Goal: Information Seeking & Learning: Compare options

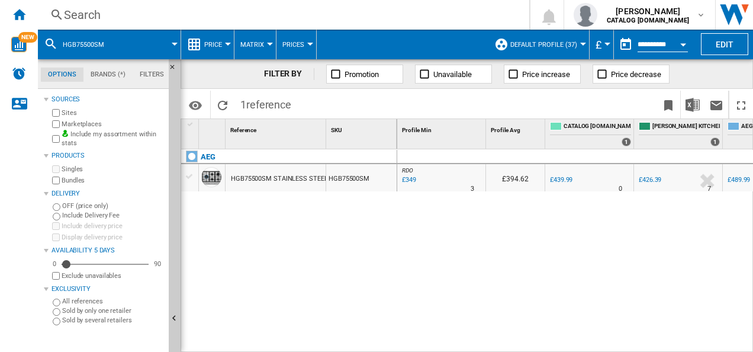
click at [363, 17] on div "Search" at bounding box center [281, 15] width 435 height 17
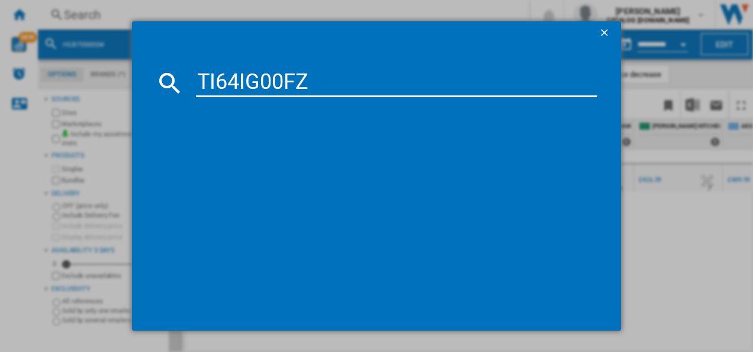
click at [278, 81] on input "TI64IG00FZ" at bounding box center [397, 83] width 402 height 28
type input "TI64IG00FZ"
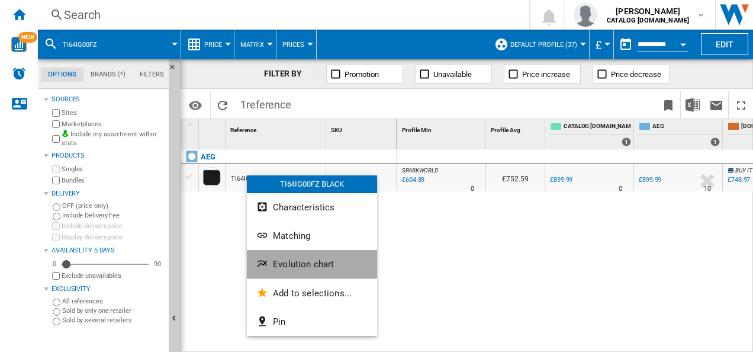
click at [263, 259] on ng-md-icon "Evolution chart" at bounding box center [263, 265] width 14 height 14
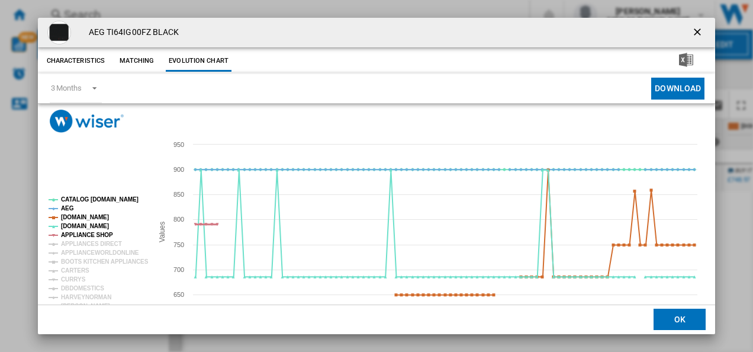
click at [95, 234] on tspan "APPLIANCE SHOP" at bounding box center [87, 235] width 52 height 7
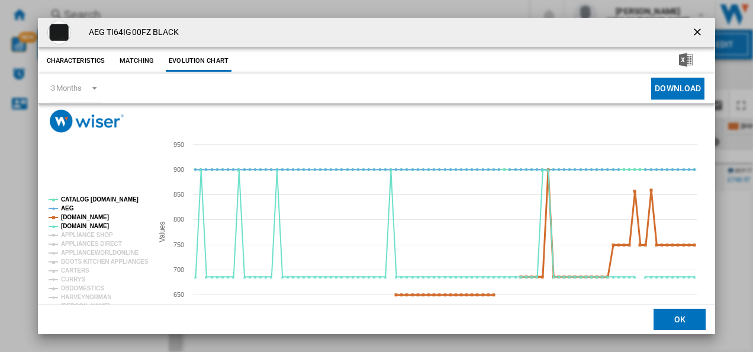
click at [95, 216] on tspan "[DOMAIN_NAME]" at bounding box center [85, 217] width 48 height 7
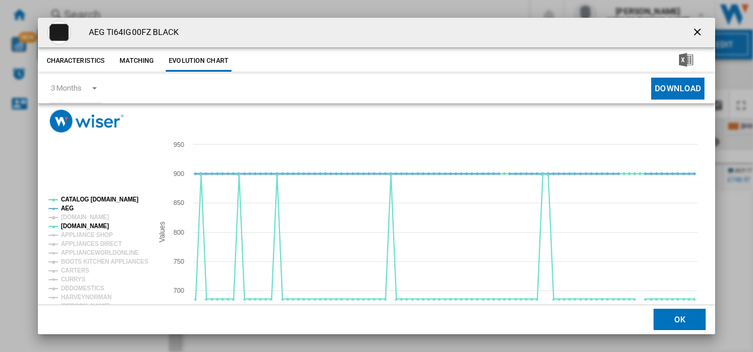
click at [69, 207] on tspan "AEG" at bounding box center [67, 208] width 13 height 7
click at [86, 198] on tspan "CATALOG [DOMAIN_NAME]" at bounding box center [100, 199] width 78 height 7
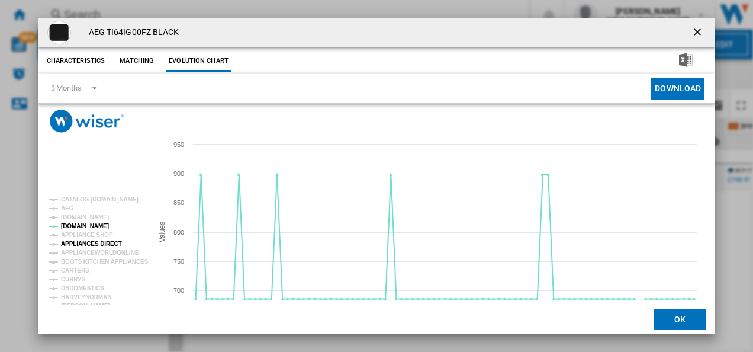
click at [92, 240] on tspan "APPLIANCES DIRECT" at bounding box center [91, 243] width 61 height 7
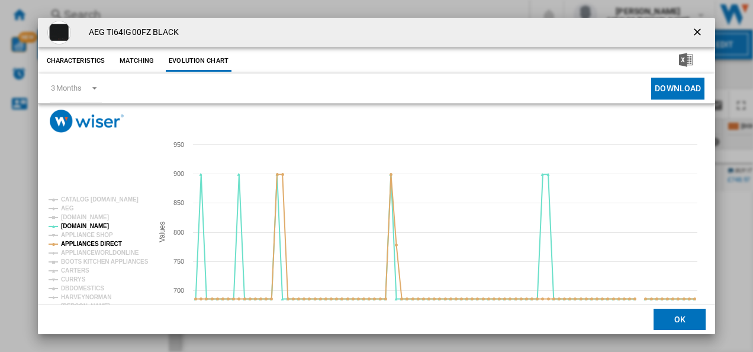
scroll to position [65, 0]
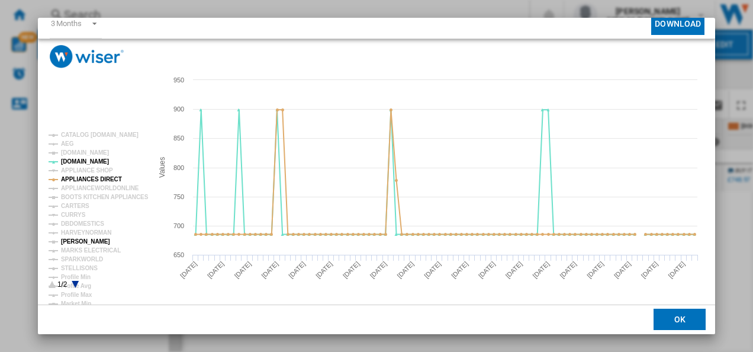
click at [86, 243] on tspan "[PERSON_NAME]" at bounding box center [85, 241] width 49 height 7
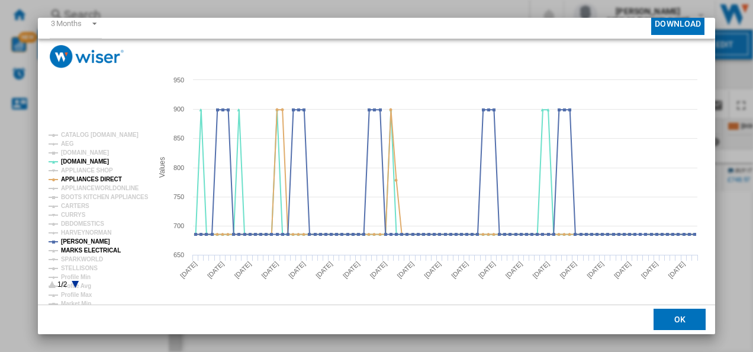
click at [88, 251] on tspan "MARKS ELECTRICAL" at bounding box center [91, 250] width 60 height 7
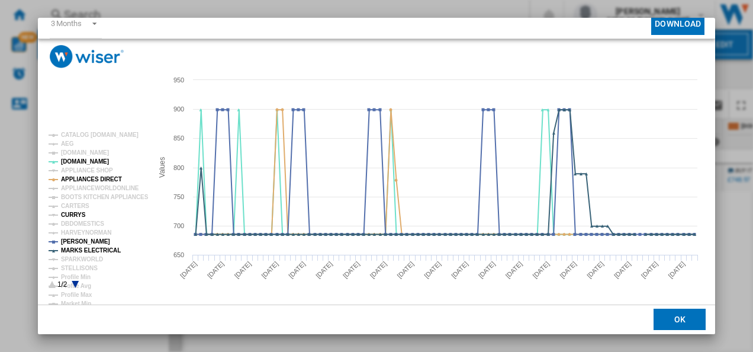
click at [78, 217] on tspan "CURRYS" at bounding box center [73, 214] width 25 height 7
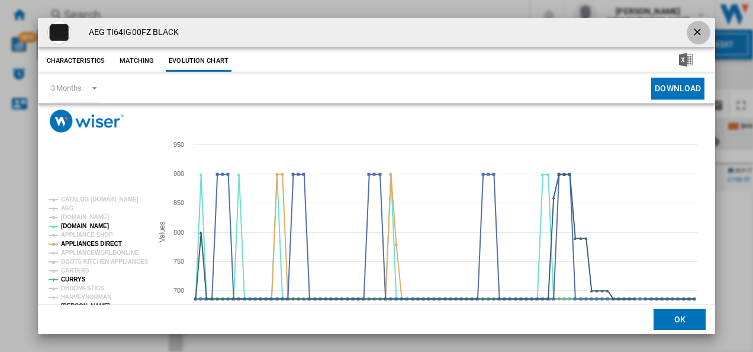
click at [694, 30] on ng-md-icon "getI18NText('BUTTONS.CLOSE_DIALOG')" at bounding box center [699, 33] width 14 height 14
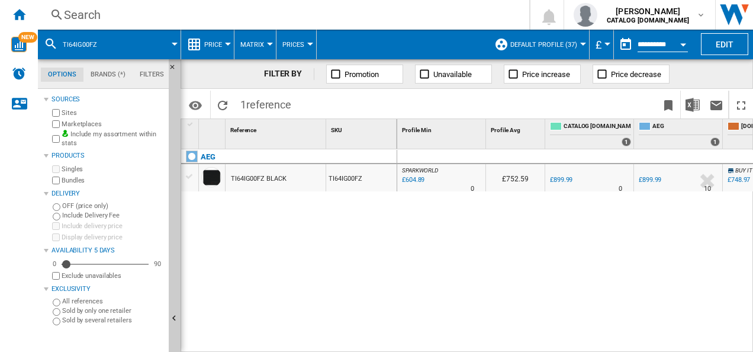
click at [265, 18] on div "Search" at bounding box center [281, 15] width 435 height 17
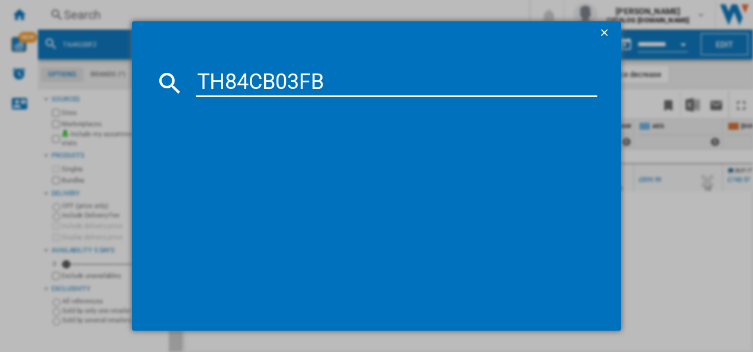
click at [253, 82] on input "TH84CB03FB" at bounding box center [397, 83] width 402 height 28
type input "TH84CB03FB"
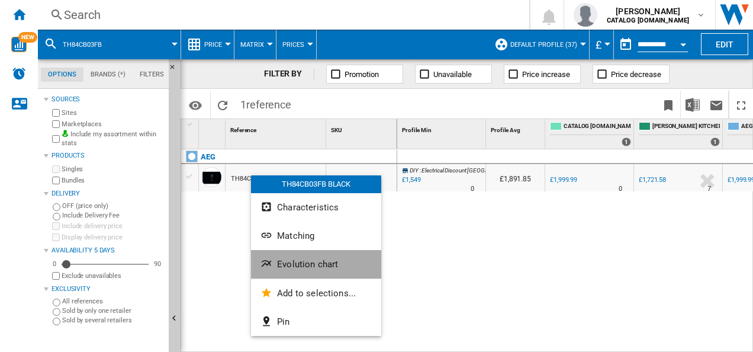
click at [274, 258] on ng-md-icon "Evolution chart" at bounding box center [268, 265] width 14 height 14
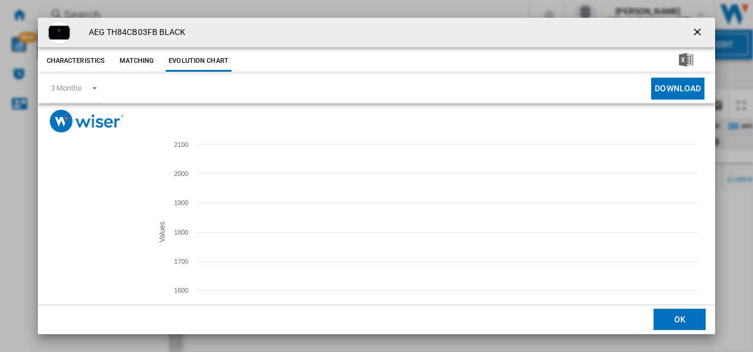
click at [76, 242] on tspan "APPLIANCE CITY" at bounding box center [85, 242] width 49 height 7
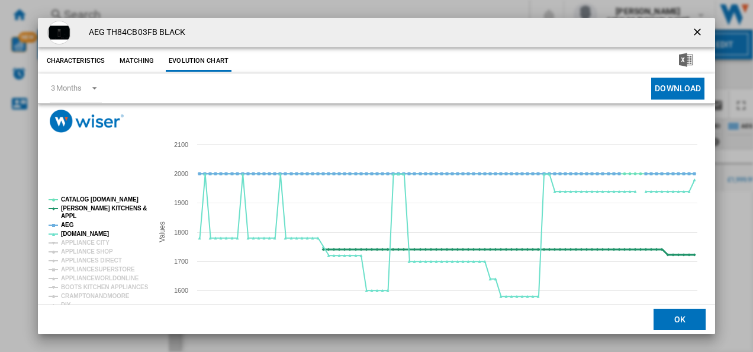
drag, startPoint x: 69, startPoint y: 223, endPoint x: 75, endPoint y: 210, distance: 14.6
click at [75, 210] on g "CATALOG ELECTROLUX.UK PAUL DAVIES KITCHENS & APPL AEG AO.COM APPLIANCE CITY APP…" at bounding box center [99, 323] width 100 height 254
click at [75, 210] on tspan "[PERSON_NAME] KITCHENS &" at bounding box center [104, 208] width 86 height 7
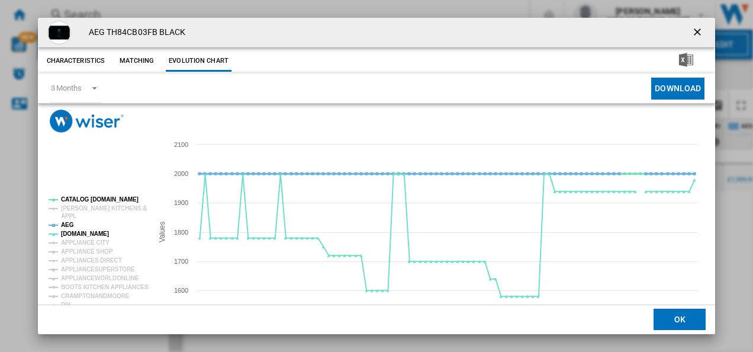
click at [77, 200] on tspan "CATALOG [DOMAIN_NAME]" at bounding box center [100, 199] width 78 height 7
click at [69, 224] on tspan "AEG" at bounding box center [67, 225] width 13 height 7
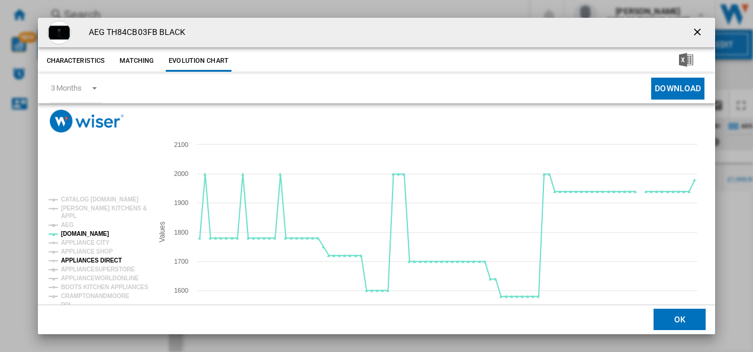
click at [85, 263] on tspan "APPLIANCES DIRECT" at bounding box center [91, 260] width 61 height 7
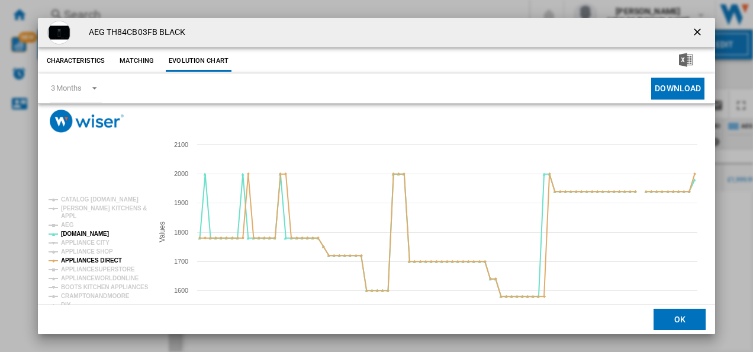
scroll to position [65, 0]
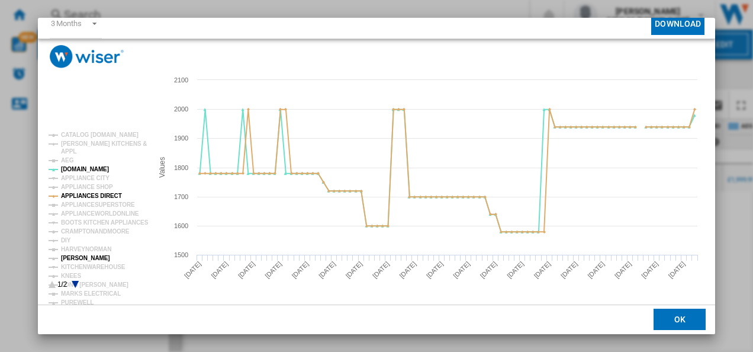
click at [82, 255] on tspan "[PERSON_NAME]" at bounding box center [85, 258] width 49 height 7
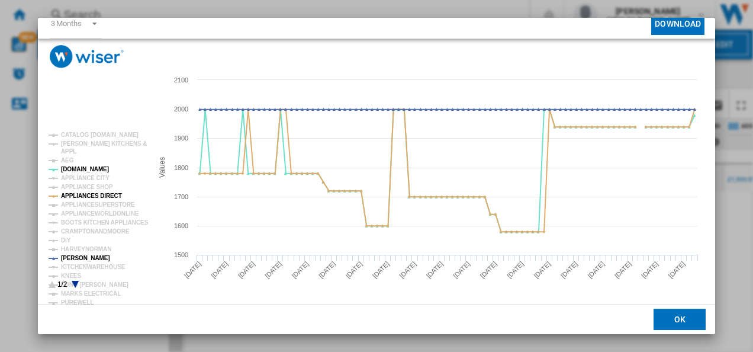
click at [76, 282] on icon "Product popup" at bounding box center [75, 284] width 7 height 7
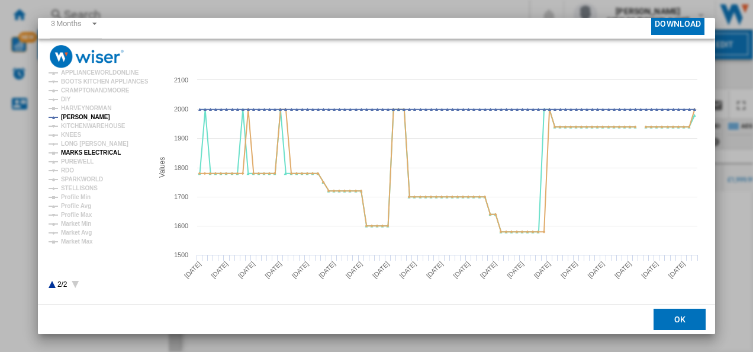
click at [79, 153] on tspan "MARKS ELECTRICAL" at bounding box center [91, 152] width 60 height 7
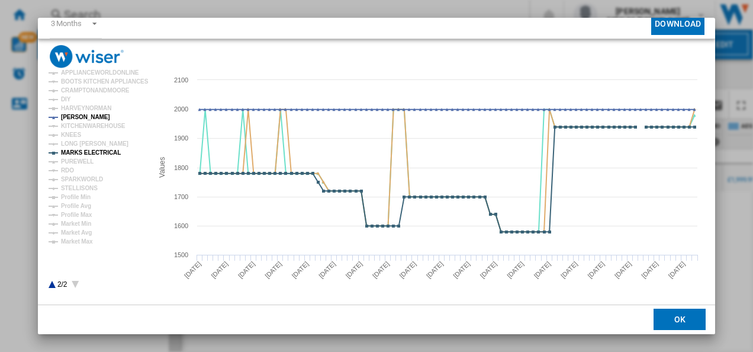
click at [51, 284] on icon "Product popup" at bounding box center [52, 284] width 7 height 7
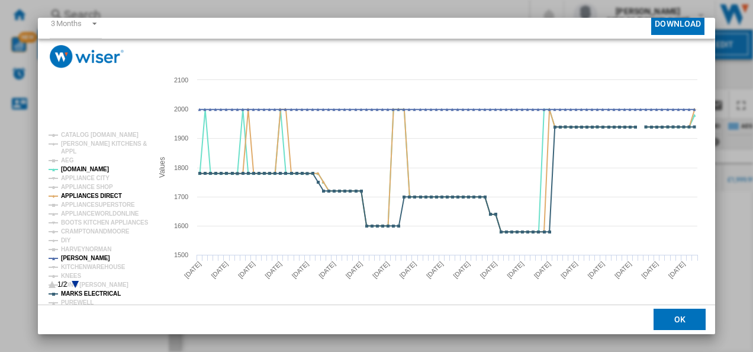
scroll to position [0, 0]
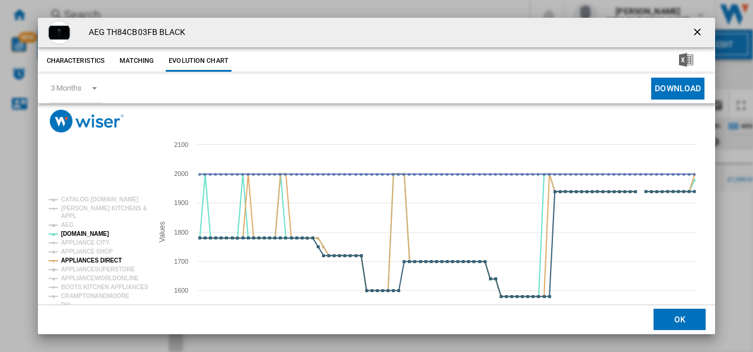
click at [697, 31] on ng-md-icon "getI18NText('BUTTONS.CLOSE_DIALOG')" at bounding box center [699, 33] width 14 height 14
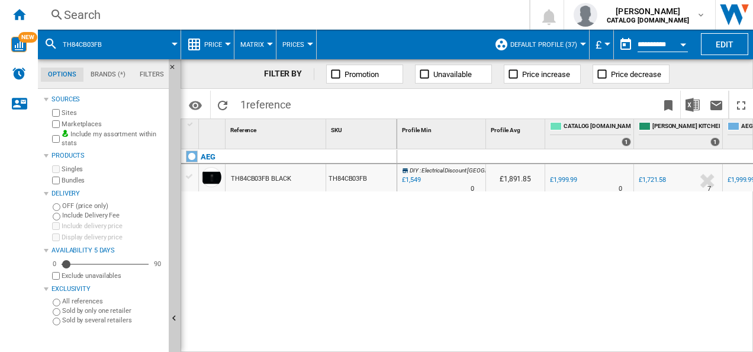
click at [299, 19] on div "Search" at bounding box center [281, 15] width 435 height 17
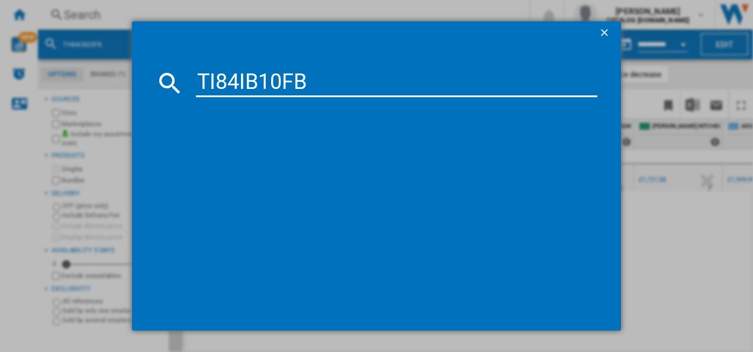
click at [252, 78] on input "TI84IB10FB" at bounding box center [397, 83] width 402 height 28
type input "TI84IB10FB"
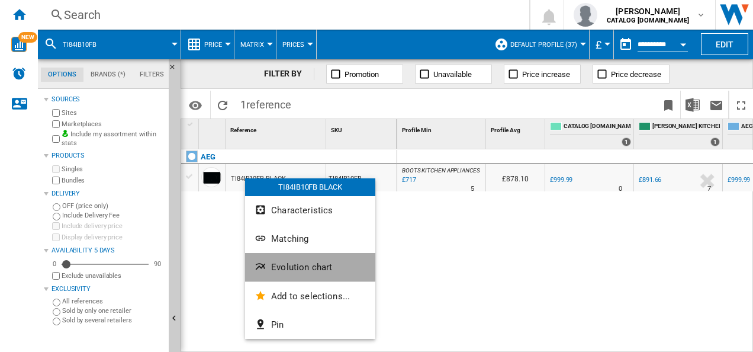
click at [270, 264] on button "Evolution chart" at bounding box center [310, 267] width 130 height 28
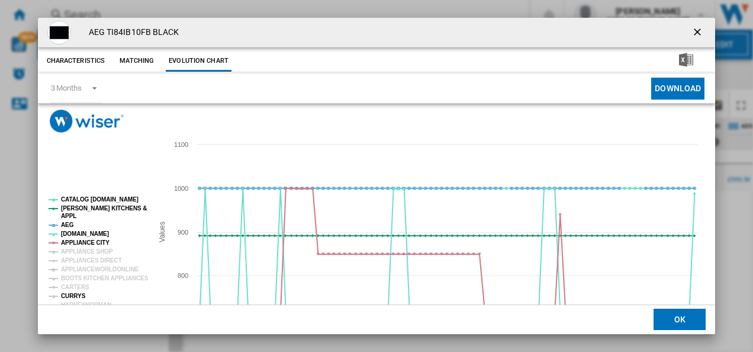
click at [79, 296] on tspan "CURRYS" at bounding box center [73, 296] width 25 height 7
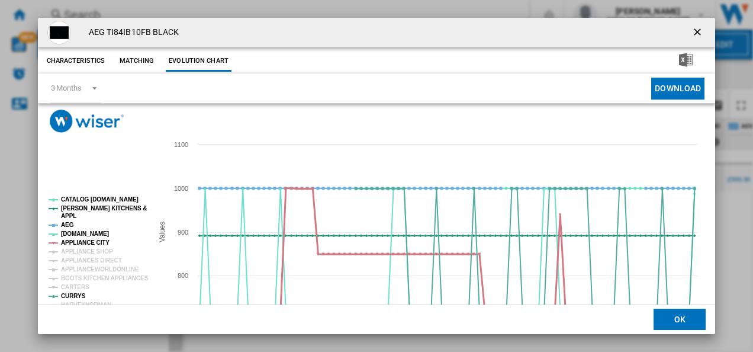
click at [90, 239] on tspan "APPLIANCE CITY" at bounding box center [85, 242] width 49 height 7
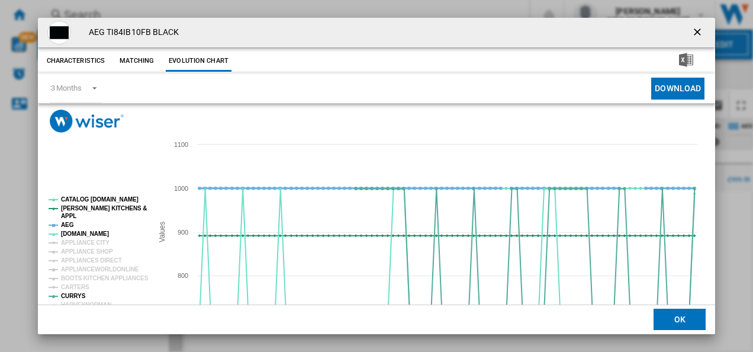
click at [69, 227] on tspan "AEG" at bounding box center [67, 225] width 13 height 7
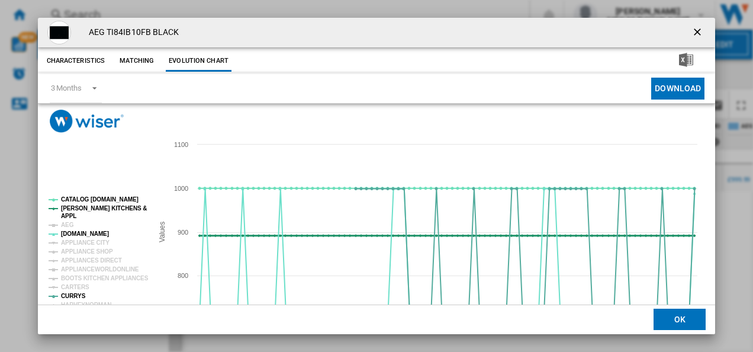
click at [88, 211] on tspan "[PERSON_NAME] KITCHENS &" at bounding box center [104, 208] width 86 height 7
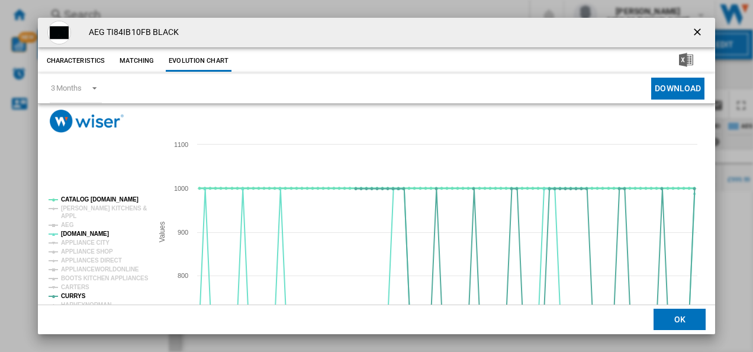
click at [94, 199] on tspan "CATALOG [DOMAIN_NAME]" at bounding box center [100, 199] width 78 height 7
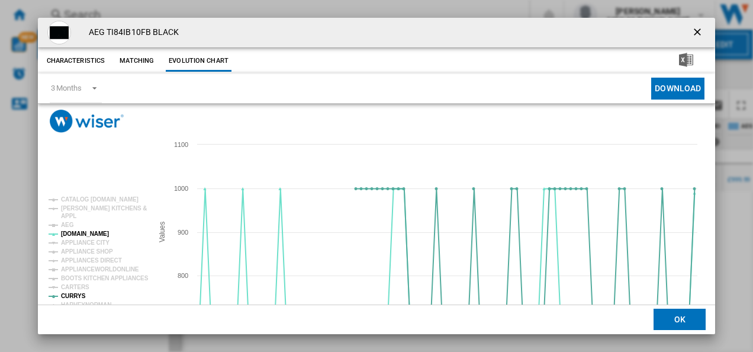
scroll to position [65, 0]
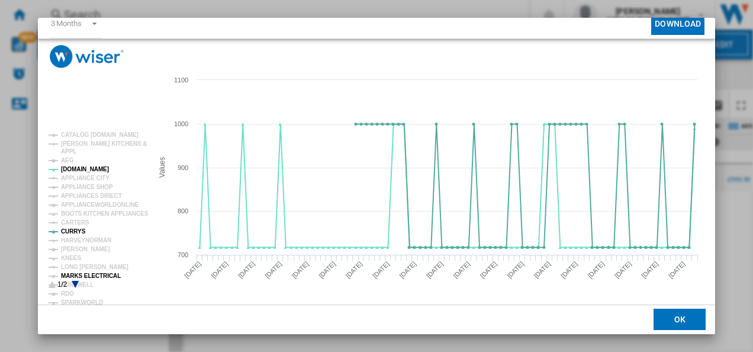
click at [91, 272] on tspan "MARKS ELECTRICAL" at bounding box center [91, 275] width 60 height 7
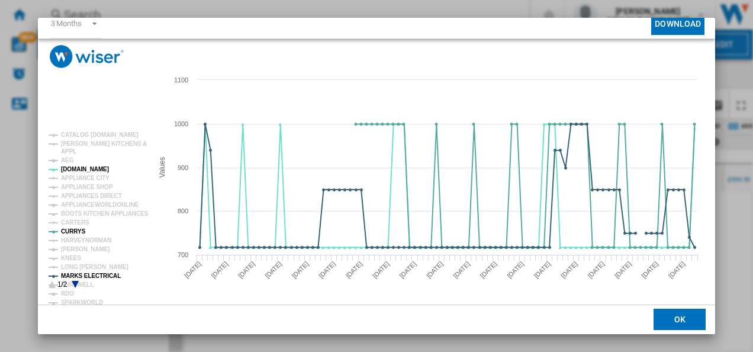
click at [75, 281] on icon "Product popup" at bounding box center [75, 284] width 7 height 7
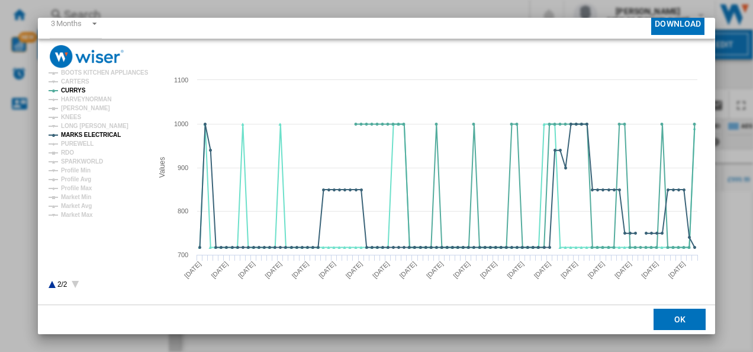
click at [51, 283] on icon "Product popup" at bounding box center [52, 284] width 7 height 7
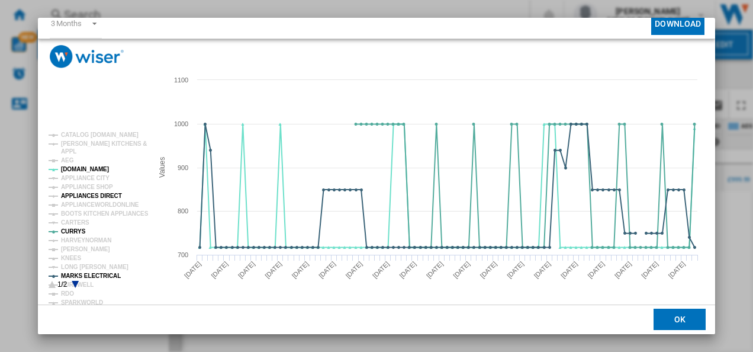
click at [84, 194] on tspan "APPLIANCES DIRECT" at bounding box center [91, 196] width 61 height 7
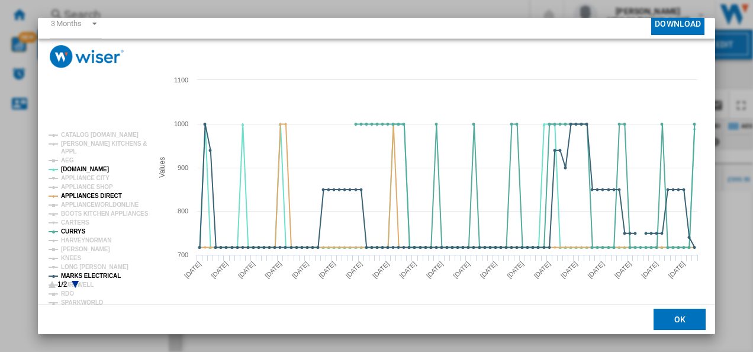
scroll to position [0, 0]
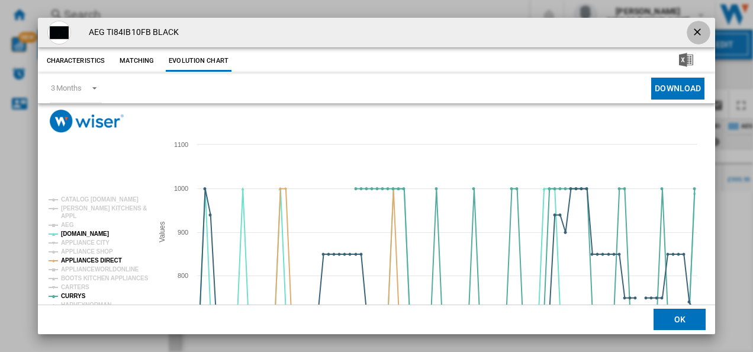
click at [697, 28] on ng-md-icon "getI18NText('BUTTONS.CLOSE_DIALOG')" at bounding box center [699, 33] width 14 height 14
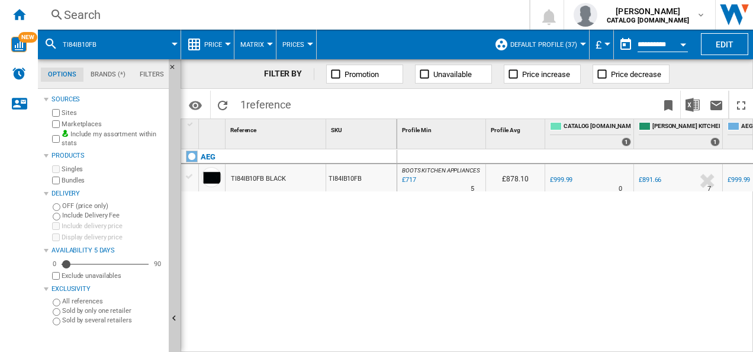
click at [300, 17] on div "Search" at bounding box center [281, 15] width 435 height 17
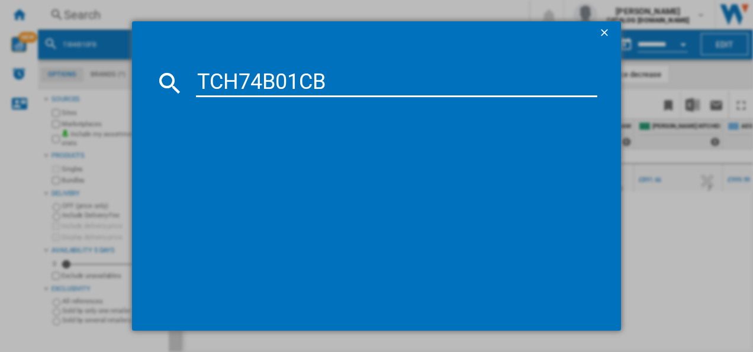
click at [262, 91] on input "TCH74B01CB" at bounding box center [397, 83] width 402 height 28
type input "TCH74B01CB"
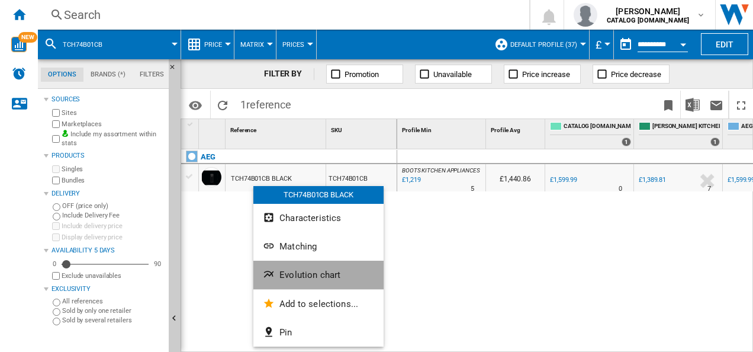
click at [274, 277] on ng-md-icon "Evolution chart" at bounding box center [270, 275] width 14 height 14
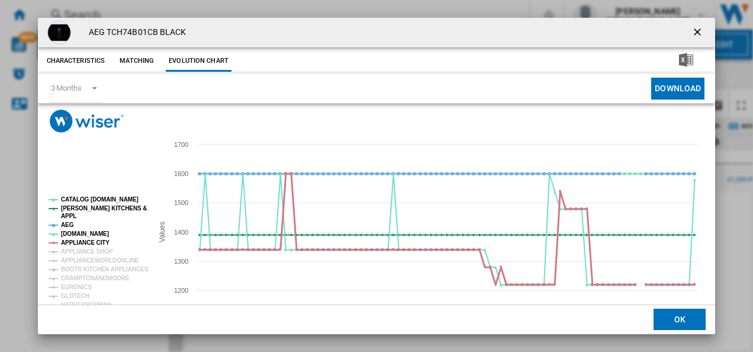
click at [87, 242] on tspan "APPLIANCE CITY" at bounding box center [85, 242] width 49 height 7
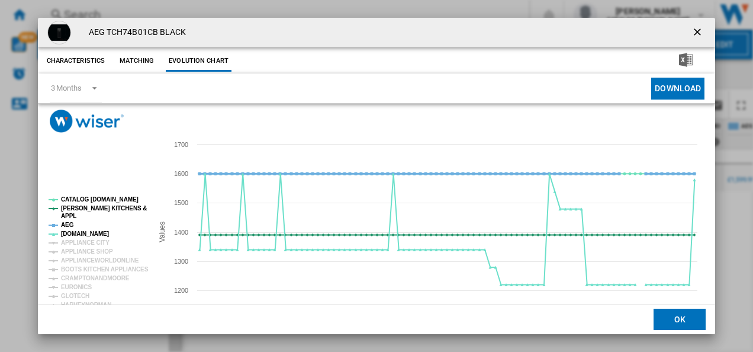
click at [68, 222] on tspan "AEG" at bounding box center [67, 225] width 13 height 7
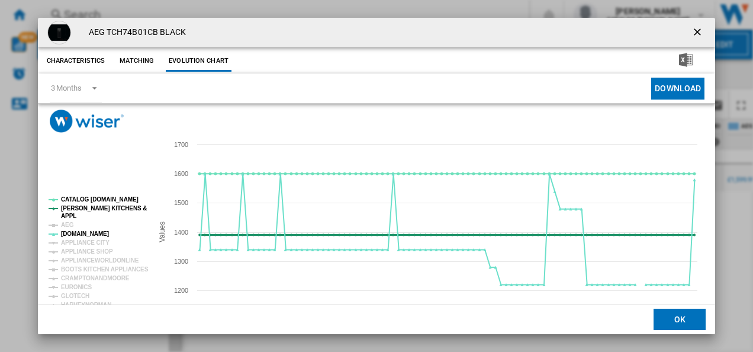
click at [71, 213] on tspan "APPL" at bounding box center [68, 216] width 15 height 7
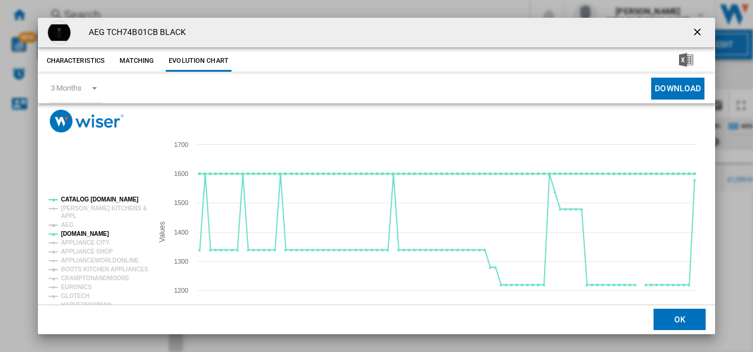
click at [84, 195] on rect "Product popup" at bounding box center [96, 275] width 104 height 166
click at [83, 197] on tspan "CATALOG [DOMAIN_NAME]" at bounding box center [100, 199] width 78 height 7
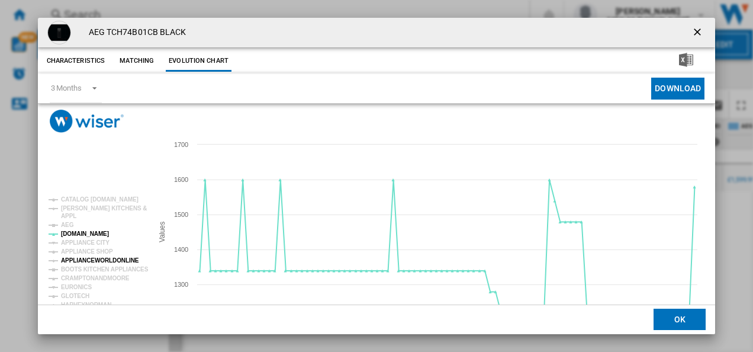
scroll to position [65, 0]
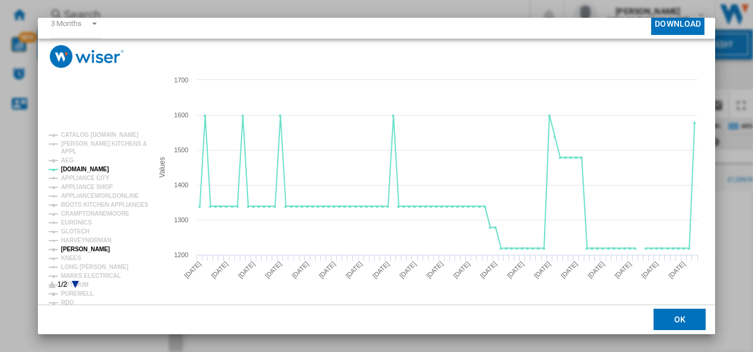
click at [81, 246] on tspan "[PERSON_NAME]" at bounding box center [85, 249] width 49 height 7
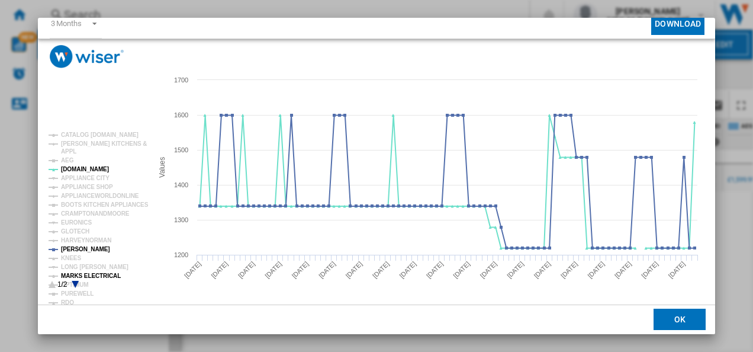
click at [86, 275] on tspan "MARKS ELECTRICAL" at bounding box center [91, 275] width 60 height 7
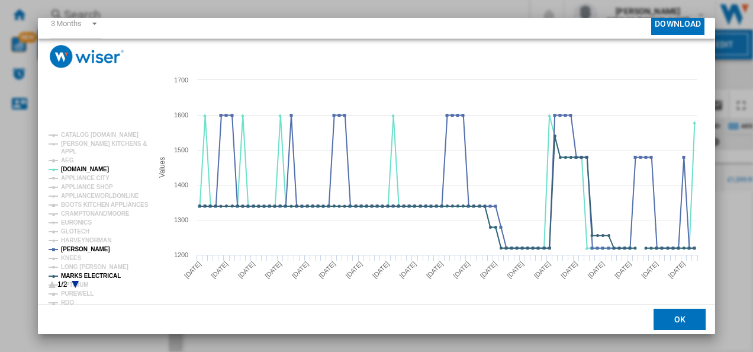
scroll to position [0, 0]
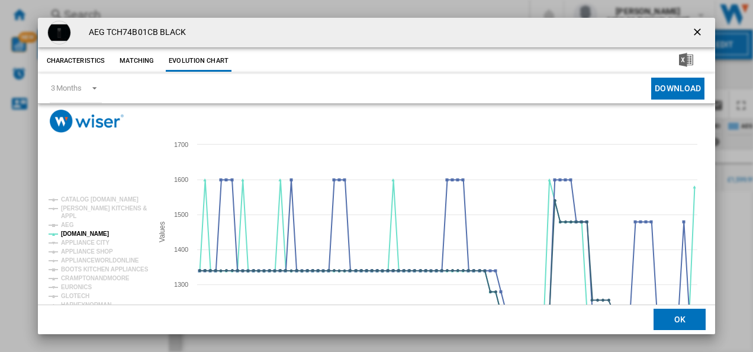
click at [697, 30] on ng-md-icon "getI18NText('BUTTONS.CLOSE_DIALOG')" at bounding box center [699, 33] width 14 height 14
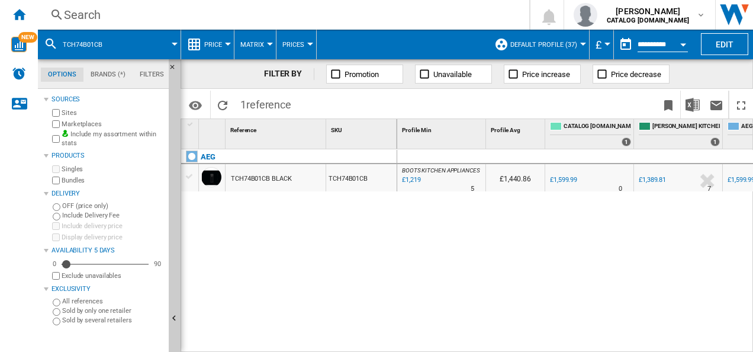
click at [220, 28] on div "Search Search 0 [PERSON_NAME] CATALOG [DOMAIN_NAME] CATALOG [DOMAIN_NAME] My se…" at bounding box center [396, 15] width 716 height 30
click at [216, 20] on div "Search" at bounding box center [281, 15] width 435 height 17
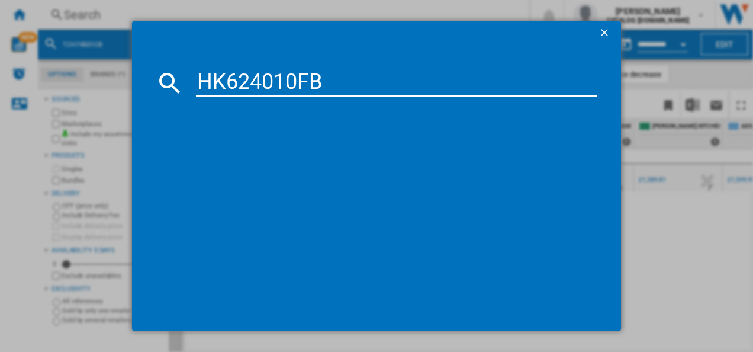
click at [220, 77] on input "HK624010FB" at bounding box center [397, 83] width 402 height 28
type input "HK624010FB"
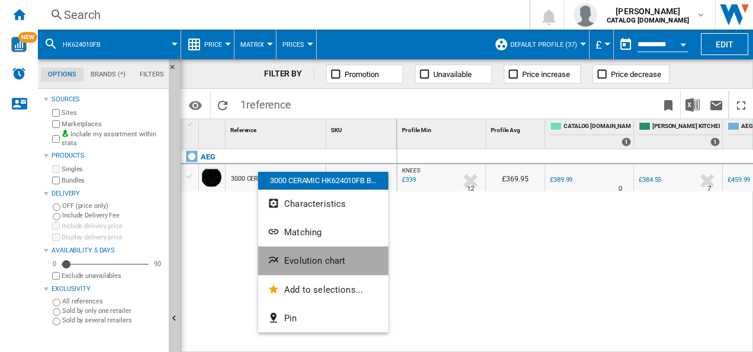
click at [274, 259] on ng-md-icon "Evolution chart" at bounding box center [275, 261] width 14 height 14
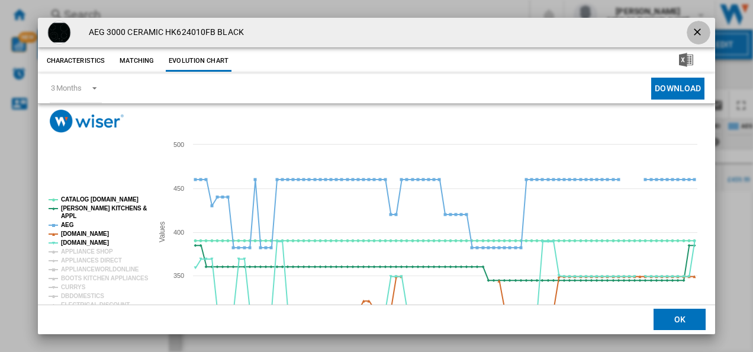
click at [692, 30] on ng-md-icon "getI18NText('BUTTONS.CLOSE_DIALOG')" at bounding box center [699, 33] width 14 height 14
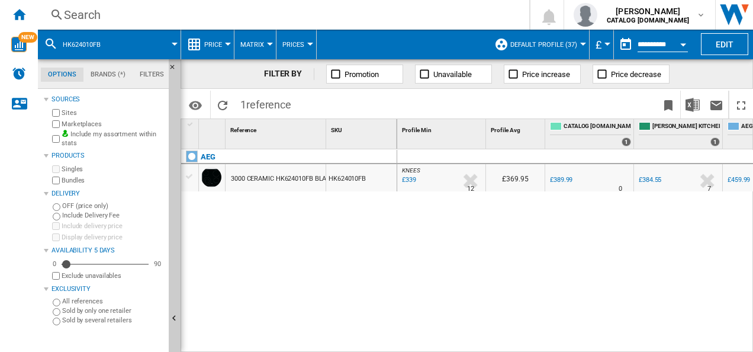
click at [240, 14] on div "Search" at bounding box center [281, 15] width 435 height 17
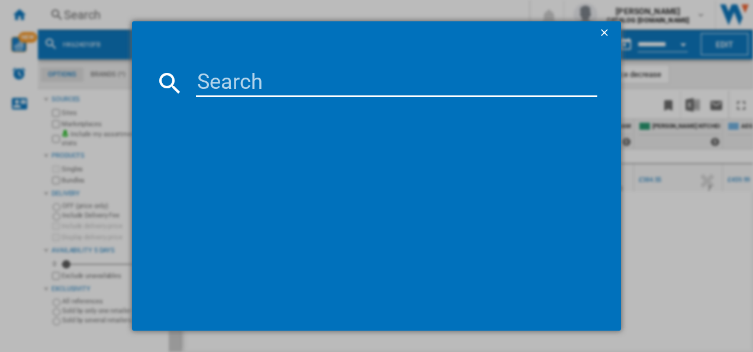
click at [231, 86] on input at bounding box center [397, 83] width 402 height 28
type input "HK624010FB"
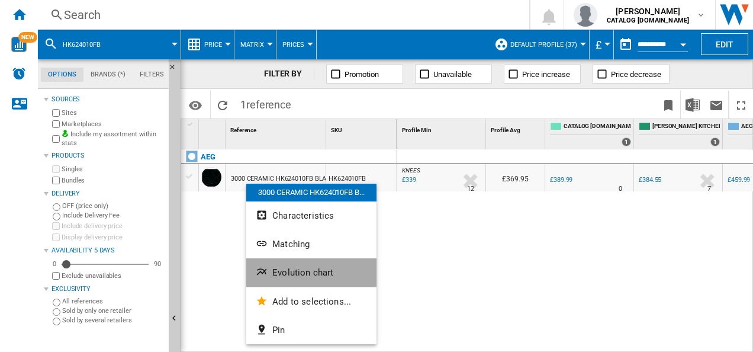
click at [286, 264] on button "Evolution chart" at bounding box center [311, 272] width 130 height 28
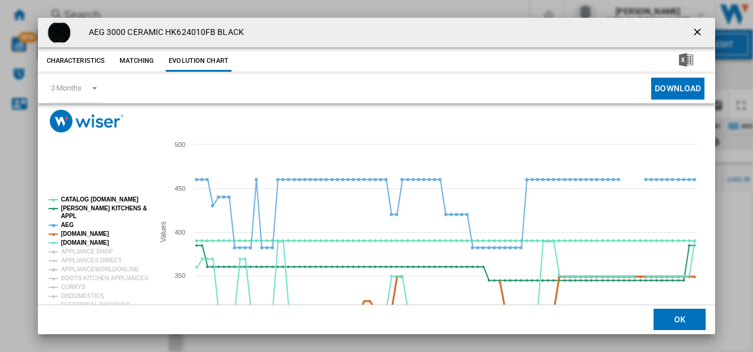
click at [88, 237] on tspan "[DOMAIN_NAME]" at bounding box center [85, 233] width 48 height 7
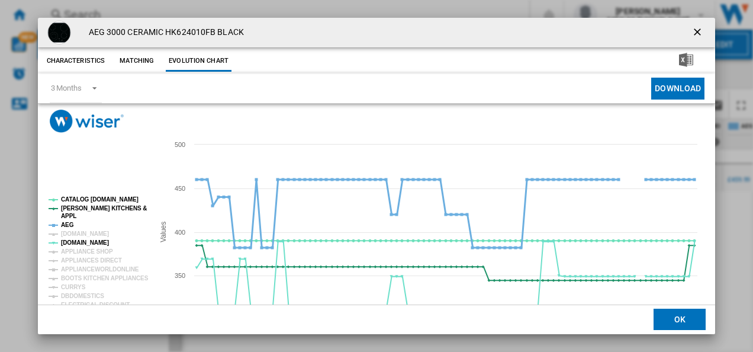
click at [67, 222] on tspan "AEG" at bounding box center [67, 225] width 13 height 7
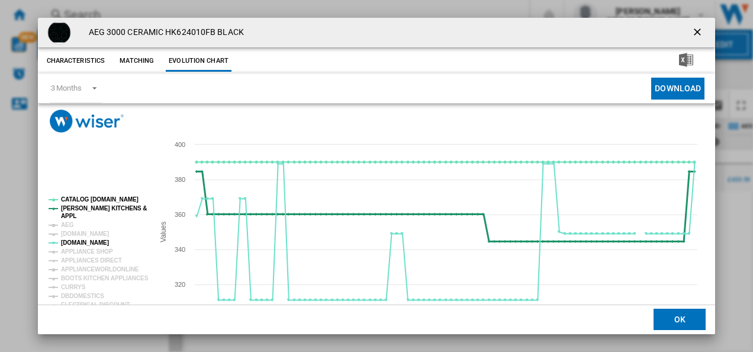
click at [70, 213] on tspan "APPL" at bounding box center [68, 216] width 15 height 7
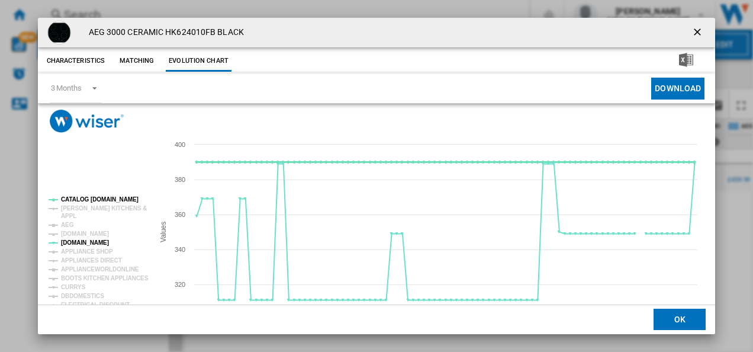
click at [84, 198] on tspan "CATALOG [DOMAIN_NAME]" at bounding box center [100, 199] width 78 height 7
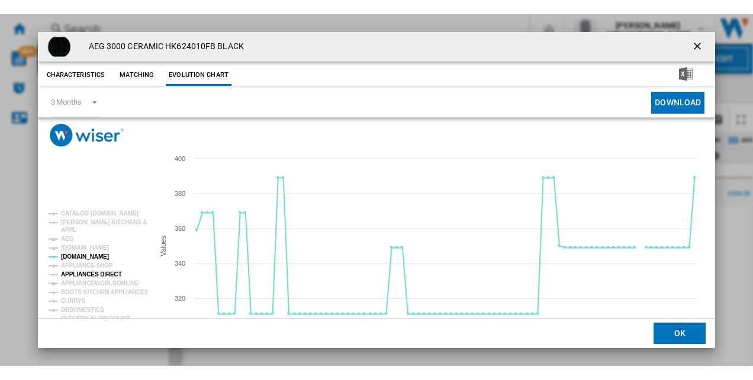
scroll to position [65, 0]
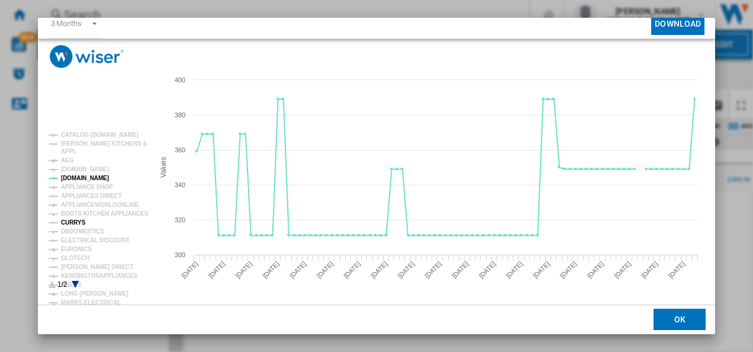
click at [75, 222] on tspan "CURRYS" at bounding box center [73, 222] width 25 height 7
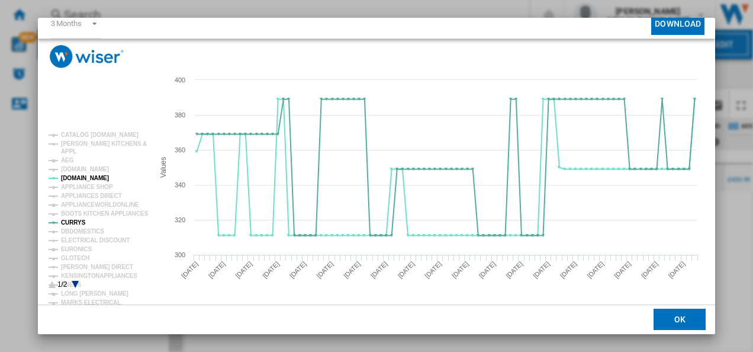
click at [77, 281] on icon "Product popup" at bounding box center [75, 284] width 7 height 7
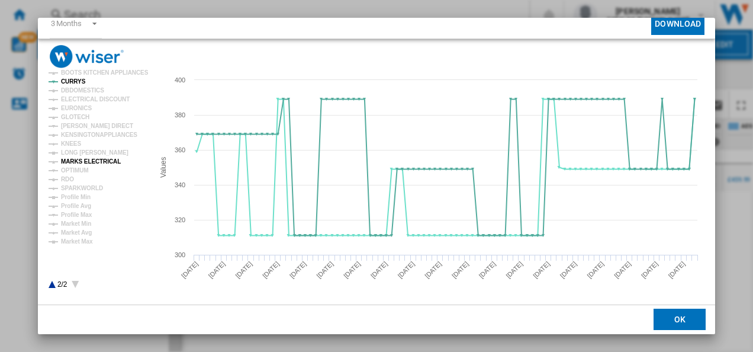
click at [91, 160] on tspan "MARKS ELECTRICAL" at bounding box center [91, 161] width 60 height 7
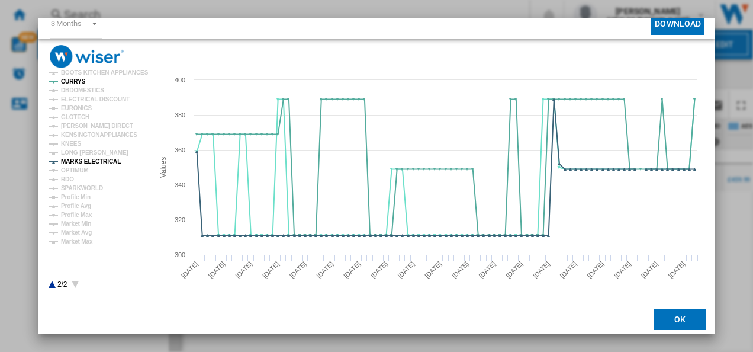
click at [51, 284] on icon "Product popup" at bounding box center [52, 284] width 7 height 7
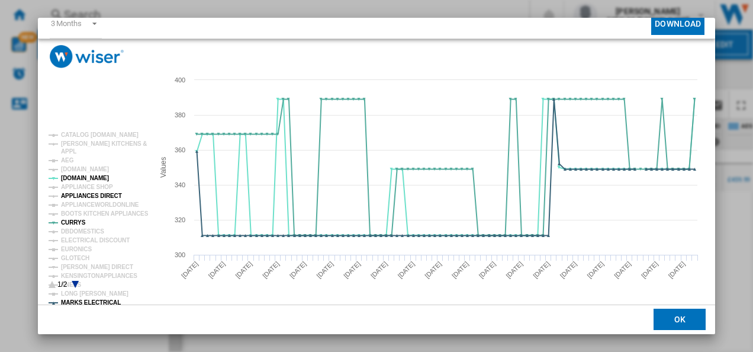
click at [92, 194] on tspan "APPLIANCES DIRECT" at bounding box center [91, 196] width 61 height 7
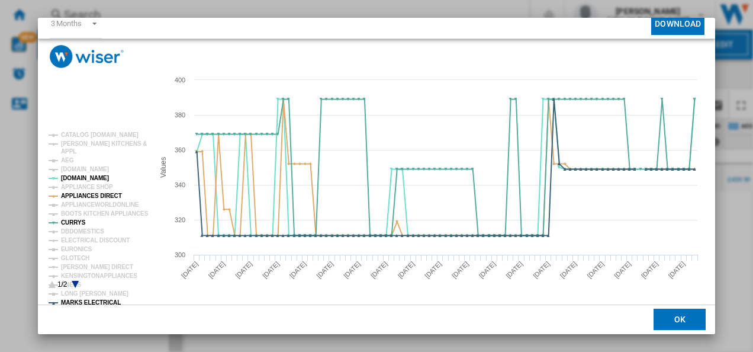
click at [75, 280] on rect "Product popup" at bounding box center [96, 210] width 105 height 166
click at [76, 283] on icon "Product popup" at bounding box center [75, 284] width 7 height 7
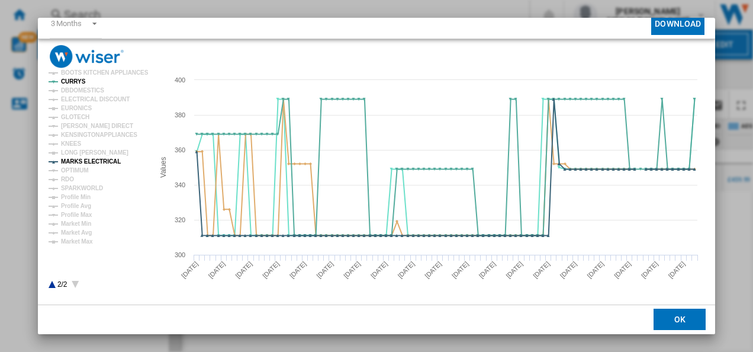
click at [51, 284] on icon "Product popup" at bounding box center [52, 284] width 7 height 7
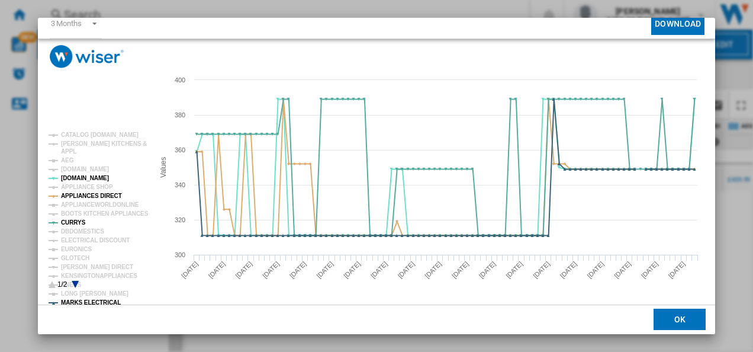
click at [77, 281] on icon "Product popup" at bounding box center [75, 284] width 7 height 7
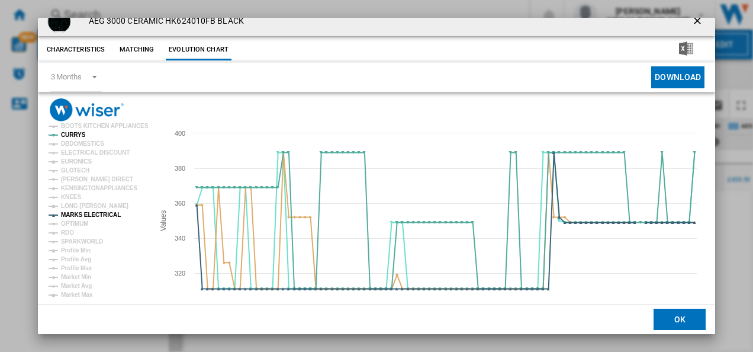
scroll to position [0, 0]
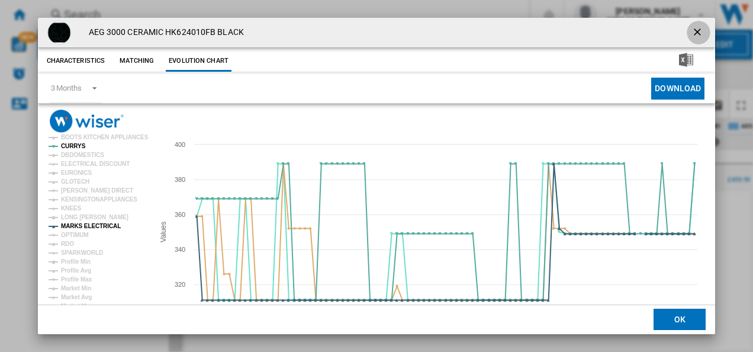
click at [698, 28] on ng-md-icon "getI18NText('BUTTONS.CLOSE_DIALOG')" at bounding box center [699, 33] width 14 height 14
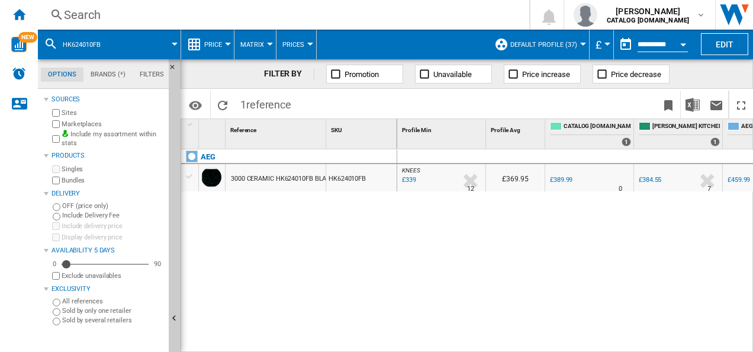
click at [293, 19] on div "Search" at bounding box center [281, 15] width 435 height 17
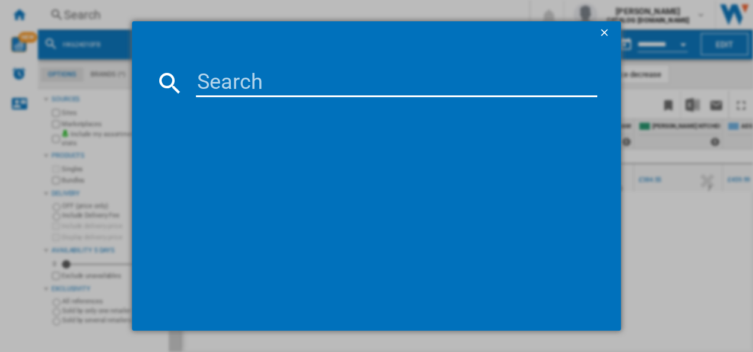
click at [263, 87] on input at bounding box center [397, 83] width 402 height 28
type input "£"
click at [359, 77] on input at bounding box center [397, 83] width 402 height 28
paste input "HK624010FB"
type input "HK624010FB"
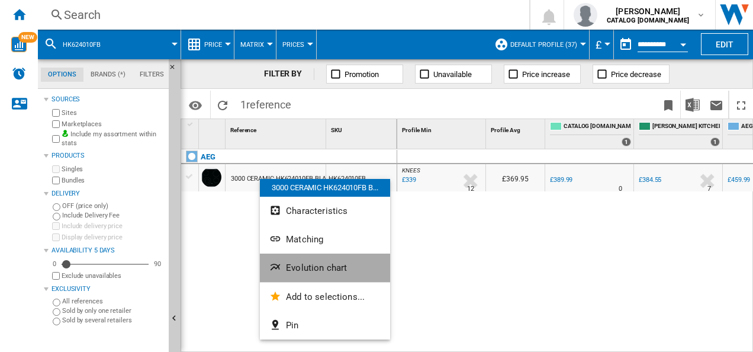
click at [282, 262] on ng-md-icon "Evolution chart" at bounding box center [277, 268] width 14 height 14
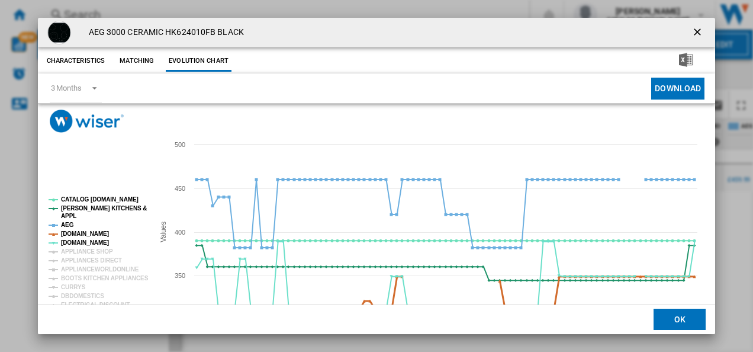
click at [84, 234] on tspan "[DOMAIN_NAME]" at bounding box center [85, 233] width 48 height 7
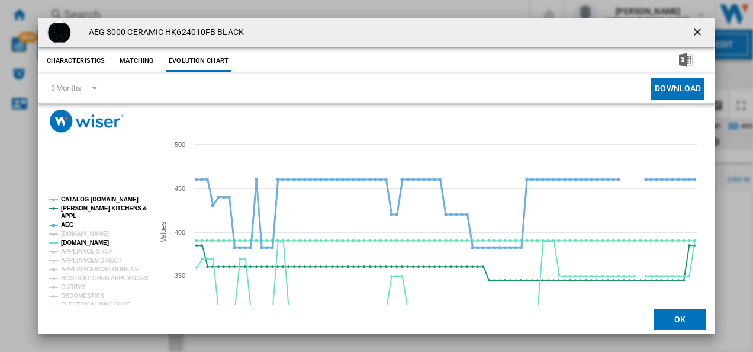
click at [69, 225] on tspan "AEG" at bounding box center [67, 225] width 13 height 7
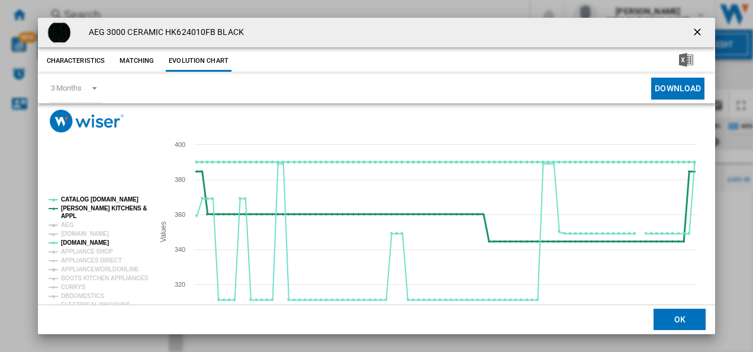
click at [68, 213] on tspan "APPL" at bounding box center [68, 216] width 15 height 7
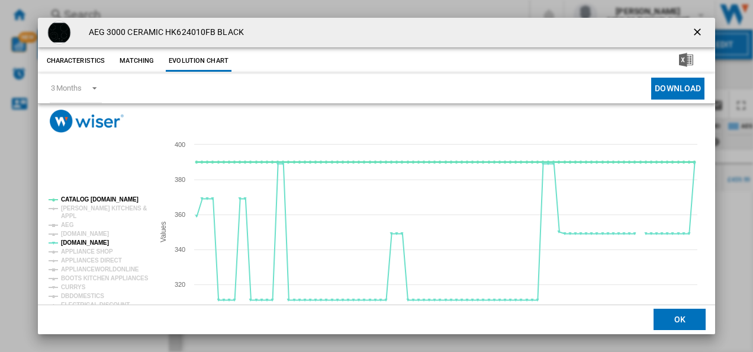
click at [79, 197] on tspan "CATALOG [DOMAIN_NAME]" at bounding box center [100, 199] width 78 height 7
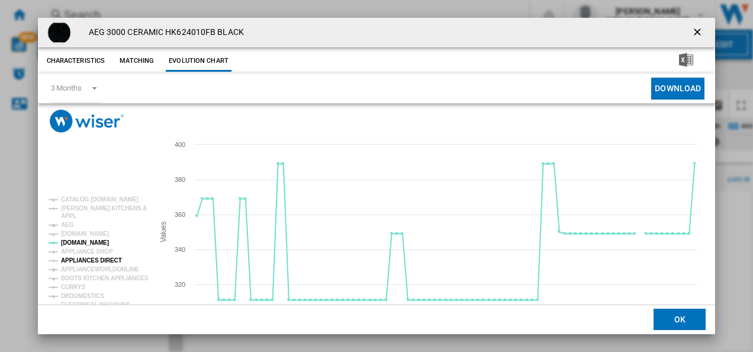
scroll to position [65, 0]
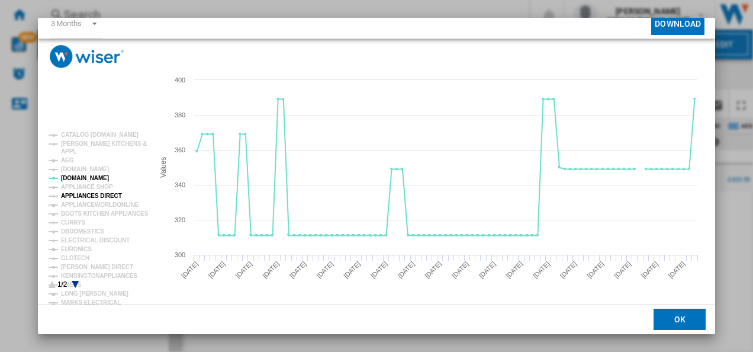
click at [96, 193] on tspan "APPLIANCES DIRECT" at bounding box center [91, 196] width 61 height 7
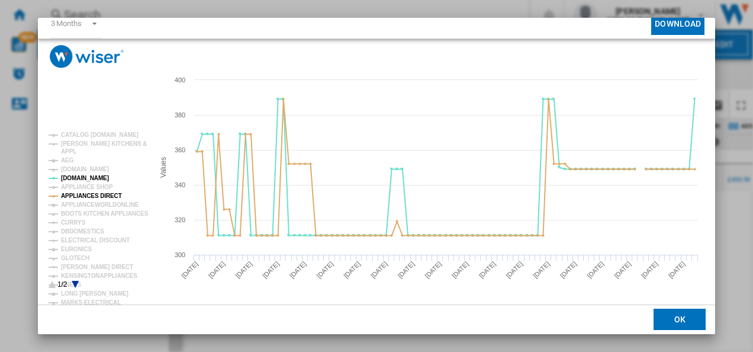
click at [75, 282] on icon "Product popup" at bounding box center [75, 284] width 7 height 7
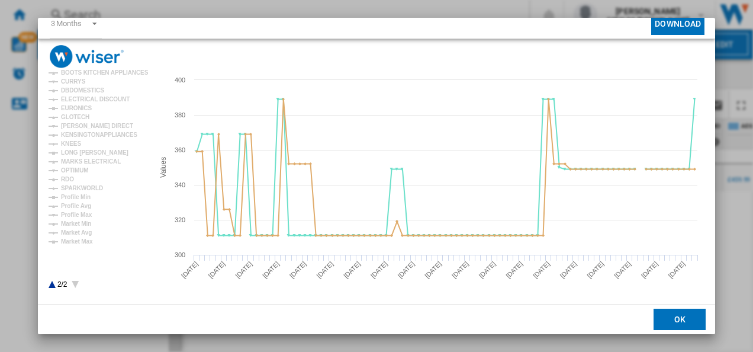
click at [52, 284] on icon "Product popup" at bounding box center [52, 284] width 7 height 7
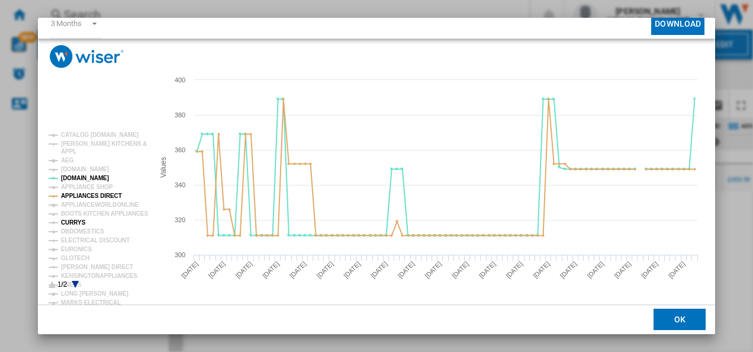
click at [75, 220] on tspan "CURRYS" at bounding box center [73, 222] width 25 height 7
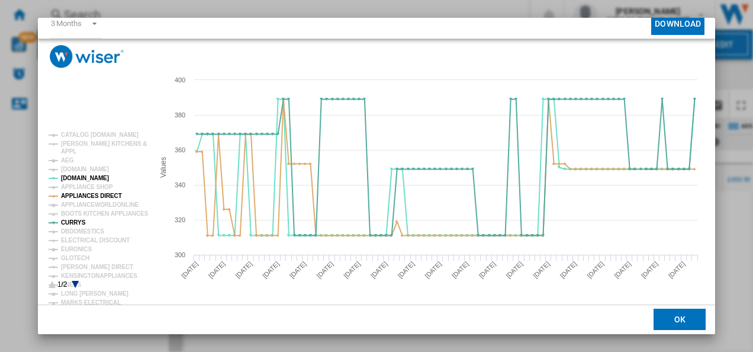
click at [78, 281] on icon "Product popup" at bounding box center [75, 284] width 7 height 7
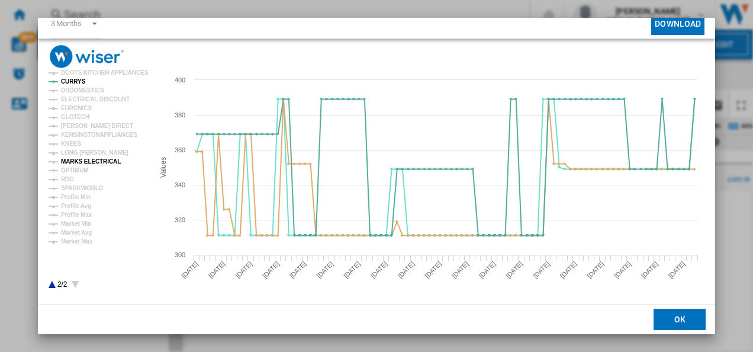
click at [100, 163] on tspan "MARKS ELECTRICAL" at bounding box center [91, 161] width 60 height 7
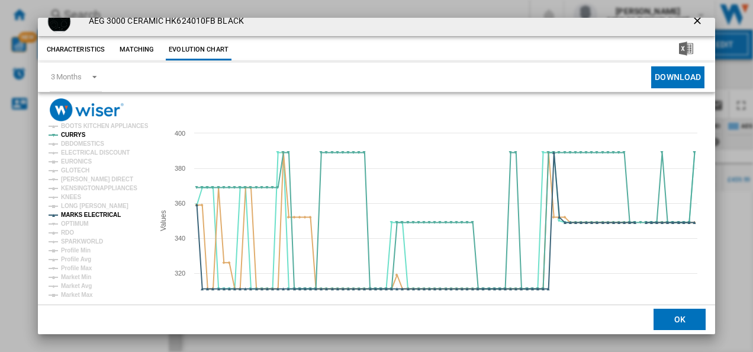
scroll to position [0, 0]
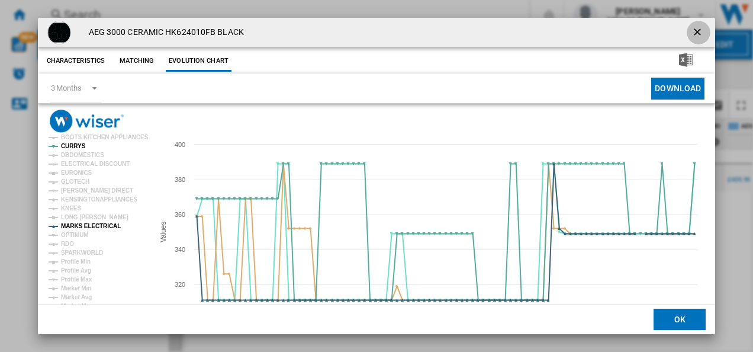
click at [692, 30] on ng-md-icon "getI18NText('BUTTONS.CLOSE_DIALOG')" at bounding box center [699, 33] width 14 height 14
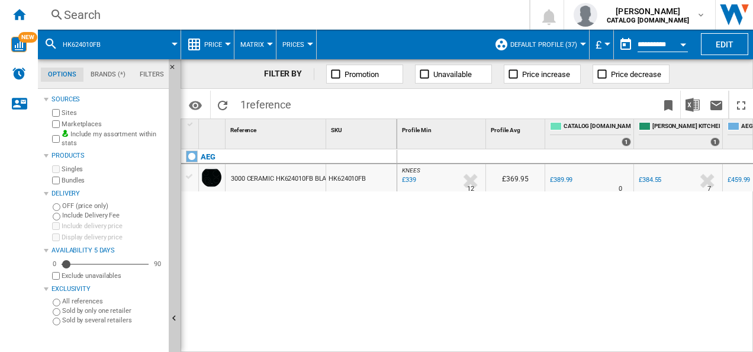
click at [460, 15] on div "Search" at bounding box center [281, 15] width 435 height 17
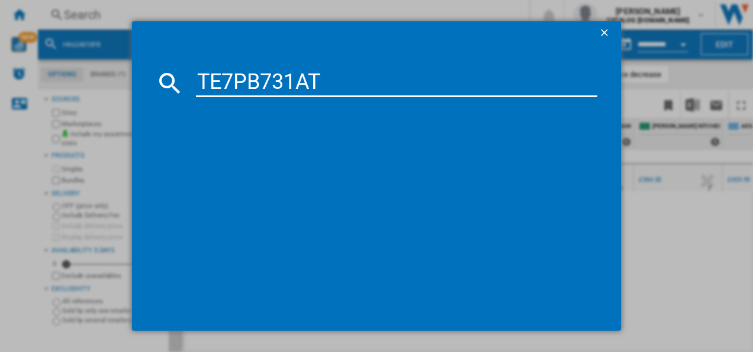
click at [333, 88] on input "TE7PB731AT" at bounding box center [397, 83] width 402 height 28
type input "TE7PB731AT"
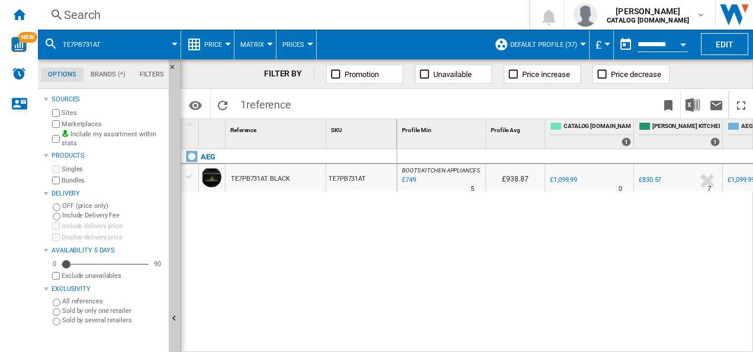
click at [260, 190] on div "TE7PB731AT BLACK" at bounding box center [260, 178] width 59 height 27
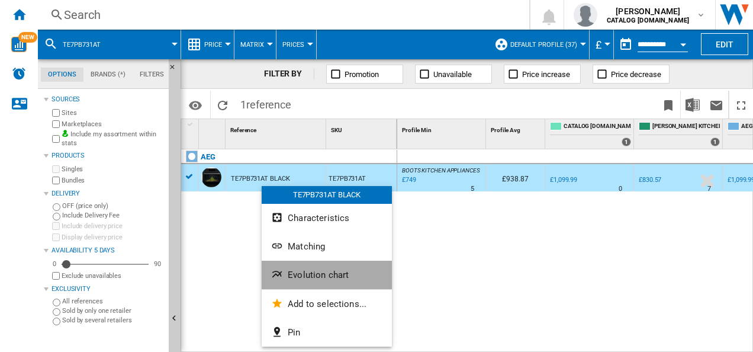
click at [279, 280] on ng-md-icon "Evolution chart" at bounding box center [278, 275] width 14 height 14
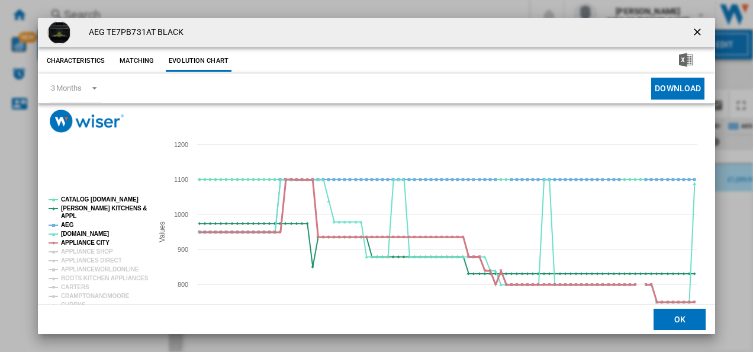
click at [70, 241] on tspan "APPLIANCE CITY" at bounding box center [85, 242] width 49 height 7
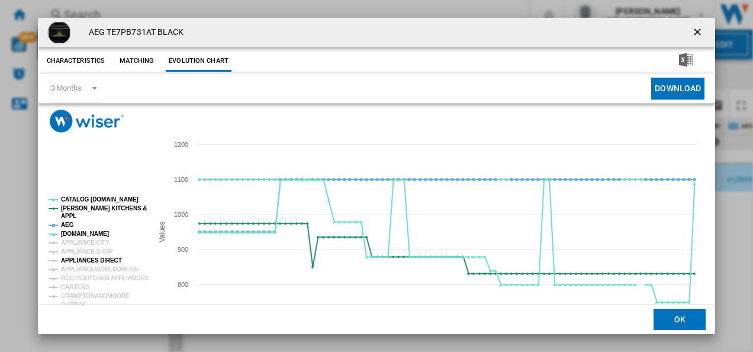
click at [84, 259] on tspan "APPLIANCES DIRECT" at bounding box center [91, 260] width 61 height 7
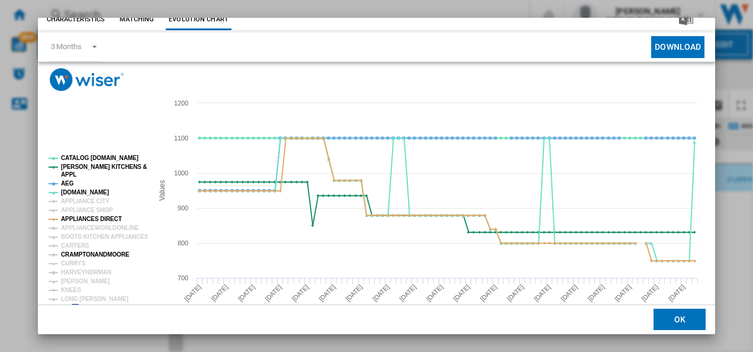
scroll to position [65, 0]
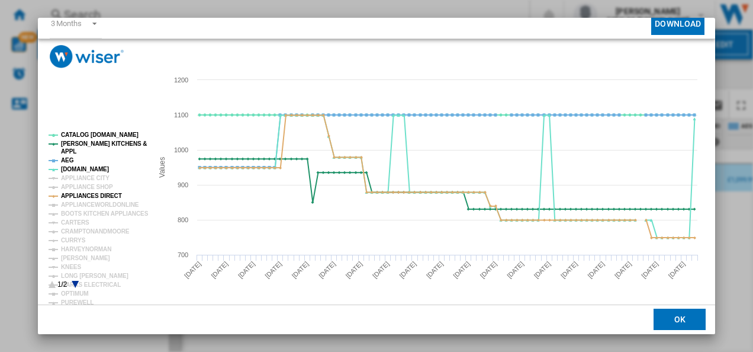
click at [76, 282] on icon "Product popup" at bounding box center [75, 284] width 7 height 7
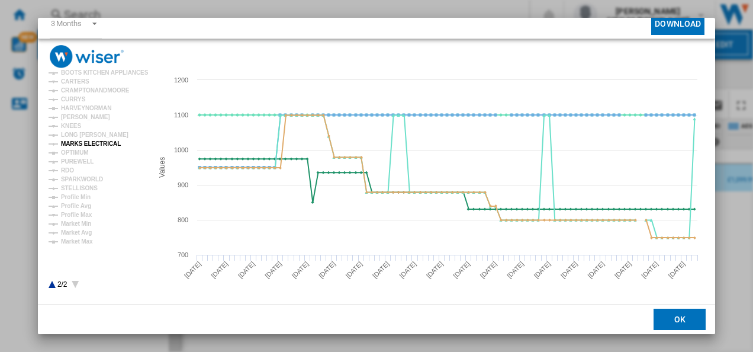
click at [104, 141] on tspan "MARKS ELECTRICAL" at bounding box center [91, 143] width 60 height 7
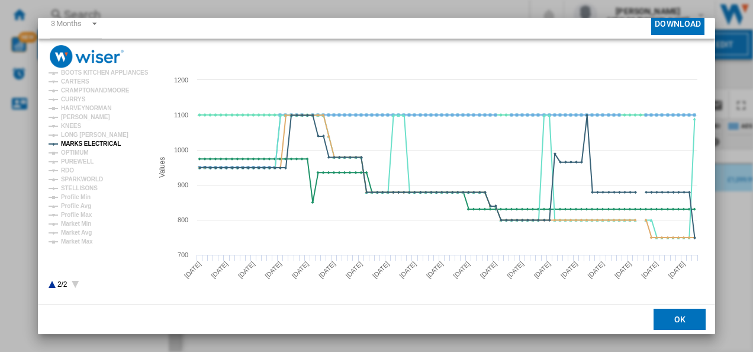
click at [51, 283] on icon "Product popup" at bounding box center [52, 284] width 7 height 7
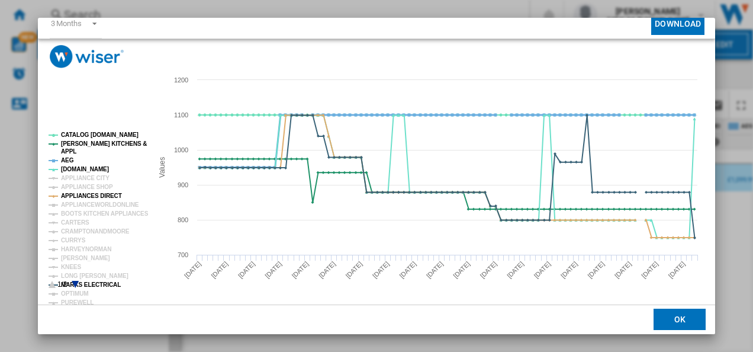
click at [68, 157] on tspan "AEG" at bounding box center [67, 160] width 13 height 7
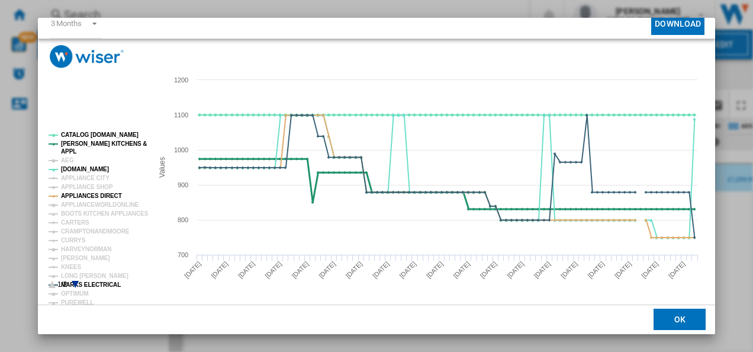
click at [71, 142] on tspan "[PERSON_NAME] KITCHENS &" at bounding box center [104, 143] width 86 height 7
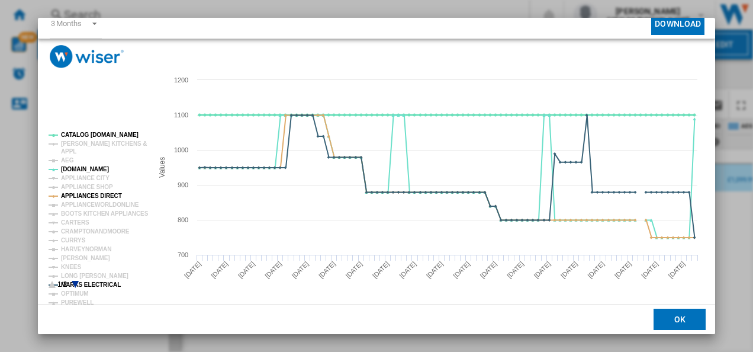
click at [76, 133] on tspan "CATALOG [DOMAIN_NAME]" at bounding box center [100, 134] width 78 height 7
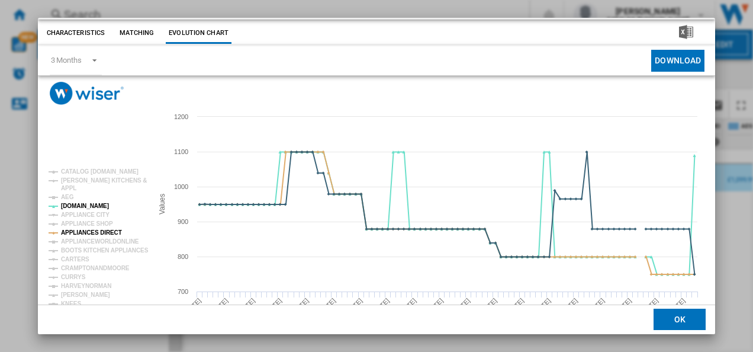
scroll to position [0, 0]
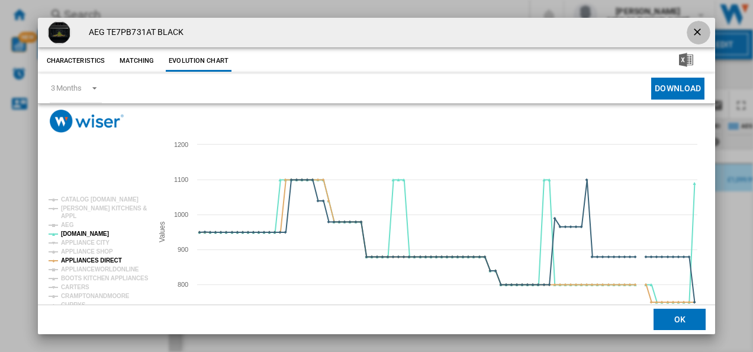
click at [687, 29] on button "Product popup" at bounding box center [699, 33] width 24 height 24
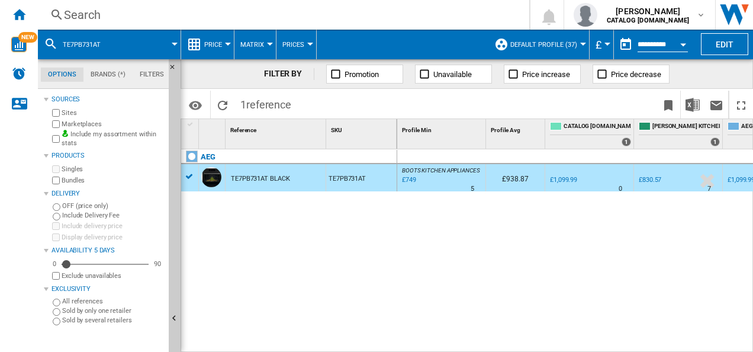
click at [346, 23] on div "Search" at bounding box center [281, 15] width 435 height 17
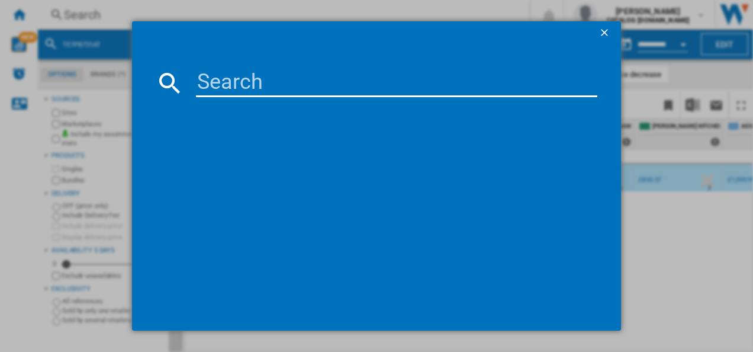
click at [299, 81] on input at bounding box center [397, 83] width 402 height 28
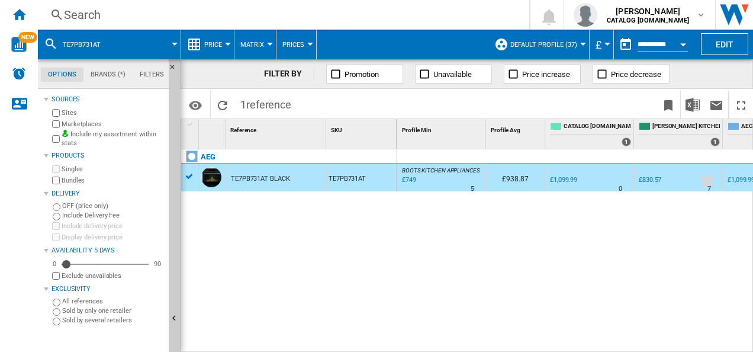
click at [242, 18] on div "Search" at bounding box center [281, 15] width 435 height 17
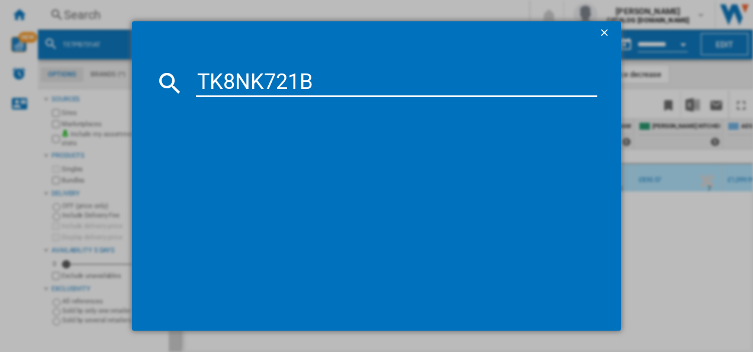
click at [251, 78] on input "TK8NK721B" at bounding box center [397, 83] width 402 height 28
type input "TK8NK721B"
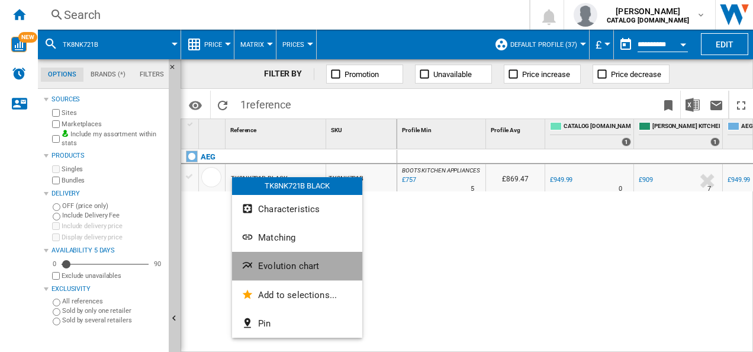
click at [265, 263] on span "Evolution chart" at bounding box center [288, 266] width 61 height 11
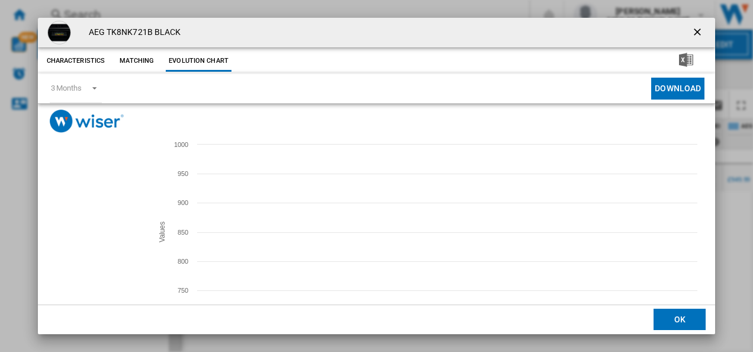
click at [87, 242] on tspan "APPLIANCE CITY" at bounding box center [85, 242] width 49 height 7
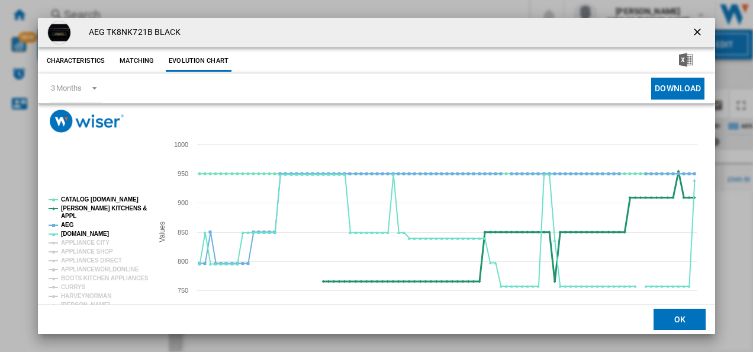
drag, startPoint x: 69, startPoint y: 222, endPoint x: 71, endPoint y: 210, distance: 11.5
click at [71, 210] on g "CATALOG ELECTROLUX.UK PAUL DAVIES KITCHENS & APPL AEG AO.COM APPLIANCE CITY APP…" at bounding box center [99, 309] width 100 height 227
click at [71, 210] on tspan "[PERSON_NAME] KITCHENS &" at bounding box center [104, 208] width 86 height 7
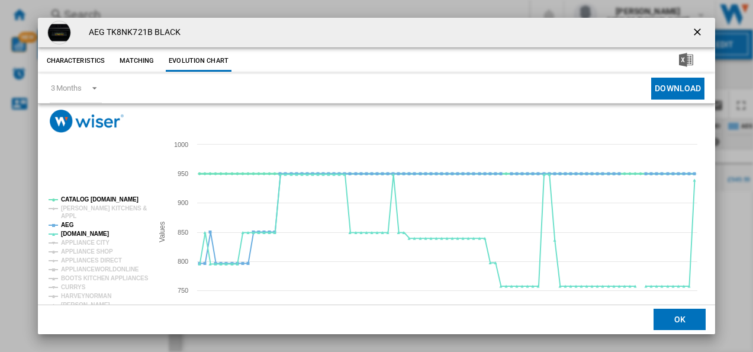
click at [75, 199] on tspan "CATALOG [DOMAIN_NAME]" at bounding box center [100, 199] width 78 height 7
click at [68, 223] on tspan "AEG" at bounding box center [67, 225] width 13 height 7
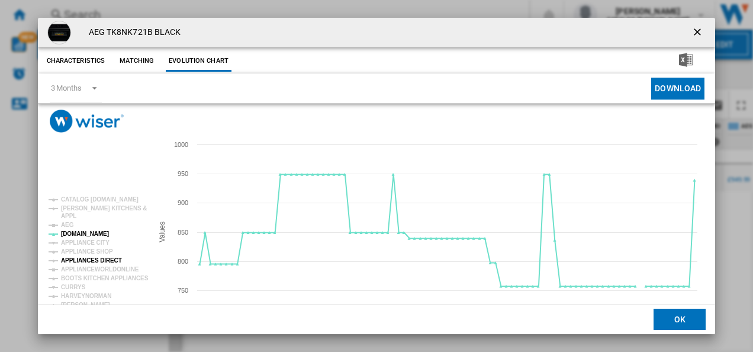
click at [76, 259] on tspan "APPLIANCES DIRECT" at bounding box center [91, 260] width 61 height 7
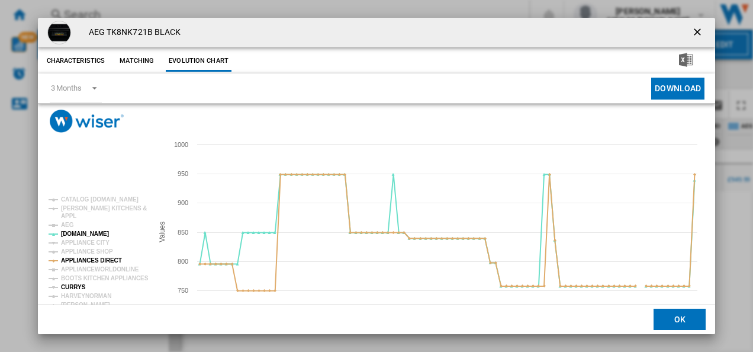
click at [75, 284] on tspan "CURRYS" at bounding box center [73, 287] width 25 height 7
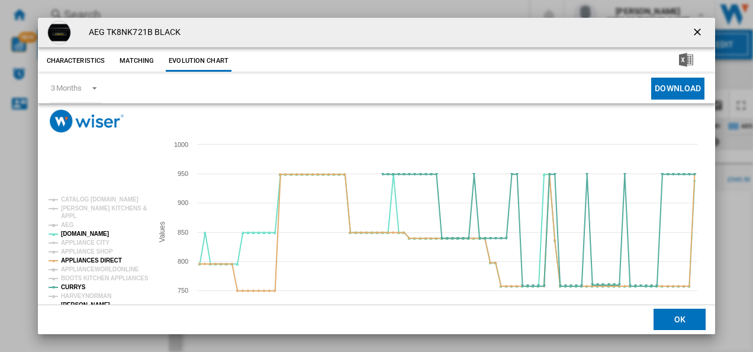
click at [79, 303] on tspan "[PERSON_NAME]" at bounding box center [85, 304] width 49 height 7
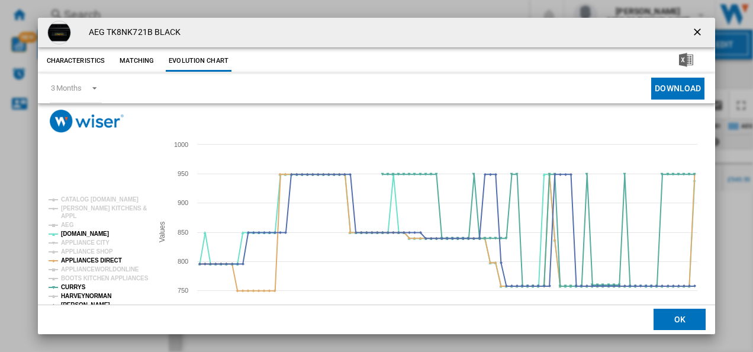
scroll to position [65, 0]
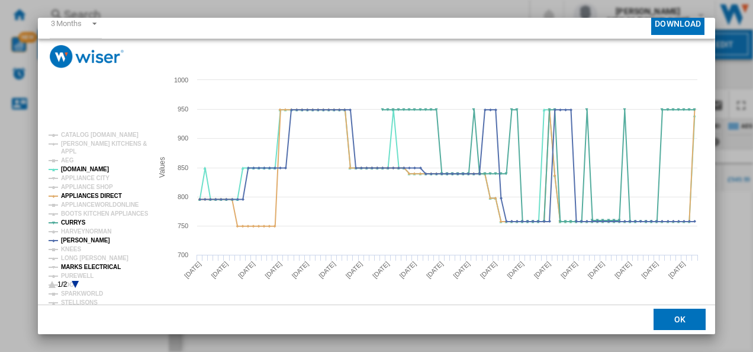
click at [89, 267] on tspan "MARKS ELECTRICAL" at bounding box center [91, 267] width 60 height 7
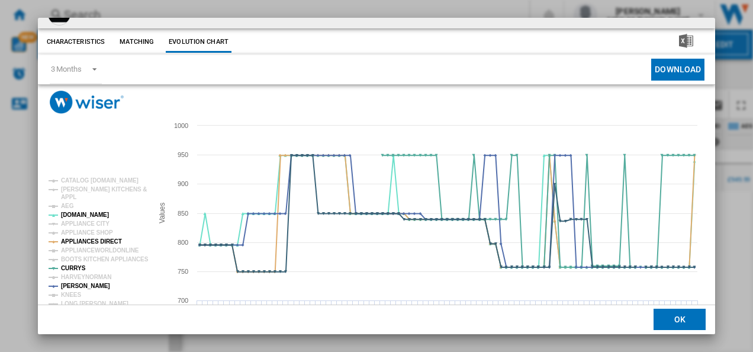
scroll to position [0, 0]
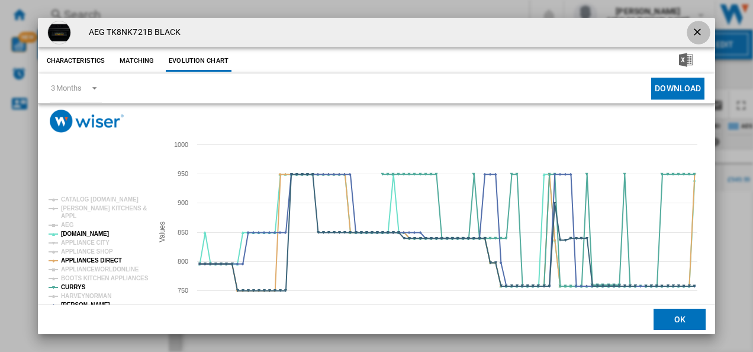
click at [698, 26] on ng-md-icon "getI18NText('BUTTONS.CLOSE_DIALOG')" at bounding box center [699, 33] width 14 height 14
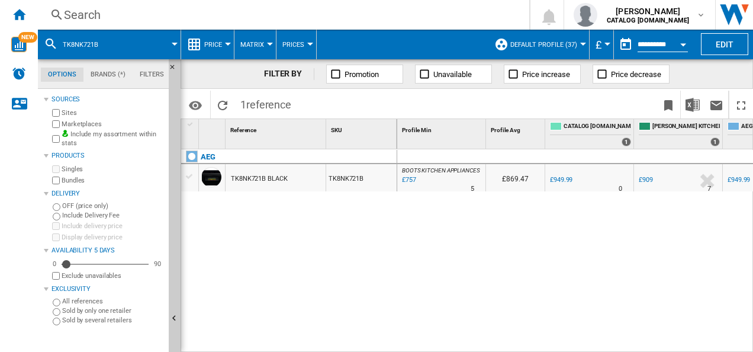
click at [346, 16] on div "Search" at bounding box center [281, 15] width 435 height 17
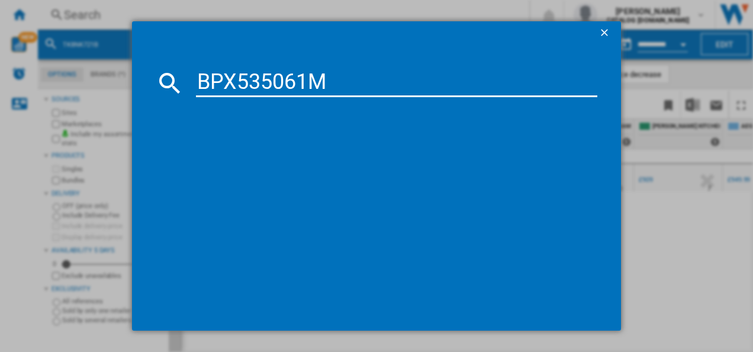
click at [212, 79] on input "BPX535061M" at bounding box center [397, 83] width 402 height 28
type input "BPX535061M"
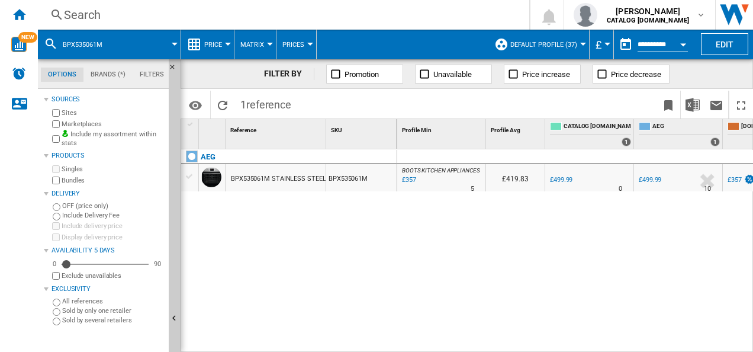
click at [346, 234] on div "AEG BPX535061M STAINLESS STEEL BPX535061M" at bounding box center [289, 247] width 216 height 197
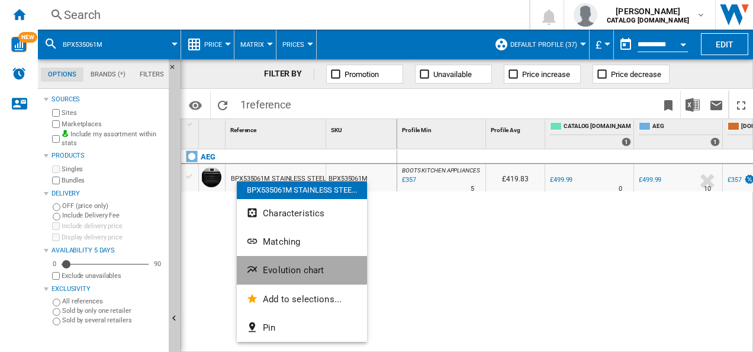
click at [274, 265] on span "Evolution chart" at bounding box center [293, 270] width 61 height 11
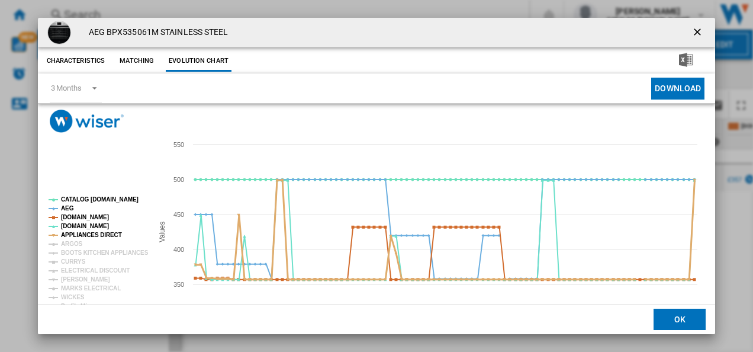
click at [82, 232] on tspan "APPLIANCES DIRECT" at bounding box center [91, 235] width 61 height 7
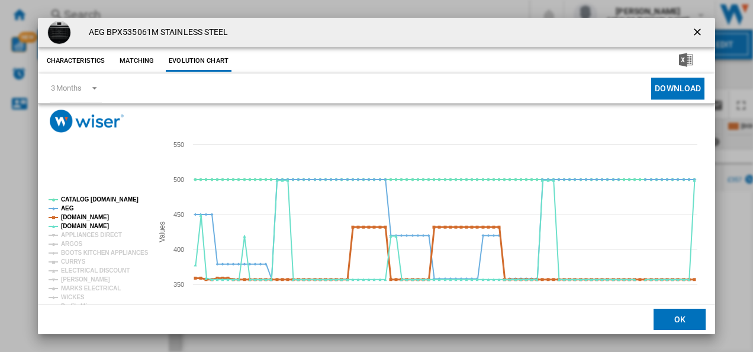
click at [83, 214] on tspan "[DOMAIN_NAME]" at bounding box center [85, 217] width 48 height 7
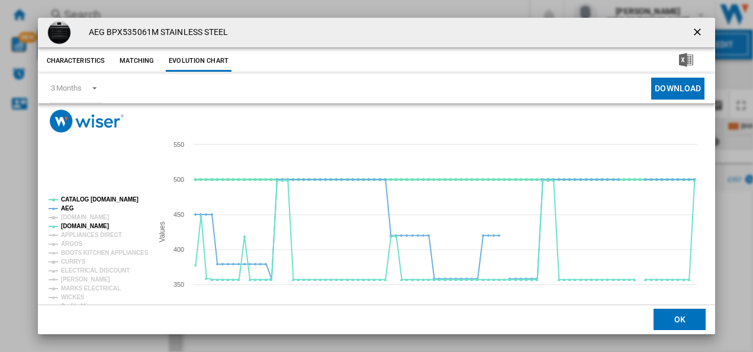
click at [65, 203] on tspan "CATALOG [DOMAIN_NAME]" at bounding box center [100, 199] width 78 height 7
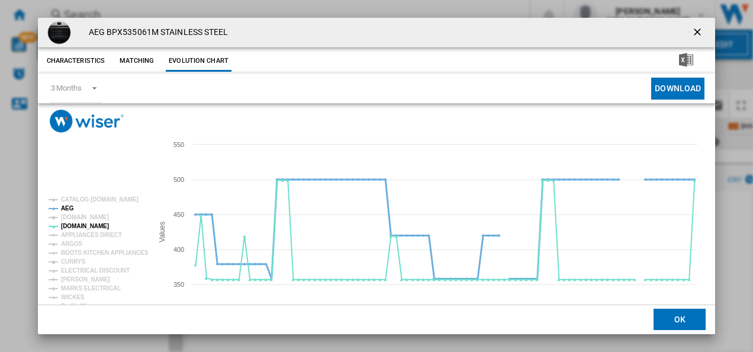
click at [69, 207] on tspan "AEG" at bounding box center [67, 208] width 13 height 7
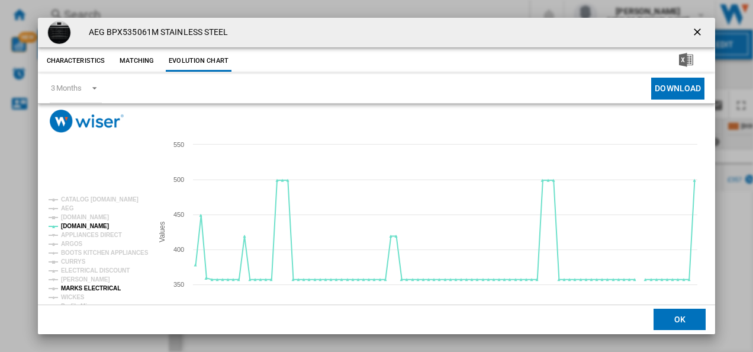
click at [84, 286] on tspan "MARKS ELECTRICAL" at bounding box center [91, 288] width 60 height 7
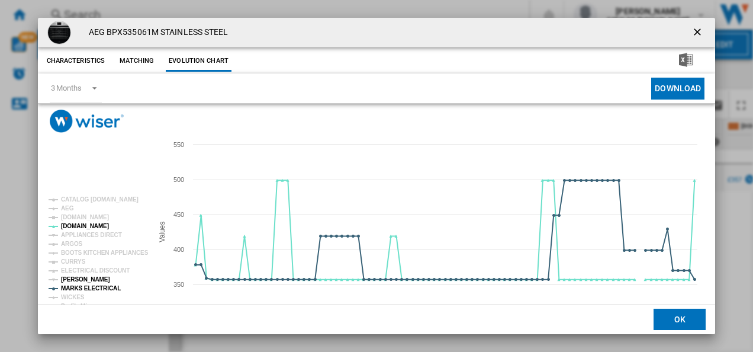
click at [83, 278] on tspan "[PERSON_NAME]" at bounding box center [85, 279] width 49 height 7
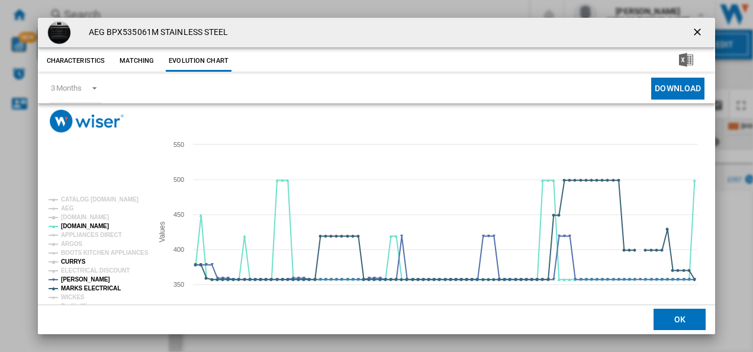
click at [76, 261] on tspan "CURRYS" at bounding box center [73, 261] width 25 height 7
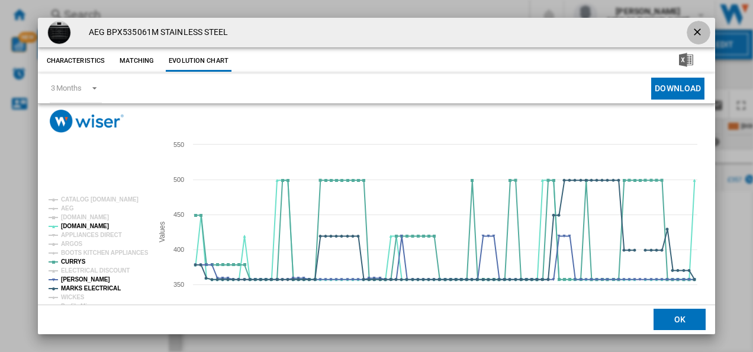
click at [695, 29] on ng-md-icon "getI18NText('BUTTONS.CLOSE_DIALOG')" at bounding box center [699, 33] width 14 height 14
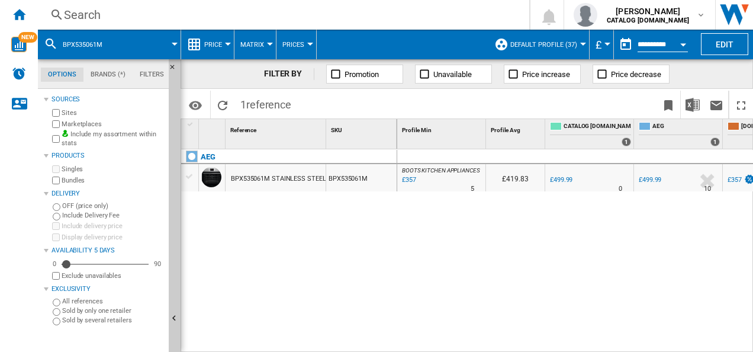
click at [277, 17] on div "Search" at bounding box center [281, 15] width 435 height 17
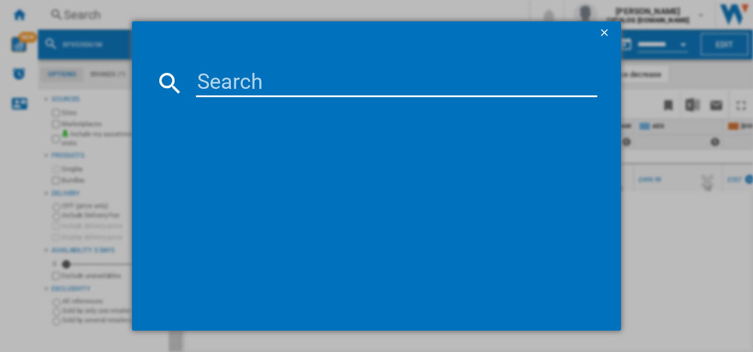
click at [255, 89] on input at bounding box center [397, 83] width 402 height 28
type input "TR6PB521SB"
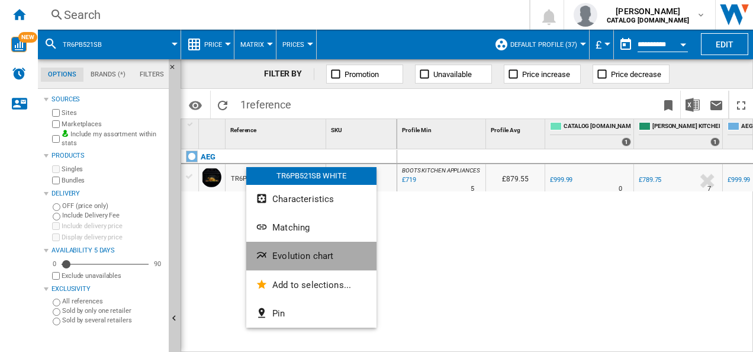
click at [265, 257] on ng-md-icon "Evolution chart" at bounding box center [263, 256] width 14 height 14
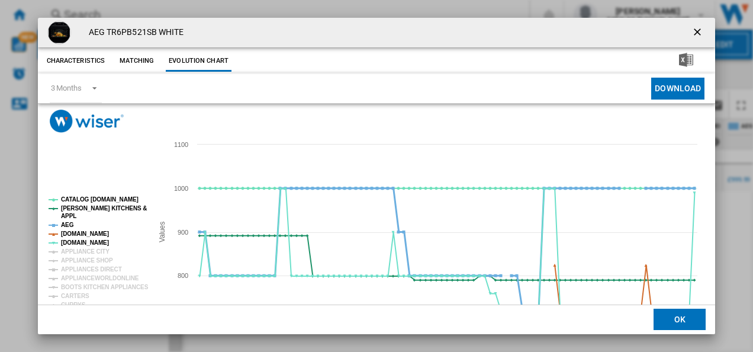
drag, startPoint x: 77, startPoint y: 232, endPoint x: 65, endPoint y: 226, distance: 14.0
click at [65, 226] on g "CATALOG ELECTROLUX.UK PAUL DAVIES KITCHENS & APPL AEG AMAZON.CO.UK AO.COM APPLI…" at bounding box center [99, 314] width 100 height 236
click at [65, 226] on tspan "AEG" at bounding box center [67, 225] width 13 height 7
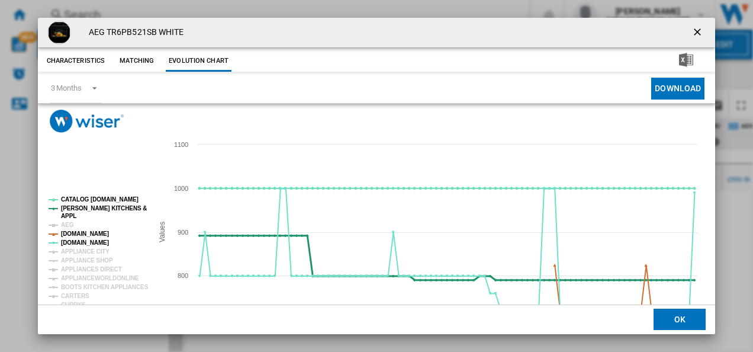
click at [73, 216] on tspan "APPL" at bounding box center [68, 216] width 15 height 7
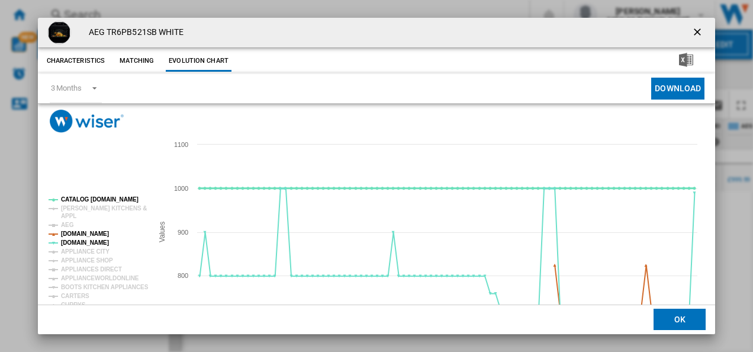
click at [83, 197] on tspan "CATALOG [DOMAIN_NAME]" at bounding box center [100, 199] width 78 height 7
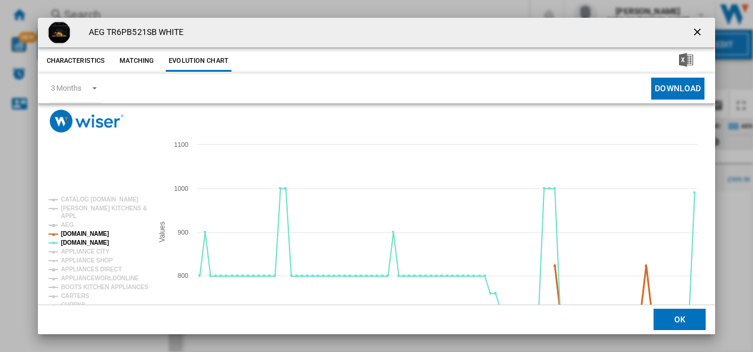
click at [88, 233] on tspan "[DOMAIN_NAME]" at bounding box center [85, 233] width 48 height 7
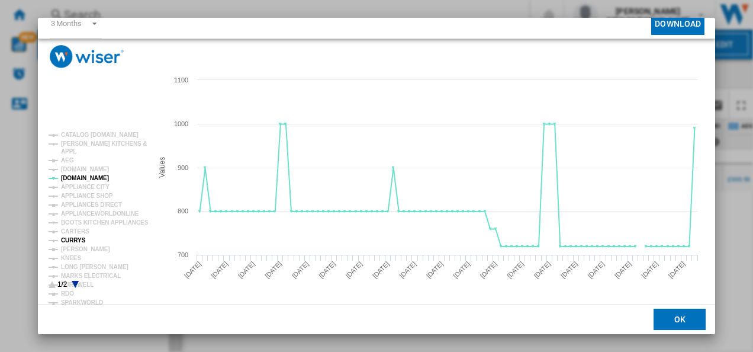
click at [71, 237] on tspan "CURRYS" at bounding box center [73, 240] width 25 height 7
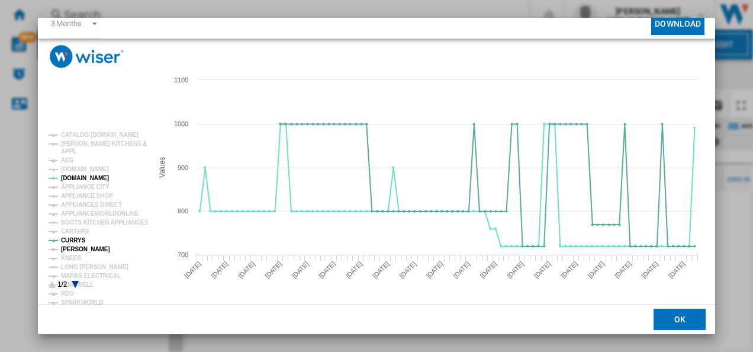
click at [76, 246] on tspan "[PERSON_NAME]" at bounding box center [85, 249] width 49 height 7
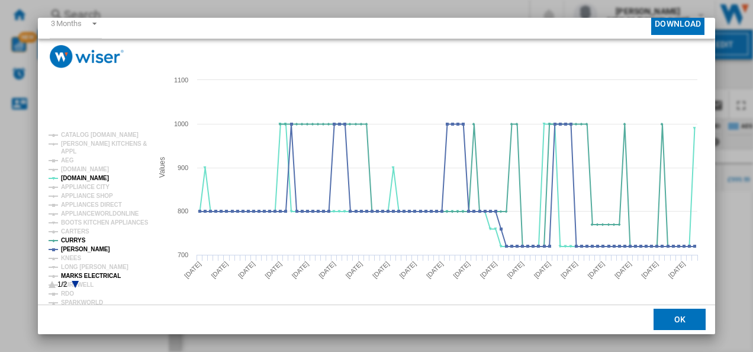
click at [88, 272] on tspan "MARKS ELECTRICAL" at bounding box center [91, 275] width 60 height 7
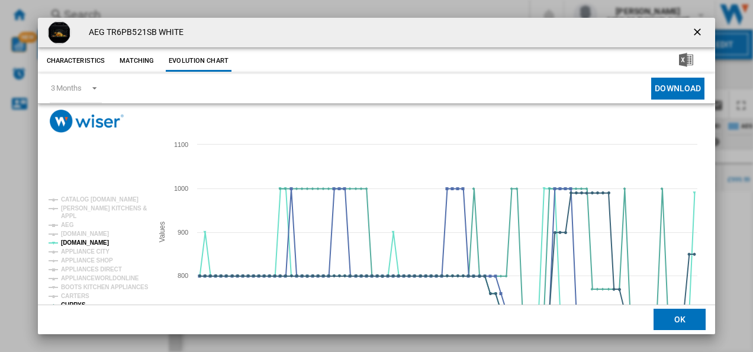
scroll to position [9, 0]
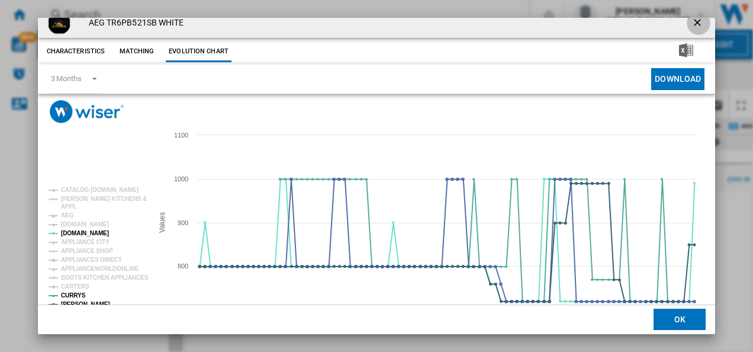
click at [687, 31] on button "Product popup" at bounding box center [699, 23] width 24 height 24
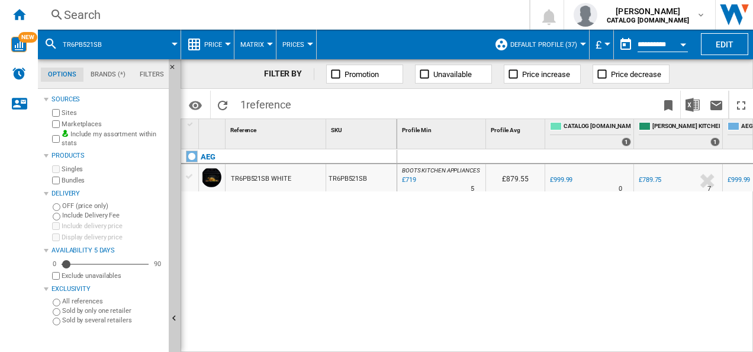
click at [313, 10] on div "Search" at bounding box center [281, 15] width 435 height 17
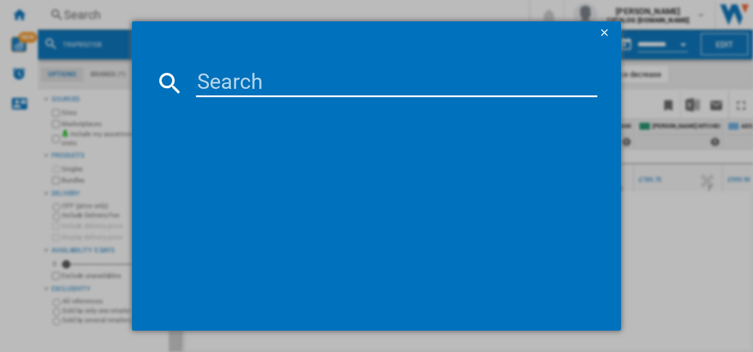
click at [227, 86] on input at bounding box center [397, 83] width 402 height 28
type input "OB6SM261UB"
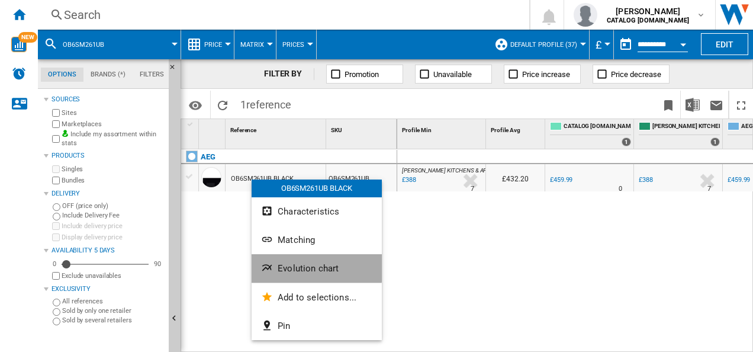
click at [282, 263] on span "Evolution chart" at bounding box center [308, 268] width 61 height 11
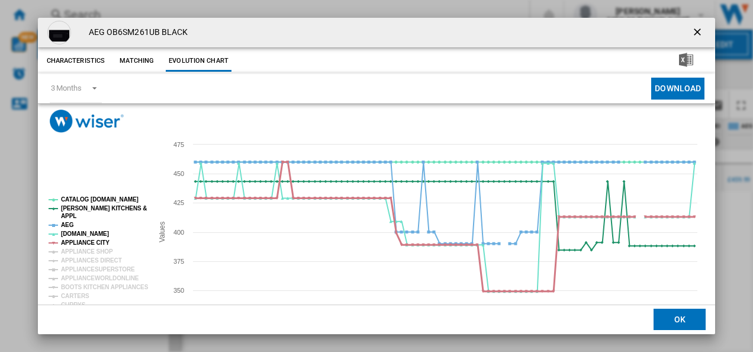
click at [87, 243] on tspan "APPLIANCE CITY" at bounding box center [85, 242] width 49 height 7
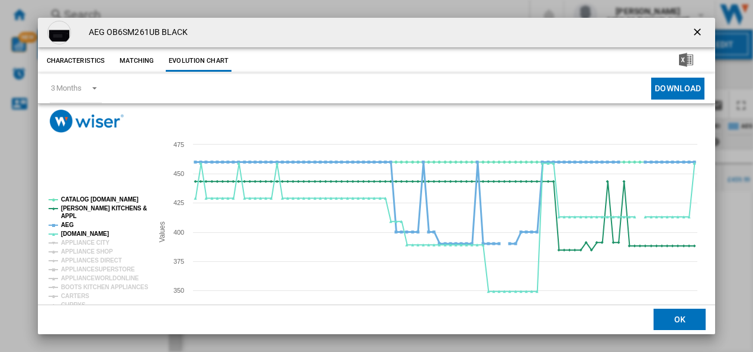
click at [65, 224] on tspan "AEG" at bounding box center [67, 225] width 13 height 7
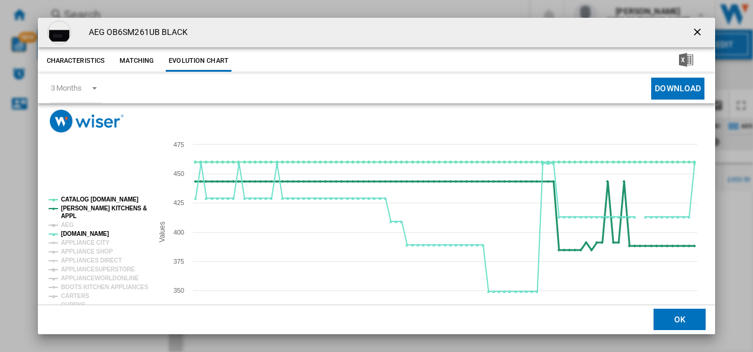
click at [69, 216] on tspan "APPL" at bounding box center [68, 216] width 15 height 7
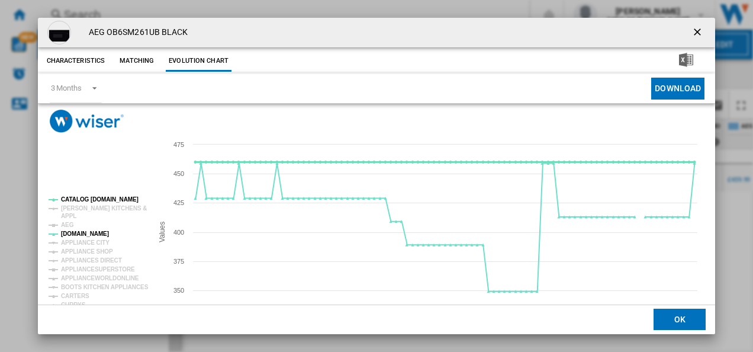
click at [92, 200] on tspan "CATALOG [DOMAIN_NAME]" at bounding box center [100, 199] width 78 height 7
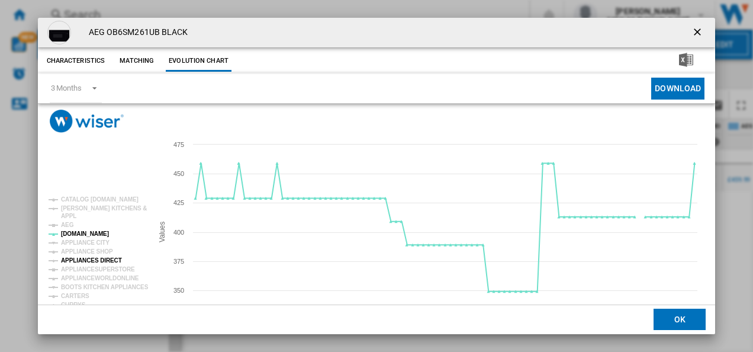
click at [85, 257] on tspan "APPLIANCES DIRECT" at bounding box center [91, 260] width 61 height 7
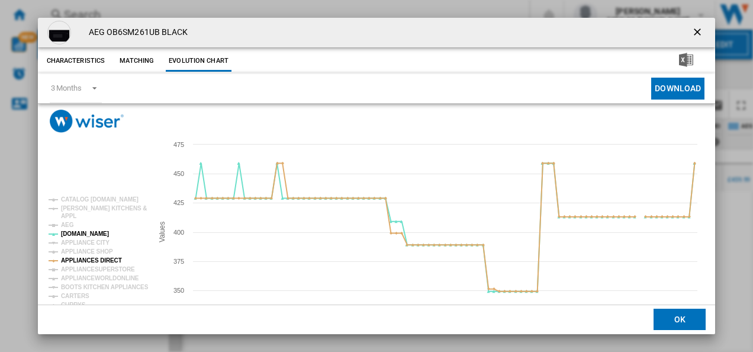
scroll to position [65, 0]
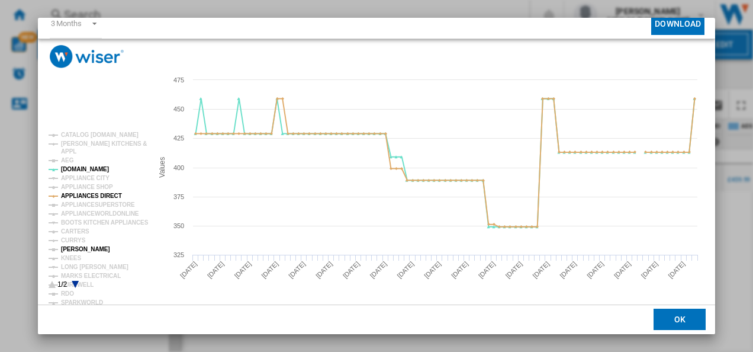
click at [77, 246] on tspan "[PERSON_NAME]" at bounding box center [85, 249] width 49 height 7
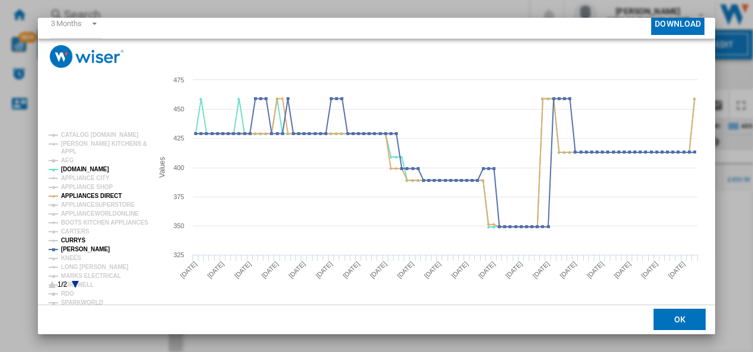
click at [75, 238] on tspan "CURRYS" at bounding box center [73, 240] width 25 height 7
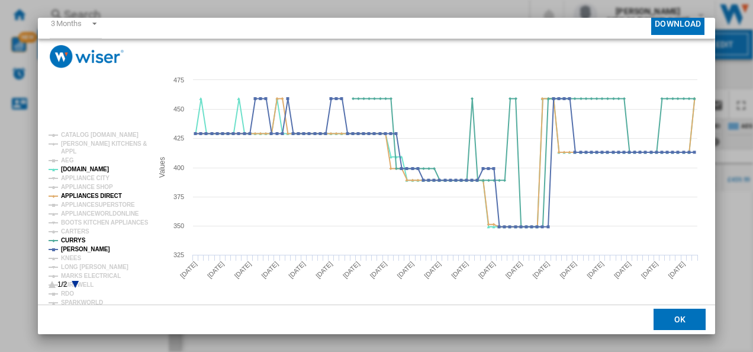
scroll to position [0, 0]
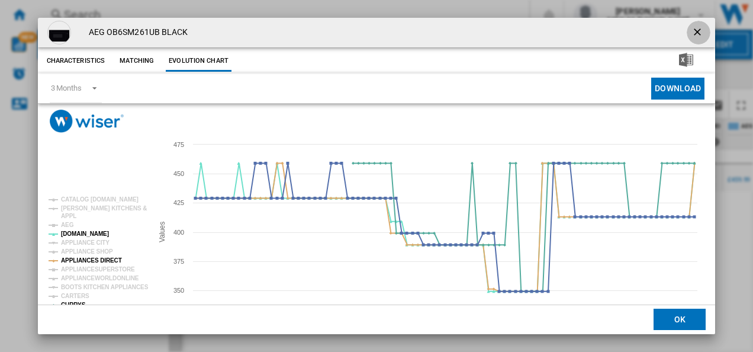
click at [692, 30] on ng-md-icon "getI18NText('BUTTONS.CLOSE_DIALOG')" at bounding box center [699, 33] width 14 height 14
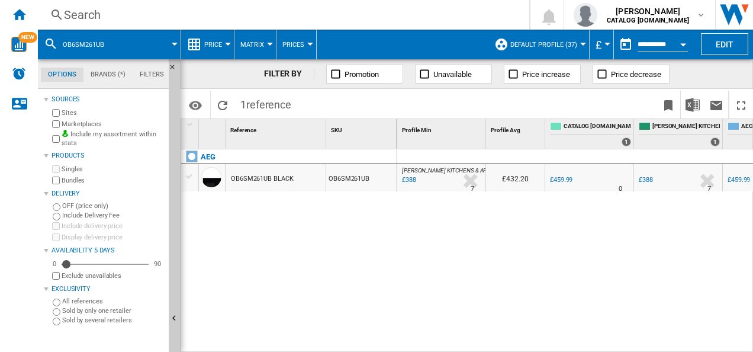
click at [342, 12] on div "Search" at bounding box center [281, 15] width 435 height 17
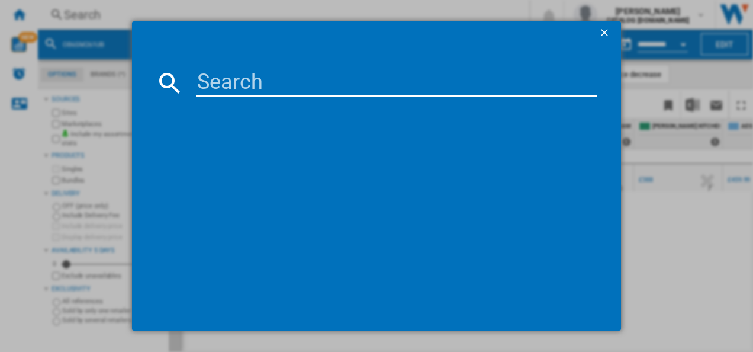
click at [264, 75] on input at bounding box center [397, 83] width 402 height 28
type input "DUE731110M"
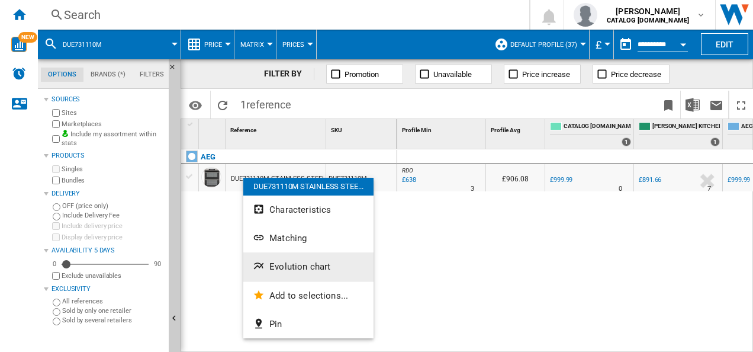
click at [270, 254] on button "Evolution chart" at bounding box center [308, 266] width 130 height 28
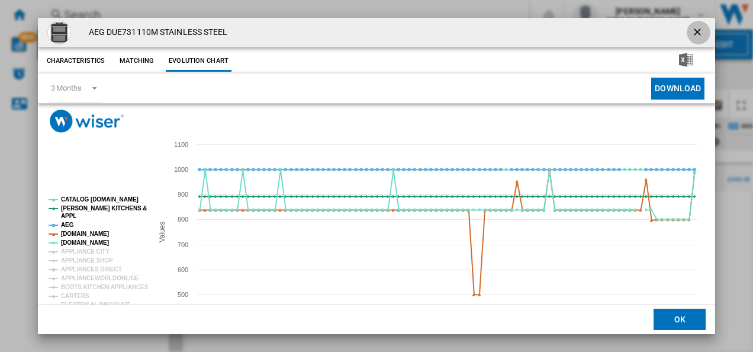
click at [695, 28] on ng-md-icon "getI18NText('BUTTONS.CLOSE_DIALOG')" at bounding box center [699, 33] width 14 height 14
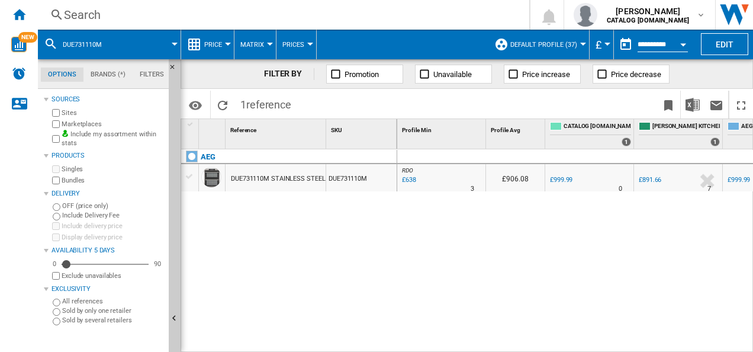
click at [280, 11] on div "Search" at bounding box center [281, 15] width 435 height 17
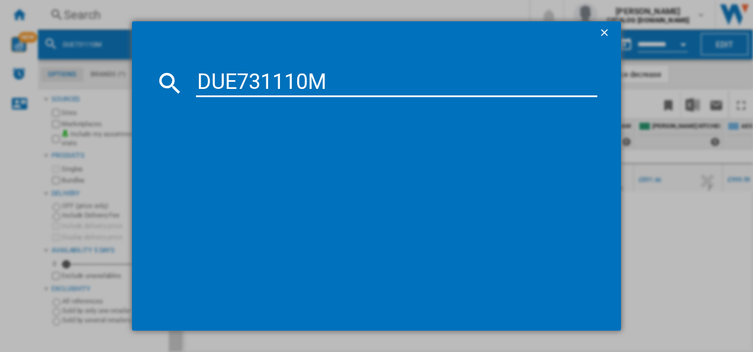
click at [226, 72] on input "DUE731110M" at bounding box center [397, 83] width 402 height 28
type input "DUE731110M"
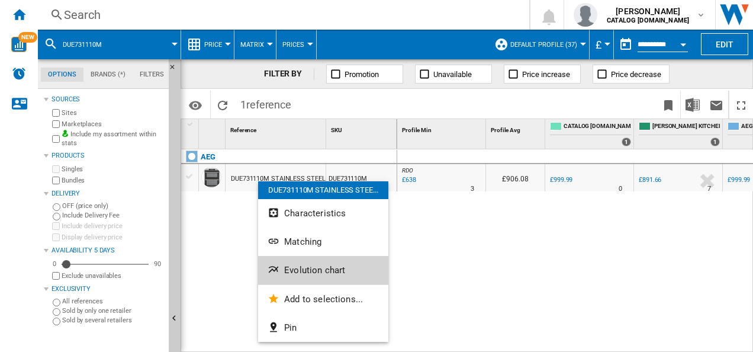
click at [296, 270] on span "Evolution chart" at bounding box center [314, 270] width 61 height 11
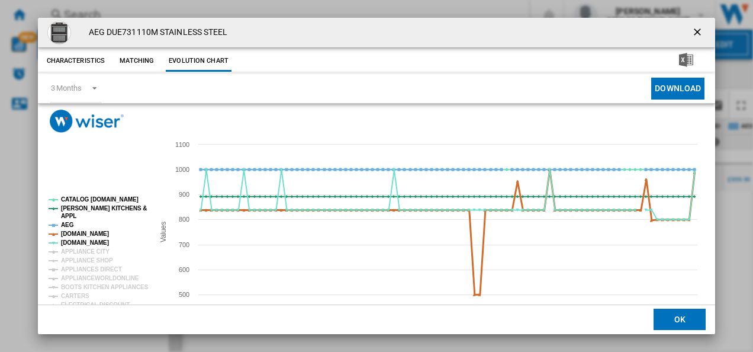
click at [76, 233] on tspan "[DOMAIN_NAME]" at bounding box center [85, 233] width 48 height 7
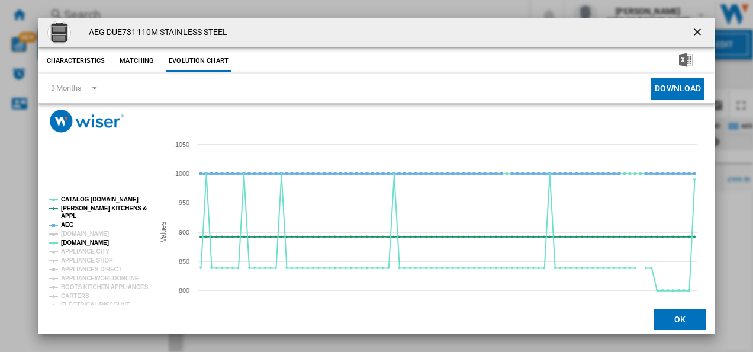
click at [68, 223] on tspan "AEG" at bounding box center [67, 225] width 13 height 7
click at [90, 201] on g "CATALOG ELECTROLUX.UK PAUL DAVIES KITCHENS & APPL AEG AMAZON.CO.UK AO.COM APPLI…" at bounding box center [99, 327] width 100 height 263
click at [90, 200] on tspan "CATALOG [DOMAIN_NAME]" at bounding box center [100, 199] width 78 height 7
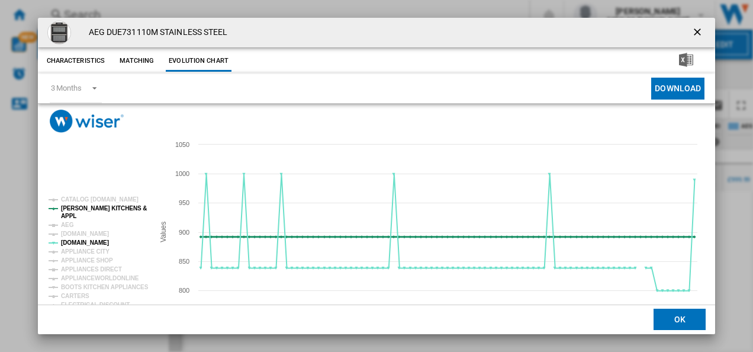
click at [89, 207] on tspan "[PERSON_NAME] KITCHENS &" at bounding box center [104, 208] width 86 height 7
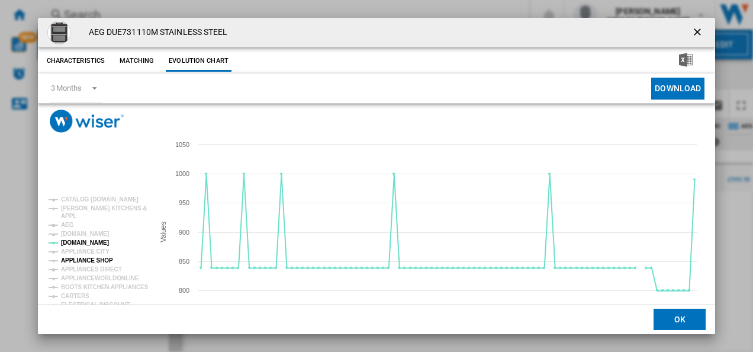
scroll to position [65, 0]
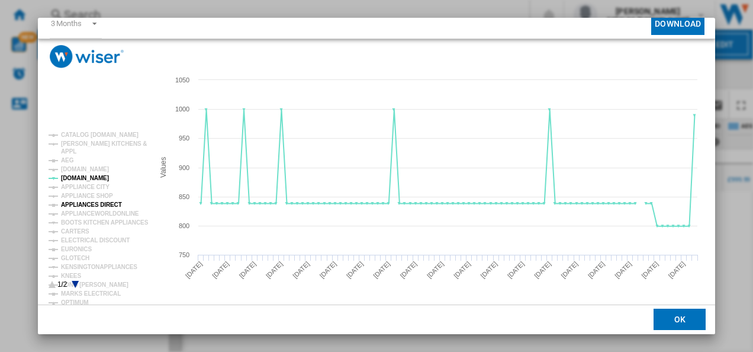
click at [89, 204] on tspan "APPLIANCES DIRECT" at bounding box center [91, 204] width 61 height 7
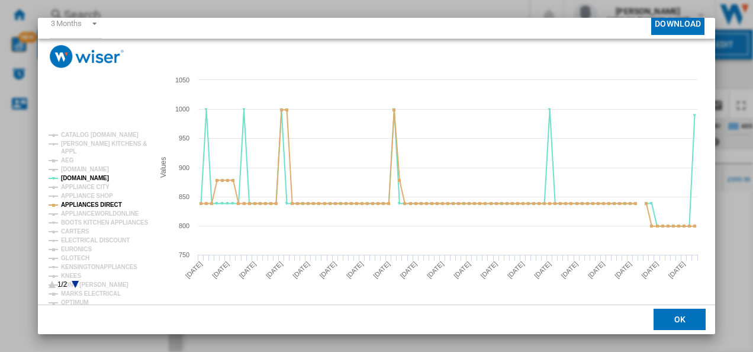
click at [75, 283] on icon "Product popup" at bounding box center [75, 284] width 7 height 7
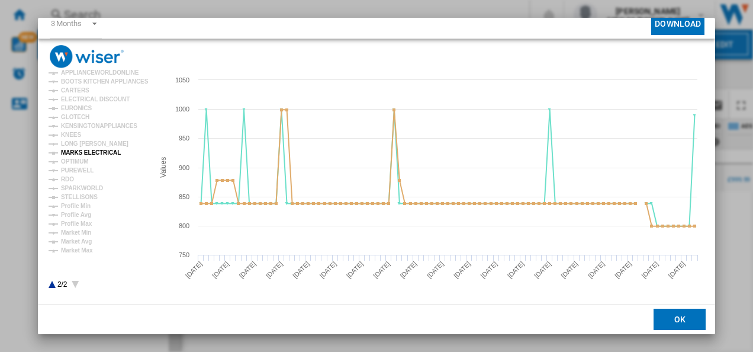
click at [99, 153] on tspan "MARKS ELECTRICAL" at bounding box center [91, 152] width 60 height 7
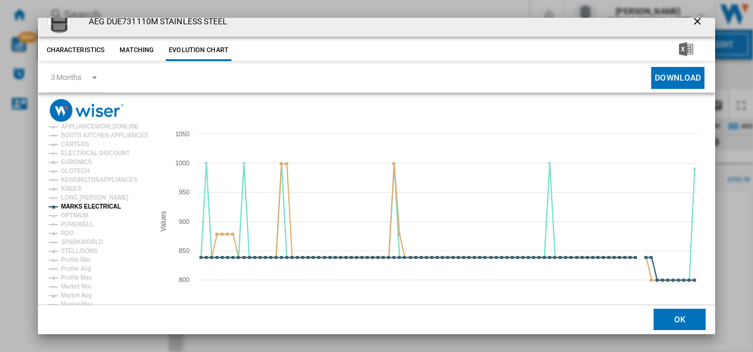
scroll to position [1, 0]
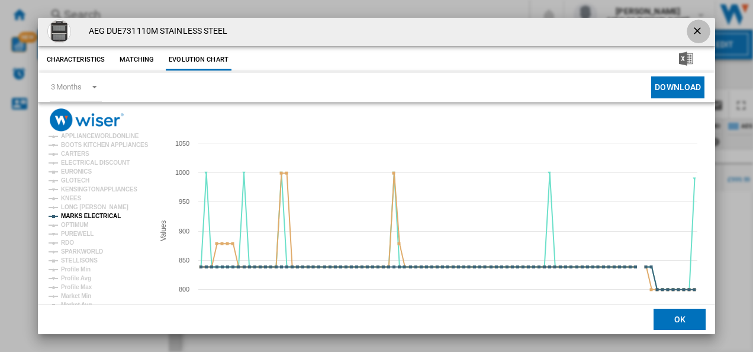
click at [692, 28] on ng-md-icon "getI18NText('BUTTONS.CLOSE_DIALOG')" at bounding box center [699, 32] width 14 height 14
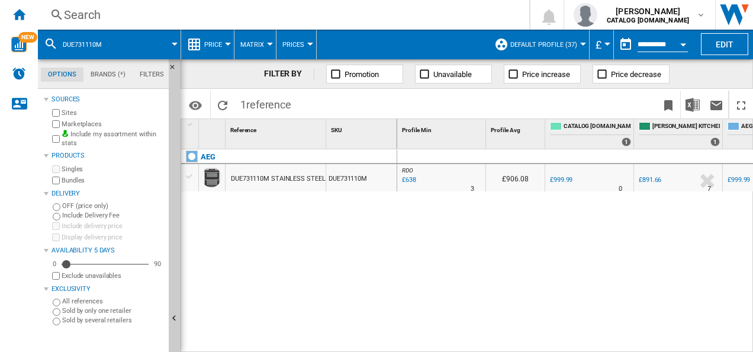
click at [293, 11] on div "Search" at bounding box center [281, 15] width 435 height 17
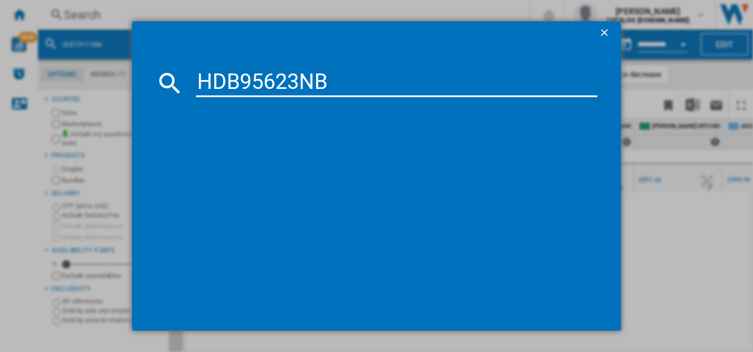
click at [254, 77] on input "HDB95623NB" at bounding box center [397, 83] width 402 height 28
type input "HDB95623NB"
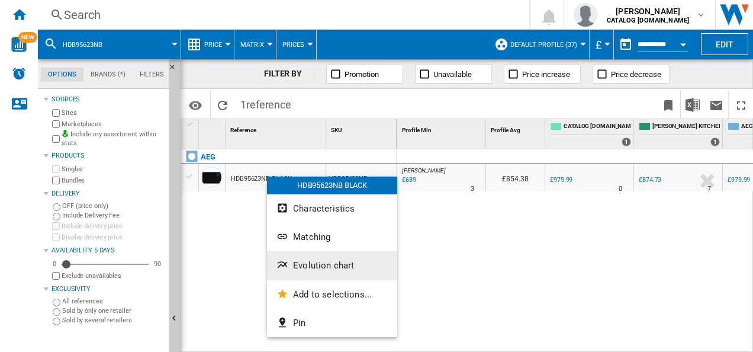
click at [297, 268] on span "Evolution chart" at bounding box center [323, 265] width 61 height 11
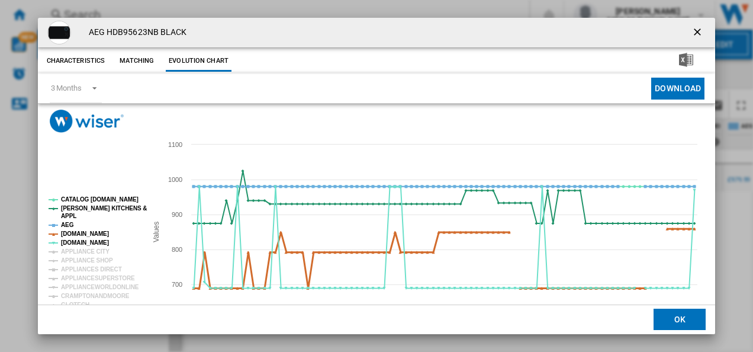
click at [78, 232] on tspan "[DOMAIN_NAME]" at bounding box center [85, 233] width 48 height 7
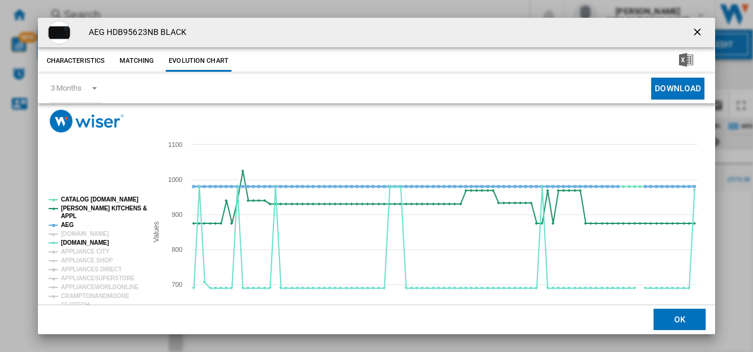
click at [67, 224] on tspan "AEG" at bounding box center [67, 225] width 13 height 7
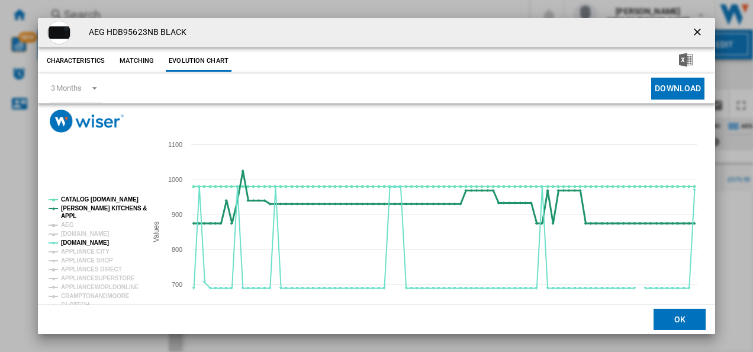
click at [75, 211] on tspan "[PERSON_NAME] KITCHENS &" at bounding box center [104, 208] width 86 height 7
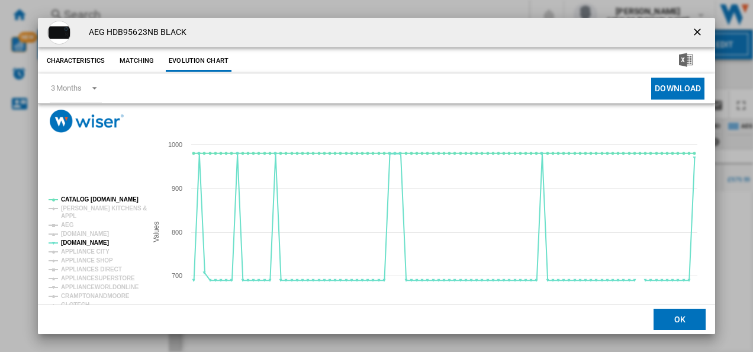
click at [89, 196] on rect "Product popup" at bounding box center [93, 275] width 98 height 166
click at [88, 198] on tspan "CATALOG [DOMAIN_NAME]" at bounding box center [100, 199] width 78 height 7
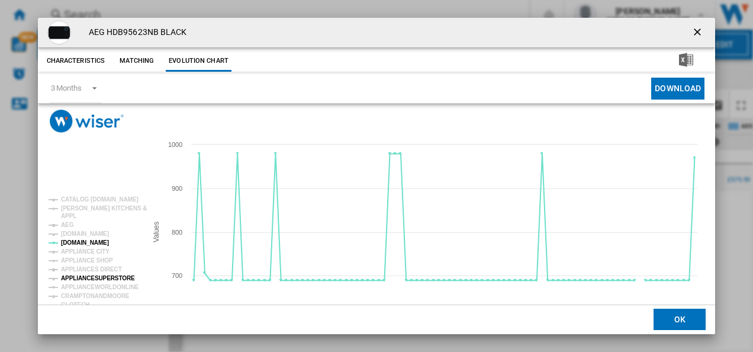
scroll to position [65, 0]
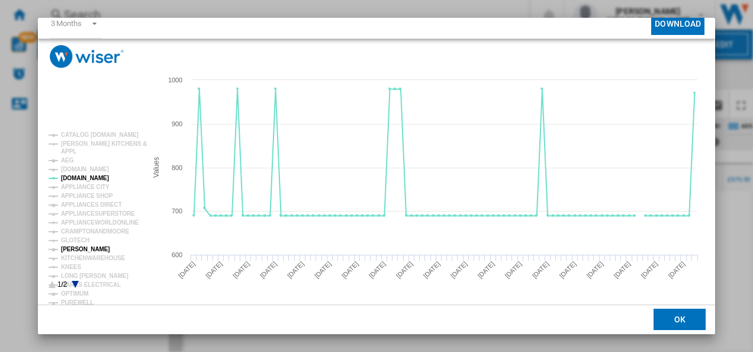
click at [82, 249] on tspan "[PERSON_NAME]" at bounding box center [85, 249] width 49 height 7
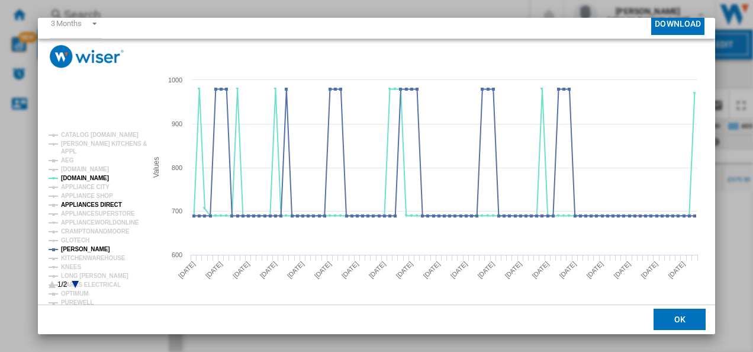
click at [101, 204] on tspan "APPLIANCES DIRECT" at bounding box center [91, 204] width 61 height 7
click at [75, 284] on icon "Product popup" at bounding box center [75, 284] width 7 height 7
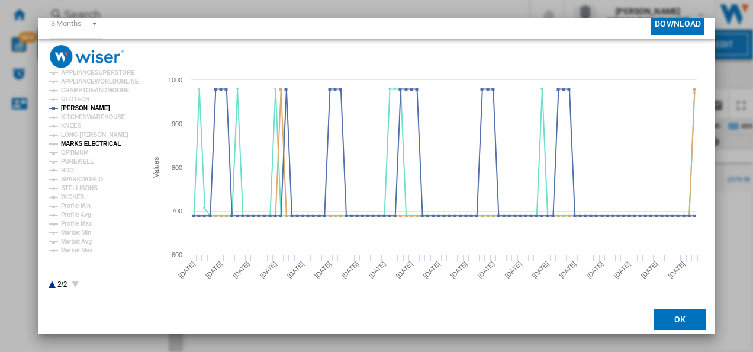
click at [108, 140] on tspan "MARKS ELECTRICAL" at bounding box center [91, 143] width 60 height 7
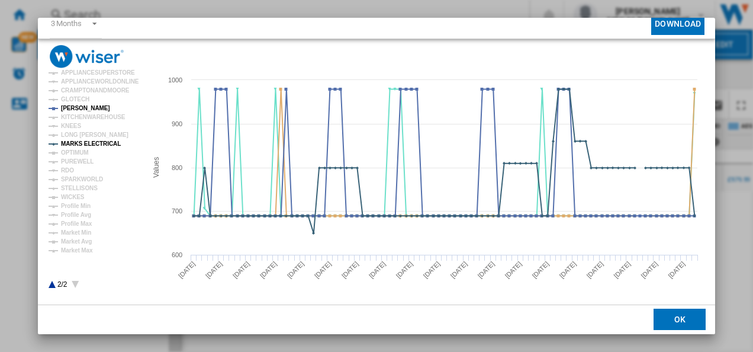
scroll to position [0, 0]
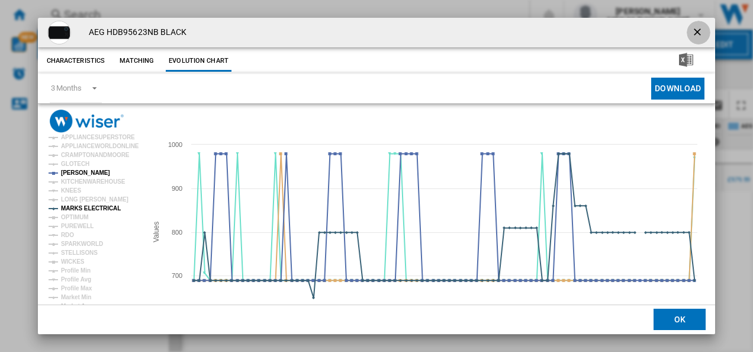
click at [692, 28] on ng-md-icon "getI18NText('BUTTONS.CLOSE_DIALOG')" at bounding box center [699, 33] width 14 height 14
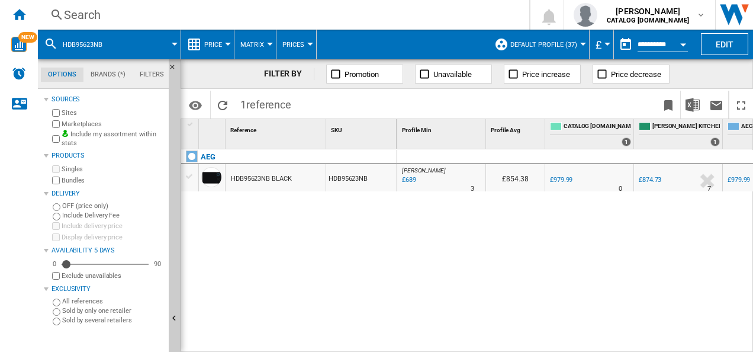
click at [237, 11] on div "Search" at bounding box center [281, 15] width 435 height 17
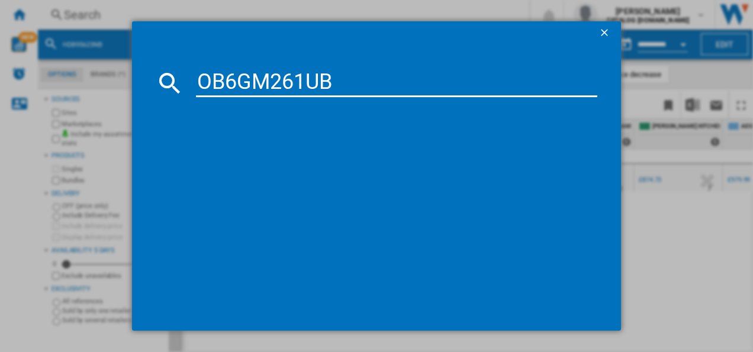
click at [224, 73] on input "OB6GM261UB" at bounding box center [397, 83] width 402 height 28
type input "OB6GM261UB"
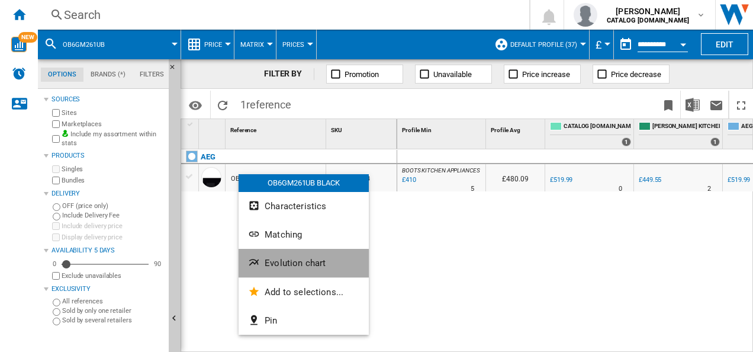
click at [269, 274] on button "Evolution chart" at bounding box center [304, 263] width 130 height 28
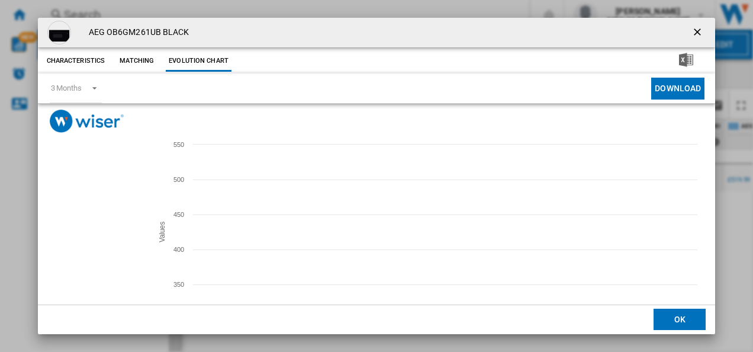
click at [76, 239] on tspan "APPLIANCE CITY" at bounding box center [85, 242] width 49 height 7
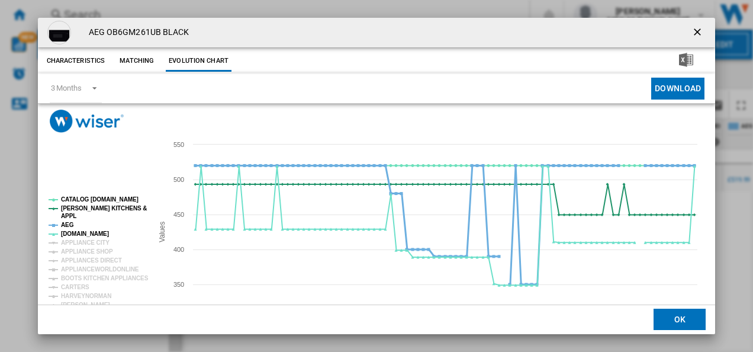
click at [65, 222] on tspan "AEG" at bounding box center [67, 225] width 13 height 7
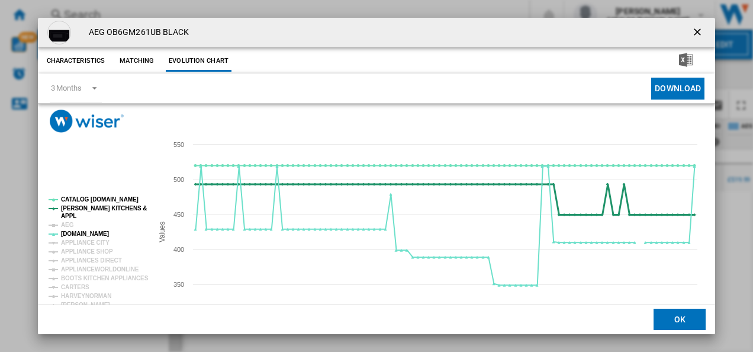
click at [67, 213] on tspan "APPL" at bounding box center [68, 216] width 15 height 7
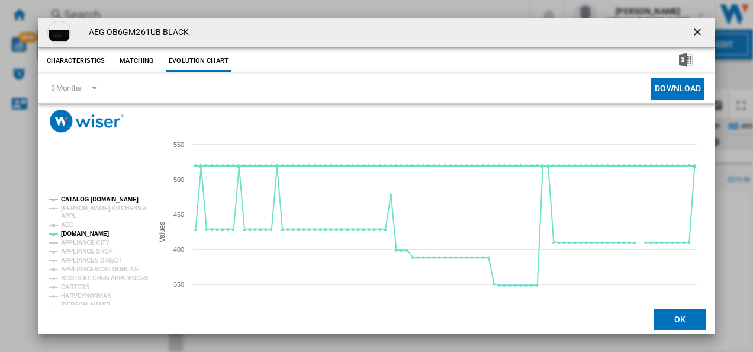
click at [79, 199] on tspan "CATALOG [DOMAIN_NAME]" at bounding box center [100, 199] width 78 height 7
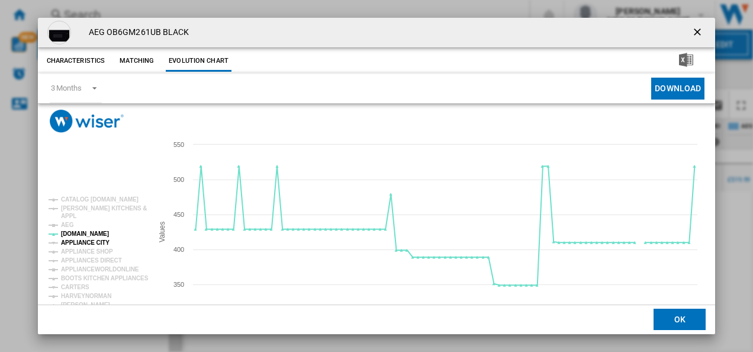
scroll to position [65, 0]
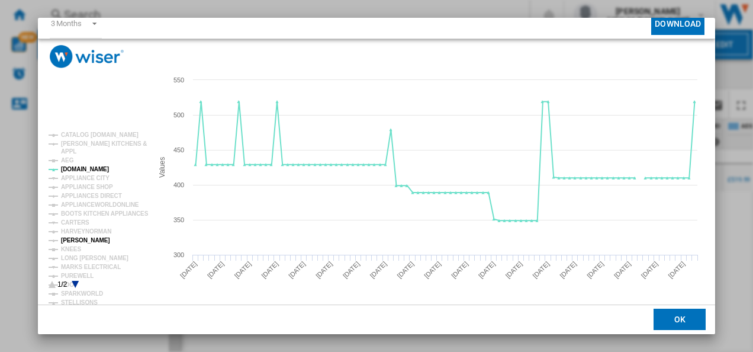
click at [83, 242] on tspan "[PERSON_NAME]" at bounding box center [85, 240] width 49 height 7
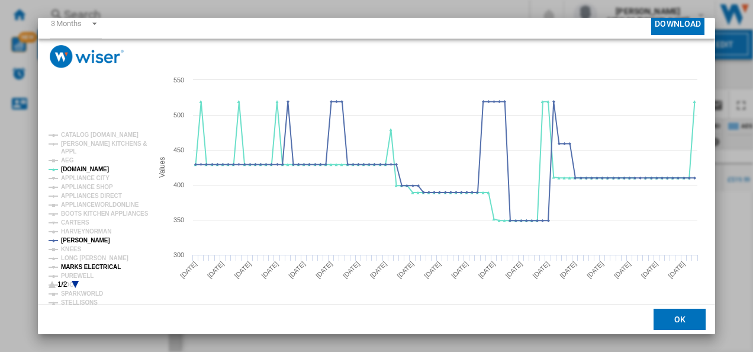
click at [89, 267] on tspan "MARKS ELECTRICAL" at bounding box center [91, 267] width 60 height 7
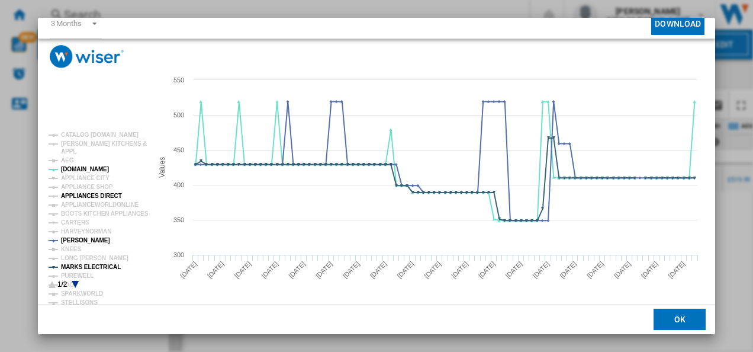
click at [95, 197] on tspan "APPLIANCES DIRECT" at bounding box center [91, 196] width 61 height 7
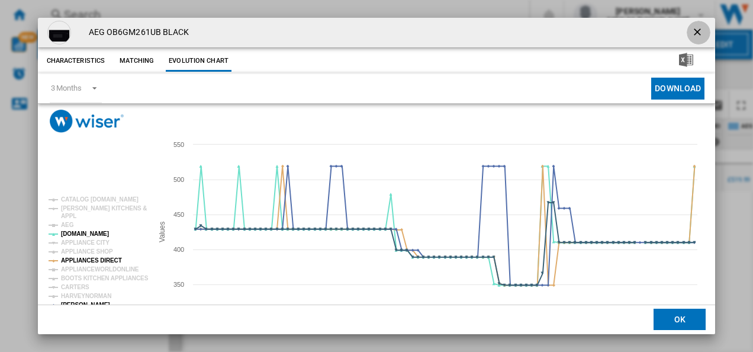
click at [692, 30] on ng-md-icon "getI18NText('BUTTONS.CLOSE_DIALOG')" at bounding box center [699, 33] width 14 height 14
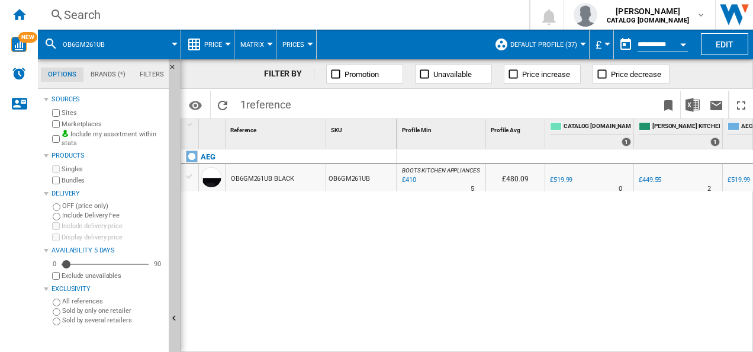
click at [270, 15] on div "Search" at bounding box center [281, 15] width 435 height 17
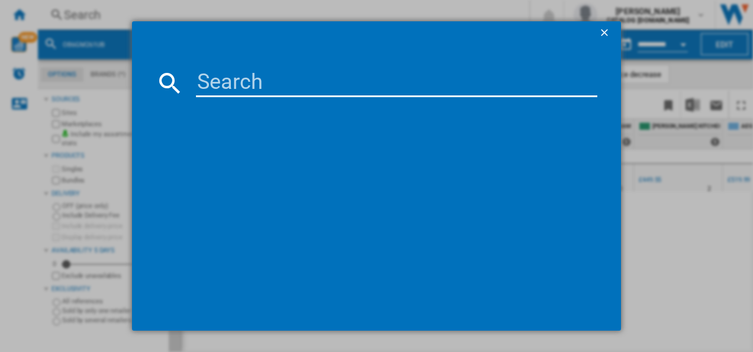
click at [255, 86] on input at bounding box center [397, 83] width 402 height 28
type input "TI64IB10FB"
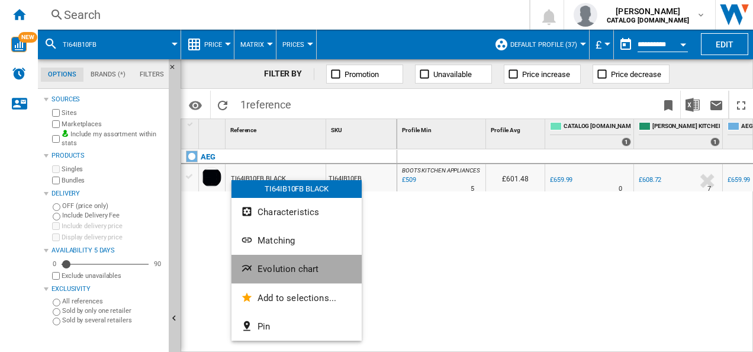
click at [264, 257] on button "Evolution chart" at bounding box center [297, 269] width 130 height 28
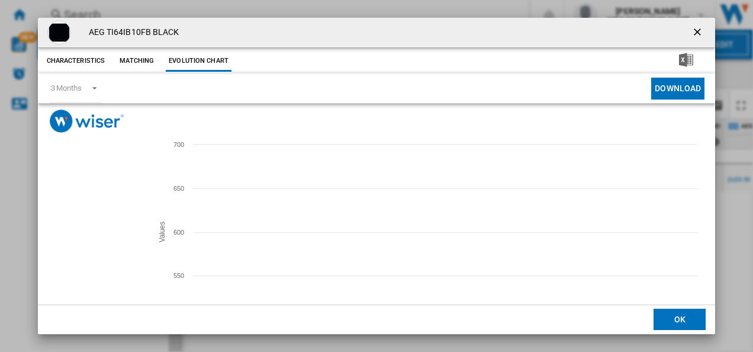
click at [89, 242] on tspan "APPLIANCE CITY" at bounding box center [85, 242] width 49 height 7
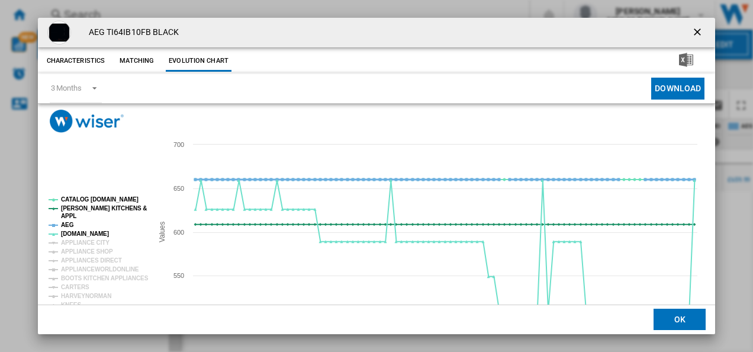
click at [68, 223] on tspan "AEG" at bounding box center [67, 225] width 13 height 7
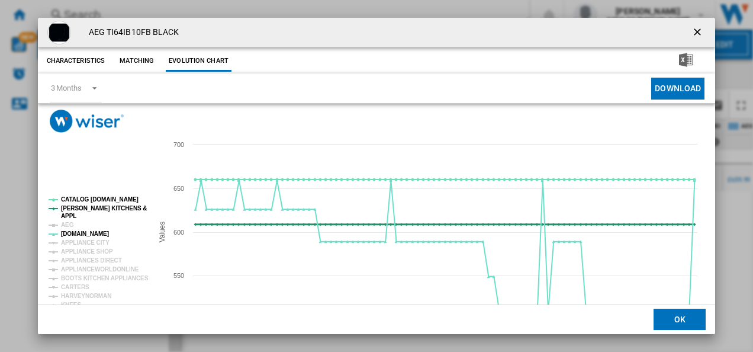
click at [73, 208] on tspan "[PERSON_NAME] KITCHENS &" at bounding box center [104, 208] width 86 height 7
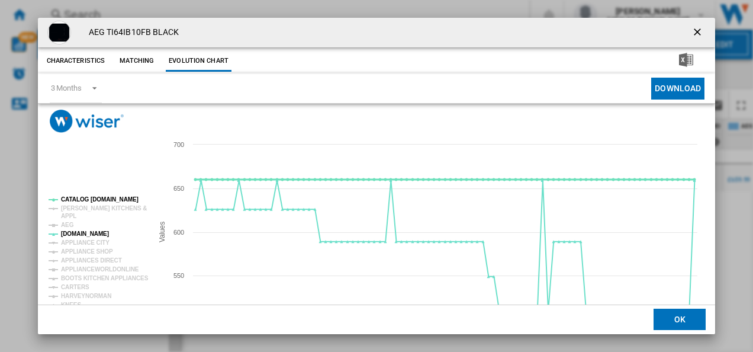
click at [86, 199] on tspan "CATALOG [DOMAIN_NAME]" at bounding box center [100, 199] width 78 height 7
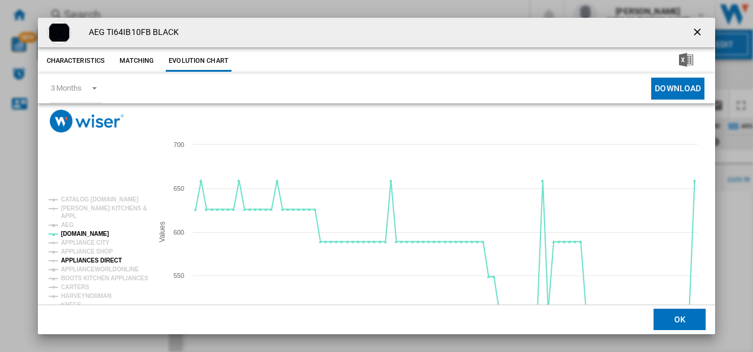
scroll to position [39, 0]
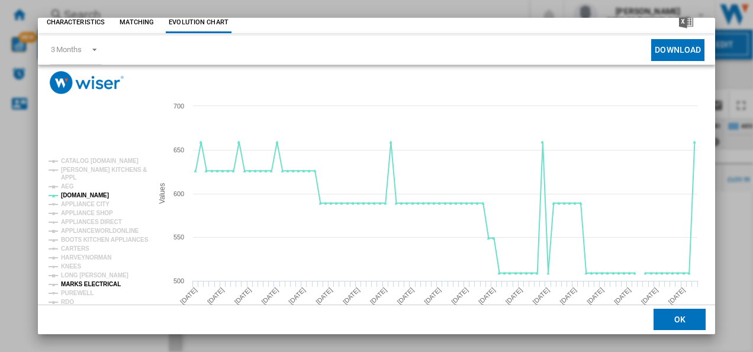
click at [79, 281] on tspan "MARKS ELECTRICAL" at bounding box center [91, 284] width 60 height 7
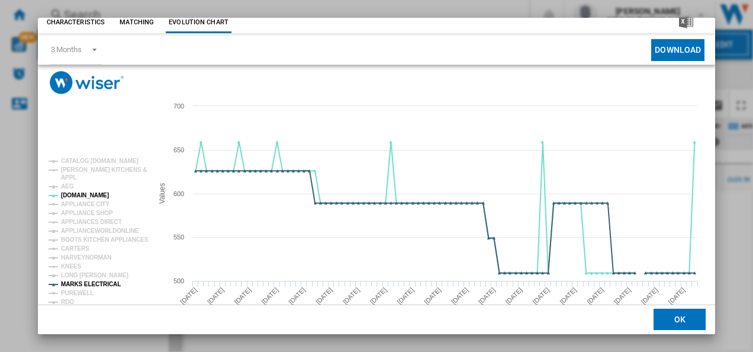
scroll to position [65, 0]
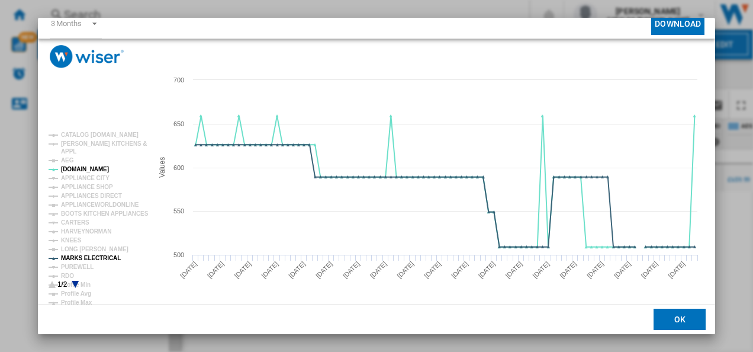
click at [75, 281] on icon "Product popup" at bounding box center [75, 284] width 7 height 7
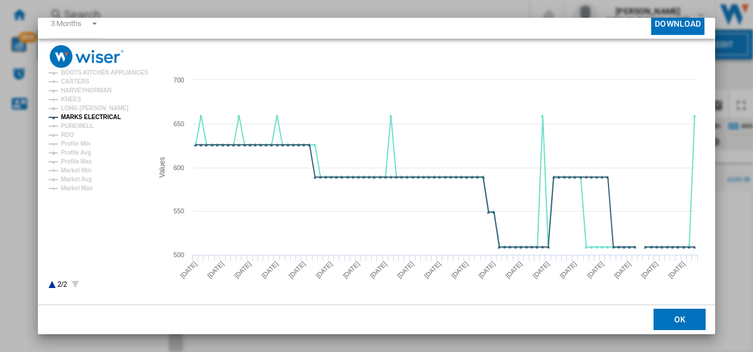
click at [51, 284] on icon "Product popup" at bounding box center [52, 284] width 7 height 7
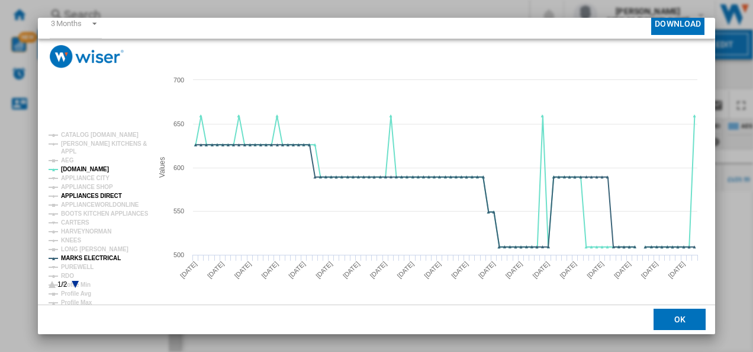
click at [103, 195] on tspan "APPLIANCES DIRECT" at bounding box center [91, 196] width 61 height 7
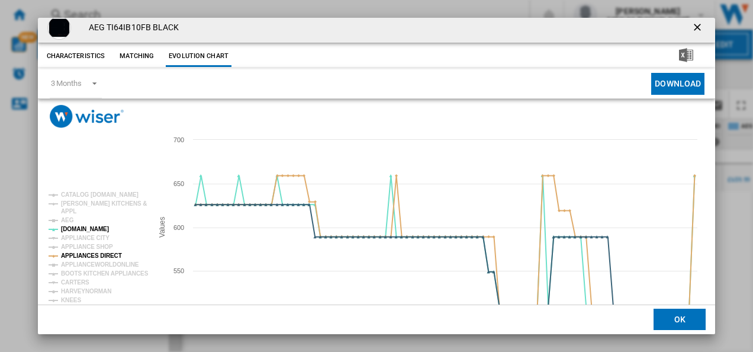
scroll to position [0, 0]
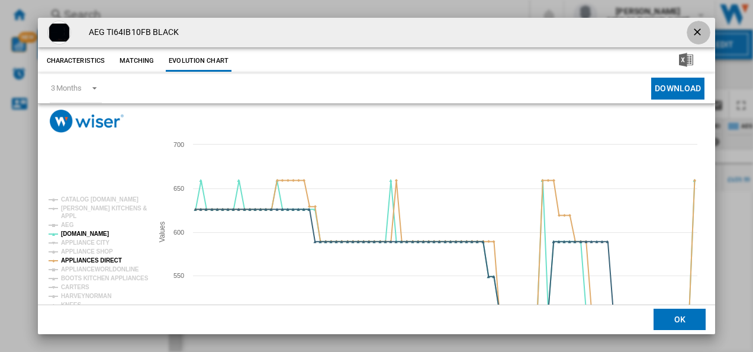
click at [692, 28] on ng-md-icon "getI18NText('BUTTONS.CLOSE_DIALOG')" at bounding box center [699, 33] width 14 height 14
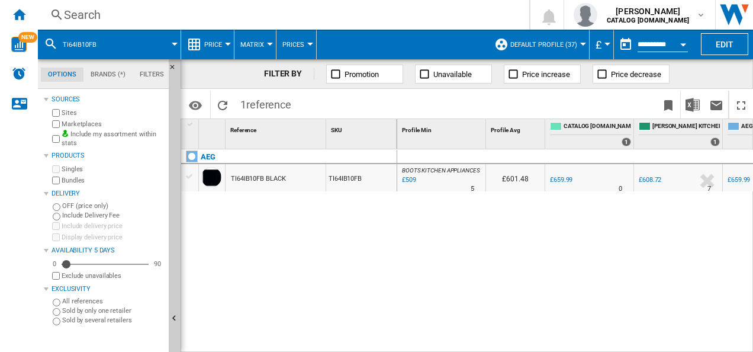
click at [317, 20] on div "Search" at bounding box center [281, 15] width 435 height 17
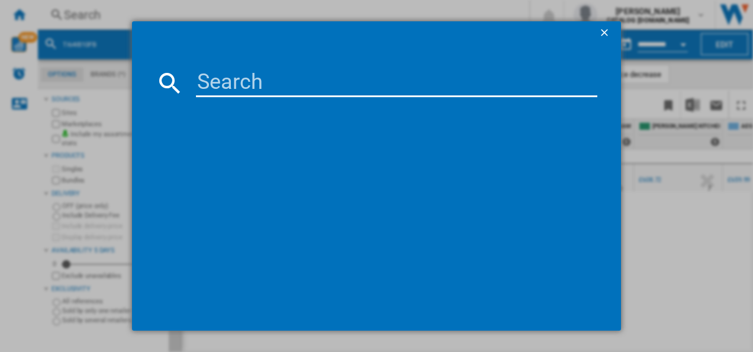
click at [262, 86] on input at bounding box center [397, 83] width 402 height 28
type input "DCE531160B"
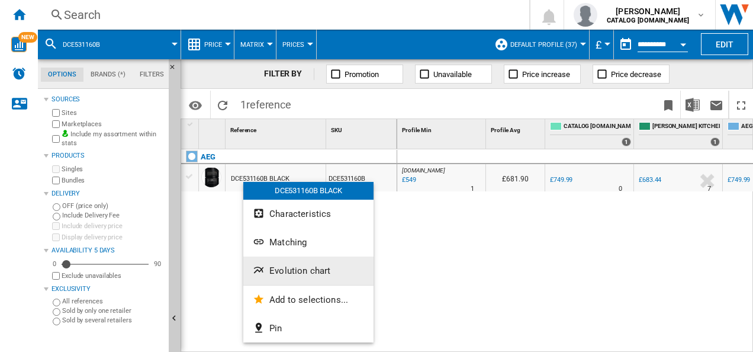
click at [268, 259] on button "Evolution chart" at bounding box center [308, 270] width 130 height 28
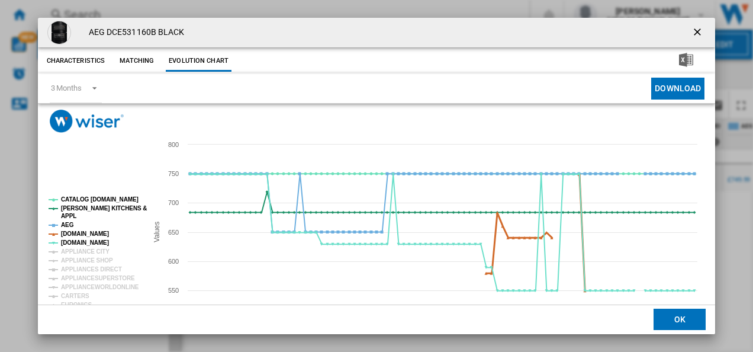
click at [83, 234] on tspan "[DOMAIN_NAME]" at bounding box center [85, 233] width 48 height 7
click at [64, 219] on tspan "APPL" at bounding box center [68, 216] width 15 height 7
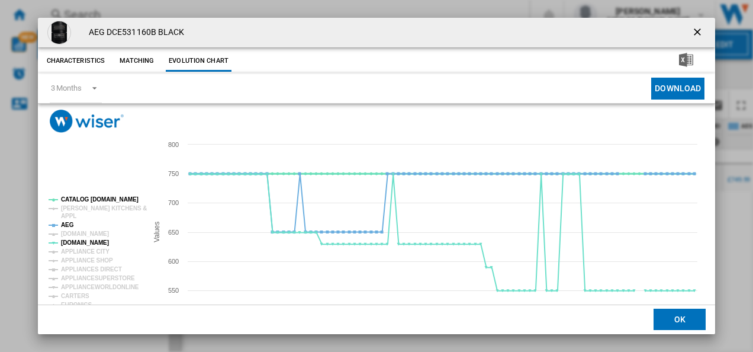
click at [70, 203] on tspan "CATALOG [DOMAIN_NAME]" at bounding box center [100, 199] width 78 height 7
click at [69, 223] on tspan "AEG" at bounding box center [67, 225] width 13 height 7
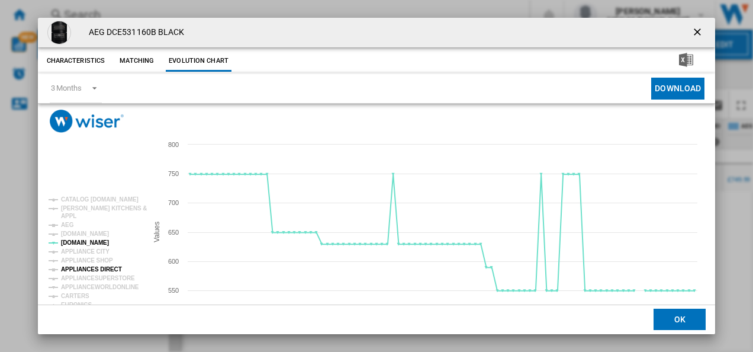
scroll to position [65, 0]
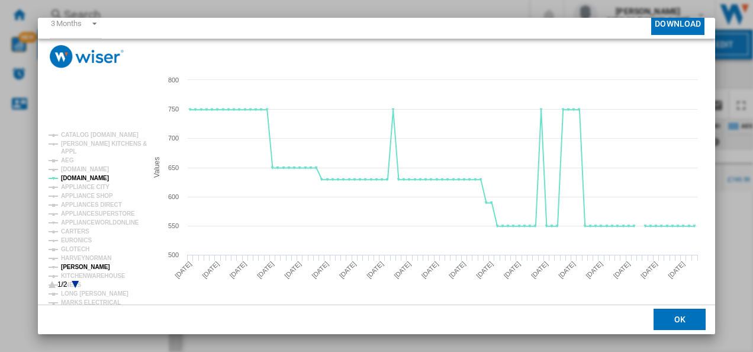
click at [76, 264] on tspan "[PERSON_NAME]" at bounding box center [85, 267] width 49 height 7
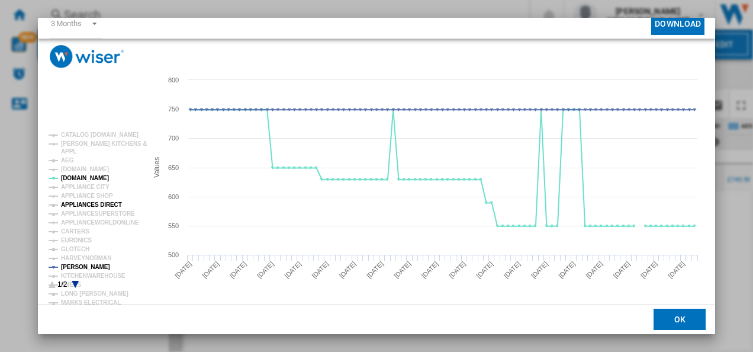
click at [94, 205] on tspan "APPLIANCES DIRECT" at bounding box center [91, 204] width 61 height 7
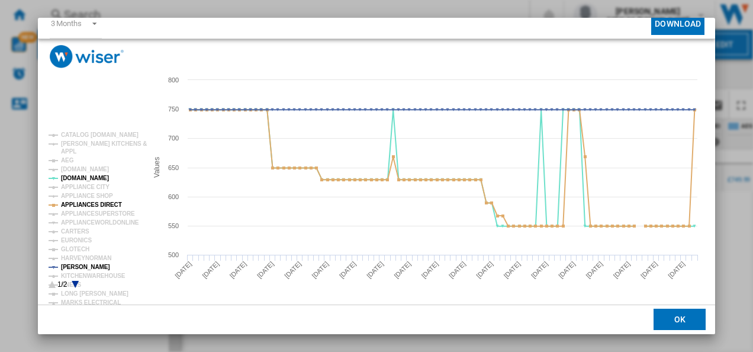
click at [76, 282] on icon "Product popup" at bounding box center [75, 284] width 7 height 7
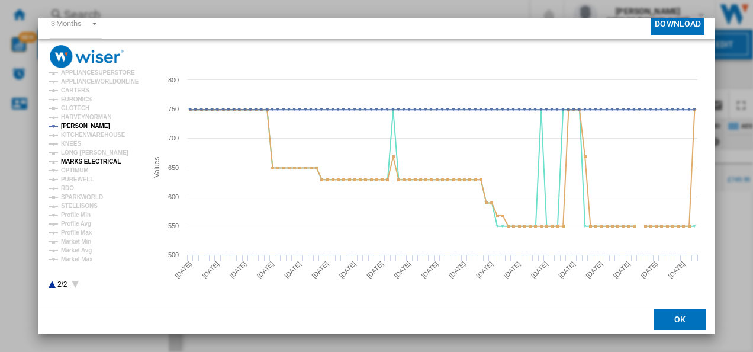
click at [95, 159] on tspan "MARKS ELECTRICAL" at bounding box center [91, 161] width 60 height 7
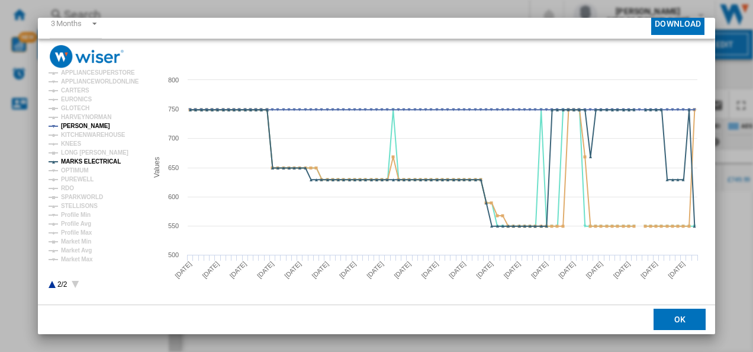
scroll to position [0, 0]
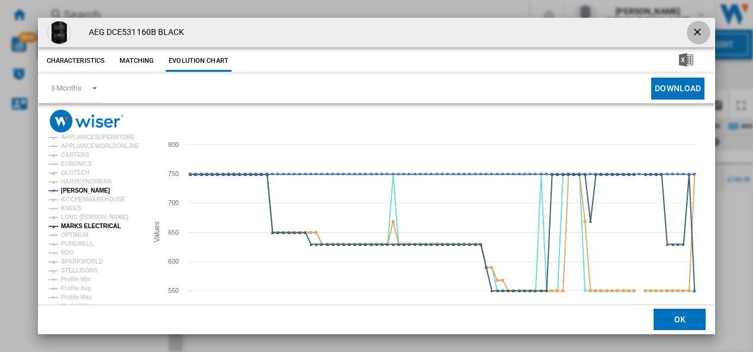
click at [692, 32] on ng-md-icon "getI18NText('BUTTONS.CLOSE_DIALOG')" at bounding box center [699, 33] width 14 height 14
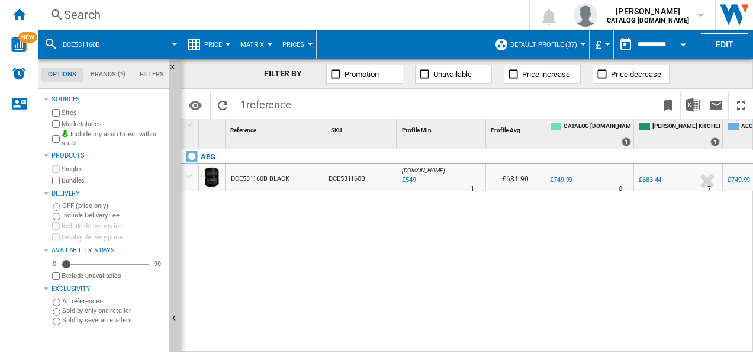
click at [287, 26] on div "Search Search 0 [PERSON_NAME] CATALOG [DOMAIN_NAME] CATALOG [DOMAIN_NAME] My se…" at bounding box center [396, 15] width 716 height 30
click at [284, 20] on div "Search" at bounding box center [281, 15] width 435 height 17
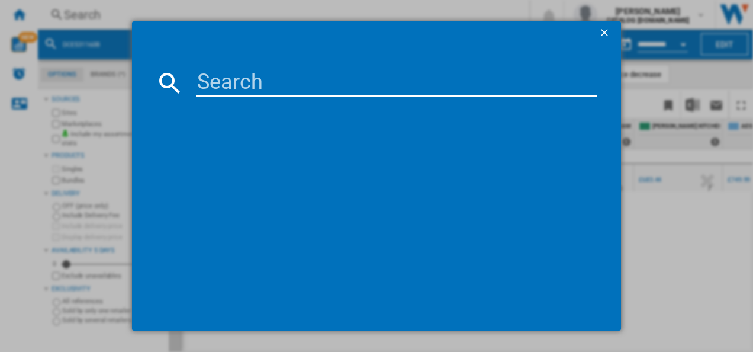
click at [264, 86] on input at bounding box center [397, 83] width 402 height 28
type input "OB6GM171SB"
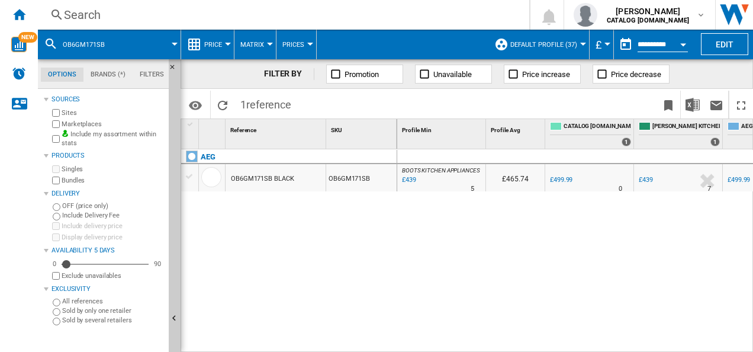
drag, startPoint x: 243, startPoint y: 194, endPoint x: 238, endPoint y: 172, distance: 23.0
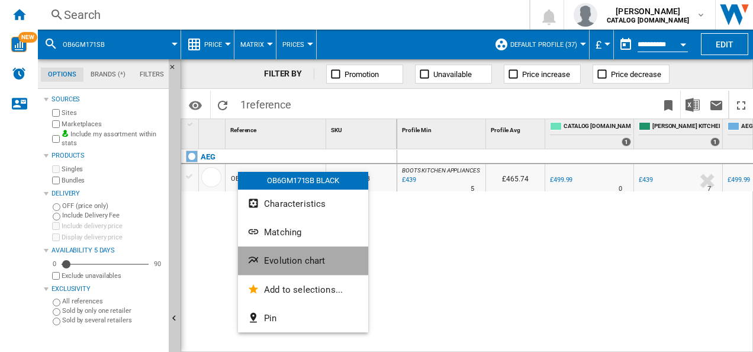
click at [270, 255] on span "Evolution chart" at bounding box center [294, 260] width 61 height 11
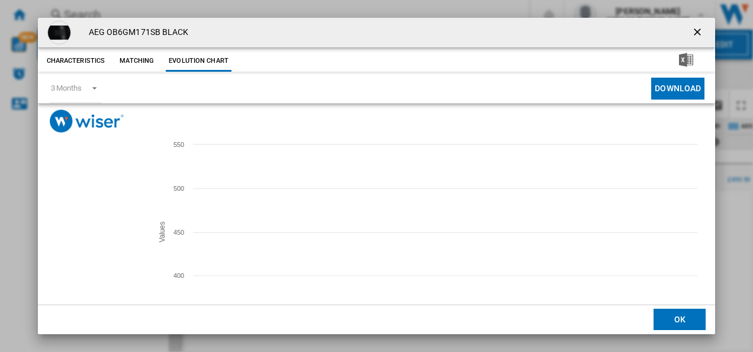
click at [82, 239] on tspan "APPLIANCE CITY" at bounding box center [85, 242] width 49 height 7
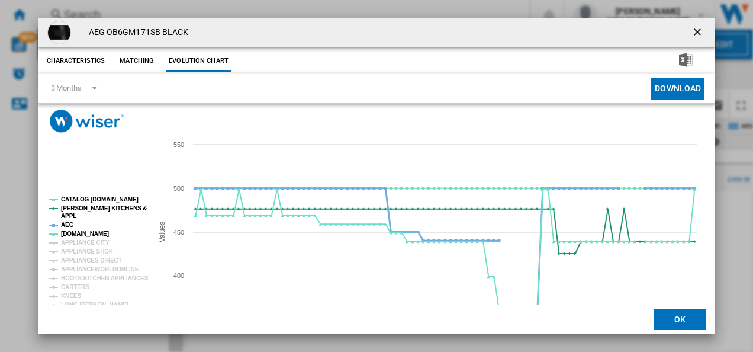
click at [69, 226] on tspan "AEG" at bounding box center [67, 225] width 13 height 7
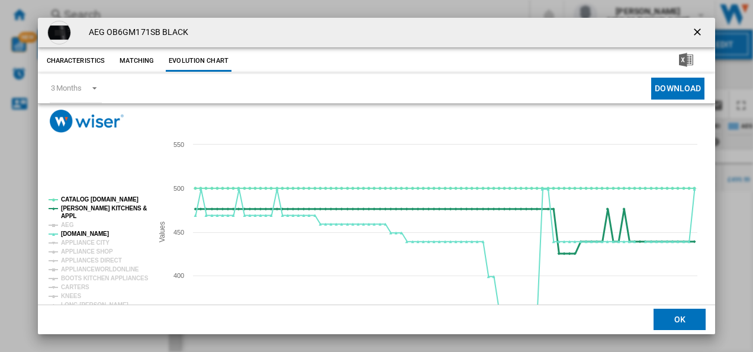
click at [81, 208] on tspan "[PERSON_NAME] KITCHENS &" at bounding box center [104, 208] width 86 height 7
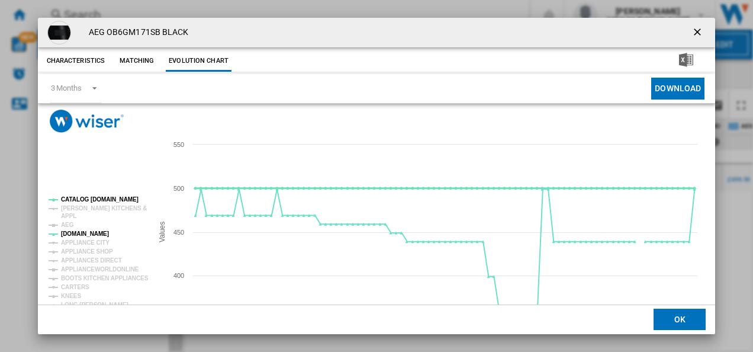
click at [81, 200] on tspan "CATALOG [DOMAIN_NAME]" at bounding box center [100, 199] width 78 height 7
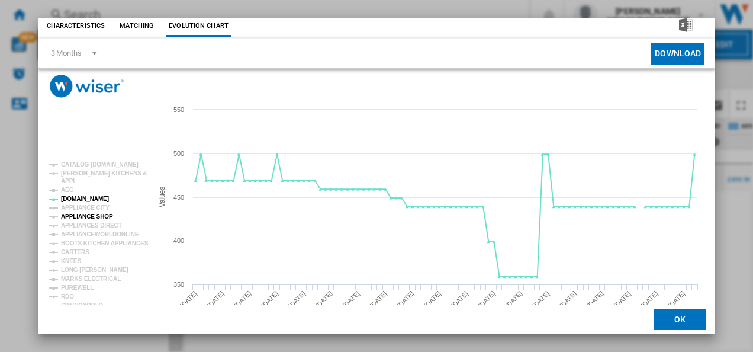
scroll to position [36, 0]
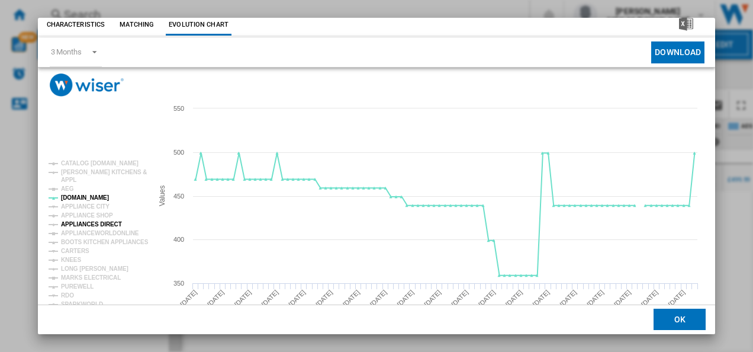
click at [93, 221] on tspan "APPLIANCES DIRECT" at bounding box center [91, 224] width 61 height 7
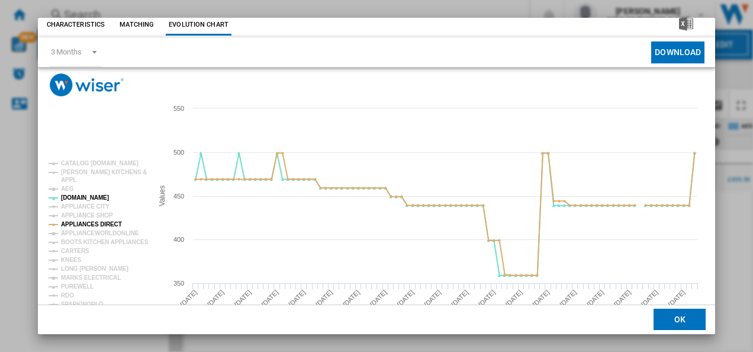
scroll to position [65, 0]
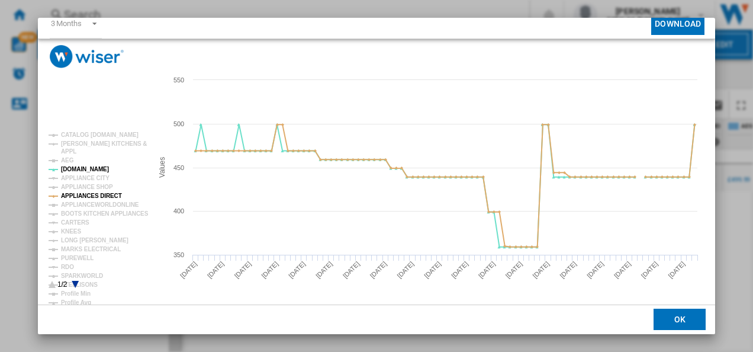
click at [75, 284] on icon "Product popup" at bounding box center [75, 284] width 7 height 7
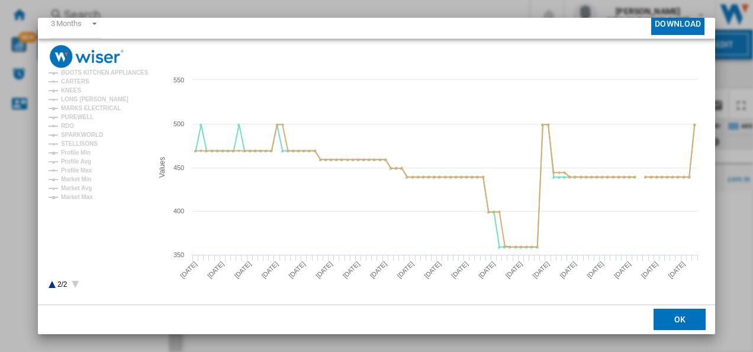
click at [52, 284] on icon "Product popup" at bounding box center [52, 284] width 7 height 7
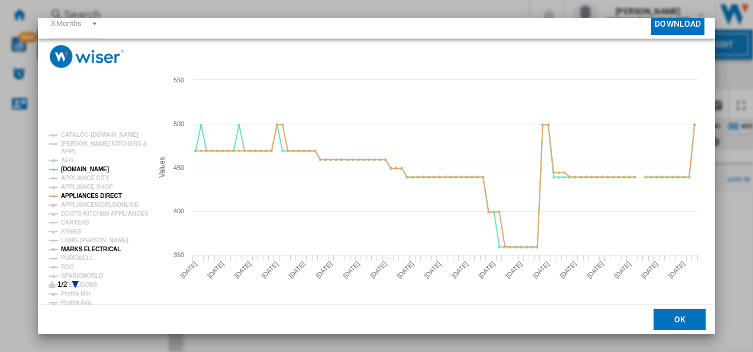
click at [102, 249] on tspan "MARKS ELECTRICAL" at bounding box center [91, 249] width 60 height 7
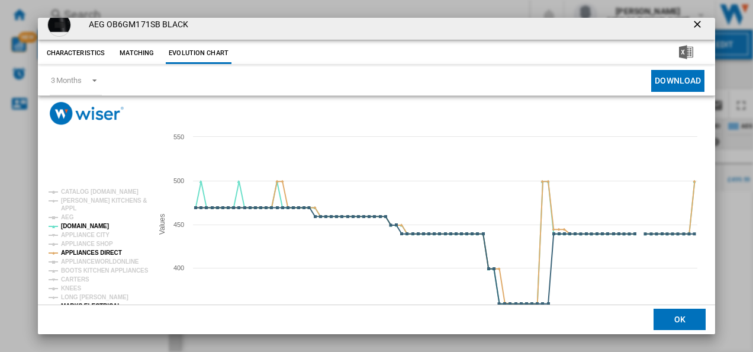
scroll to position [8, 0]
click at [692, 30] on ng-md-icon "getI18NText('BUTTONS.CLOSE_DIALOG')" at bounding box center [699, 25] width 14 height 14
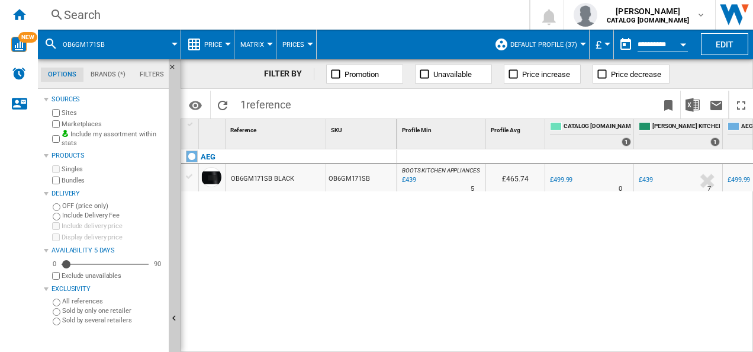
click at [275, 23] on div "Search Search 0 [PERSON_NAME] CATALOG [DOMAIN_NAME] CATALOG [DOMAIN_NAME] My se…" at bounding box center [396, 15] width 716 height 30
click at [275, 19] on div "Search" at bounding box center [281, 15] width 435 height 17
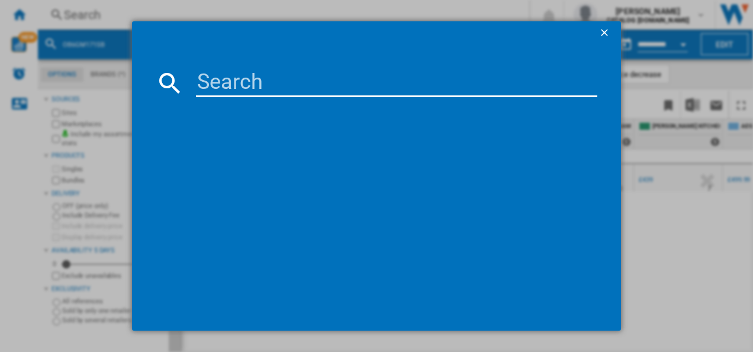
click at [259, 80] on input at bounding box center [397, 83] width 402 height 28
type input "DGB3850M"
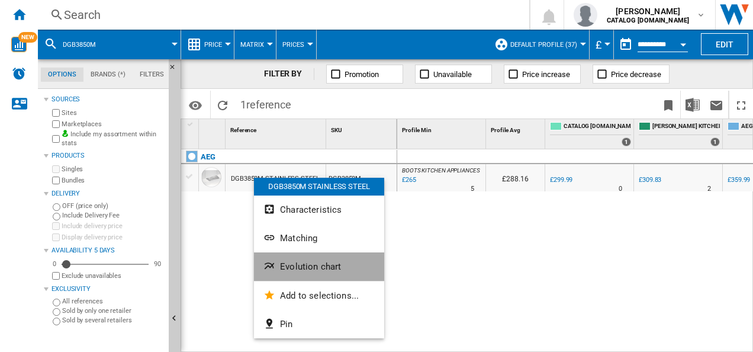
click at [273, 263] on ng-md-icon "Evolution chart" at bounding box center [271, 267] width 14 height 14
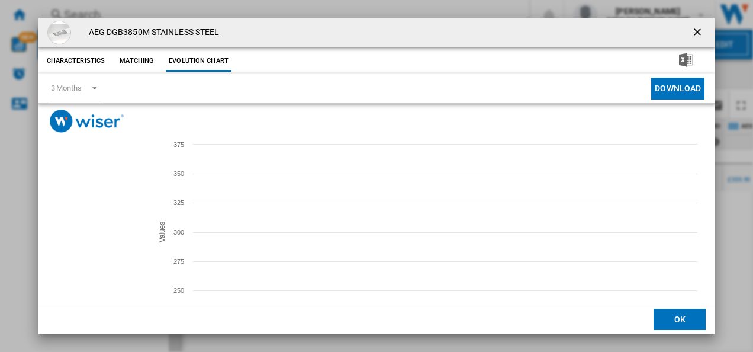
click at [81, 230] on tspan "[DOMAIN_NAME]" at bounding box center [85, 233] width 48 height 7
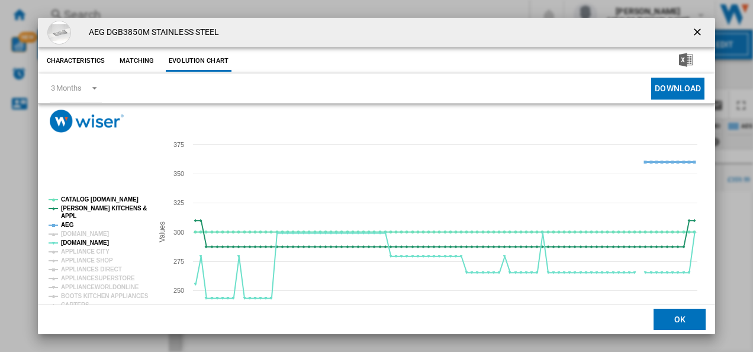
click at [70, 223] on tspan "AEG" at bounding box center [67, 225] width 13 height 7
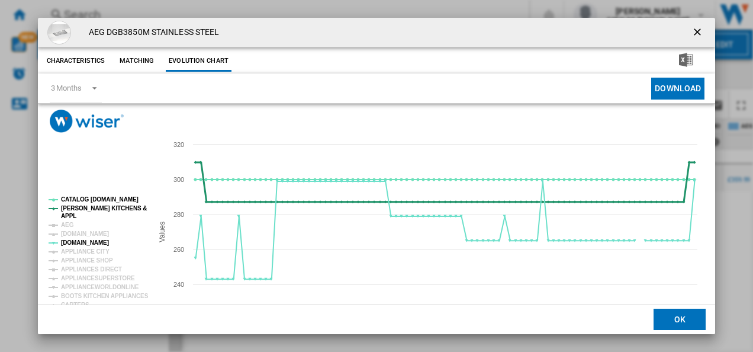
click at [73, 206] on tspan "[PERSON_NAME] KITCHENS &" at bounding box center [104, 208] width 86 height 7
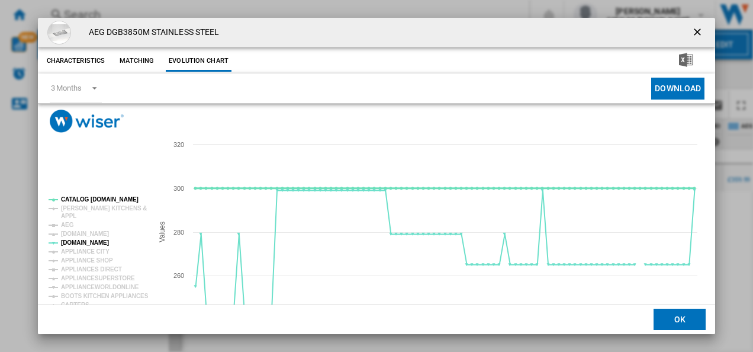
click at [75, 200] on tspan "CATALOG [DOMAIN_NAME]" at bounding box center [100, 199] width 78 height 7
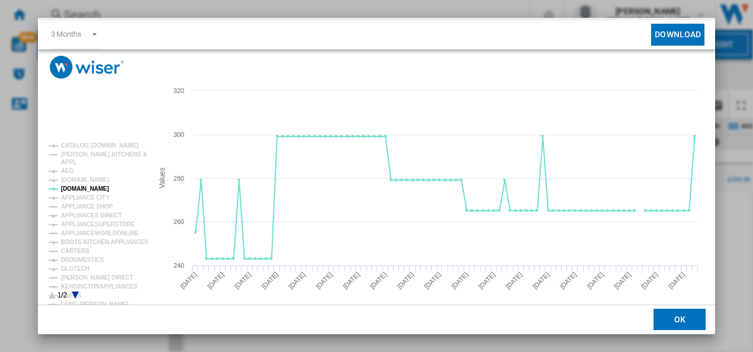
scroll to position [65, 0]
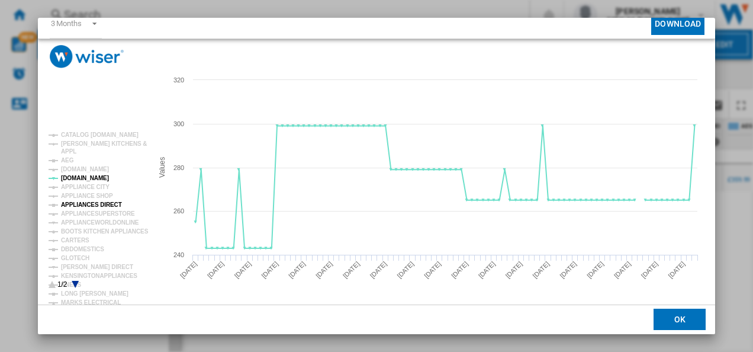
click at [88, 203] on tspan "APPLIANCES DIRECT" at bounding box center [91, 204] width 61 height 7
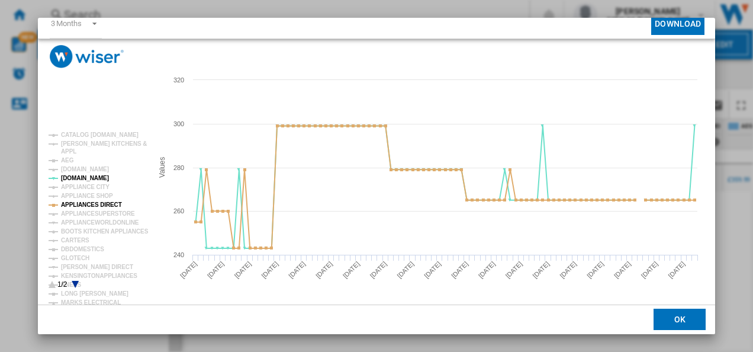
click at [73, 283] on icon "Product popup" at bounding box center [75, 284] width 7 height 7
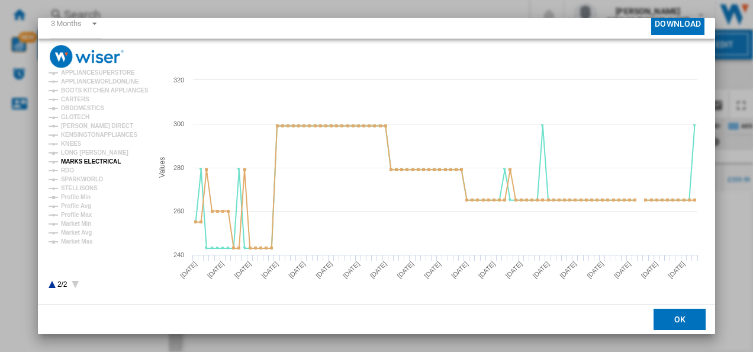
click at [94, 159] on tspan "MARKS ELECTRICAL" at bounding box center [91, 161] width 60 height 7
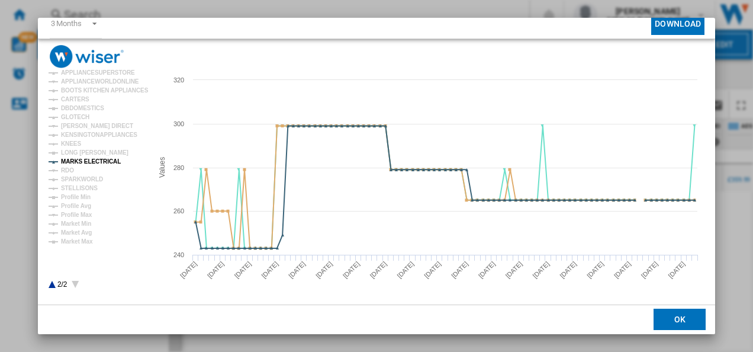
click at [50, 286] on icon "Product popup" at bounding box center [52, 284] width 7 height 7
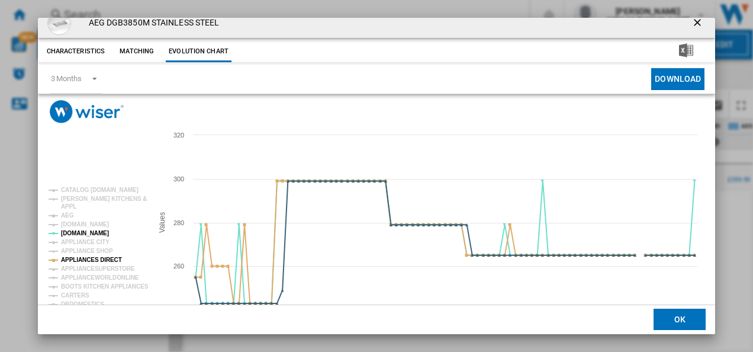
scroll to position [0, 0]
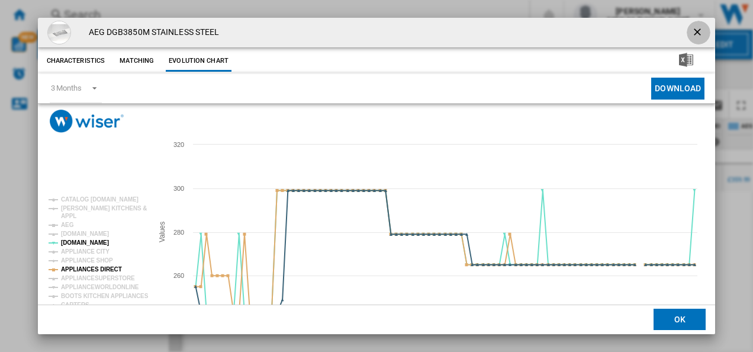
click at [698, 28] on ng-md-icon "getI18NText('BUTTONS.CLOSE_DIALOG')" at bounding box center [699, 33] width 14 height 14
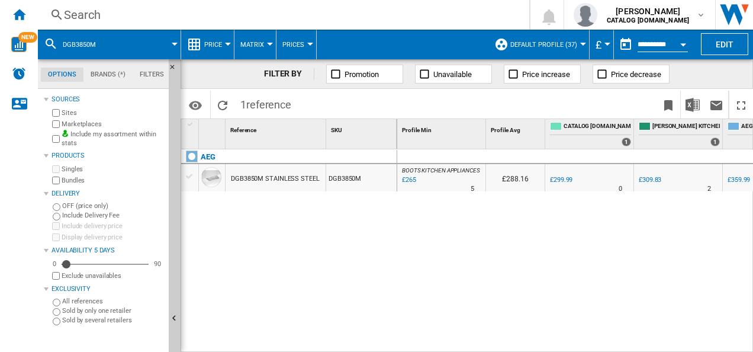
click at [303, 16] on div "Search" at bounding box center [281, 15] width 435 height 17
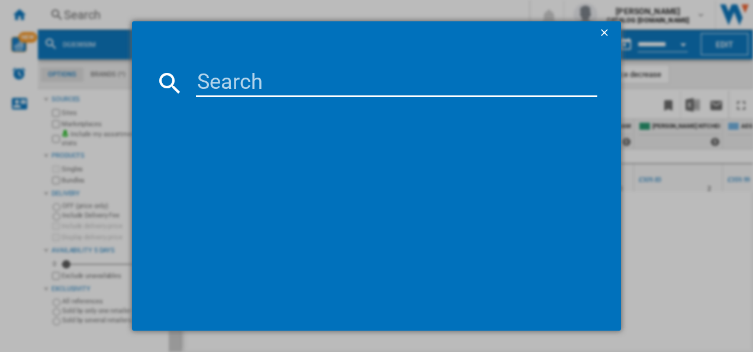
click at [246, 75] on input at bounding box center [397, 83] width 402 height 28
type input "DGB3850M"
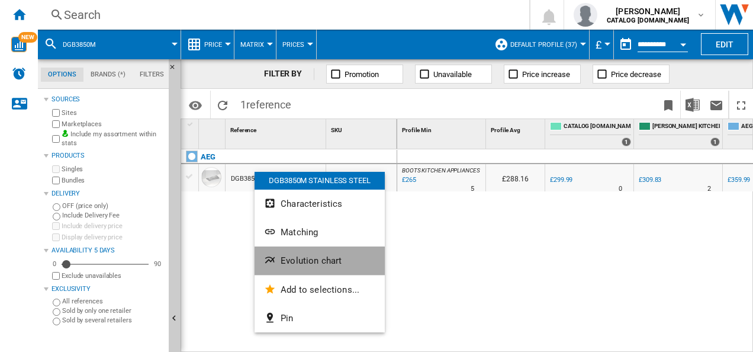
click at [275, 261] on ng-md-icon "Evolution chart" at bounding box center [271, 261] width 14 height 14
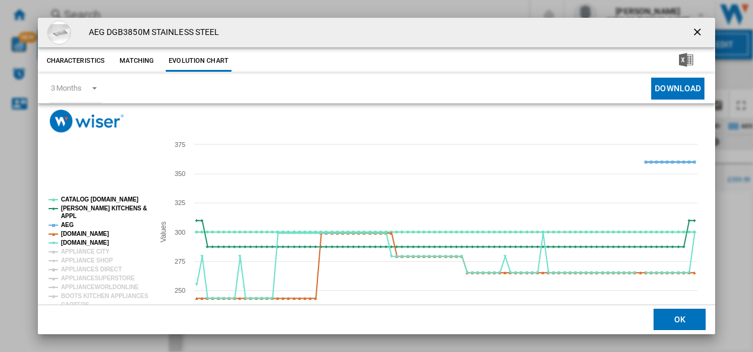
drag, startPoint x: 81, startPoint y: 234, endPoint x: 70, endPoint y: 226, distance: 13.5
click at [70, 226] on g "CATALOG ELECTROLUX.UK PAUL DAVIES KITCHENS & APPL AEG AMAZON.CO.UK AO.COM APPLI…" at bounding box center [99, 323] width 100 height 254
click at [70, 226] on tspan "AEG" at bounding box center [67, 225] width 13 height 7
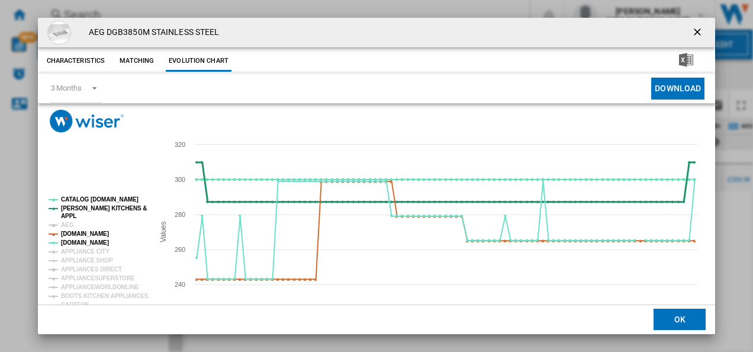
click at [71, 214] on tspan "APPL" at bounding box center [68, 216] width 15 height 7
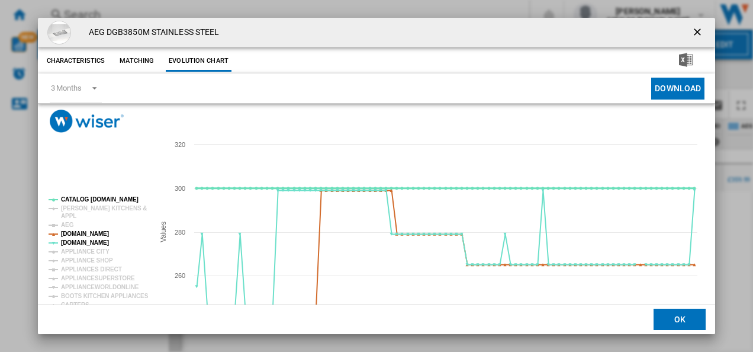
click at [82, 200] on tspan "CATALOG [DOMAIN_NAME]" at bounding box center [100, 199] width 78 height 7
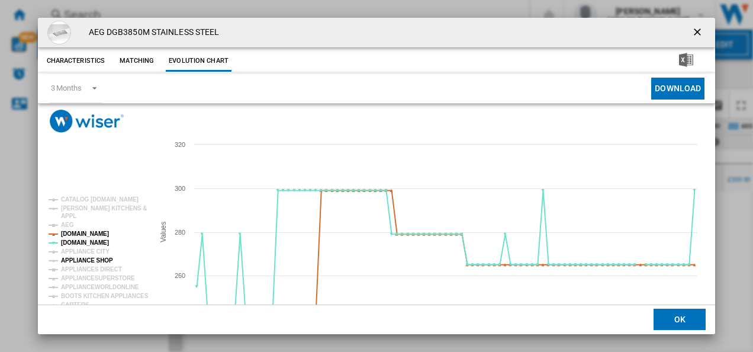
drag, startPoint x: 85, startPoint y: 233, endPoint x: 91, endPoint y: 264, distance: 31.4
click at [91, 264] on g "CATALOG ELECTROLUX.UK PAUL DAVIES KITCHENS & APPL AEG AMAZON.CO.UK AO.COM APPLI…" at bounding box center [99, 323] width 100 height 254
click at [91, 266] on tspan "APPLIANCES DIRECT" at bounding box center [91, 269] width 61 height 7
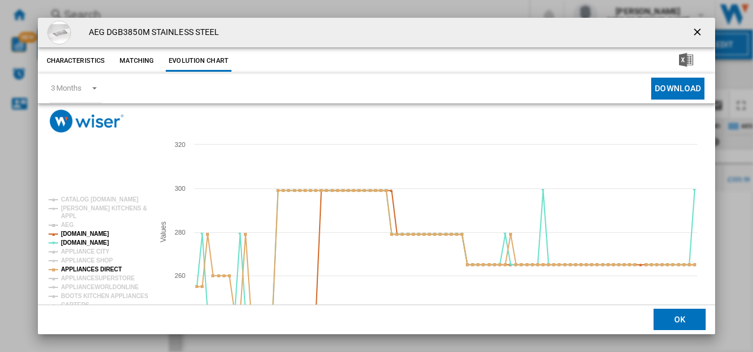
scroll to position [65, 0]
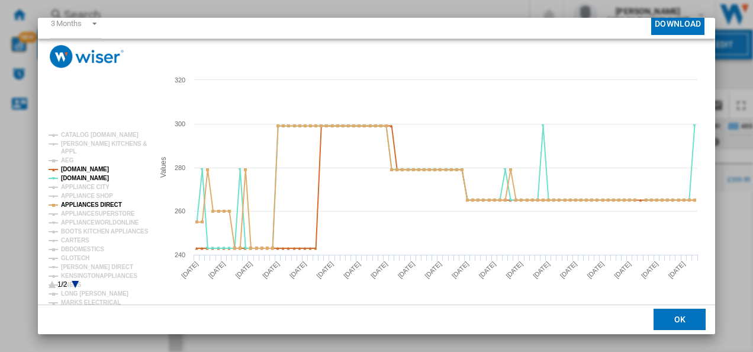
click at [75, 280] on rect "Product popup" at bounding box center [96, 210] width 105 height 166
click at [75, 283] on icon "Product popup" at bounding box center [75, 284] width 7 height 7
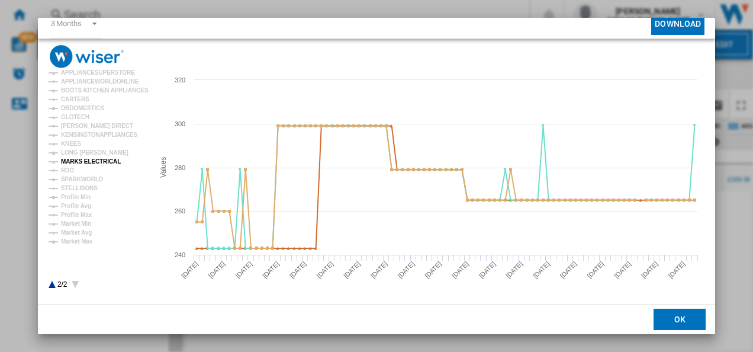
click at [103, 161] on tspan "MARKS ELECTRICAL" at bounding box center [91, 161] width 60 height 7
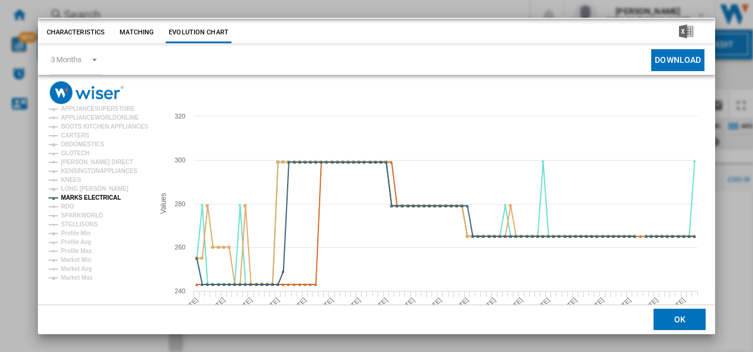
scroll to position [0, 0]
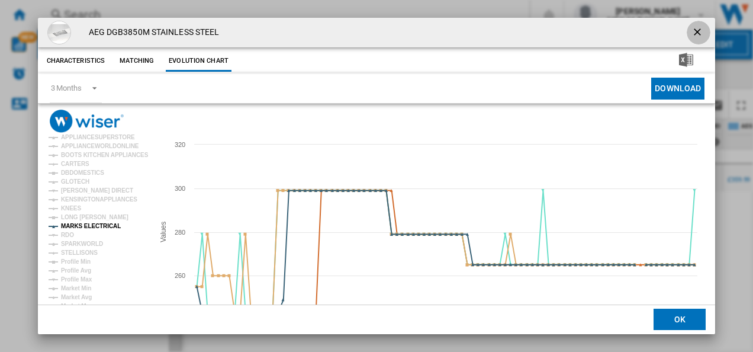
click at [697, 27] on ng-md-icon "getI18NText('BUTTONS.CLOSE_DIALOG')" at bounding box center [699, 33] width 14 height 14
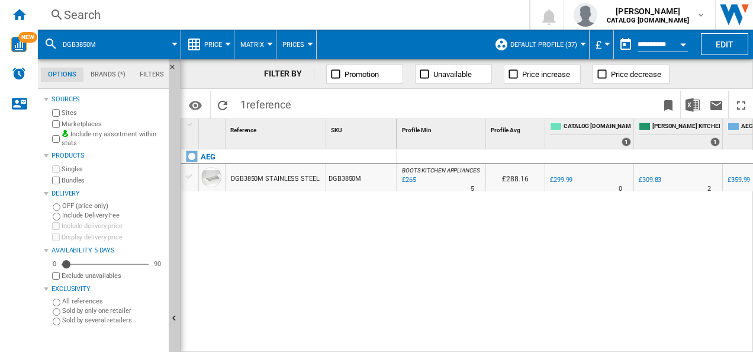
click at [285, 13] on div "Search" at bounding box center [281, 15] width 435 height 17
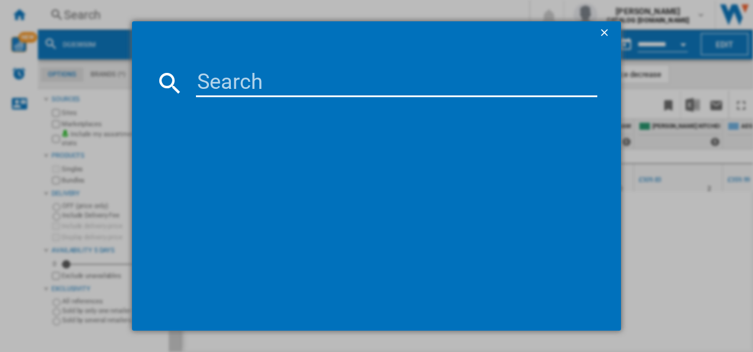
click at [232, 81] on input at bounding box center [397, 83] width 402 height 28
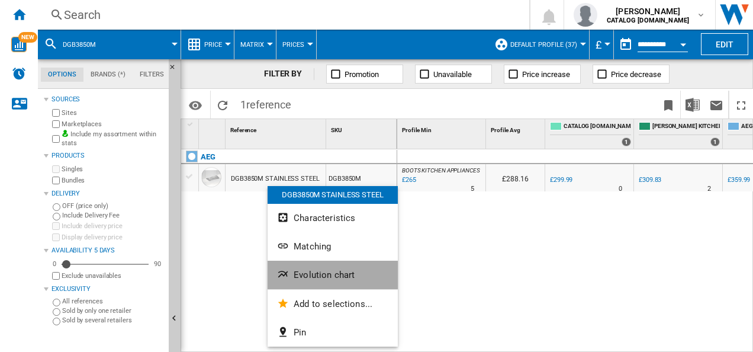
click at [296, 276] on span "Evolution chart" at bounding box center [324, 275] width 61 height 11
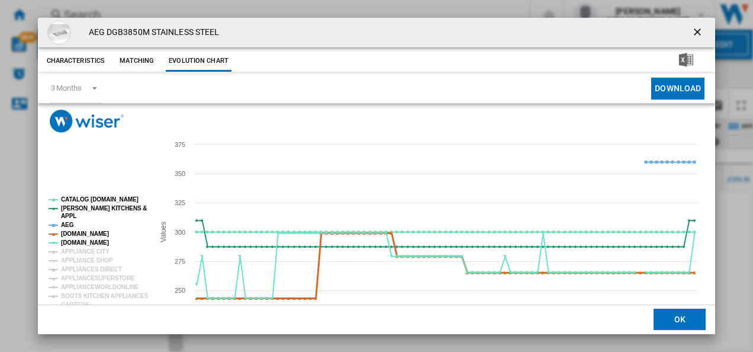
click at [92, 233] on tspan "[DOMAIN_NAME]" at bounding box center [85, 233] width 48 height 7
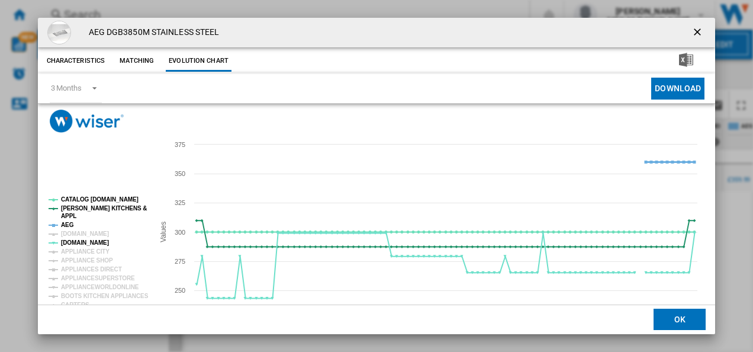
click at [71, 224] on tspan "AEG" at bounding box center [67, 225] width 13 height 7
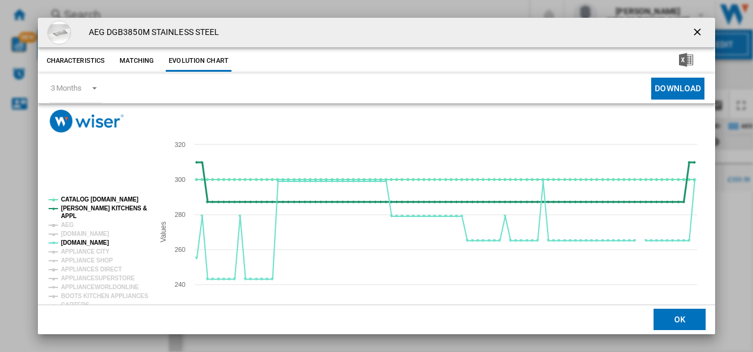
click at [75, 207] on tspan "[PERSON_NAME] KITCHENS &" at bounding box center [104, 208] width 86 height 7
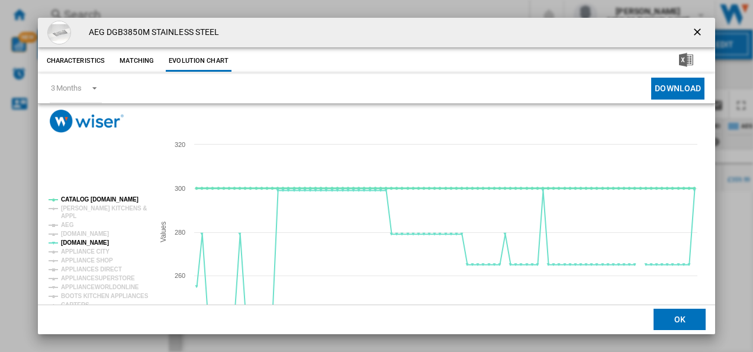
click at [75, 200] on tspan "CATALOG [DOMAIN_NAME]" at bounding box center [100, 199] width 78 height 7
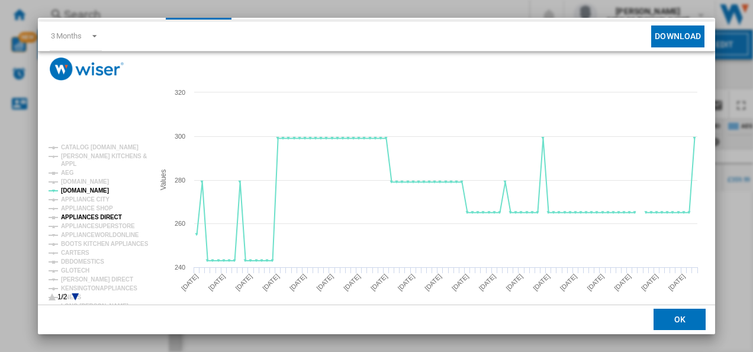
scroll to position [65, 0]
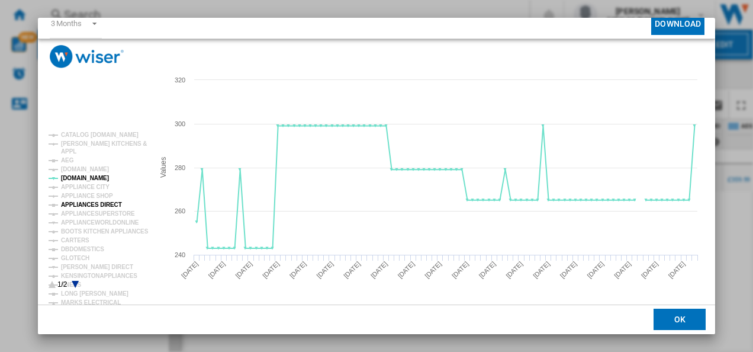
click at [91, 201] on tspan "APPLIANCES DIRECT" at bounding box center [91, 204] width 61 height 7
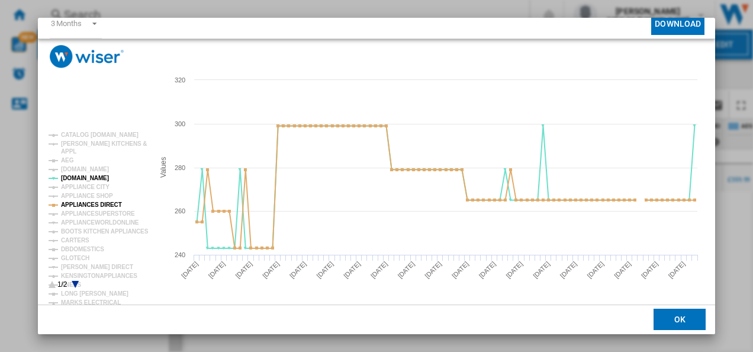
click at [75, 282] on icon "Product popup" at bounding box center [75, 284] width 7 height 7
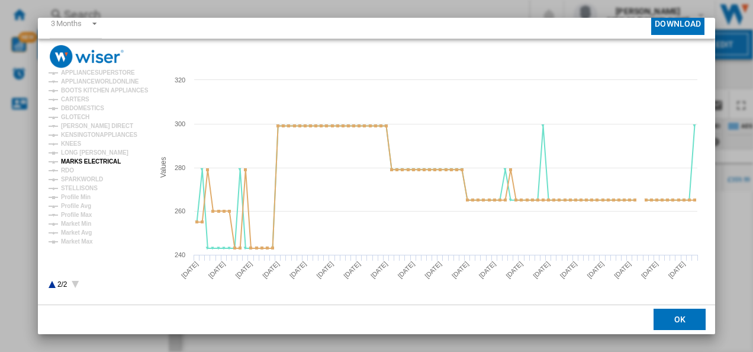
click at [85, 163] on tspan "MARKS ELECTRICAL" at bounding box center [91, 161] width 60 height 7
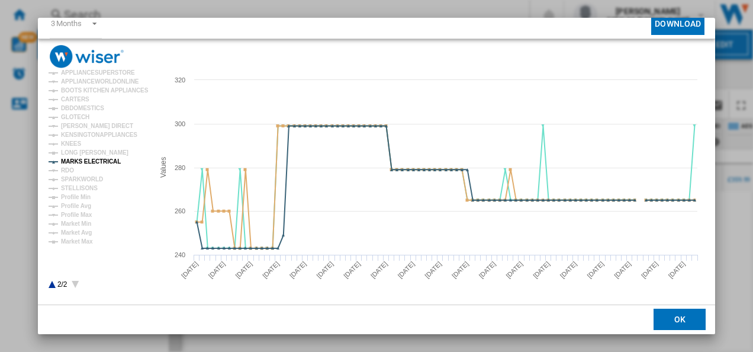
click at [52, 283] on icon "Product popup" at bounding box center [52, 284] width 7 height 7
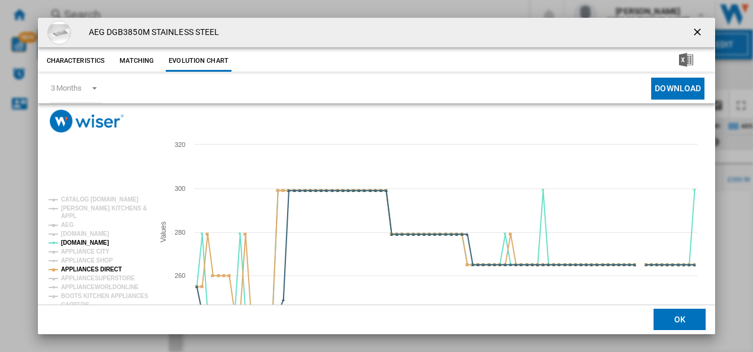
scroll to position [0, 0]
click at [700, 28] on button "Product popup" at bounding box center [699, 33] width 24 height 24
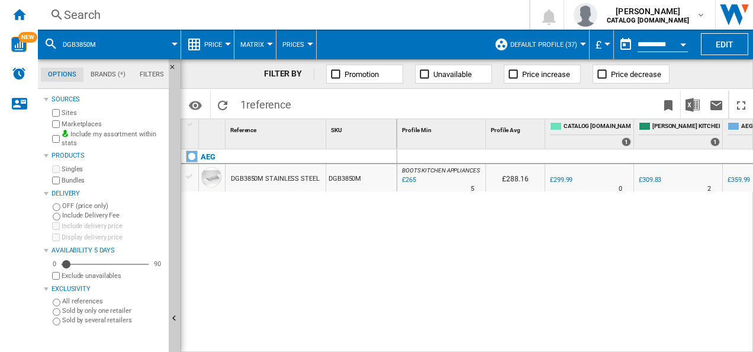
click at [330, 18] on div "Search" at bounding box center [281, 15] width 435 height 17
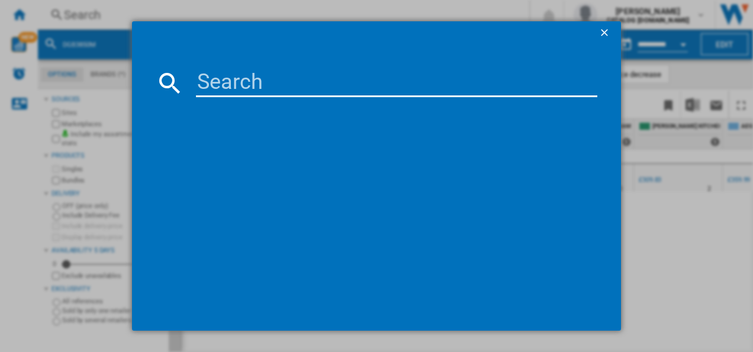
click at [275, 82] on input at bounding box center [397, 83] width 402 height 28
type input "DCB331010M"
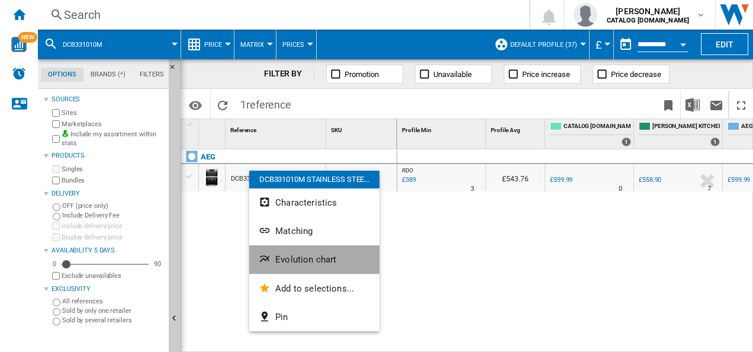
click at [272, 260] on button "Evolution chart" at bounding box center [314, 259] width 130 height 28
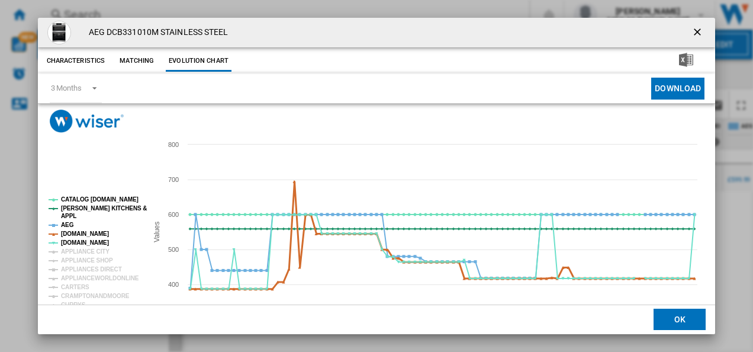
click at [74, 235] on tspan "[DOMAIN_NAME]" at bounding box center [85, 233] width 48 height 7
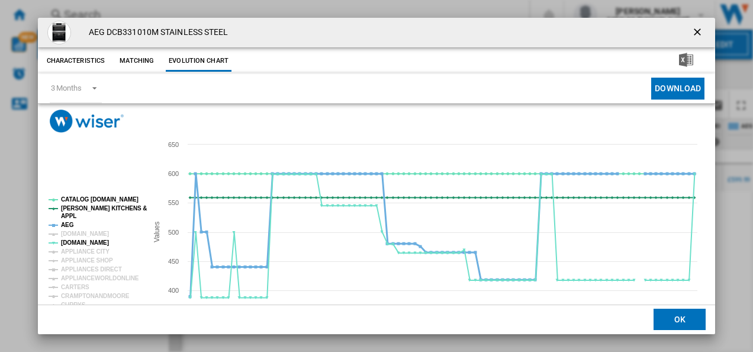
click at [65, 226] on tspan "AEG" at bounding box center [67, 225] width 13 height 7
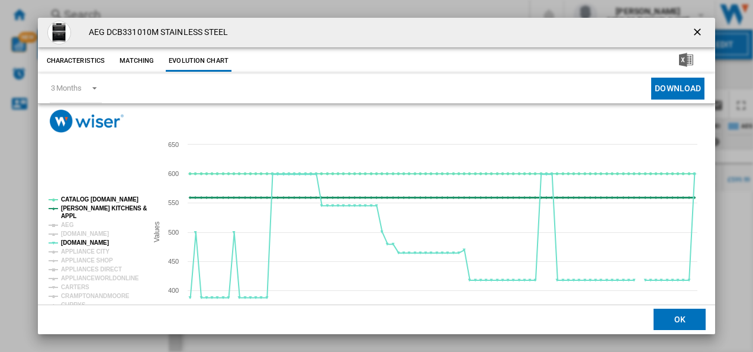
click at [66, 217] on tspan "APPL" at bounding box center [68, 216] width 15 height 7
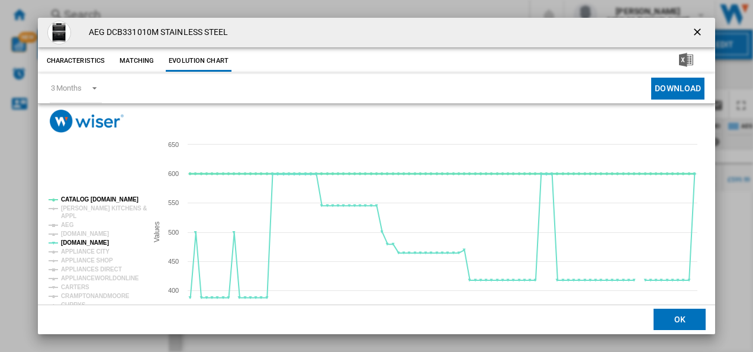
click at [82, 197] on tspan "CATALOG [DOMAIN_NAME]" at bounding box center [100, 199] width 78 height 7
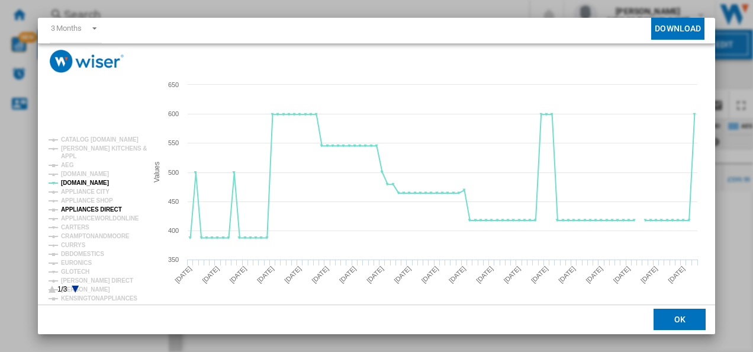
scroll to position [62, 0]
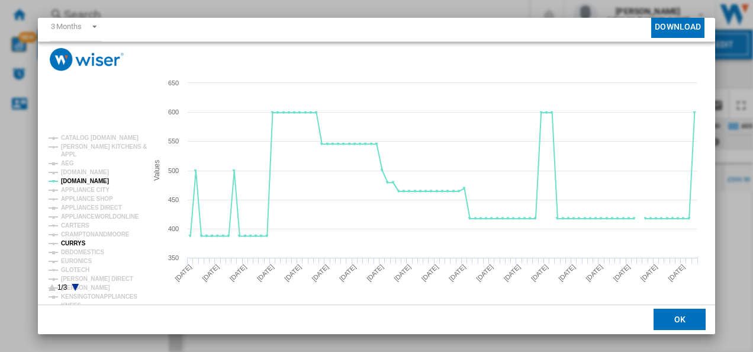
click at [72, 243] on tspan "CURRYS" at bounding box center [73, 243] width 25 height 7
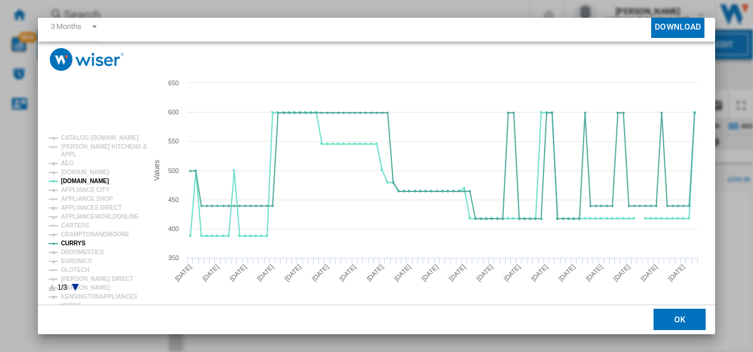
click at [75, 286] on icon "Product popup" at bounding box center [75, 287] width 7 height 7
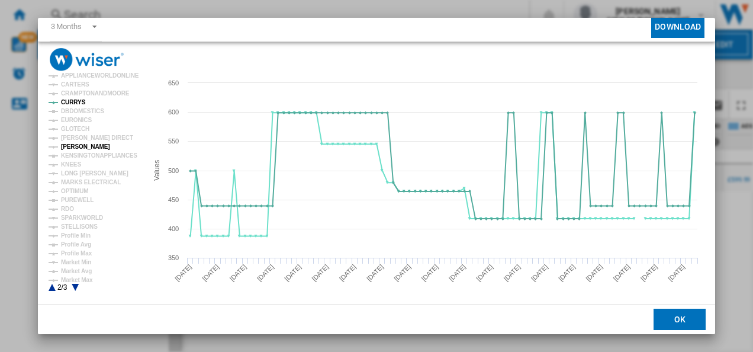
click at [75, 149] on tspan "[PERSON_NAME]" at bounding box center [85, 146] width 49 height 7
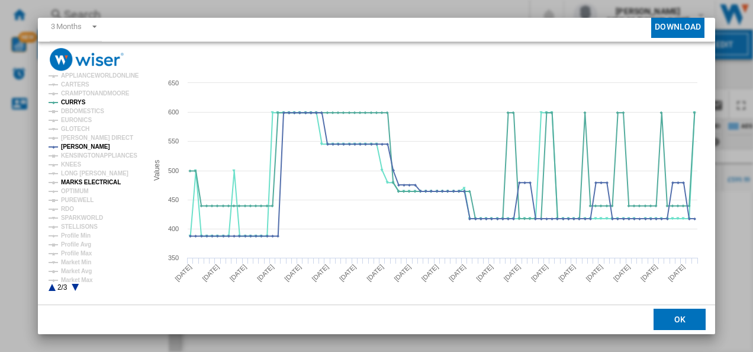
click at [84, 184] on tspan "MARKS ELECTRICAL" at bounding box center [91, 182] width 60 height 7
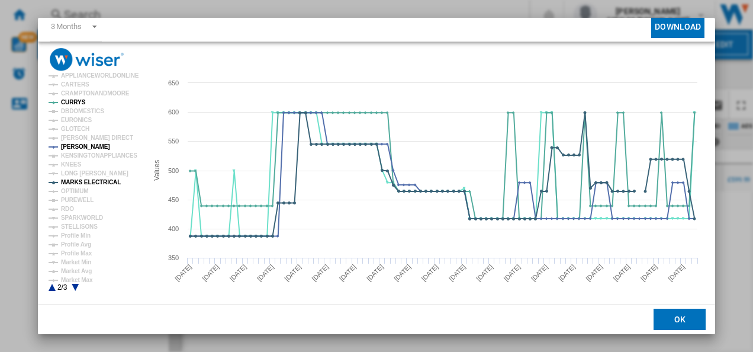
scroll to position [0, 0]
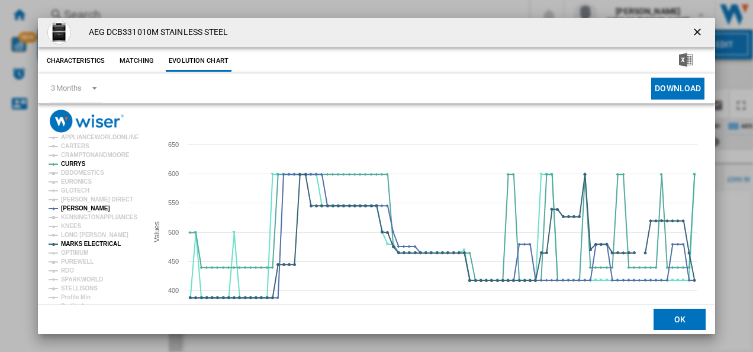
click at [701, 29] on button "Product popup" at bounding box center [699, 33] width 24 height 24
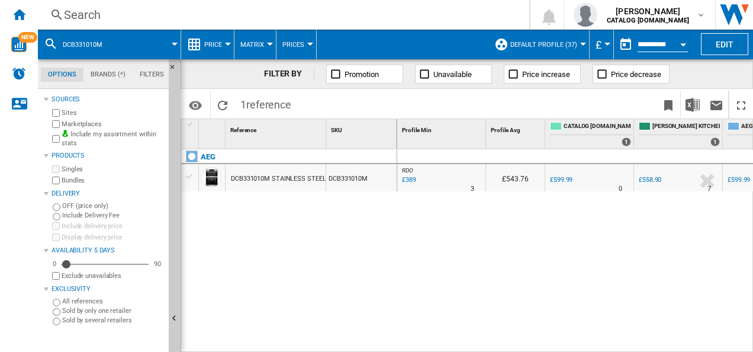
click at [365, 19] on div "Search" at bounding box center [281, 15] width 435 height 17
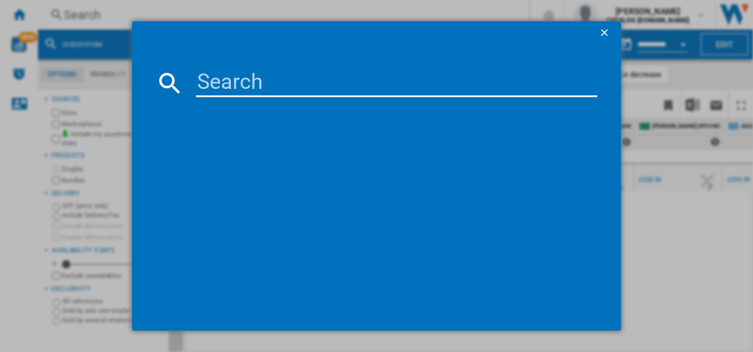
click at [333, 83] on input at bounding box center [397, 83] width 402 height 28
type input "HGB95522YM"
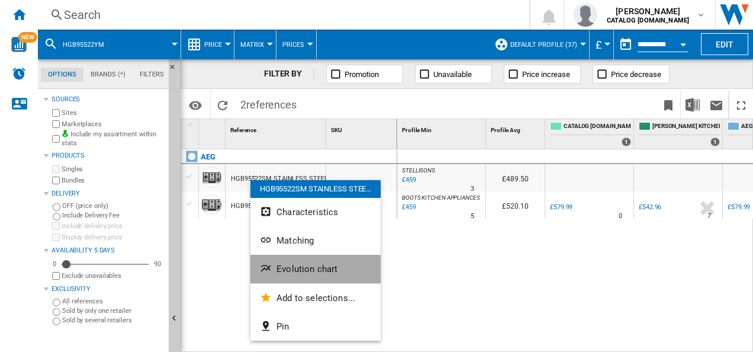
click at [277, 262] on button "Evolution chart" at bounding box center [316, 269] width 130 height 28
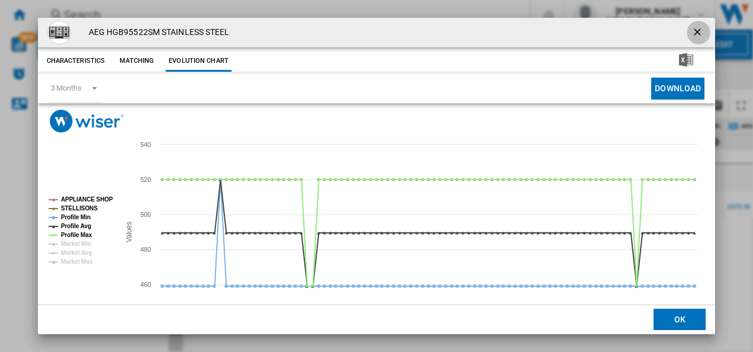
click at [692, 37] on ng-md-icon "getI18NText('BUTTONS.CLOSE_DIALOG')" at bounding box center [699, 33] width 14 height 14
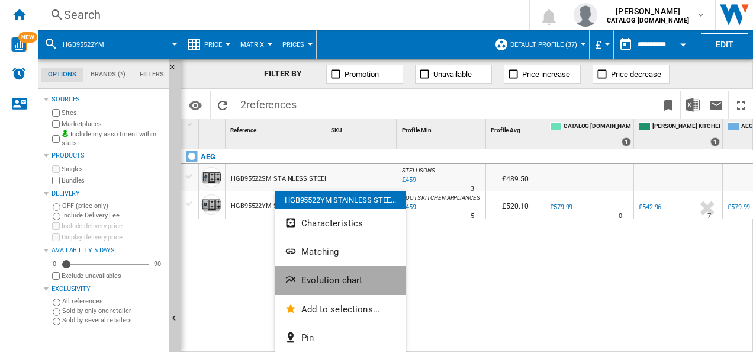
click at [287, 272] on button "Evolution chart" at bounding box center [340, 280] width 130 height 28
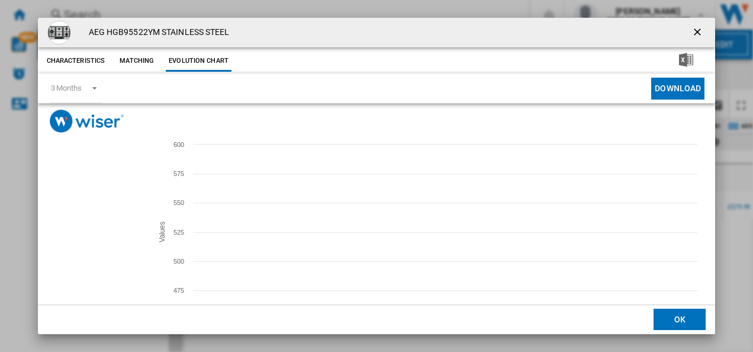
drag, startPoint x: 88, startPoint y: 233, endPoint x: 70, endPoint y: 224, distance: 20.4
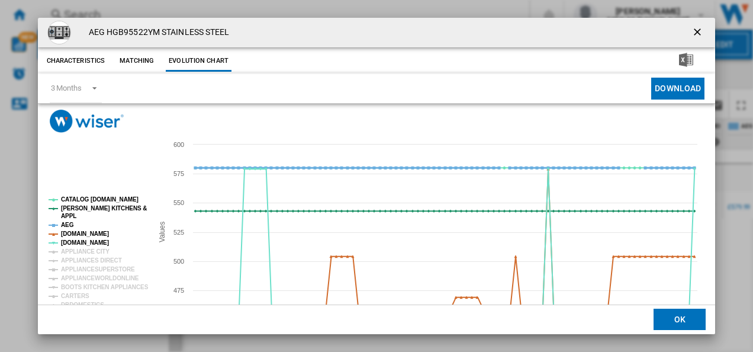
click at [70, 224] on g "CATALOG ELECTROLUX.UK PAUL DAVIES KITCHENS & APPL AEG AMAZON.CO.UK AO.COM APPLI…" at bounding box center [99, 314] width 100 height 236
click at [70, 224] on tspan "AEG" at bounding box center [67, 225] width 13 height 7
click at [71, 213] on tspan "APPL" at bounding box center [68, 216] width 15 height 7
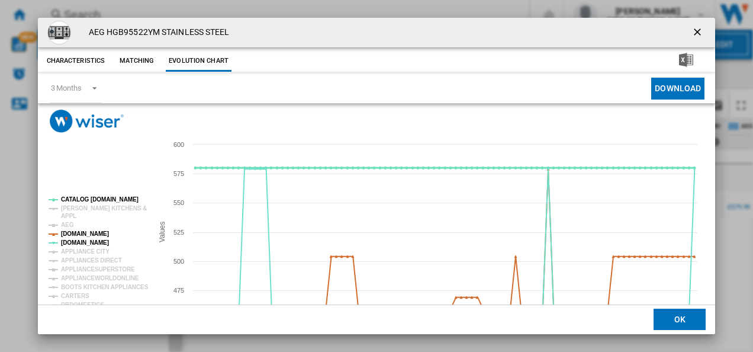
click at [76, 197] on tspan "CATALOG [DOMAIN_NAME]" at bounding box center [100, 199] width 78 height 7
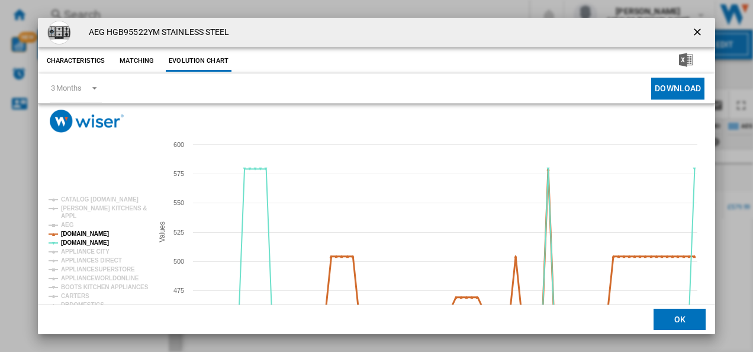
click at [88, 233] on tspan "[DOMAIN_NAME]" at bounding box center [85, 233] width 48 height 7
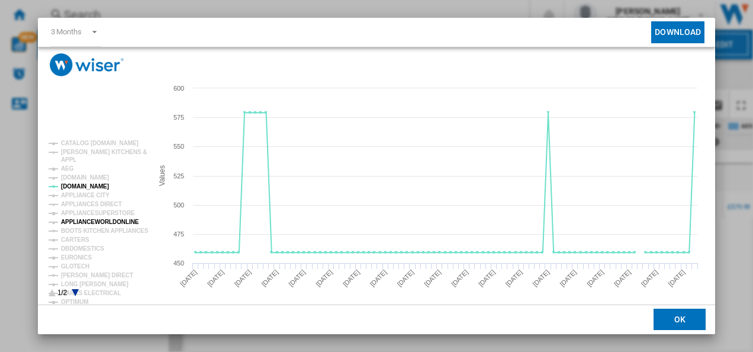
scroll to position [65, 0]
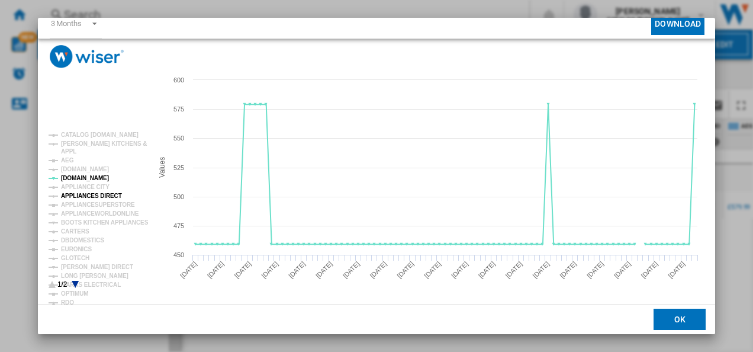
click at [96, 195] on tspan "APPLIANCES DIRECT" at bounding box center [91, 196] width 61 height 7
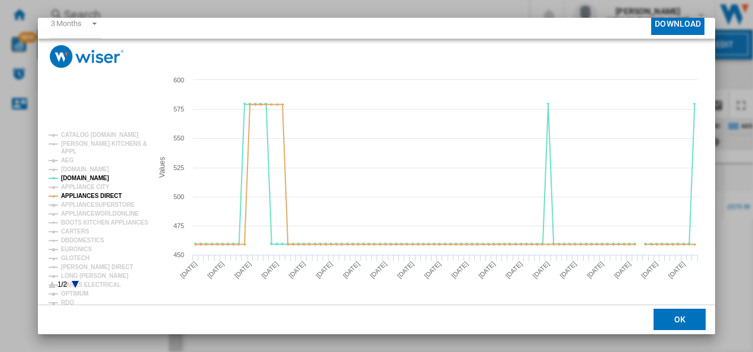
click at [75, 281] on icon "Product popup" at bounding box center [75, 284] width 7 height 7
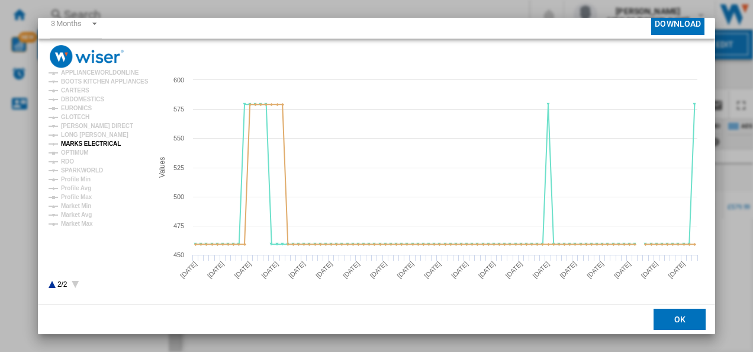
click at [82, 143] on tspan "MARKS ELECTRICAL" at bounding box center [91, 143] width 60 height 7
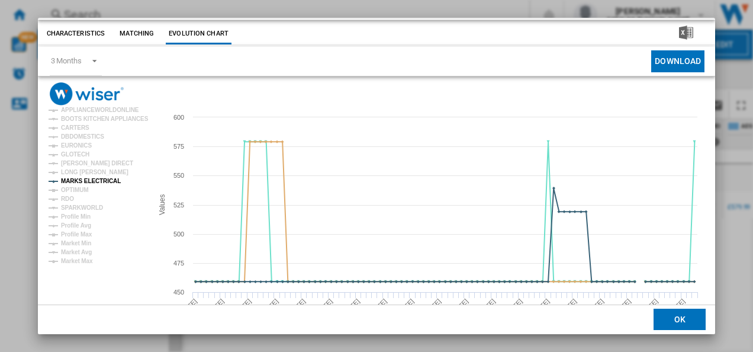
scroll to position [0, 0]
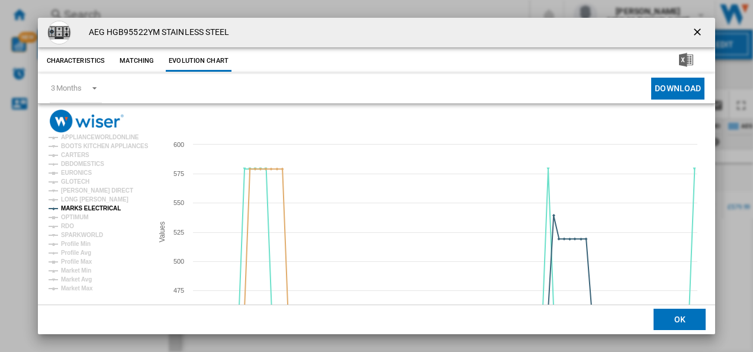
click at [696, 26] on ng-md-icon "getI18NText('BUTTONS.CLOSE_DIALOG')" at bounding box center [699, 33] width 14 height 14
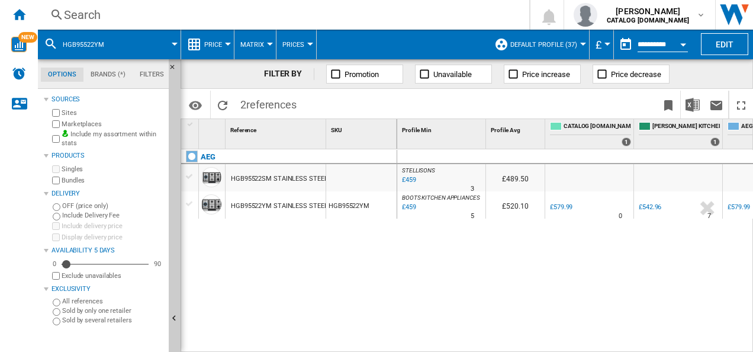
click at [373, 21] on div "Search" at bounding box center [281, 15] width 435 height 17
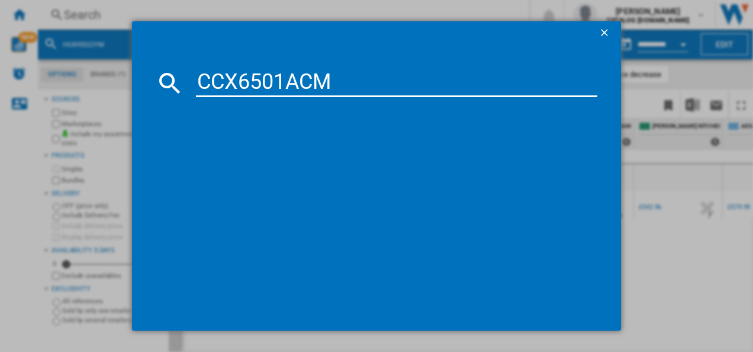
click at [286, 77] on input "CCX6501ACM" at bounding box center [397, 83] width 402 height 28
type input "CCX6501ACM"
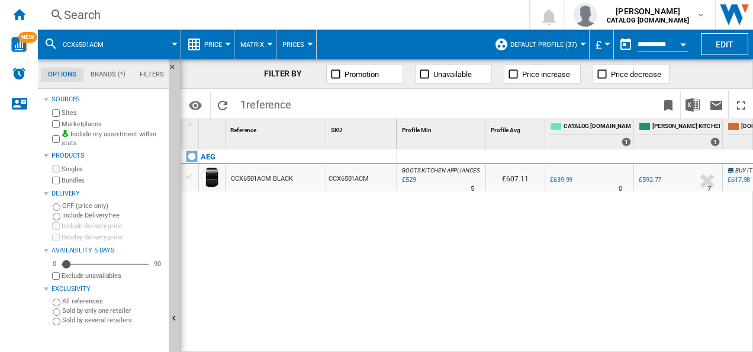
click at [250, 183] on div "CCX6501ACM BLACK" at bounding box center [262, 178] width 62 height 27
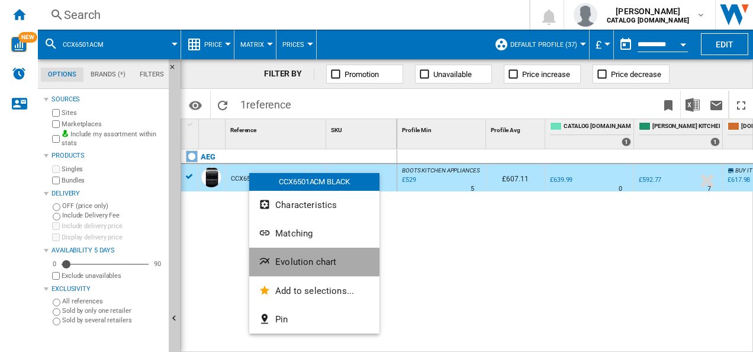
click at [282, 262] on span "Evolution chart" at bounding box center [305, 261] width 61 height 11
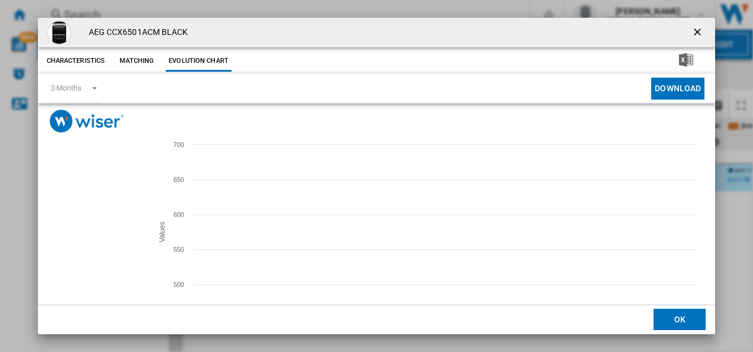
click at [101, 239] on tspan "APPLIANCE SHOP" at bounding box center [87, 242] width 52 height 7
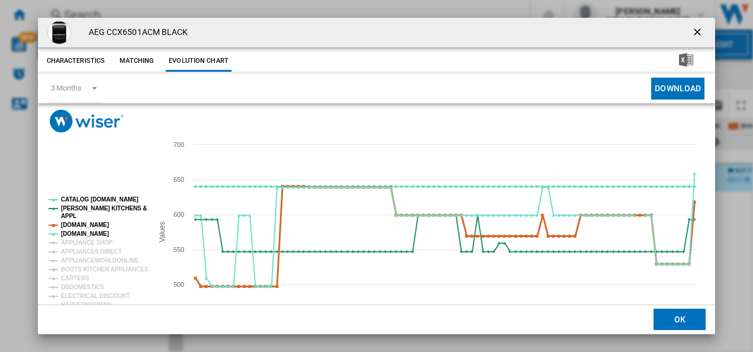
click at [94, 226] on tspan "[DOMAIN_NAME]" at bounding box center [85, 225] width 48 height 7
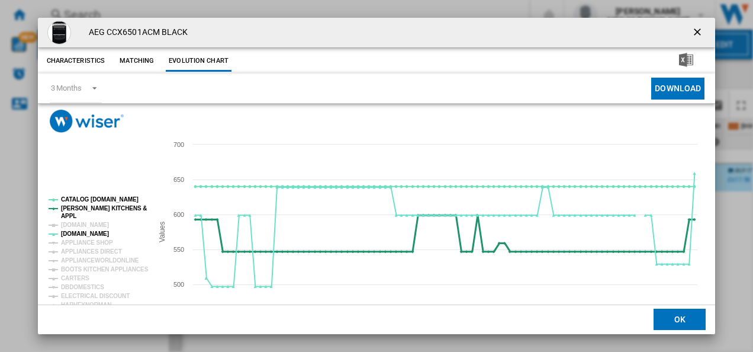
click at [86, 206] on tspan "[PERSON_NAME] KITCHENS &" at bounding box center [104, 208] width 86 height 7
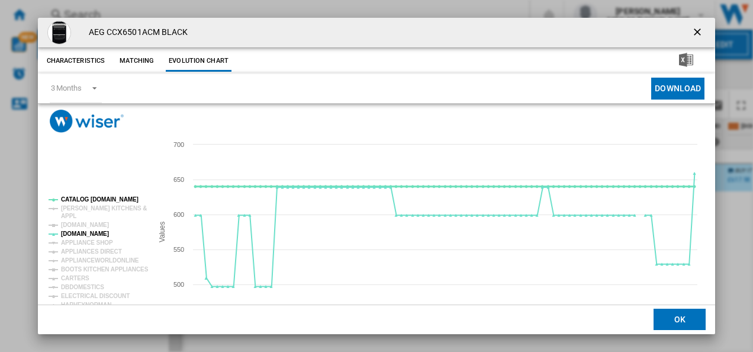
click at [85, 198] on tspan "CATALOG [DOMAIN_NAME]" at bounding box center [100, 199] width 78 height 7
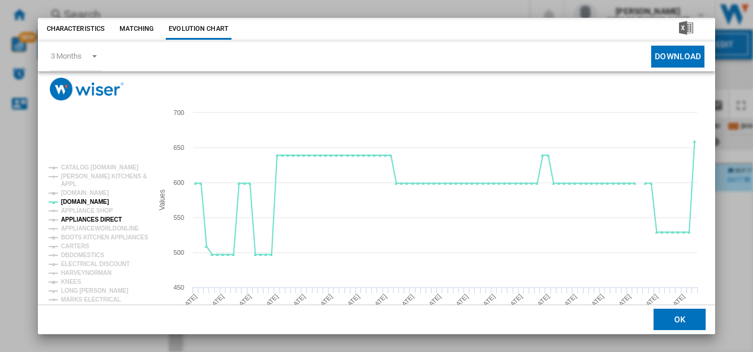
scroll to position [65, 0]
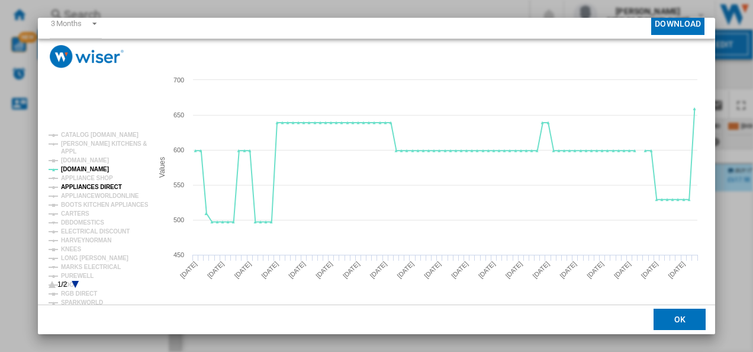
click at [97, 184] on tspan "APPLIANCES DIRECT" at bounding box center [91, 187] width 61 height 7
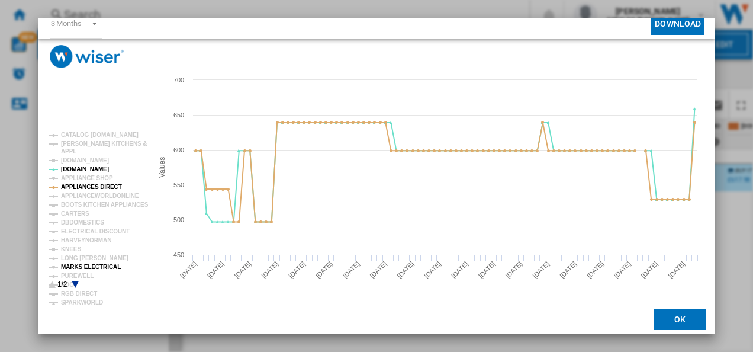
click at [86, 269] on tspan "MARKS ELECTRICAL" at bounding box center [91, 267] width 60 height 7
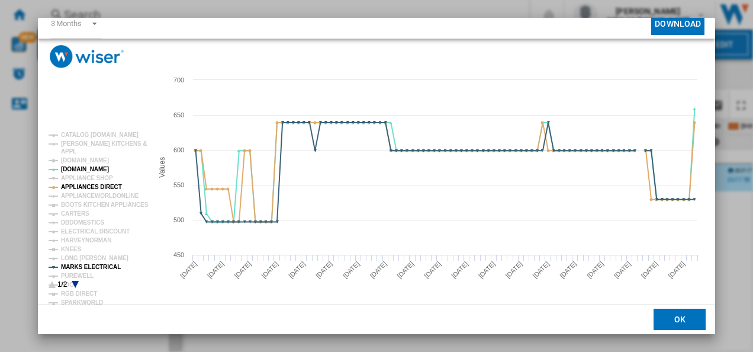
click at [716, 21] on div "AEG CCX6501ACM BLACK Characteristics Matching Evolution chart price £639.99 del…" at bounding box center [376, 176] width 753 height 352
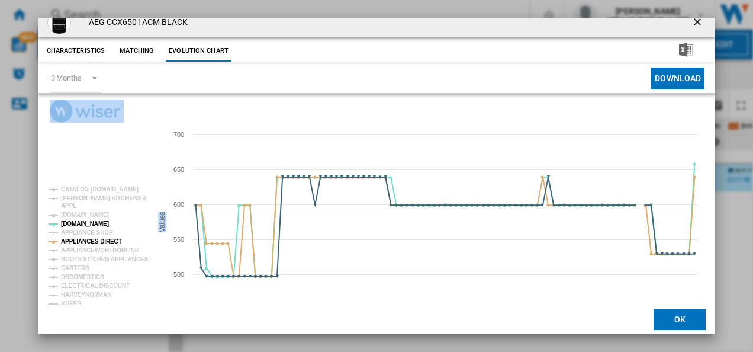
scroll to position [0, 0]
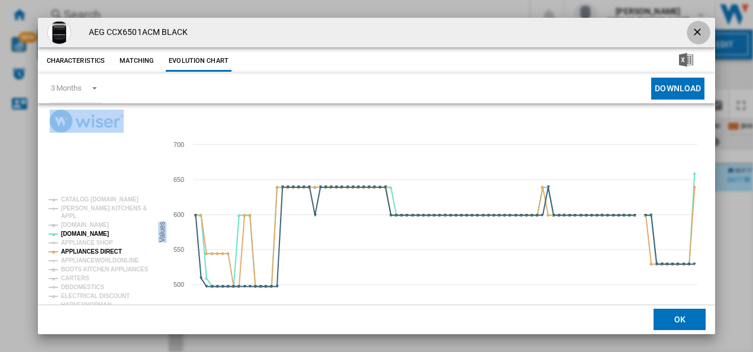
click at [692, 31] on ng-md-icon "getI18NText('BUTTONS.CLOSE_DIALOG')" at bounding box center [699, 33] width 14 height 14
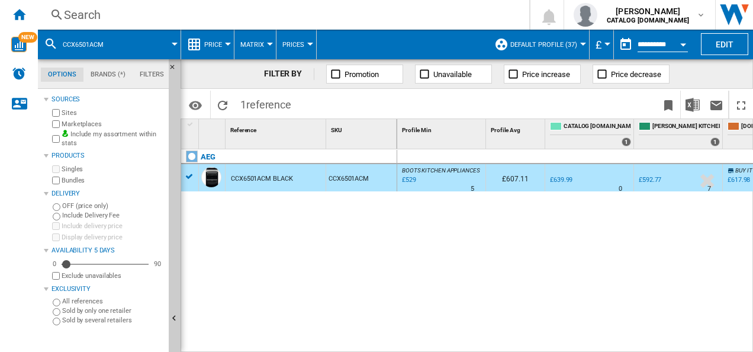
click at [290, 21] on div "Search" at bounding box center [281, 15] width 435 height 17
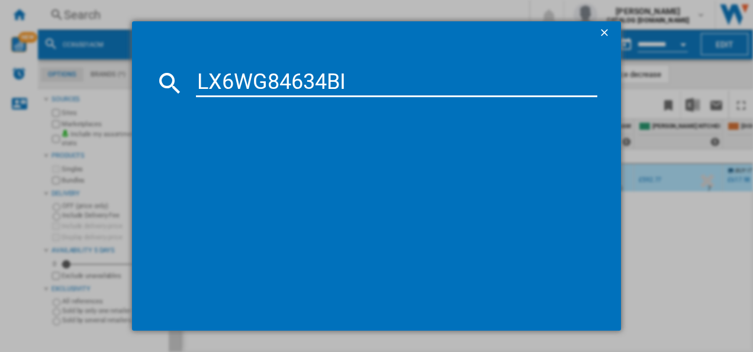
click at [270, 81] on input "LX6WG84634BI" at bounding box center [397, 83] width 402 height 28
type input "LX6WG84634BI"
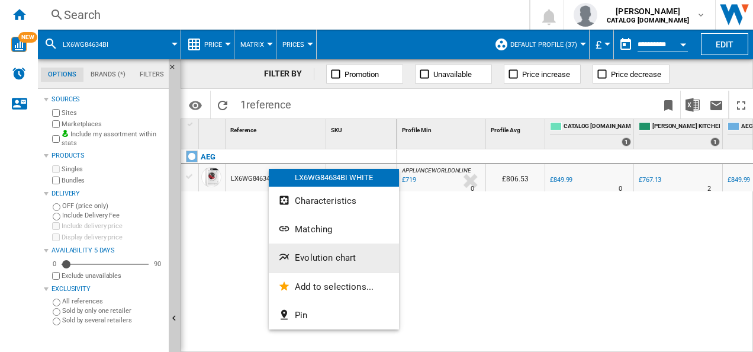
click at [306, 262] on span "Evolution chart" at bounding box center [325, 257] width 61 height 11
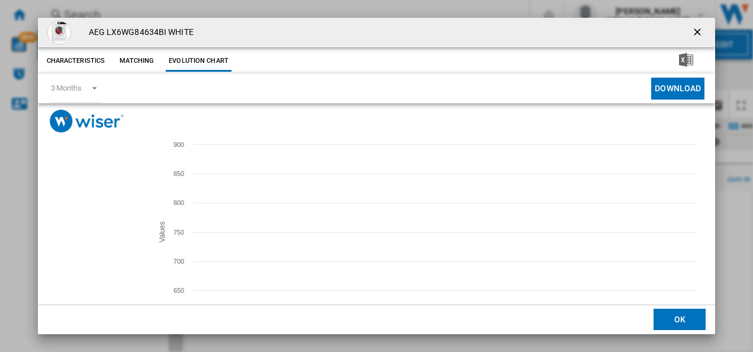
click at [84, 233] on tspan "[DOMAIN_NAME]" at bounding box center [85, 233] width 48 height 7
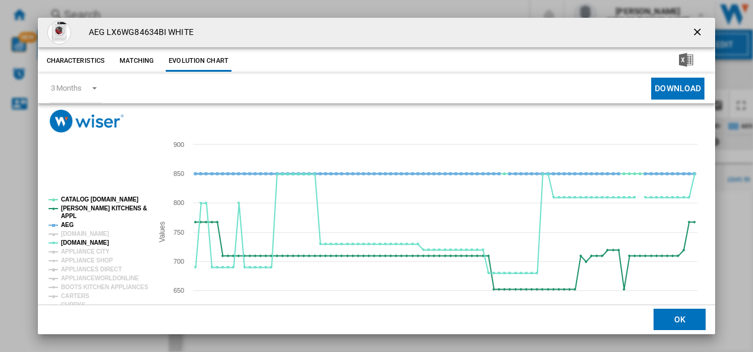
click at [68, 223] on tspan "AEG" at bounding box center [67, 225] width 13 height 7
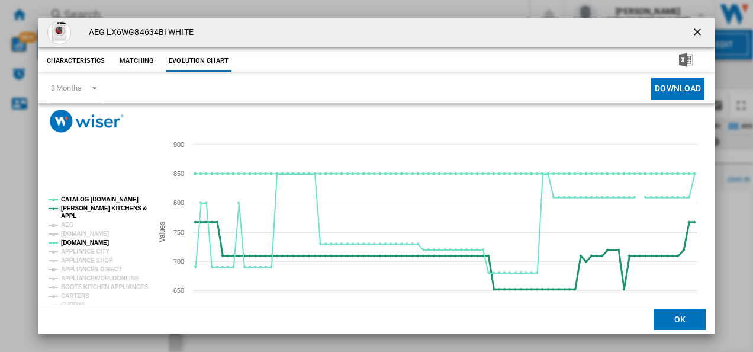
click at [70, 207] on tspan "[PERSON_NAME] KITCHENS &" at bounding box center [104, 208] width 86 height 7
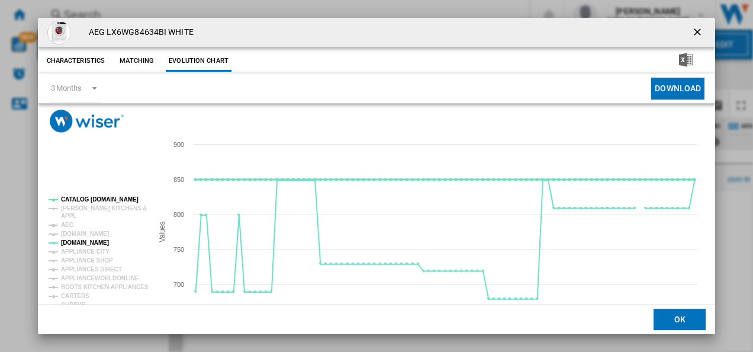
click at [71, 197] on tspan "CATALOG [DOMAIN_NAME]" at bounding box center [100, 199] width 78 height 7
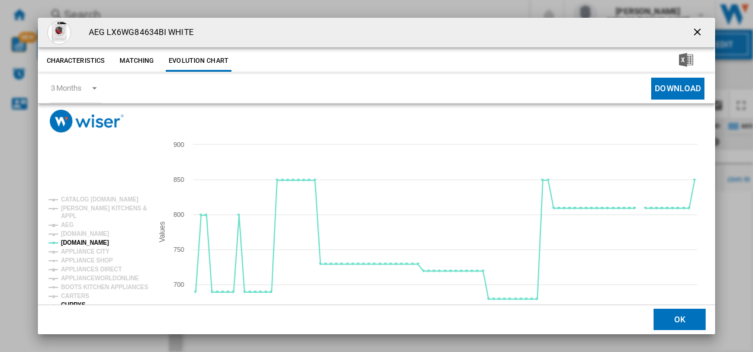
click at [75, 304] on tspan "CURRYS" at bounding box center [73, 304] width 25 height 7
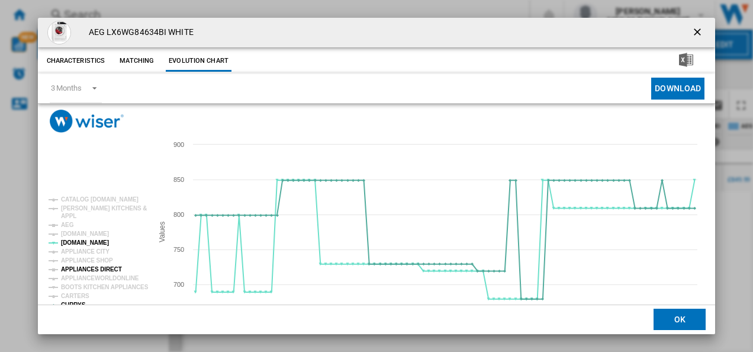
click at [92, 267] on tspan "APPLIANCES DIRECT" at bounding box center [91, 269] width 61 height 7
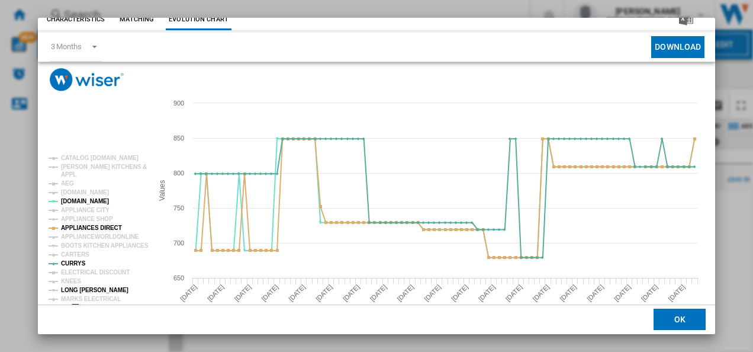
scroll to position [65, 0]
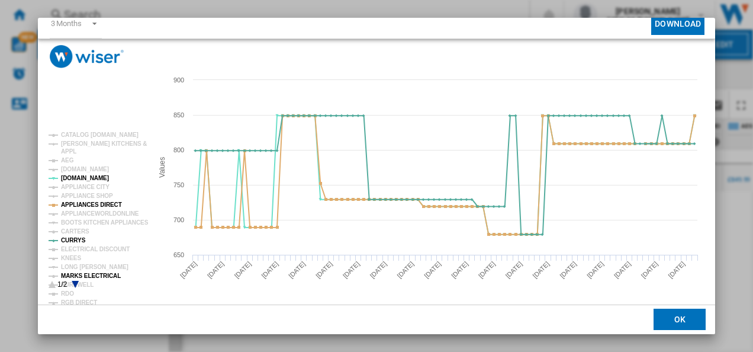
click at [92, 274] on tspan "MARKS ELECTRICAL" at bounding box center [91, 275] width 60 height 7
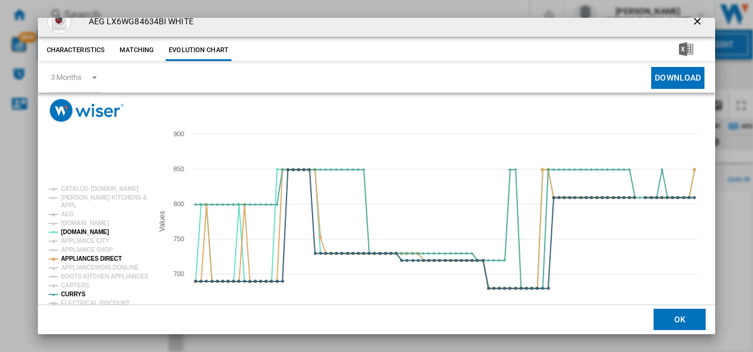
scroll to position [0, 0]
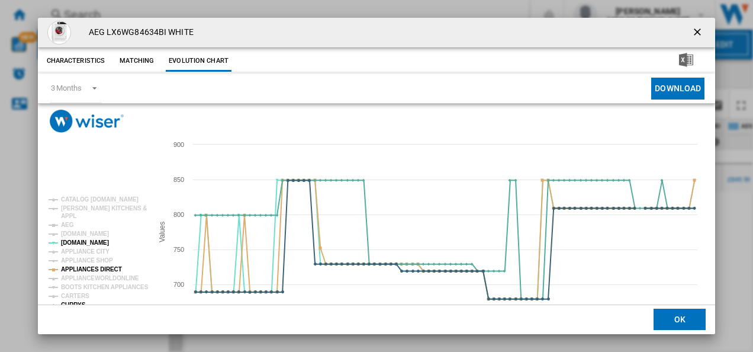
click at [692, 27] on ng-md-icon "getI18NText('BUTTONS.CLOSE_DIALOG')" at bounding box center [699, 33] width 14 height 14
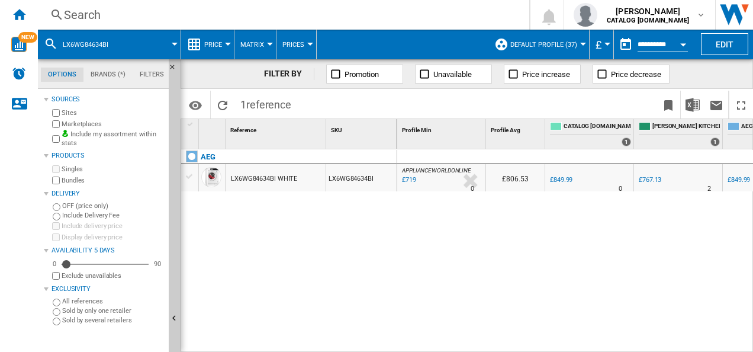
click at [355, 15] on div "Search" at bounding box center [281, 15] width 435 height 17
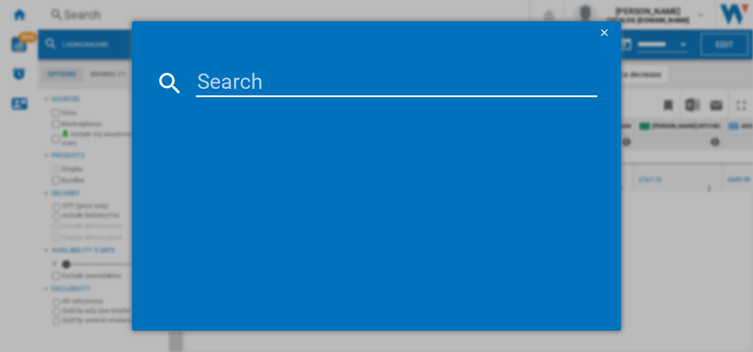
paste input "TR708L0B"
click at [268, 83] on input "TR708L0B" at bounding box center [397, 83] width 402 height 28
type input "TR708L0B"
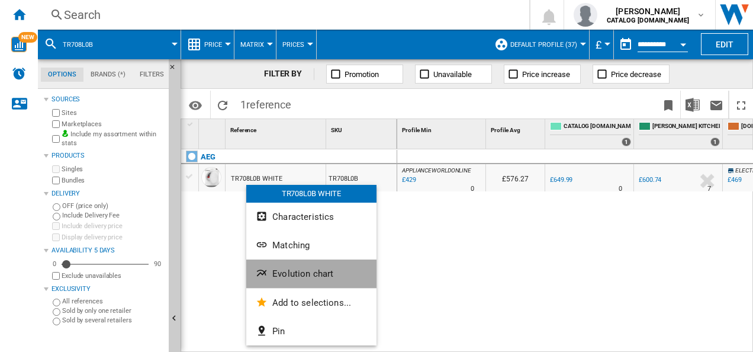
click at [268, 276] on ng-md-icon "Evolution chart" at bounding box center [263, 274] width 14 height 14
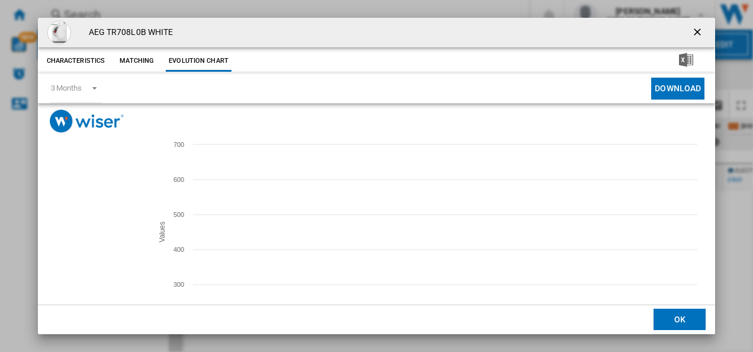
click at [78, 293] on tspan "CURRYS" at bounding box center [73, 296] width 25 height 7
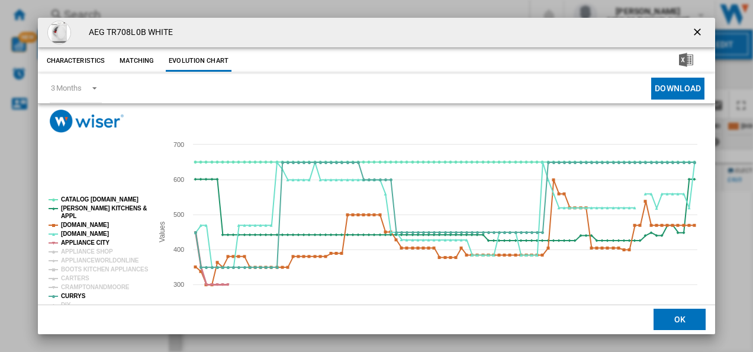
click at [94, 242] on tspan "APPLIANCE CITY" at bounding box center [85, 242] width 49 height 7
click at [91, 227] on tspan "[DOMAIN_NAME]" at bounding box center [85, 225] width 48 height 7
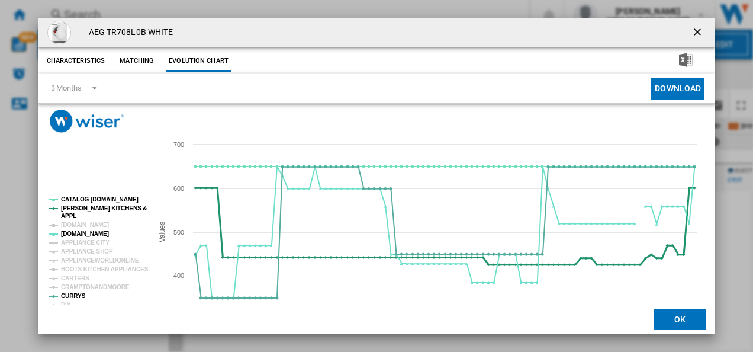
click at [89, 210] on tspan "[PERSON_NAME] KITCHENS &" at bounding box center [104, 208] width 86 height 7
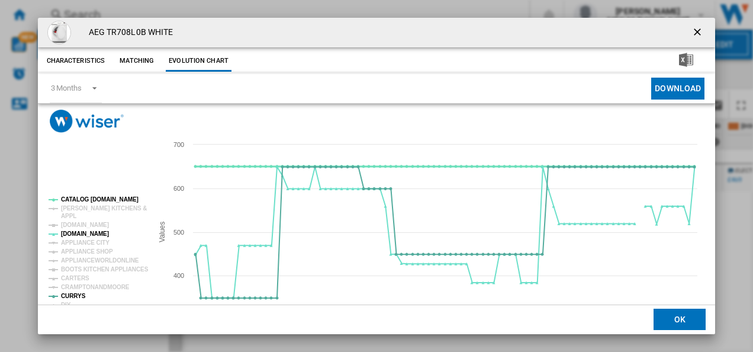
click at [91, 197] on tspan "CATALOG [DOMAIN_NAME]" at bounding box center [100, 199] width 78 height 7
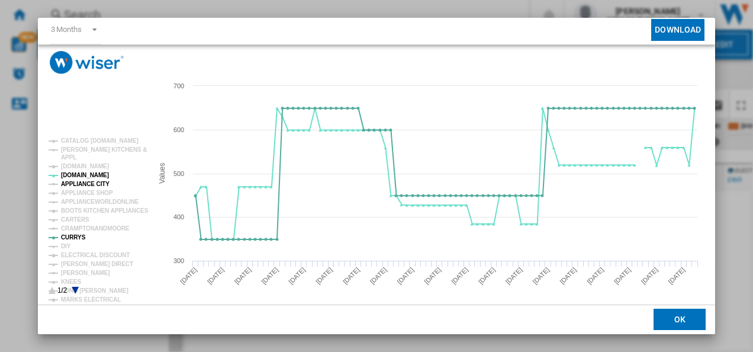
scroll to position [65, 0]
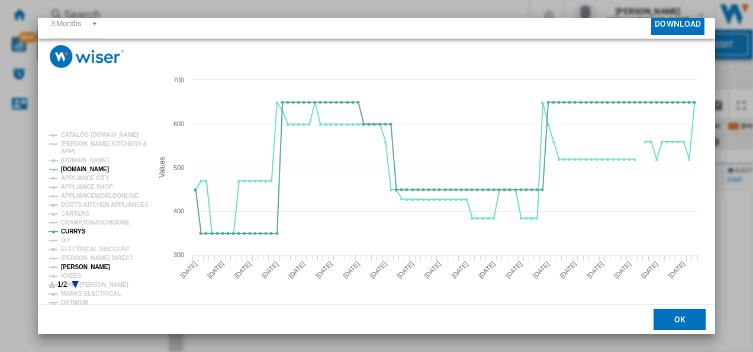
click at [88, 265] on tspan "[PERSON_NAME]" at bounding box center [85, 267] width 49 height 7
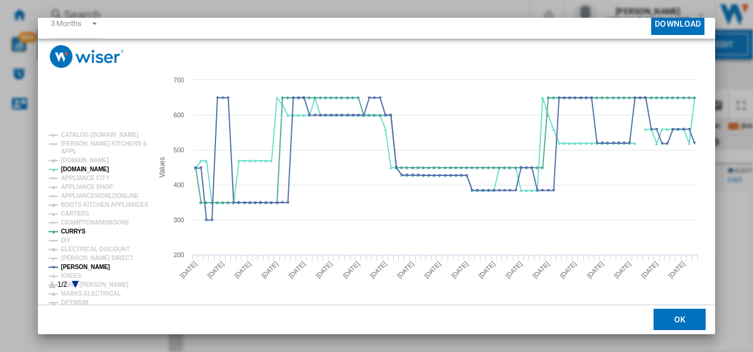
click at [73, 283] on icon "Product popup" at bounding box center [75, 284] width 7 height 7
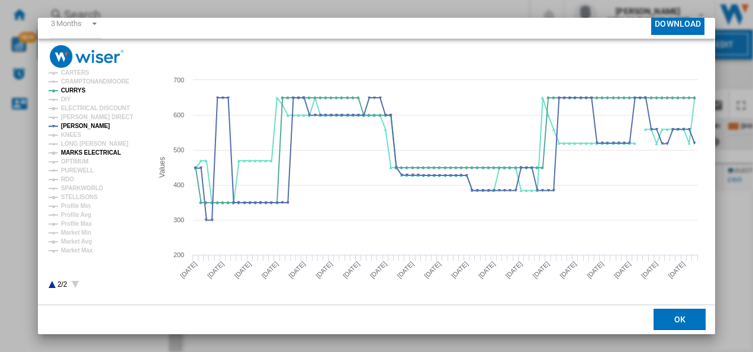
click at [92, 152] on tspan "MARKS ELECTRICAL" at bounding box center [91, 152] width 60 height 7
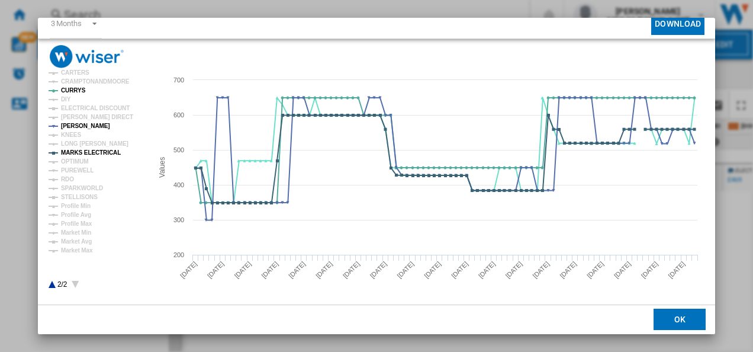
scroll to position [0, 0]
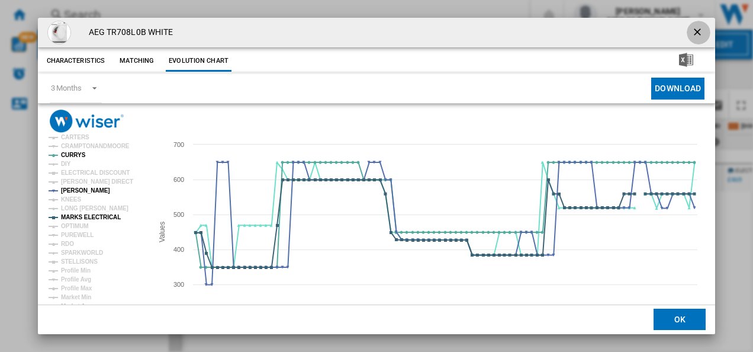
drag, startPoint x: 693, startPoint y: 32, endPoint x: 316, endPoint y: 4, distance: 378.3
click at [316, 4] on div "AEG TR708L0B WHITE Characteristics Matching Evolution chart price £649.99 deliv…" at bounding box center [376, 176] width 753 height 352
click at [692, 31] on ng-md-icon "getI18NText('BUTTONS.CLOSE_DIALOG')" at bounding box center [699, 33] width 14 height 14
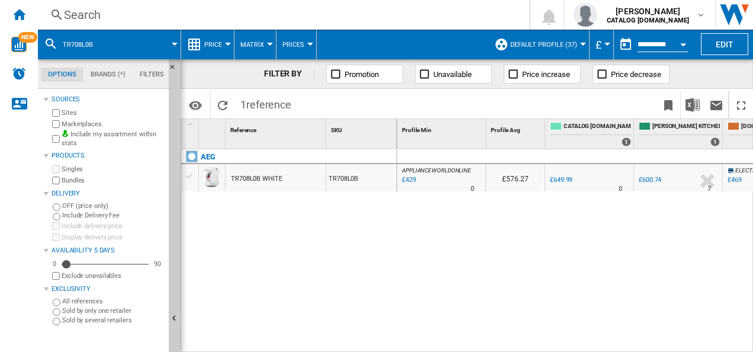
click at [294, 23] on div "Search" at bounding box center [281, 15] width 435 height 17
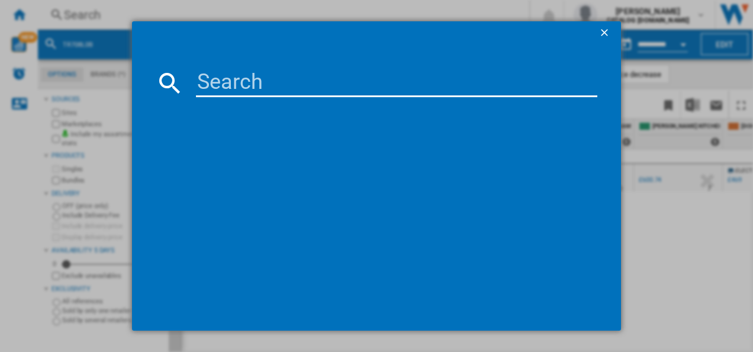
click at [261, 78] on input at bounding box center [397, 83] width 402 height 28
type input "L7WC84636BI"
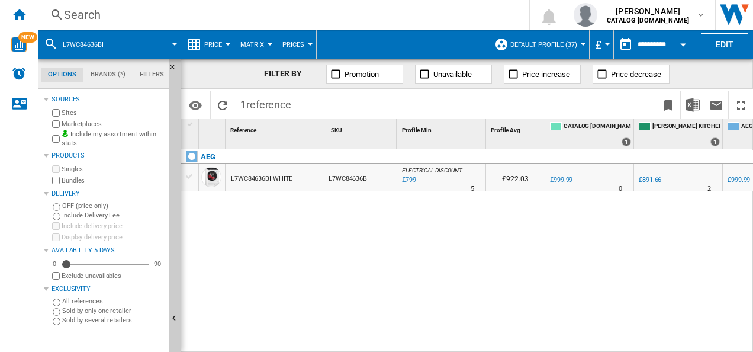
click at [252, 171] on div "L7WC84636BI WHITE" at bounding box center [262, 178] width 62 height 27
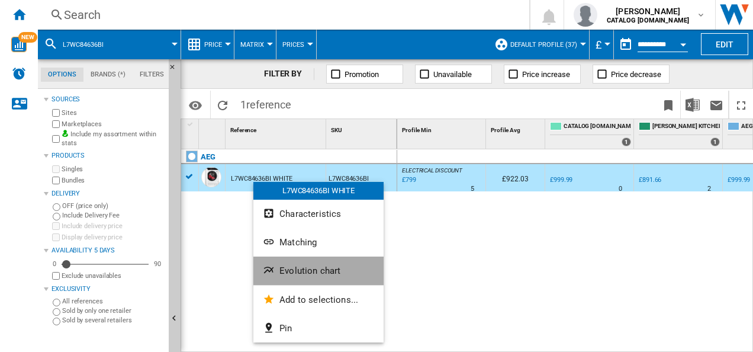
click at [276, 278] on ng-md-icon "Evolution chart" at bounding box center [270, 271] width 14 height 14
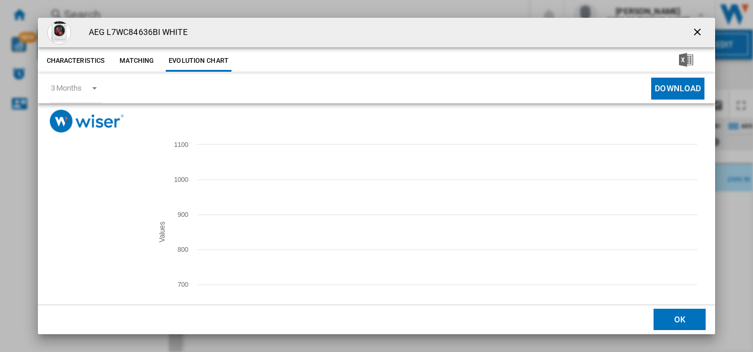
click at [91, 232] on tspan "[DOMAIN_NAME]" at bounding box center [85, 233] width 48 height 7
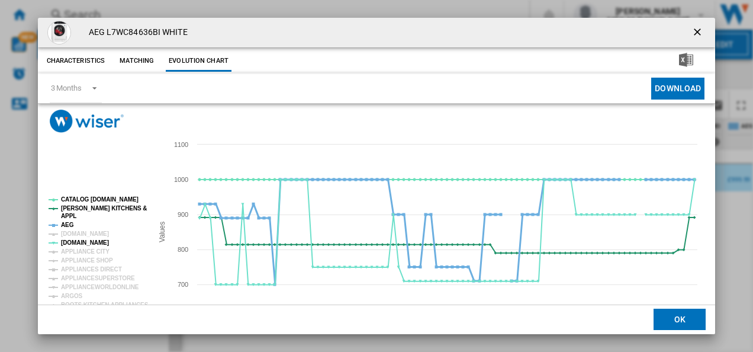
click at [65, 225] on tspan "AEG" at bounding box center [67, 225] width 13 height 7
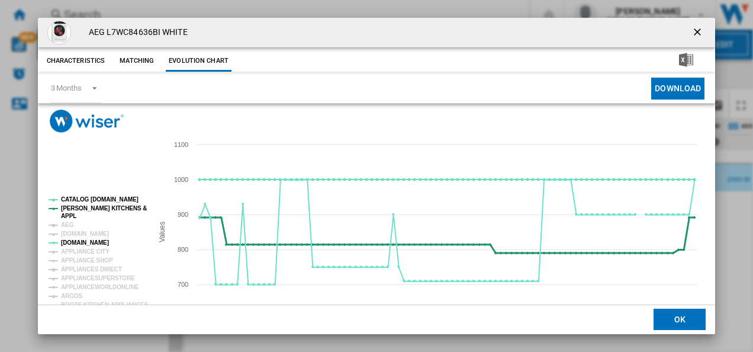
click at [68, 211] on tspan "[PERSON_NAME] KITCHENS &" at bounding box center [104, 208] width 86 height 7
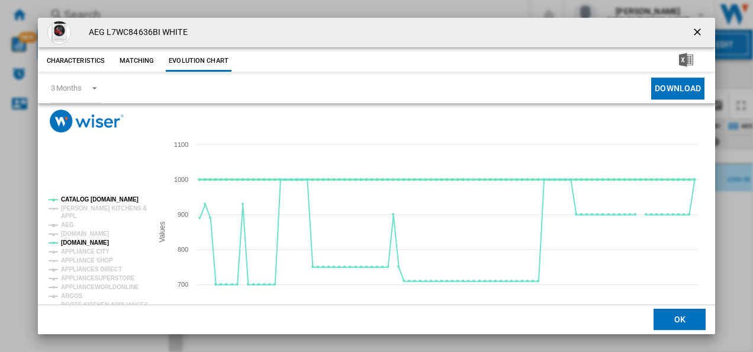
click at [77, 200] on tspan "CATALOG [DOMAIN_NAME]" at bounding box center [100, 199] width 78 height 7
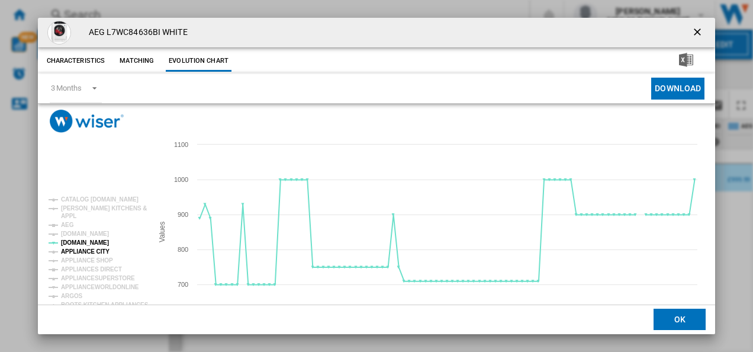
scroll to position [65, 0]
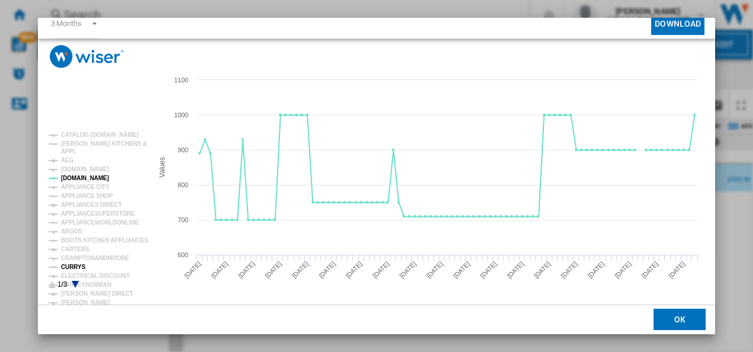
click at [75, 267] on tspan "CURRYS" at bounding box center [73, 267] width 25 height 7
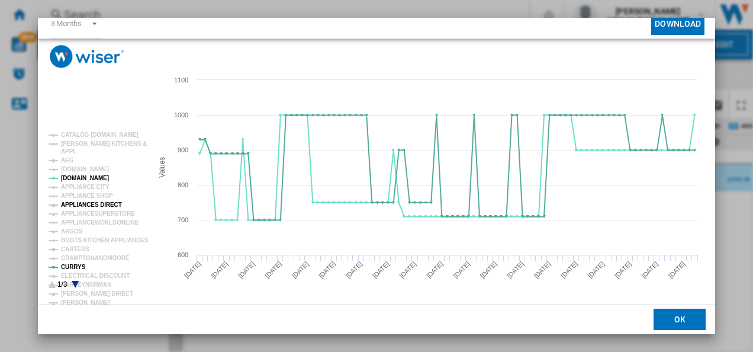
click at [92, 203] on tspan "APPLIANCES DIRECT" at bounding box center [91, 204] width 61 height 7
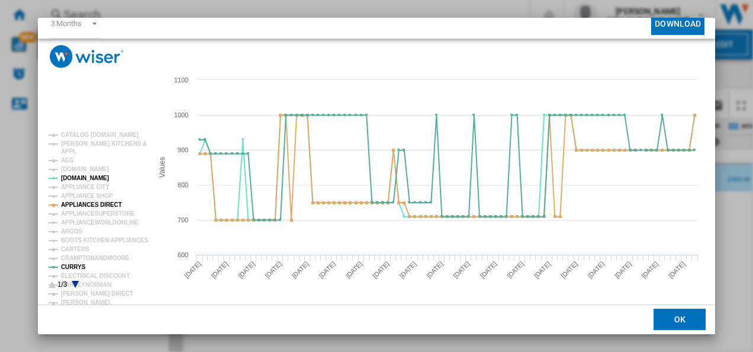
click at [75, 284] on icon "Product popup" at bounding box center [75, 284] width 7 height 7
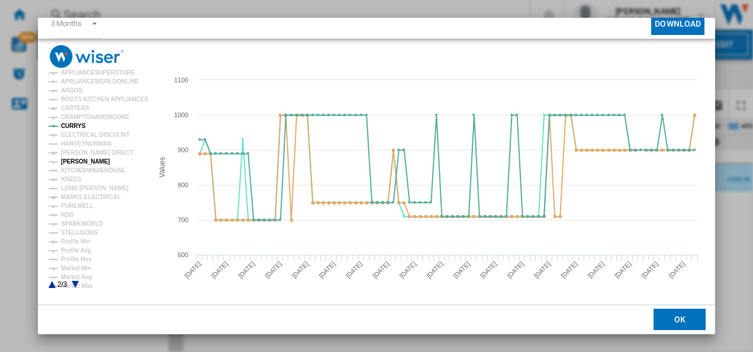
click at [86, 160] on tspan "[PERSON_NAME]" at bounding box center [85, 161] width 49 height 7
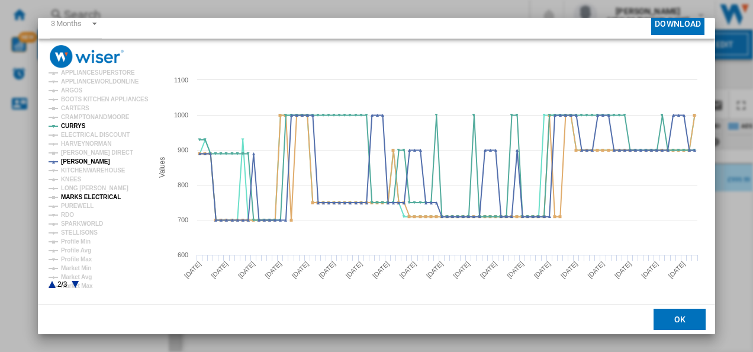
click at [84, 200] on tspan "MARKS ELECTRICAL" at bounding box center [91, 197] width 60 height 7
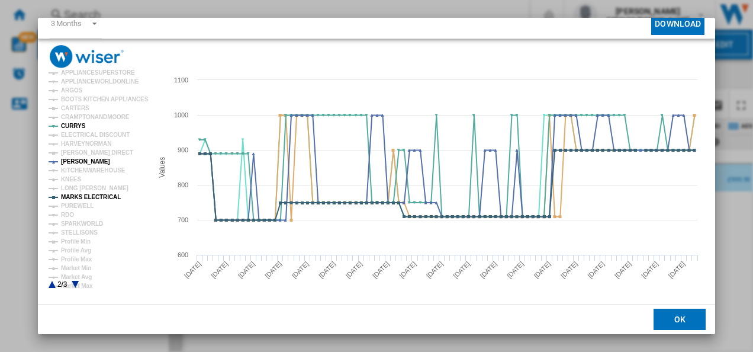
scroll to position [0, 0]
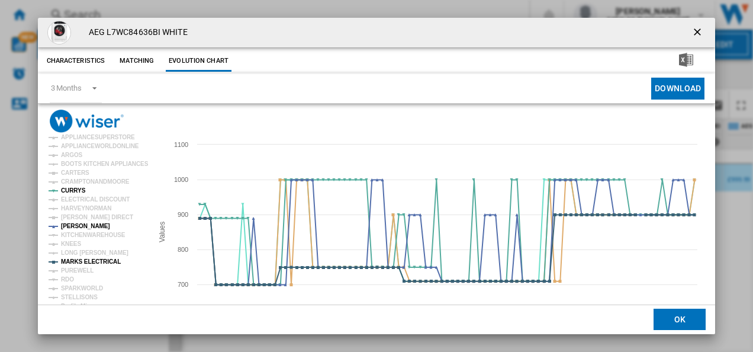
click at [695, 30] on ng-md-icon "getI18NText('BUTTONS.CLOSE_DIALOG')" at bounding box center [699, 33] width 14 height 14
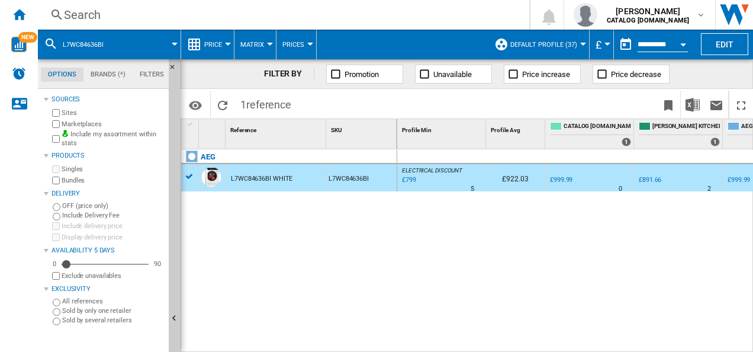
click at [325, 18] on div "Search" at bounding box center [281, 15] width 435 height 17
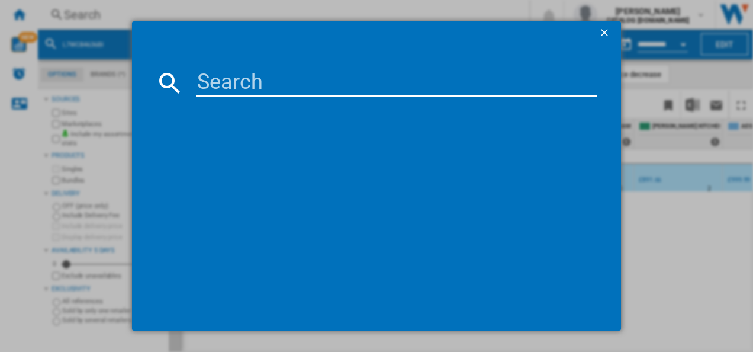
click at [278, 89] on input at bounding box center [397, 83] width 402 height 28
type input "LFR71864B"
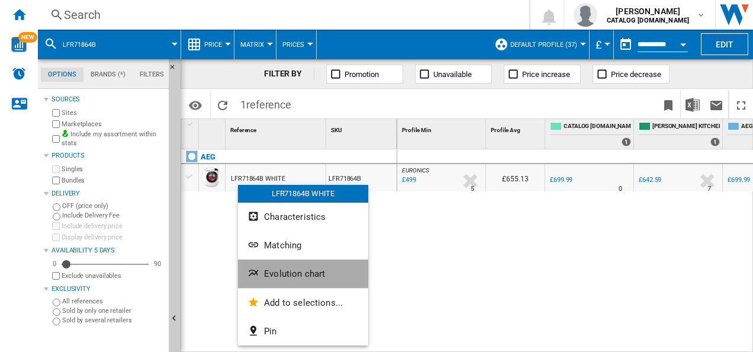
click at [259, 270] on ng-md-icon "Evolution chart" at bounding box center [255, 274] width 14 height 14
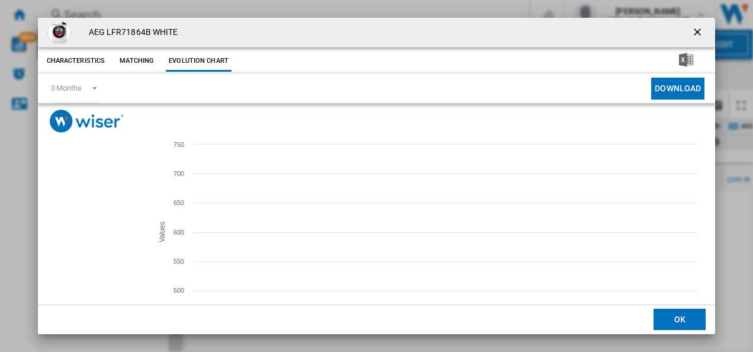
click at [75, 232] on tspan "[DOMAIN_NAME]" at bounding box center [85, 233] width 48 height 7
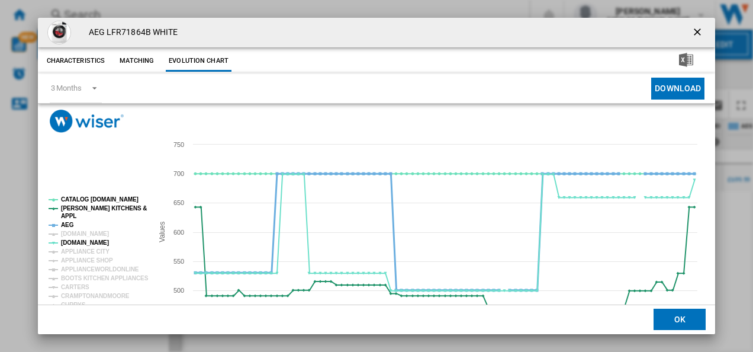
click at [65, 223] on tspan "AEG" at bounding box center [67, 225] width 13 height 7
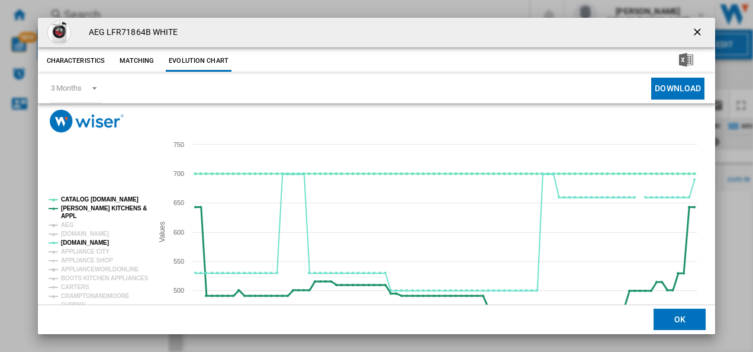
click at [66, 209] on tspan "[PERSON_NAME] KITCHENS &" at bounding box center [104, 208] width 86 height 7
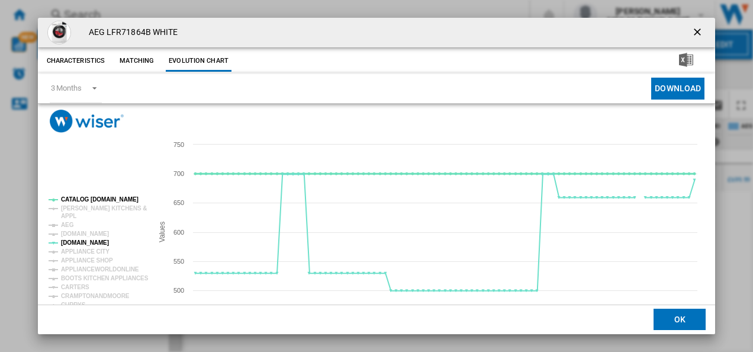
click at [74, 200] on tspan "CATALOG [DOMAIN_NAME]" at bounding box center [100, 199] width 78 height 7
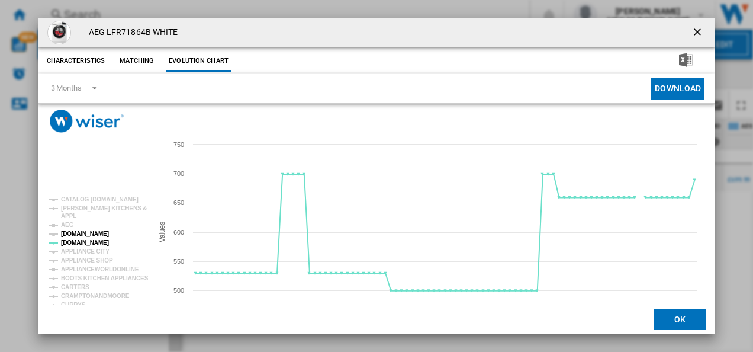
scroll to position [65, 0]
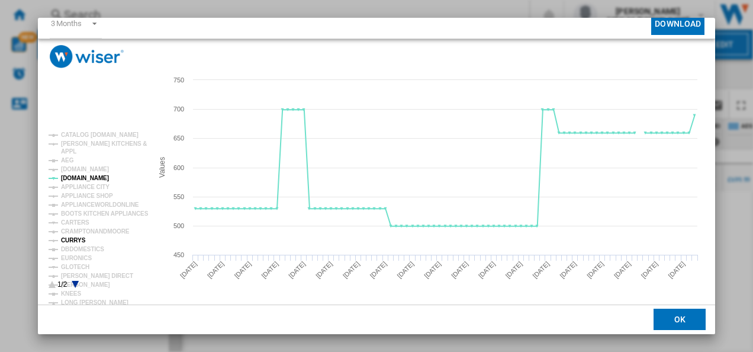
click at [70, 243] on tspan "CURRYS" at bounding box center [73, 240] width 25 height 7
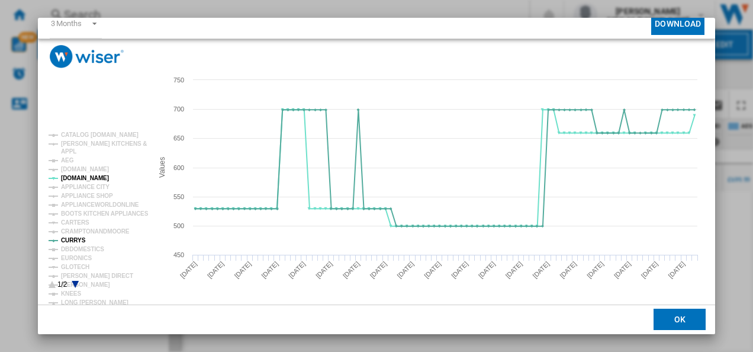
click at [76, 281] on icon "Product popup" at bounding box center [75, 284] width 7 height 7
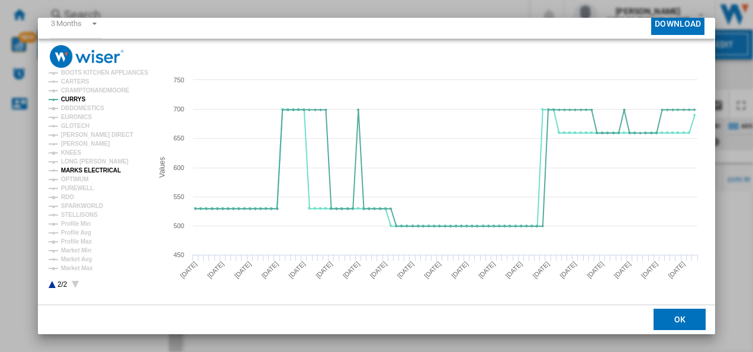
click at [88, 168] on tspan "MARKS ELECTRICAL" at bounding box center [91, 170] width 60 height 7
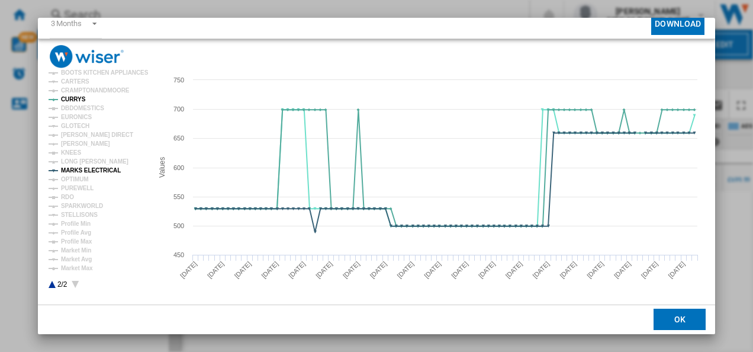
scroll to position [0, 0]
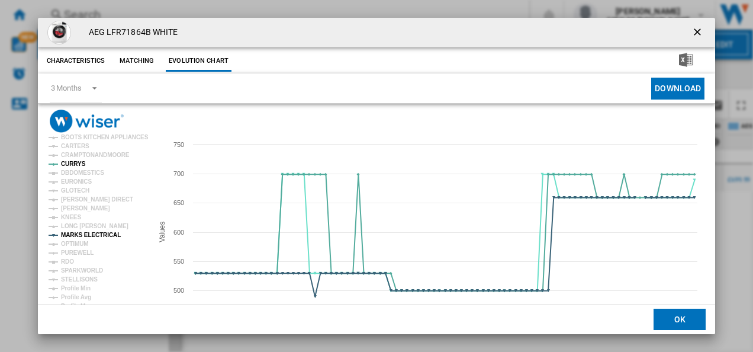
click at [692, 29] on ng-md-icon "getI18NText('BUTTONS.CLOSE_DIALOG')" at bounding box center [699, 33] width 14 height 14
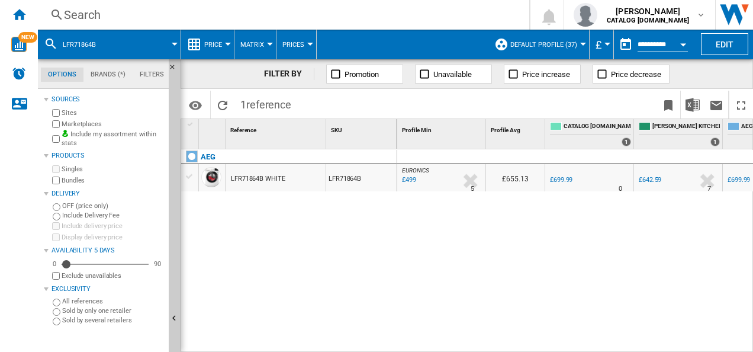
click at [332, 14] on div "Search" at bounding box center [281, 15] width 435 height 17
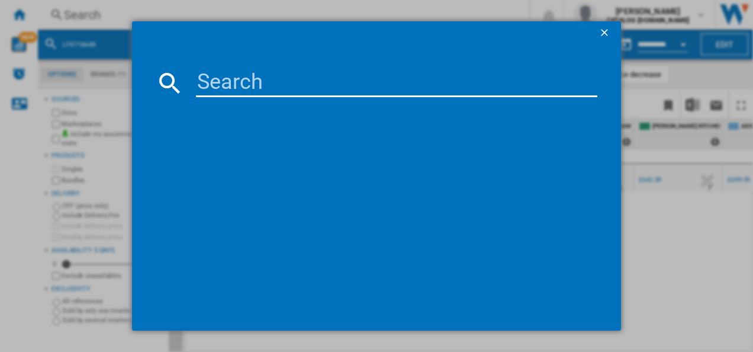
click at [249, 77] on input at bounding box center [397, 83] width 402 height 28
type input "LFR94846WS"
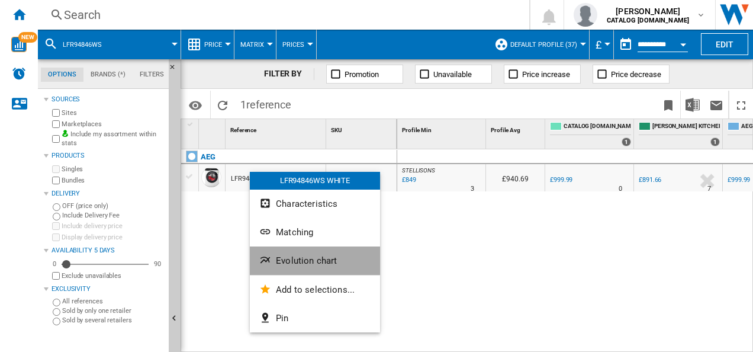
click at [256, 260] on button "Evolution chart" at bounding box center [315, 260] width 130 height 28
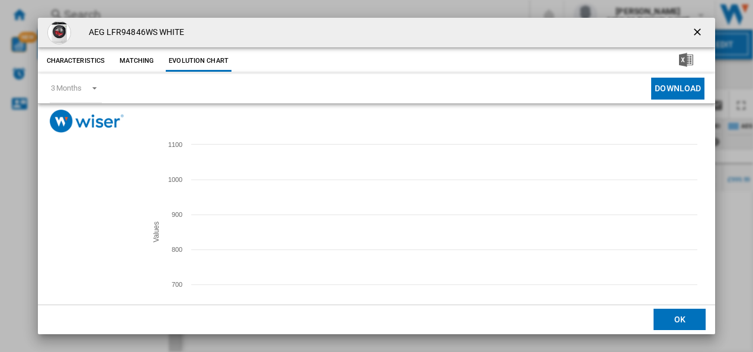
click at [77, 235] on tspan "[DOMAIN_NAME]" at bounding box center [85, 233] width 48 height 7
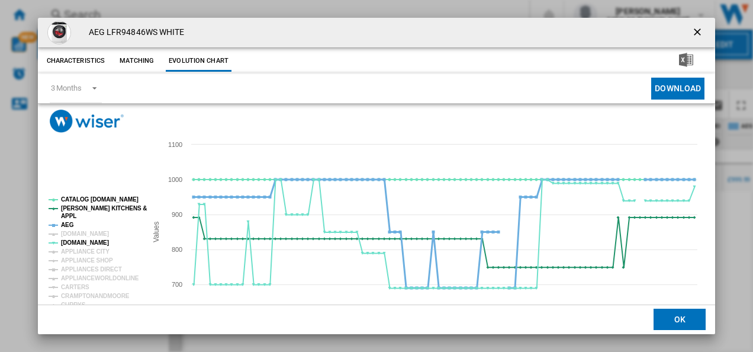
click at [67, 222] on tspan "AEG" at bounding box center [67, 225] width 13 height 7
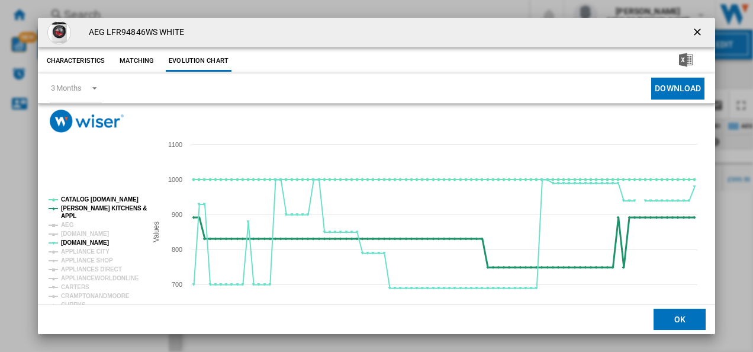
click at [66, 208] on tspan "[PERSON_NAME] KITCHENS &" at bounding box center [104, 208] width 86 height 7
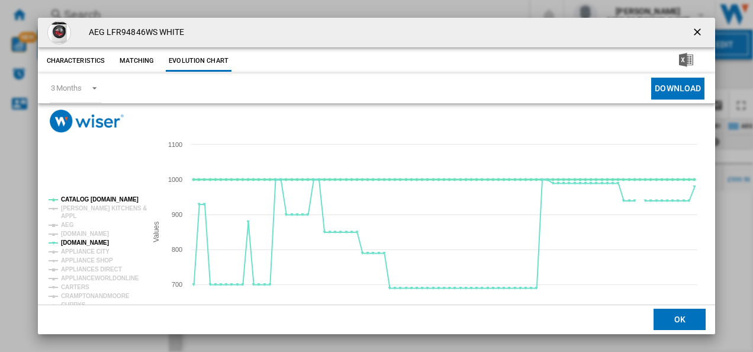
click at [68, 200] on tspan "CATALOG [DOMAIN_NAME]" at bounding box center [100, 199] width 78 height 7
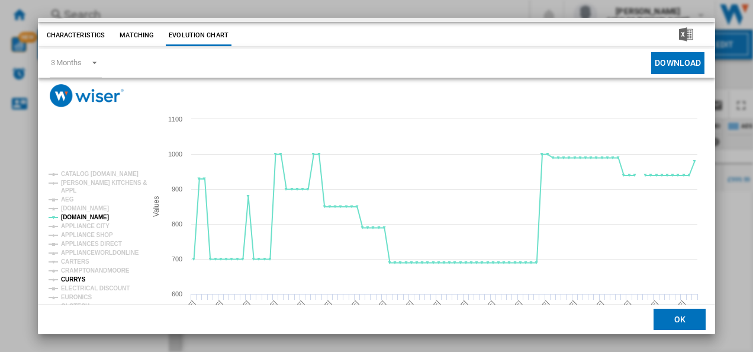
scroll to position [26, 0]
click at [71, 277] on tspan "CURRYS" at bounding box center [73, 278] width 25 height 7
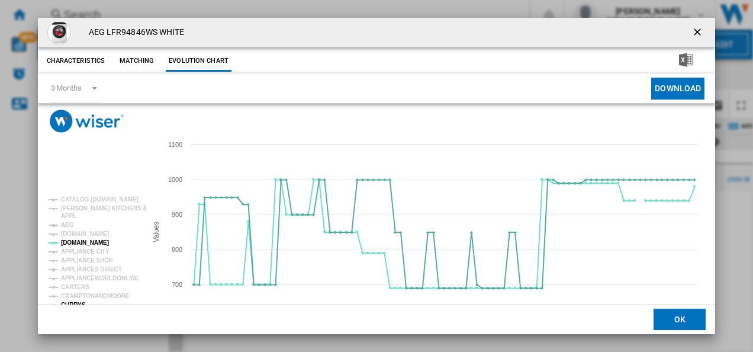
scroll to position [9, 0]
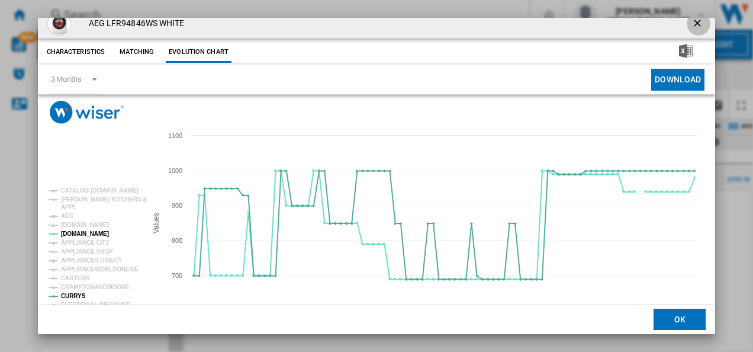
click at [687, 31] on button "Product popup" at bounding box center [699, 24] width 24 height 24
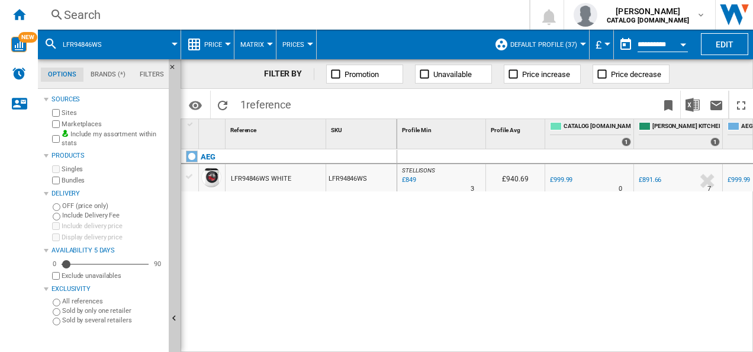
click at [243, 11] on div "Search" at bounding box center [281, 15] width 435 height 17
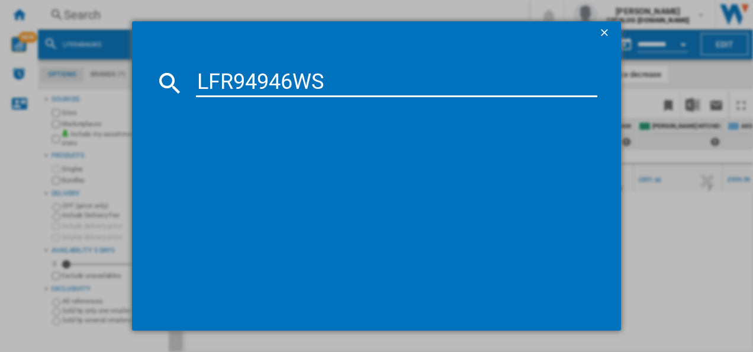
click at [224, 69] on input "LFR94946WS" at bounding box center [397, 83] width 402 height 28
type input "LFR94946WS"
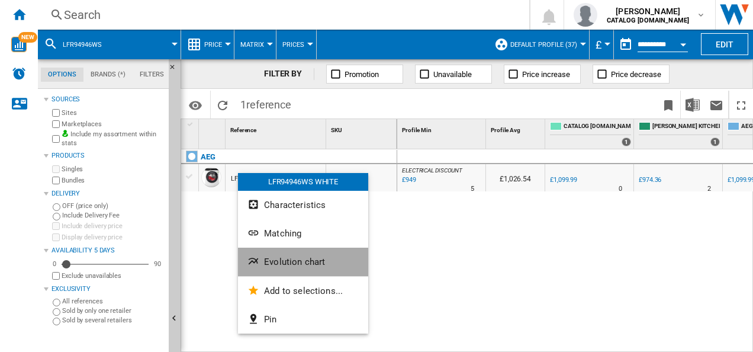
click at [259, 257] on ng-md-icon "Evolution chart" at bounding box center [255, 262] width 14 height 14
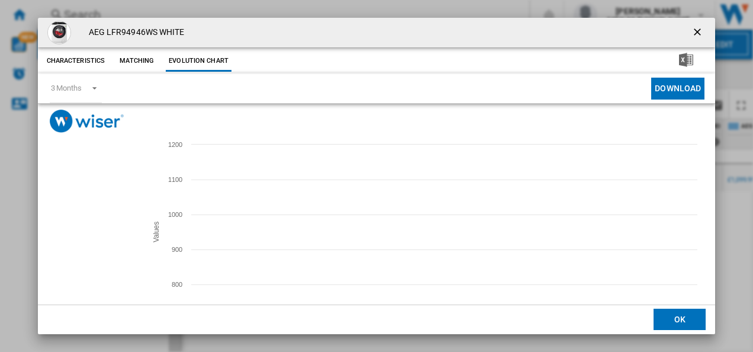
click at [83, 233] on tspan "[DOMAIN_NAME]" at bounding box center [85, 233] width 48 height 7
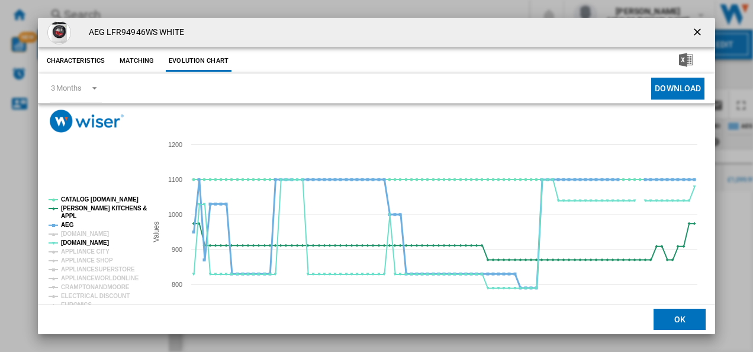
drag, startPoint x: 68, startPoint y: 226, endPoint x: 72, endPoint y: 209, distance: 17.7
click at [72, 209] on g "CATALOG ELECTROLUX.UK PAUL DAVIES KITCHENS & APPL AEG AMAZON.CO.UK AO.COM APPLI…" at bounding box center [98, 336] width 98 height 281
click at [72, 209] on tspan "[PERSON_NAME] KITCHENS &" at bounding box center [104, 208] width 86 height 7
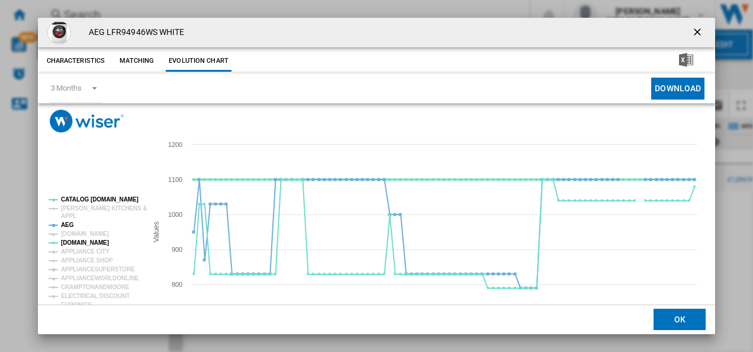
click at [80, 197] on tspan "CATALOG [DOMAIN_NAME]" at bounding box center [100, 199] width 78 height 7
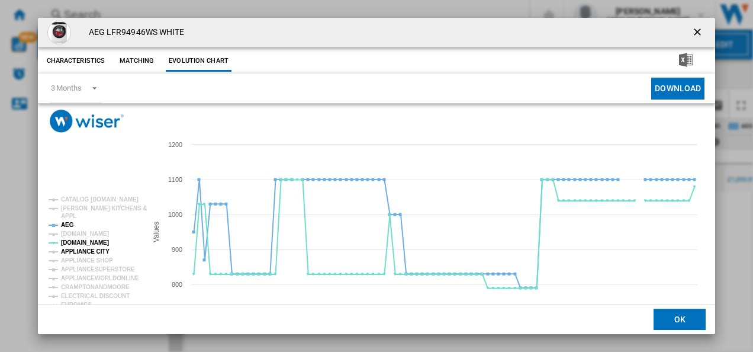
scroll to position [65, 0]
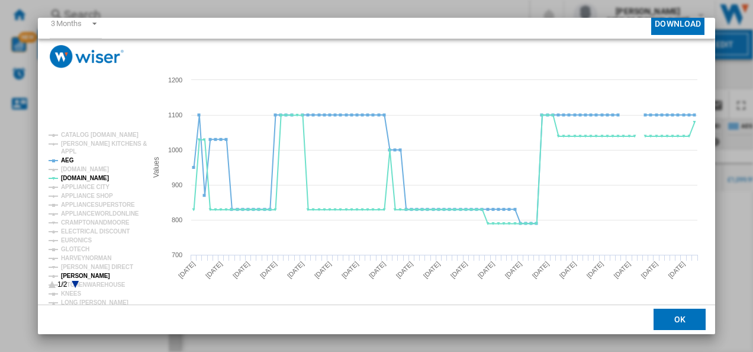
click at [85, 274] on tspan "[PERSON_NAME]" at bounding box center [85, 275] width 49 height 7
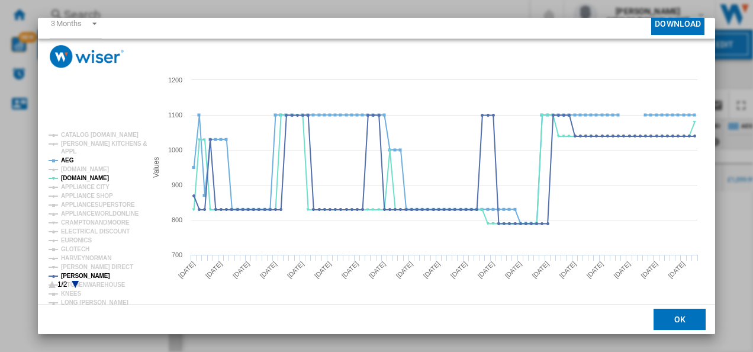
click at [73, 282] on icon "Product popup" at bounding box center [75, 284] width 7 height 7
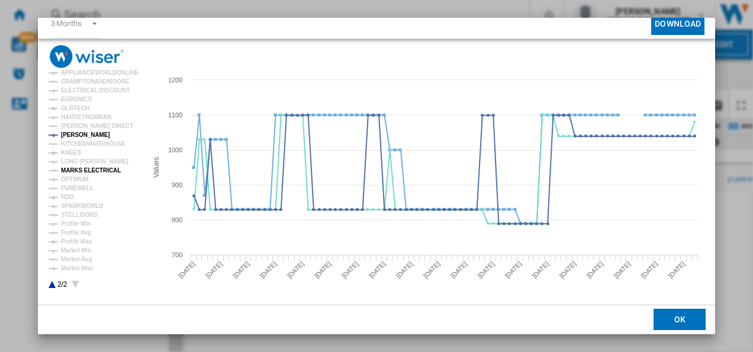
click at [105, 172] on tspan "MARKS ELECTRICAL" at bounding box center [91, 170] width 60 height 7
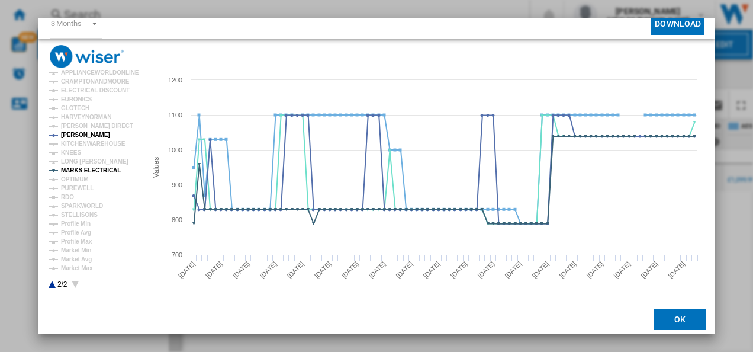
scroll to position [0, 0]
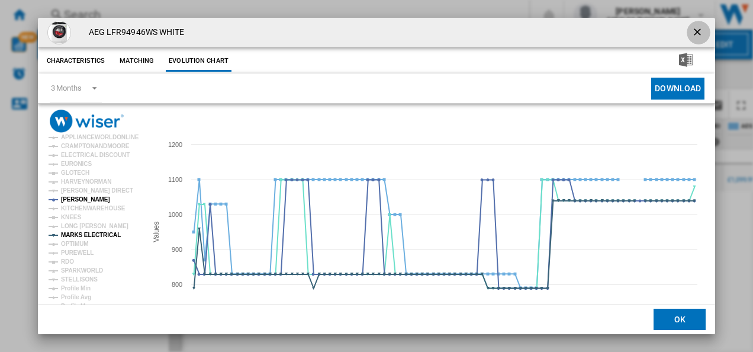
click at [695, 27] on ng-md-icon "getI18NText('BUTTONS.CLOSE_DIALOG')" at bounding box center [699, 33] width 14 height 14
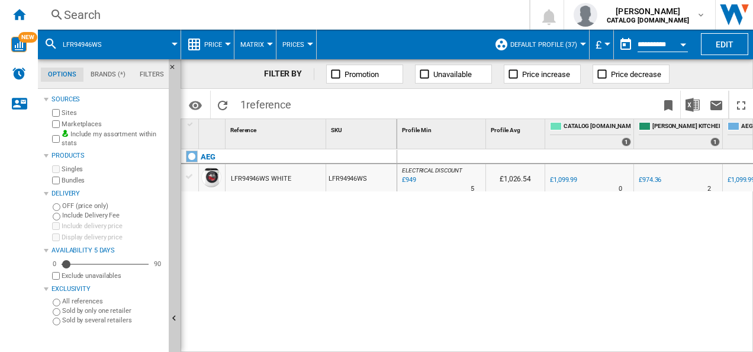
click at [378, 23] on div "Search" at bounding box center [281, 15] width 435 height 17
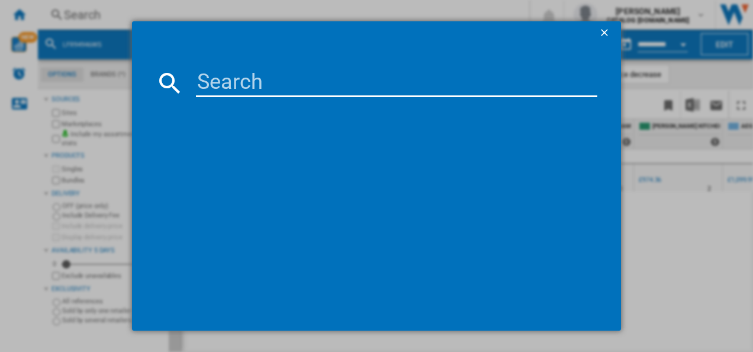
click at [321, 79] on input at bounding box center [397, 83] width 402 height 28
type input "TK9NK821B"
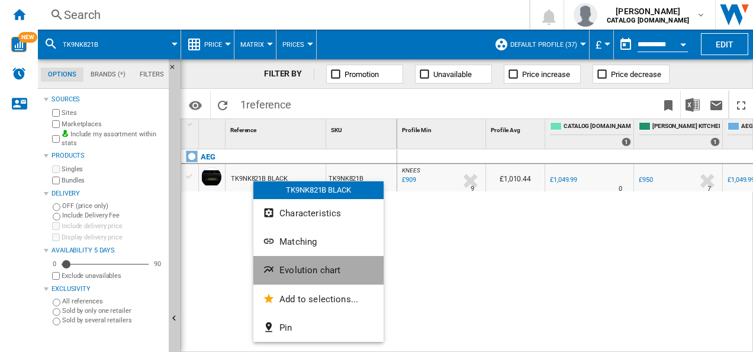
click at [280, 269] on span "Evolution chart" at bounding box center [310, 270] width 61 height 11
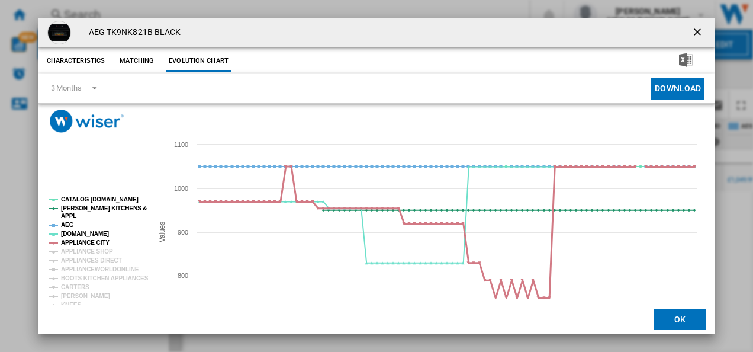
click at [73, 244] on tspan "APPLIANCE CITY" at bounding box center [85, 242] width 49 height 7
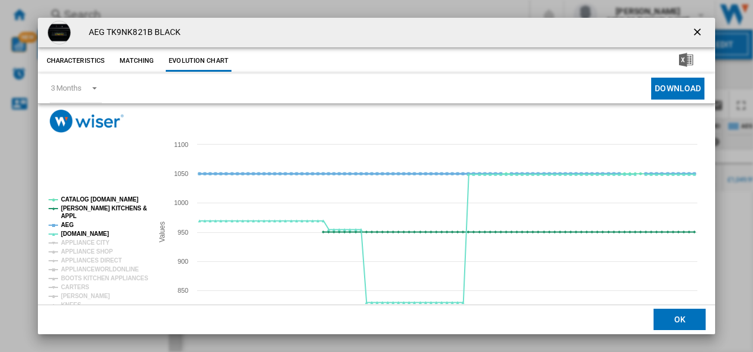
click at [70, 224] on tspan "AEG" at bounding box center [67, 225] width 13 height 7
click at [91, 210] on tspan "[PERSON_NAME] KITCHENS &" at bounding box center [104, 208] width 86 height 7
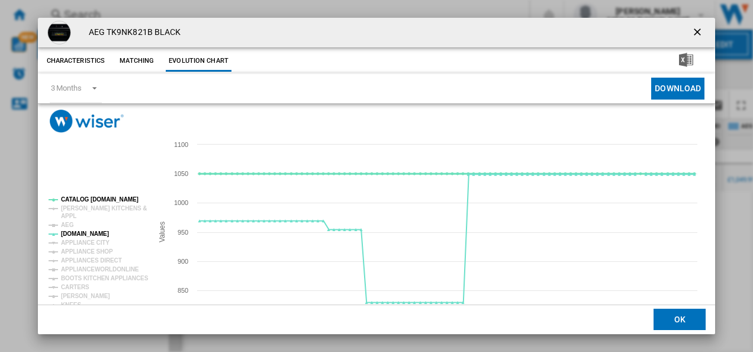
click at [105, 198] on tspan "CATALOG [DOMAIN_NAME]" at bounding box center [100, 199] width 78 height 7
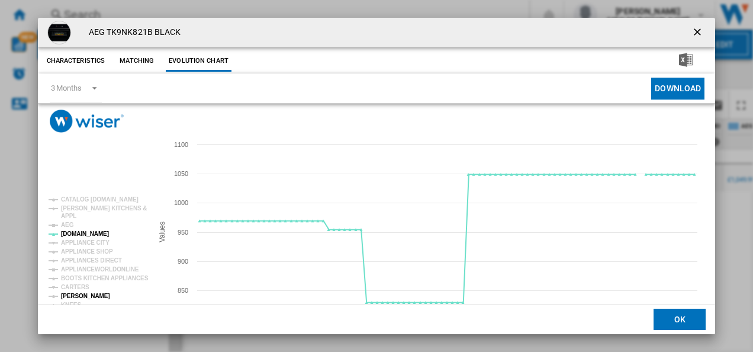
click at [81, 295] on tspan "[PERSON_NAME]" at bounding box center [85, 296] width 49 height 7
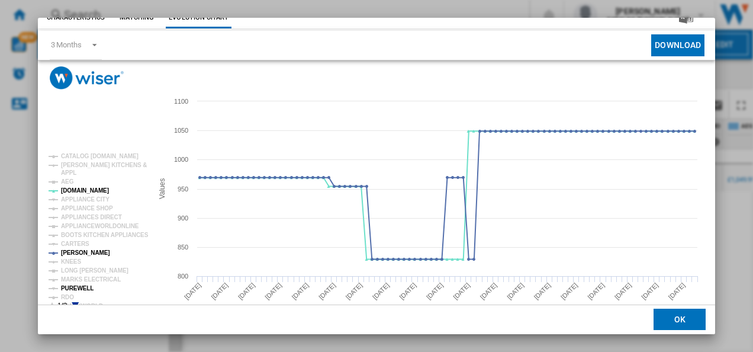
scroll to position [44, 0]
click at [97, 277] on tspan "MARKS ELECTRICAL" at bounding box center [91, 278] width 60 height 7
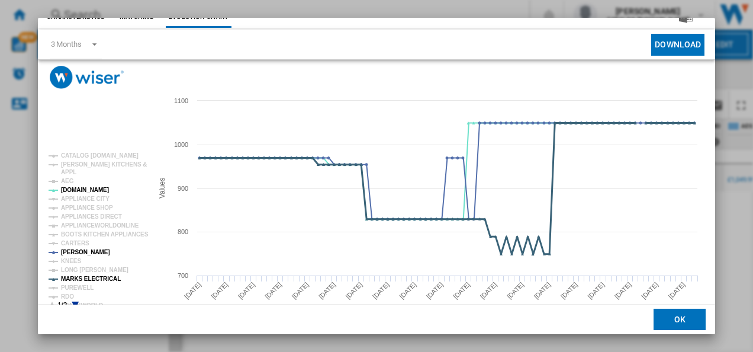
click at [107, 275] on tspan "MARKS ELECTRICAL" at bounding box center [91, 278] width 60 height 7
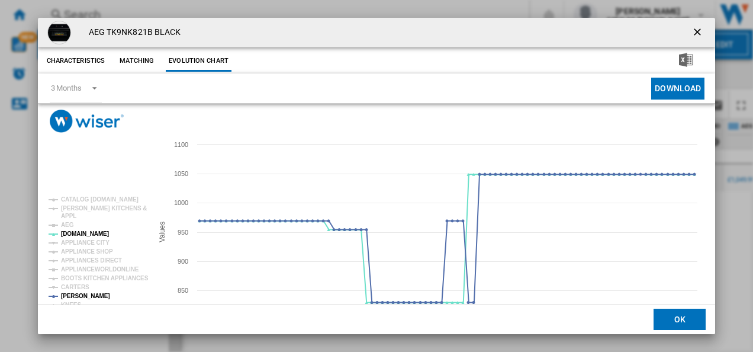
scroll to position [6, 0]
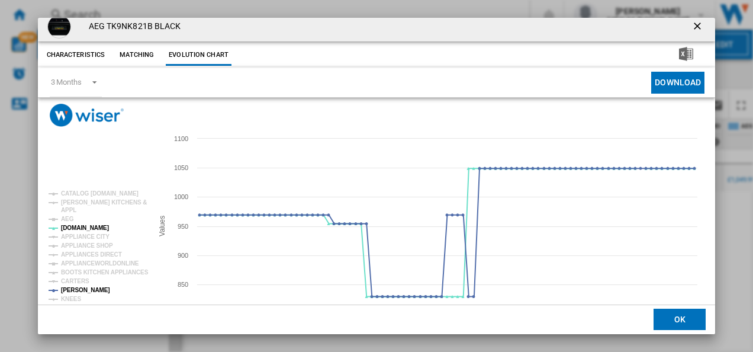
click at [692, 31] on ng-md-icon "getI18NText('BUTTONS.CLOSE_DIALOG')" at bounding box center [699, 27] width 14 height 14
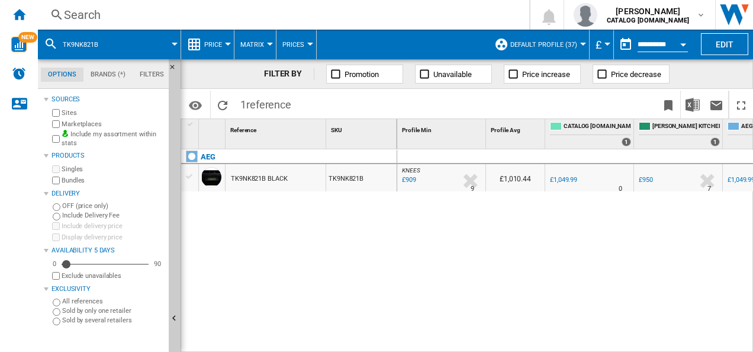
click at [230, 8] on div "Search" at bounding box center [281, 15] width 435 height 17
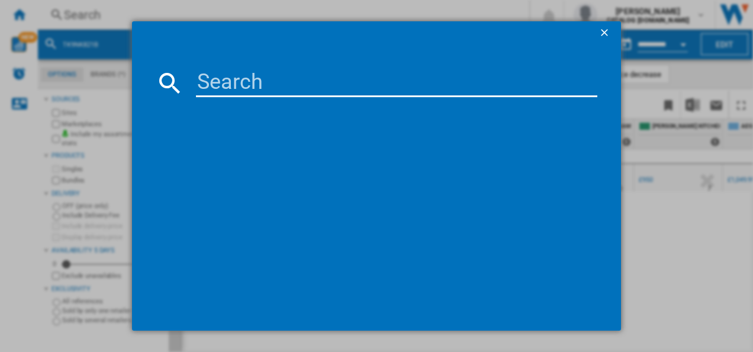
click at [223, 75] on input at bounding box center [397, 83] width 402 height 28
type input "HK634060XB"
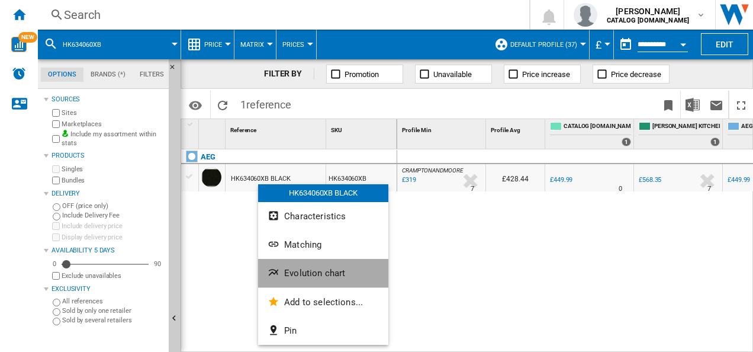
click at [286, 264] on button "Evolution chart" at bounding box center [323, 273] width 130 height 28
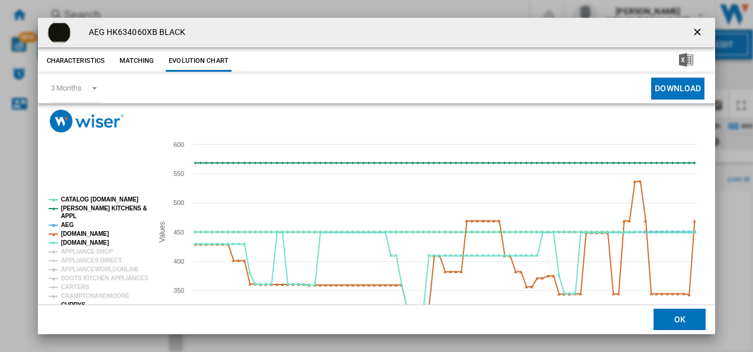
click at [73, 303] on tspan "CURRYS" at bounding box center [73, 304] width 25 height 7
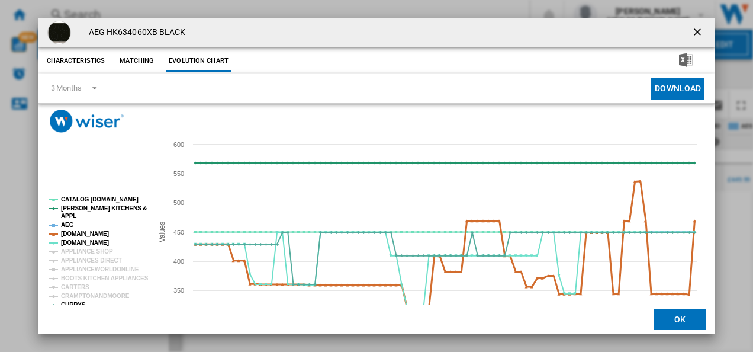
click at [85, 235] on tspan "[DOMAIN_NAME]" at bounding box center [85, 233] width 48 height 7
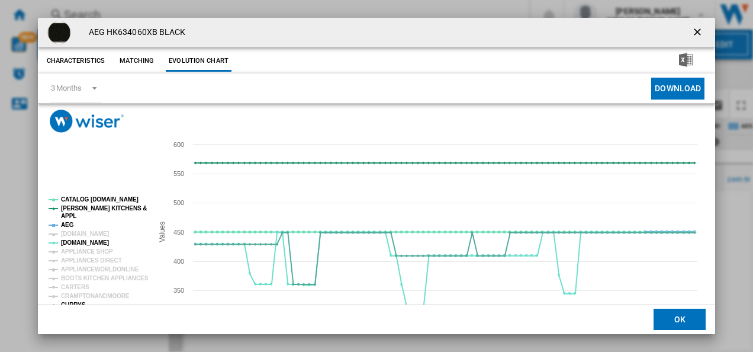
click at [68, 222] on tspan "AEG" at bounding box center [67, 225] width 13 height 7
click at [79, 210] on tspan "[PERSON_NAME] KITCHENS &" at bounding box center [104, 208] width 86 height 7
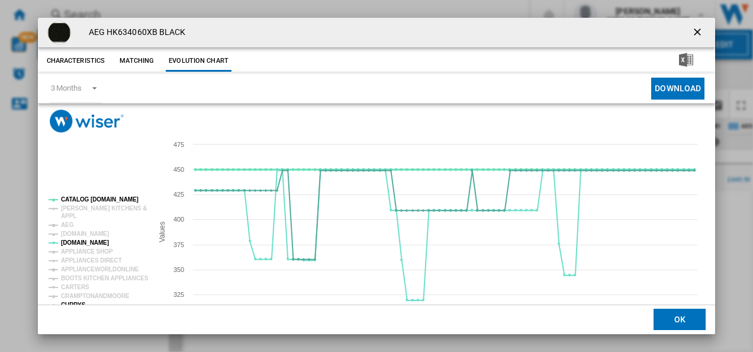
click at [96, 200] on tspan "CATALOG [DOMAIN_NAME]" at bounding box center [100, 199] width 78 height 7
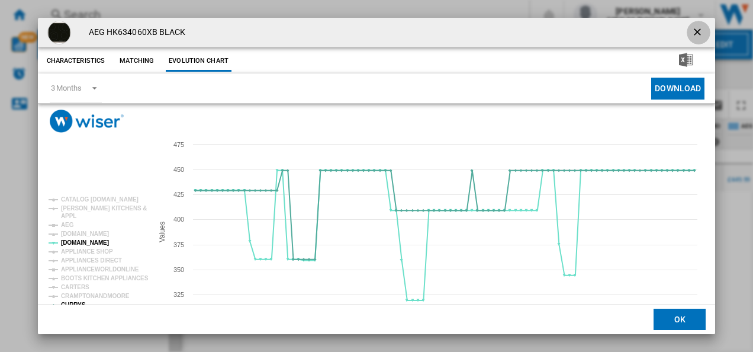
click at [692, 28] on ng-md-icon "getI18NText('BUTTONS.CLOSE_DIALOG')" at bounding box center [699, 33] width 14 height 14
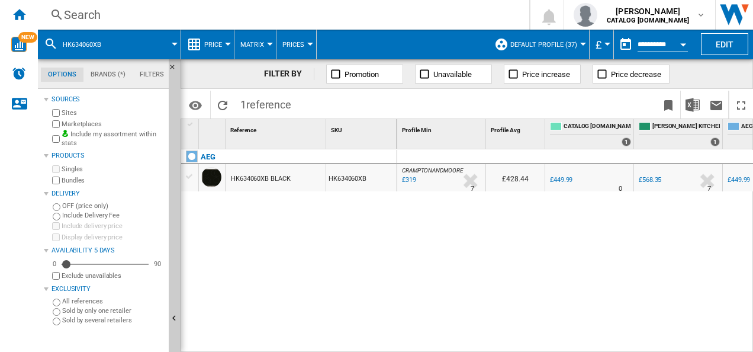
click at [281, 13] on div "Search" at bounding box center [281, 15] width 435 height 17
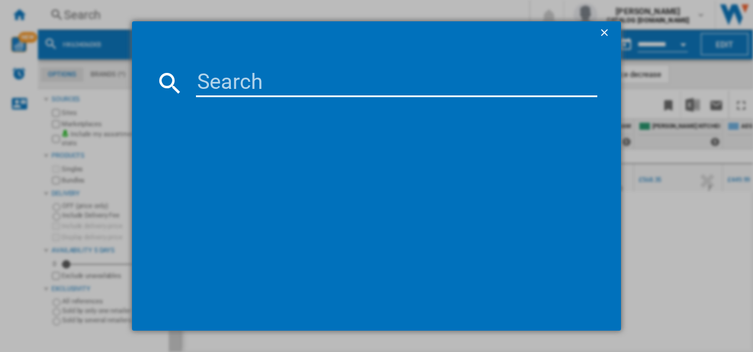
click at [275, 79] on input at bounding box center [397, 83] width 402 height 28
type input "DCE731110M"
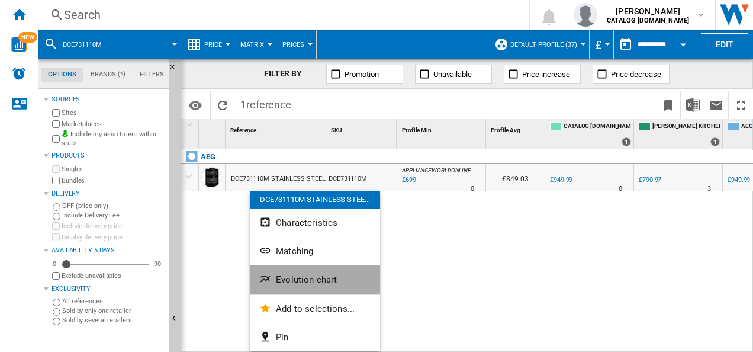
click at [278, 280] on span "Evolution chart" at bounding box center [306, 279] width 61 height 11
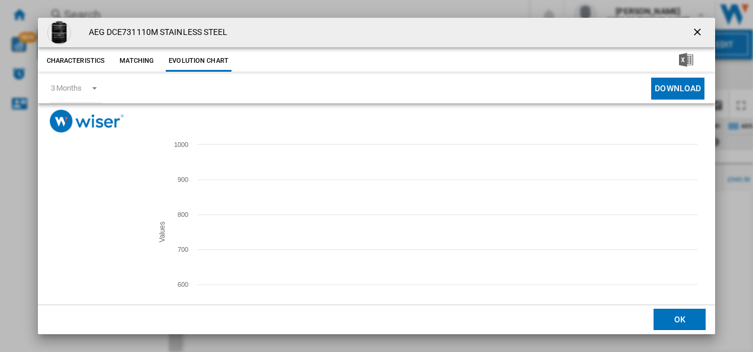
click at [79, 235] on tspan "[DOMAIN_NAME]" at bounding box center [85, 233] width 48 height 7
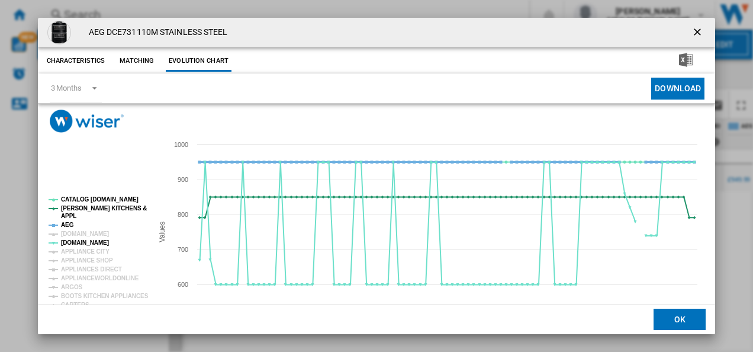
click at [66, 223] on tspan "AEG" at bounding box center [67, 225] width 13 height 7
click at [69, 206] on tspan "[PERSON_NAME] KITCHENS &" at bounding box center [104, 208] width 86 height 7
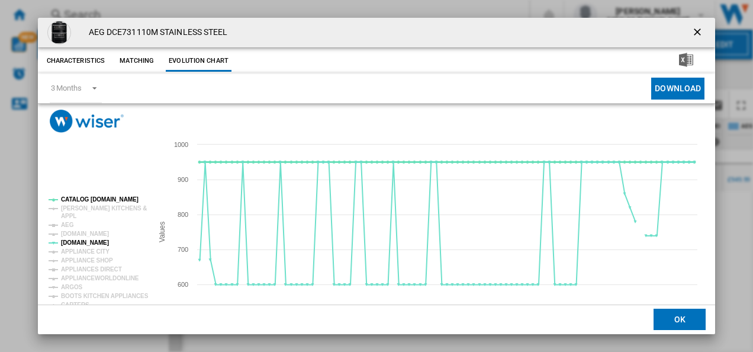
click at [72, 201] on tspan "CATALOG [DOMAIN_NAME]" at bounding box center [100, 199] width 78 height 7
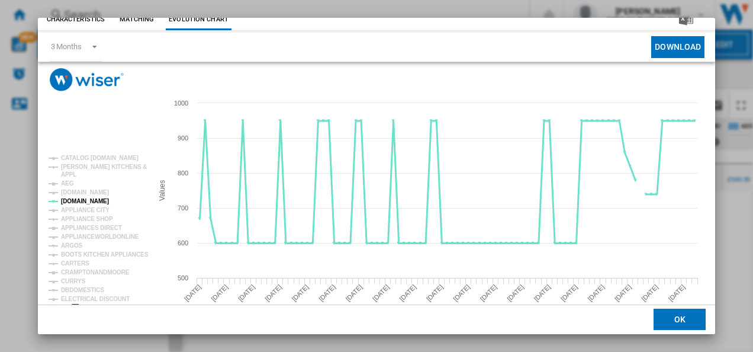
scroll to position [54, 0]
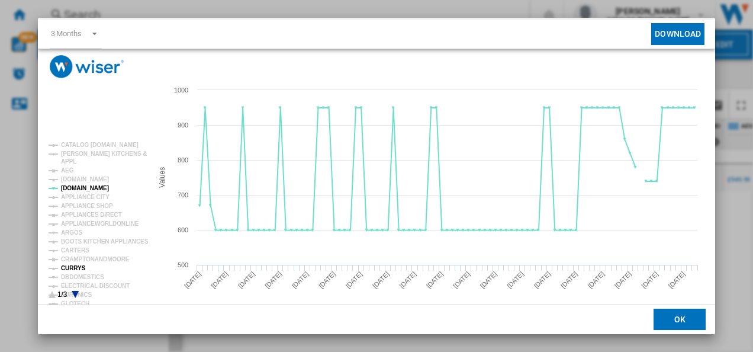
click at [76, 265] on tspan "CURRYS" at bounding box center [73, 268] width 25 height 7
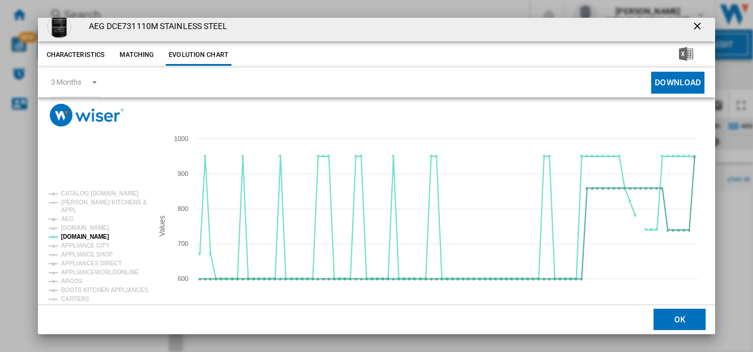
scroll to position [0, 0]
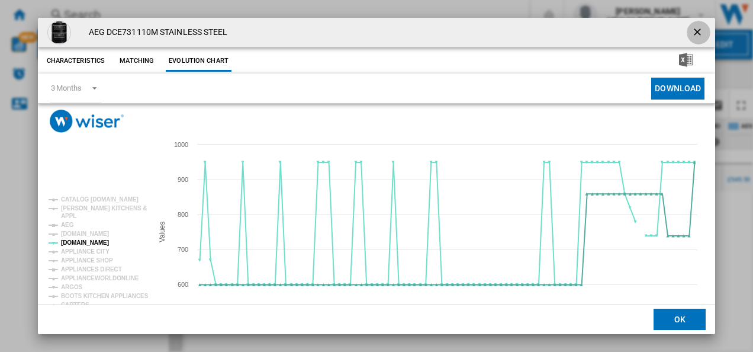
click at [697, 27] on ng-md-icon "getI18NText('BUTTONS.CLOSE_DIALOG')" at bounding box center [699, 33] width 14 height 14
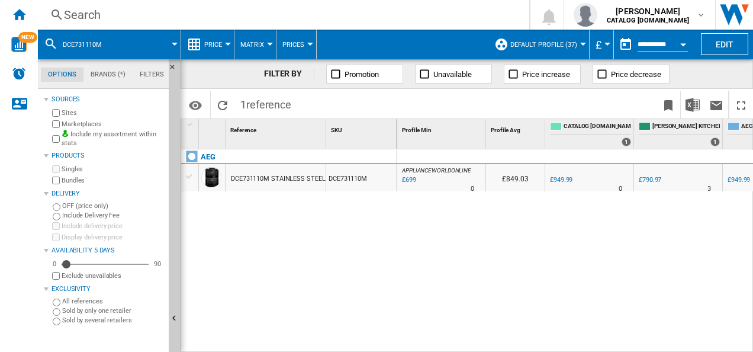
click at [325, 8] on div "Search" at bounding box center [281, 15] width 435 height 17
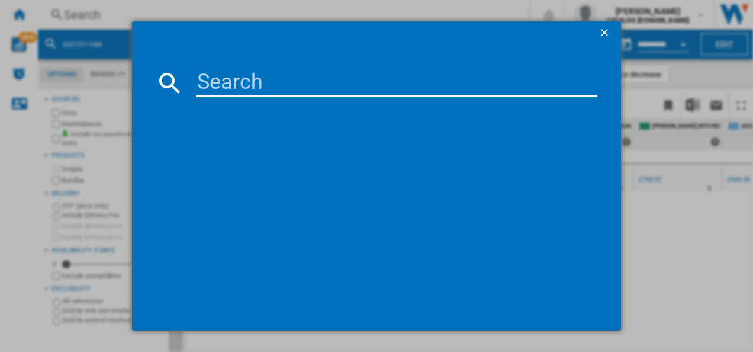
click at [244, 81] on input at bounding box center [397, 83] width 402 height 28
paste input "LWR7485M4U"
type input "LWR7485M4U"
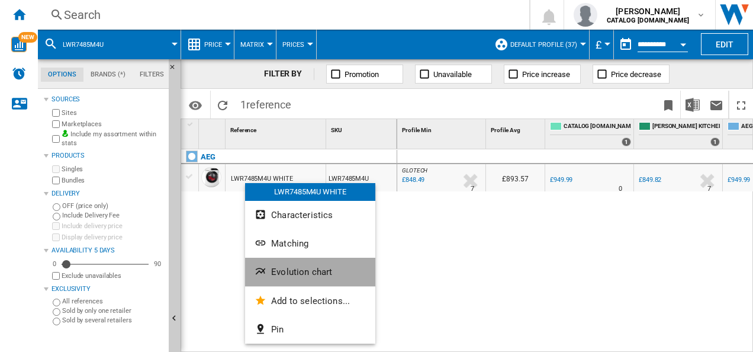
click at [269, 274] on button "Evolution chart" at bounding box center [310, 272] width 130 height 28
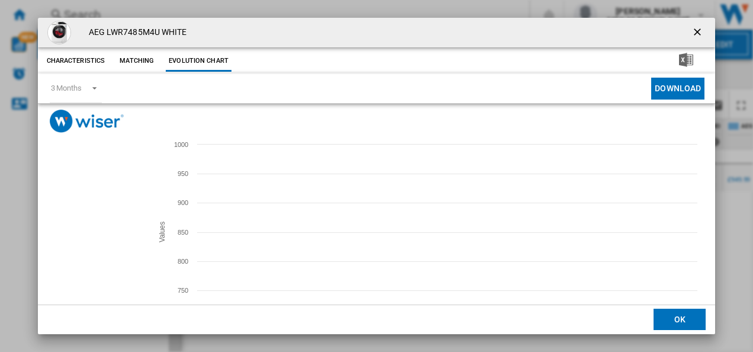
click at [78, 242] on tspan "APPLIANCE CITY" at bounding box center [85, 242] width 49 height 7
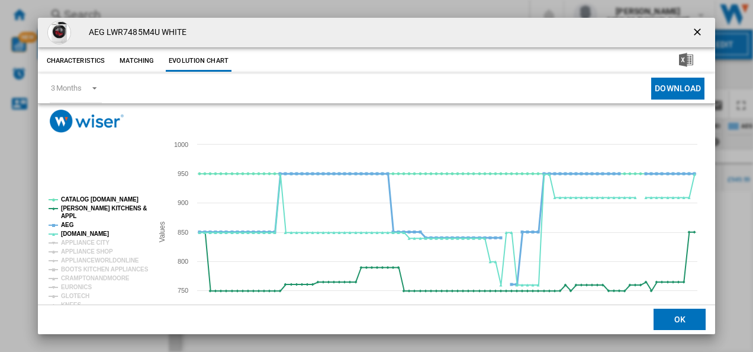
click at [68, 223] on tspan "AEG" at bounding box center [67, 225] width 13 height 7
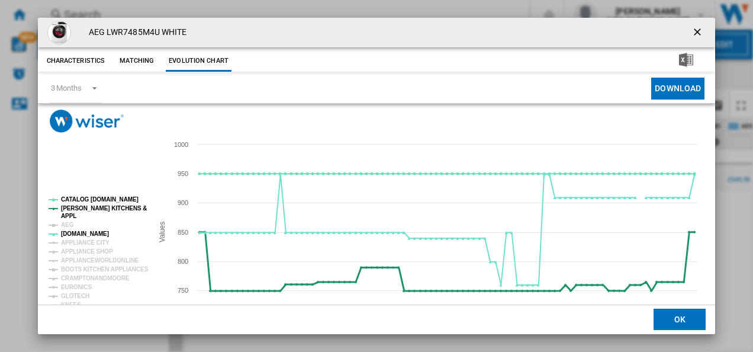
click at [68, 213] on tspan "APPL" at bounding box center [68, 216] width 15 height 7
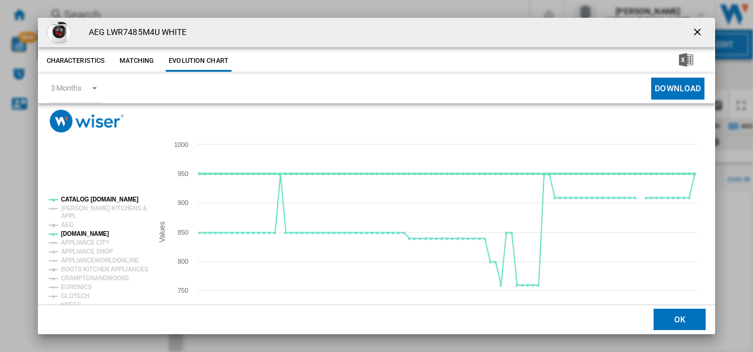
click at [79, 197] on tspan "CATALOG [DOMAIN_NAME]" at bounding box center [100, 199] width 78 height 7
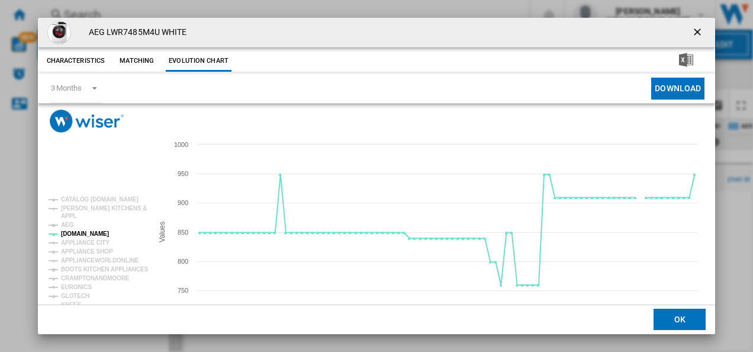
scroll to position [65, 0]
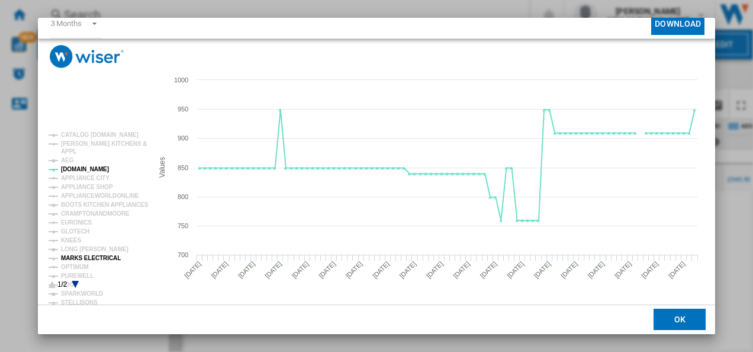
click at [85, 256] on tspan "MARKS ELECTRICAL" at bounding box center [91, 258] width 60 height 7
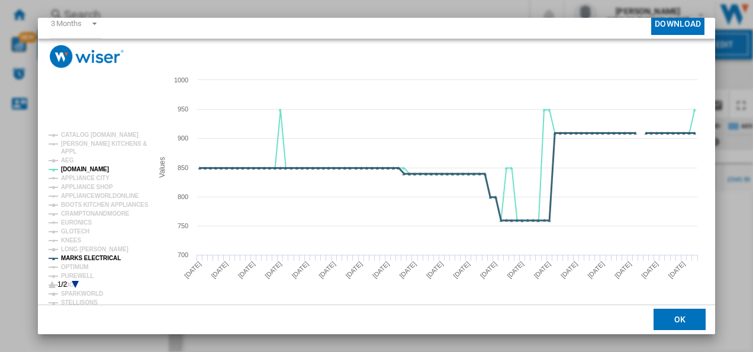
click at [83, 259] on tspan "MARKS ELECTRICAL" at bounding box center [91, 258] width 60 height 7
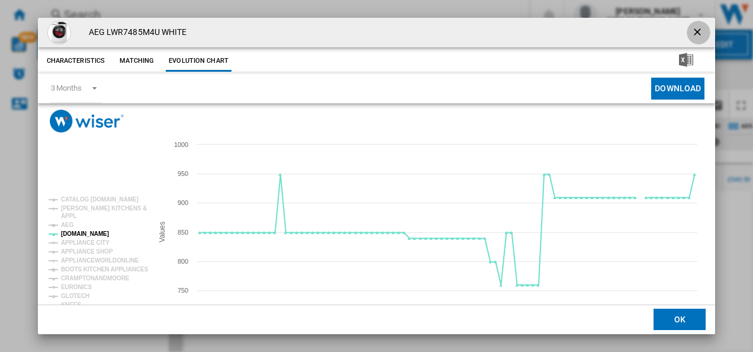
click at [695, 29] on ng-md-icon "getI18NText('BUTTONS.CLOSE_DIALOG')" at bounding box center [699, 33] width 14 height 14
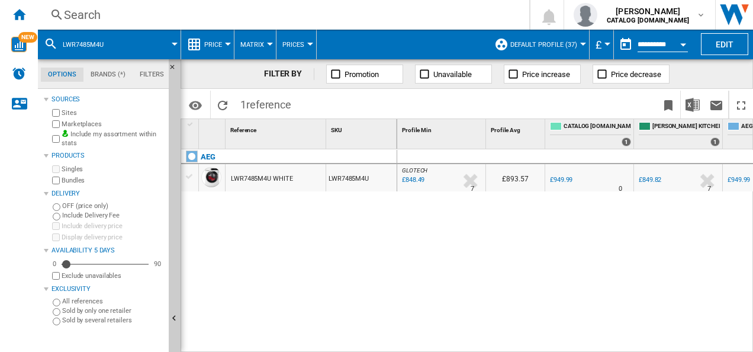
click at [211, 7] on div "Search" at bounding box center [281, 15] width 435 height 17
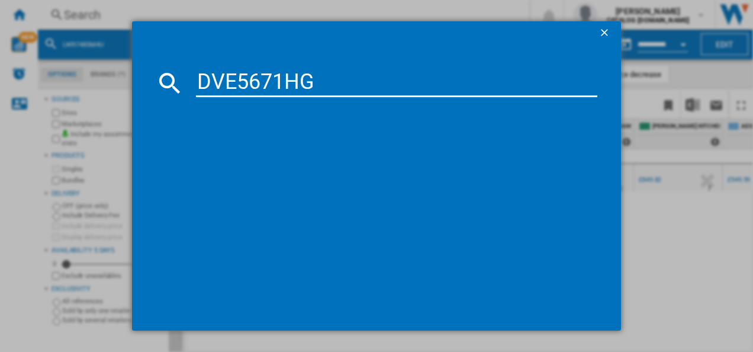
click at [225, 82] on input "DVE5671HG" at bounding box center [397, 83] width 402 height 28
type input "DVE5671HG"
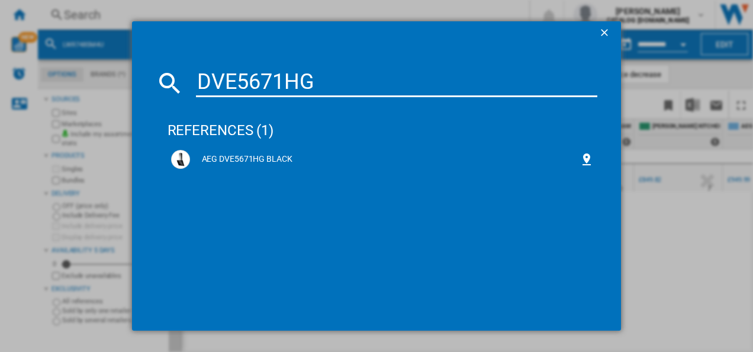
click at [368, 82] on input "DVE5671HG" at bounding box center [397, 83] width 402 height 28
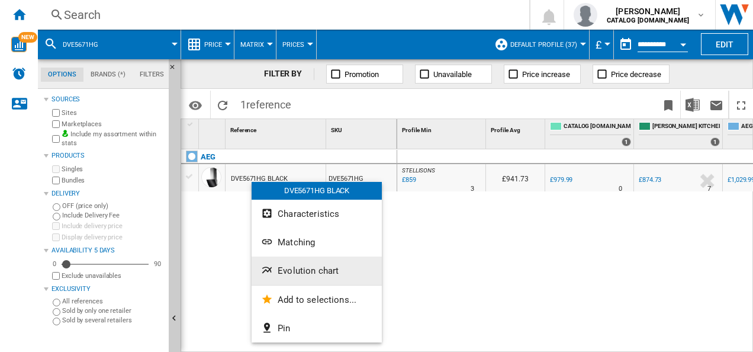
click at [278, 266] on span "Evolution chart" at bounding box center [308, 270] width 61 height 11
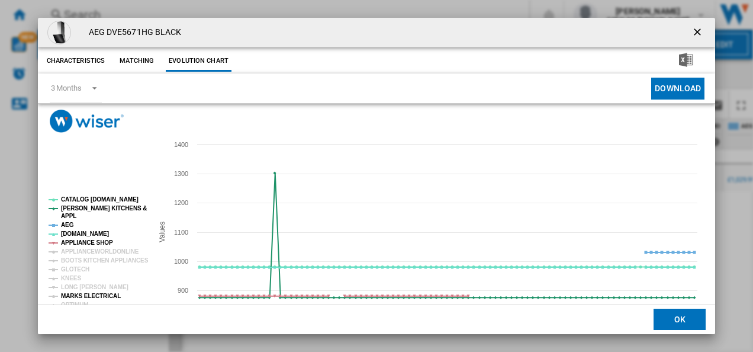
click at [94, 294] on tspan "MARKS ELECTRICAL" at bounding box center [91, 296] width 60 height 7
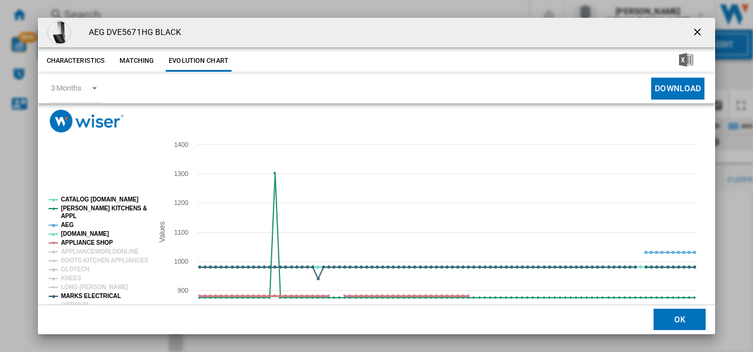
click at [98, 239] on tspan "APPLIANCE SHOP" at bounding box center [87, 242] width 52 height 7
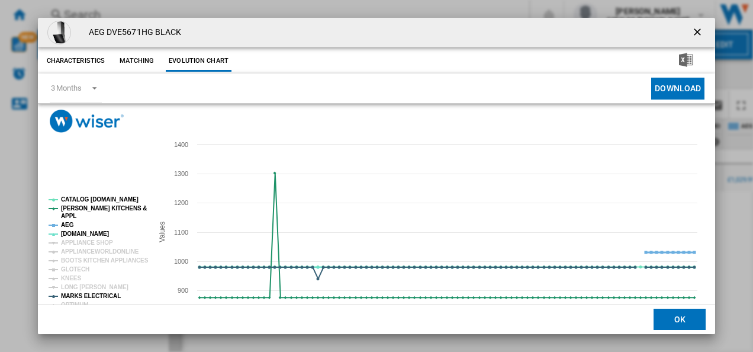
click at [68, 226] on tspan "AEG" at bounding box center [67, 225] width 13 height 7
click at [78, 206] on tspan "[PERSON_NAME] KITCHENS &" at bounding box center [104, 208] width 86 height 7
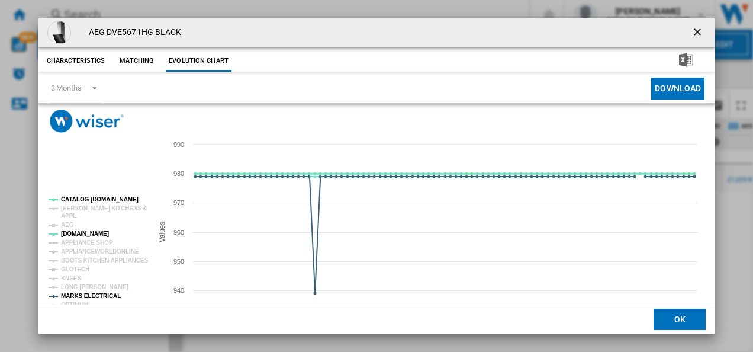
click at [81, 200] on tspan "CATALOG [DOMAIN_NAME]" at bounding box center [100, 199] width 78 height 7
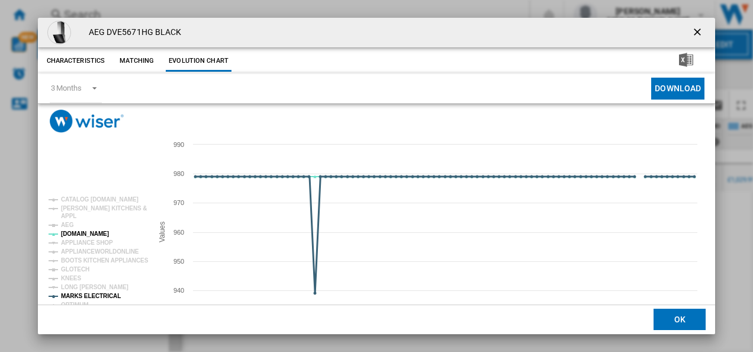
click at [95, 293] on tspan "MARKS ELECTRICAL" at bounding box center [91, 296] width 60 height 7
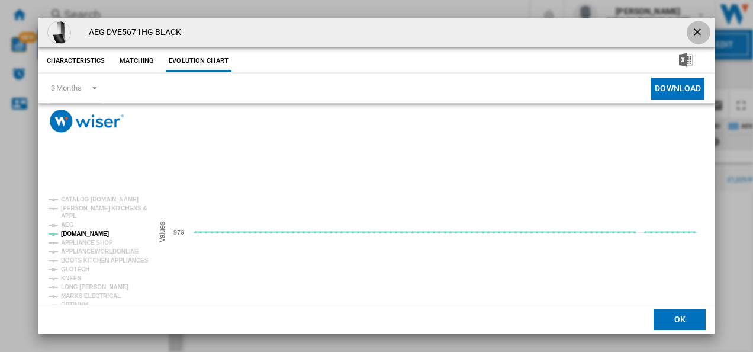
click at [700, 33] on button "Product popup" at bounding box center [699, 33] width 24 height 24
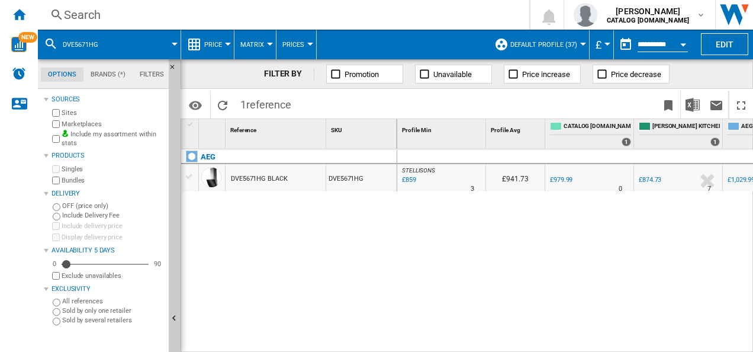
click at [321, 11] on div "Search" at bounding box center [281, 15] width 435 height 17
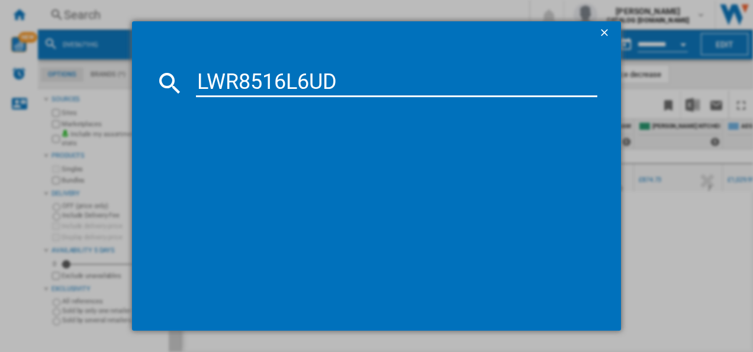
click at [284, 89] on input "LWR8516L6UD" at bounding box center [397, 83] width 402 height 28
type input "LWR8516L6UD"
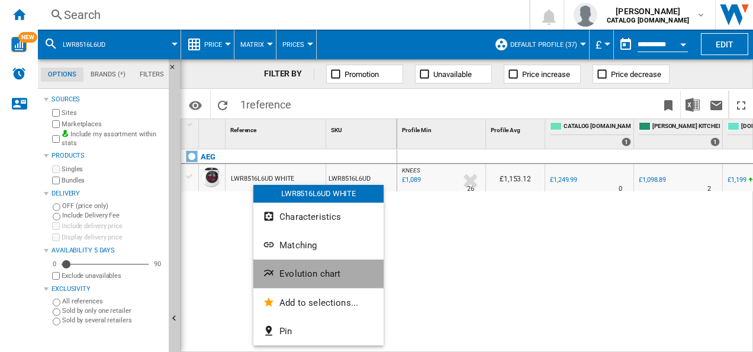
click at [277, 268] on button "Evolution chart" at bounding box center [319, 273] width 130 height 28
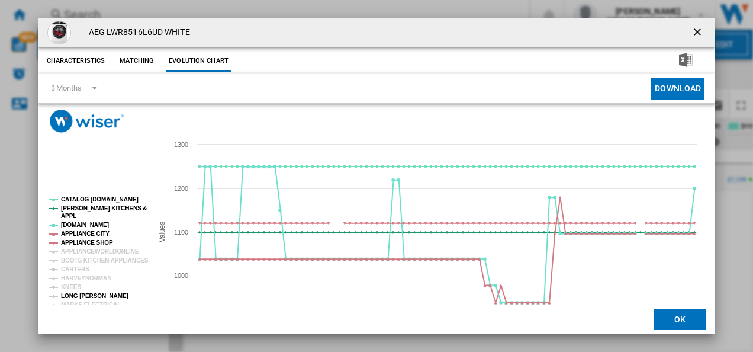
scroll to position [51, 0]
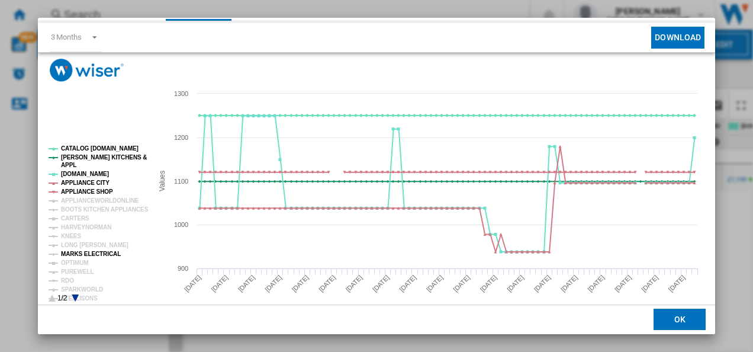
click at [91, 251] on tspan "MARKS ELECTRICAL" at bounding box center [91, 254] width 60 height 7
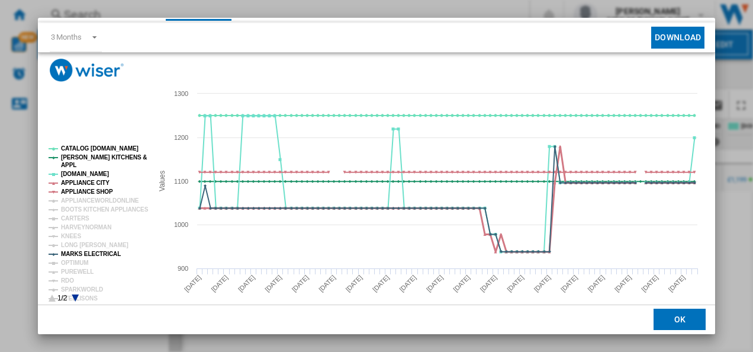
click at [85, 181] on tspan "APPLIANCE CITY" at bounding box center [85, 182] width 49 height 7
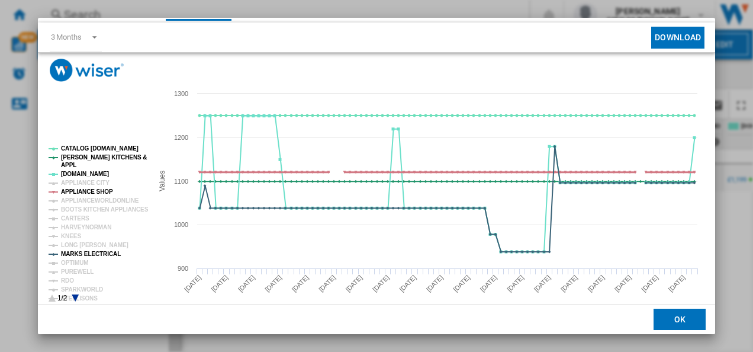
click at [85, 188] on tspan "APPLIANCE SHOP" at bounding box center [87, 191] width 52 height 7
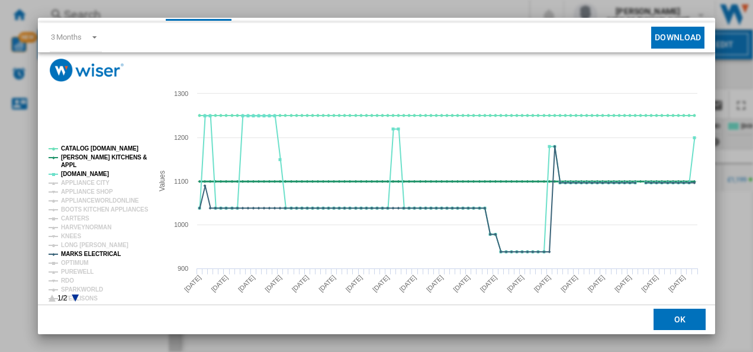
click at [86, 161] on tspan "[PERSON_NAME] KITCHENS &" at bounding box center [104, 157] width 86 height 7
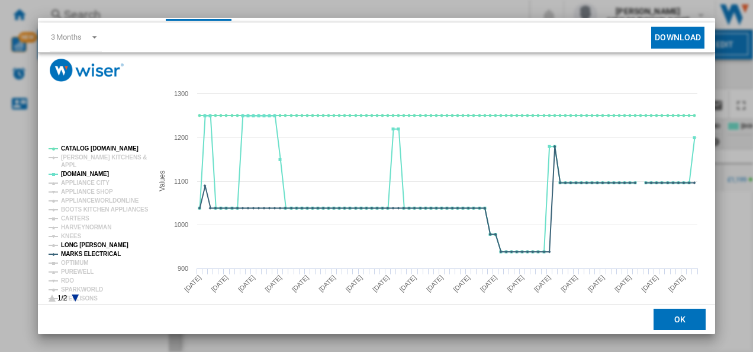
drag, startPoint x: 89, startPoint y: 149, endPoint x: 95, endPoint y: 250, distance: 100.9
click at [95, 250] on g "CATALOG [DOMAIN_NAME] [PERSON_NAME] KITCHENS & APPL [DOMAIN_NAME] APPLIANCE CIT…" at bounding box center [99, 250] width 100 height 210
click at [95, 251] on tspan "MARKS ELECTRICAL" at bounding box center [91, 254] width 60 height 7
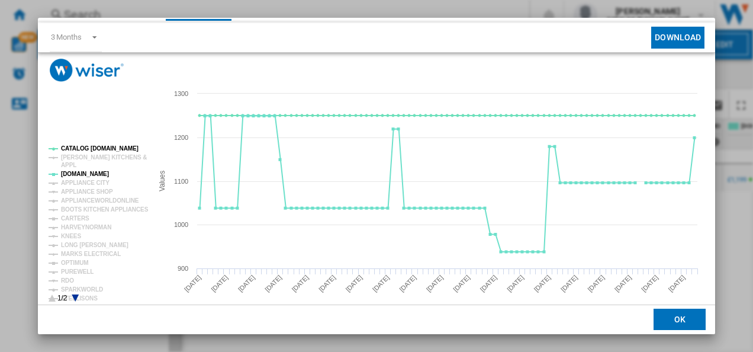
click at [717, 21] on div "AEG LWR8516L6UD WHITE Characteristics Matching Evolution chart price £1,249.99 …" at bounding box center [376, 176] width 753 height 352
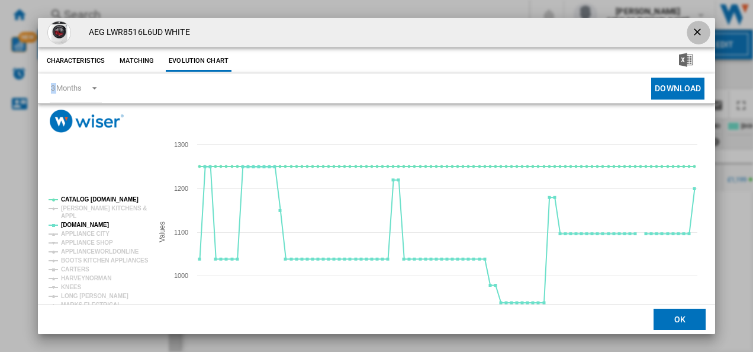
click at [701, 27] on button "Product popup" at bounding box center [699, 33] width 24 height 24
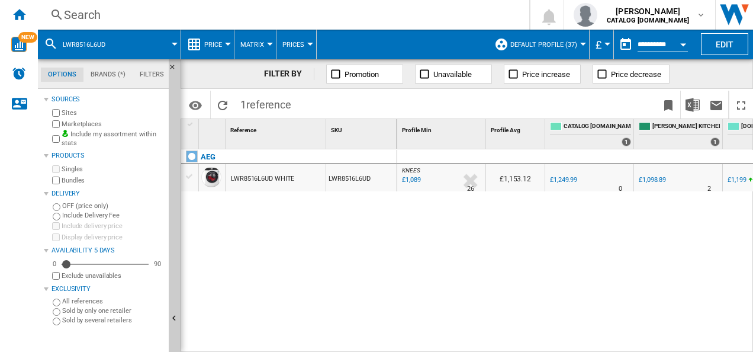
click at [278, 13] on div "Search" at bounding box center [281, 15] width 435 height 17
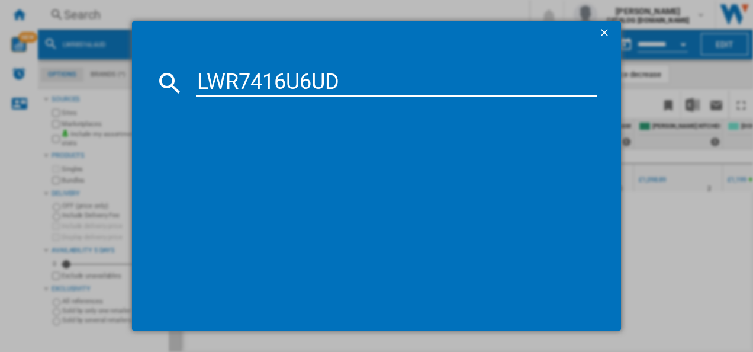
click at [246, 79] on input "LWR7416U6UD" at bounding box center [397, 83] width 402 height 28
type input "LWR7416U6UD"
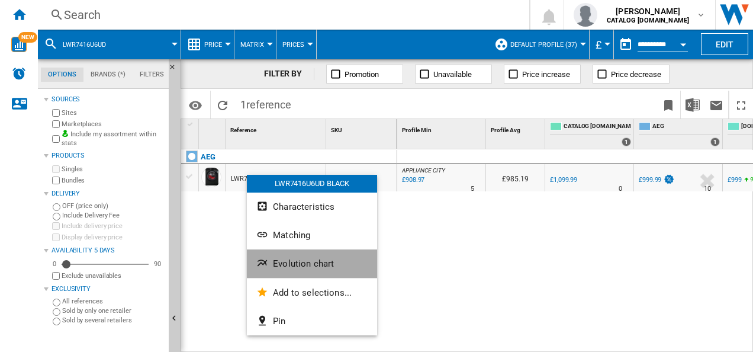
click at [271, 257] on button "Evolution chart" at bounding box center [312, 263] width 130 height 28
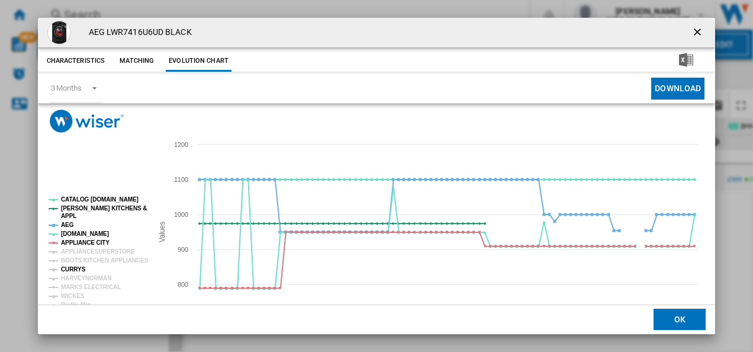
click at [75, 270] on tspan "CURRYS" at bounding box center [73, 269] width 25 height 7
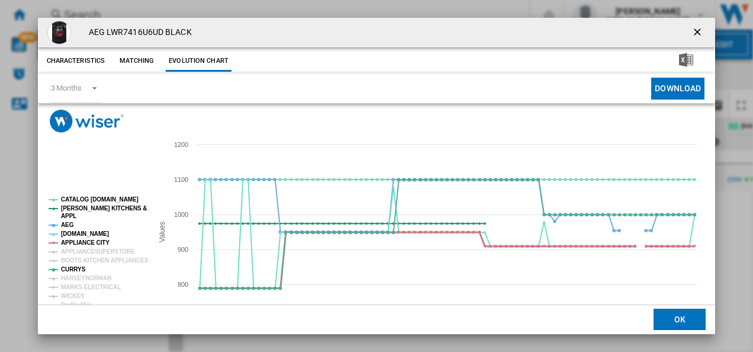
click at [89, 242] on tspan "APPLIANCE CITY" at bounding box center [85, 242] width 49 height 7
click at [71, 223] on tspan "AEG" at bounding box center [67, 225] width 13 height 7
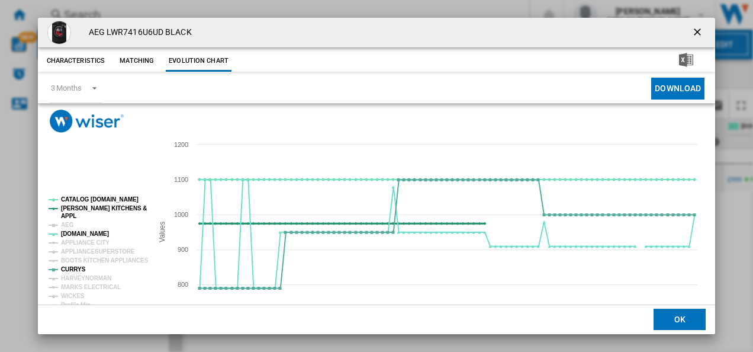
click at [72, 208] on tspan "[PERSON_NAME] KITCHENS &" at bounding box center [104, 208] width 86 height 7
click at [75, 199] on tspan "CATALOG [DOMAIN_NAME]" at bounding box center [100, 199] width 78 height 7
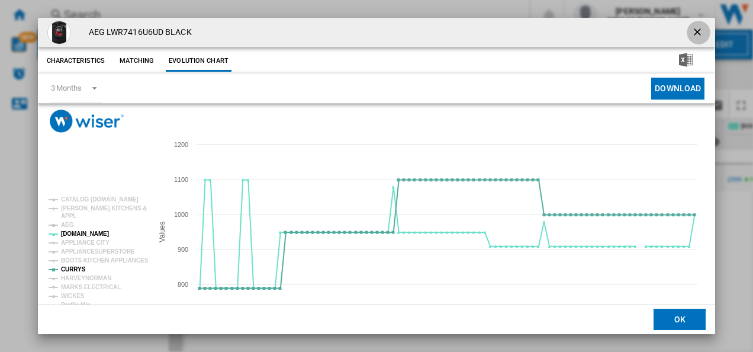
click at [692, 28] on ng-md-icon "getI18NText('BUTTONS.CLOSE_DIALOG')" at bounding box center [699, 33] width 14 height 14
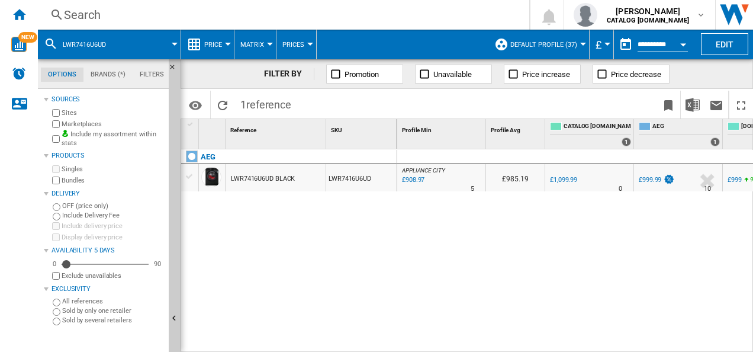
click at [286, 17] on div "Search" at bounding box center [281, 15] width 435 height 17
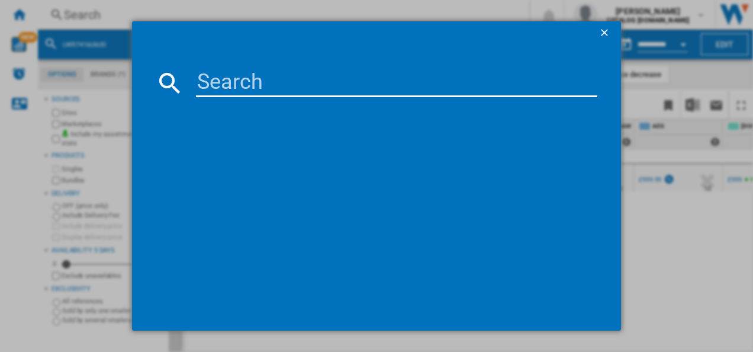
click at [256, 80] on input at bounding box center [397, 83] width 402 height 28
type input "TXH508A4R"
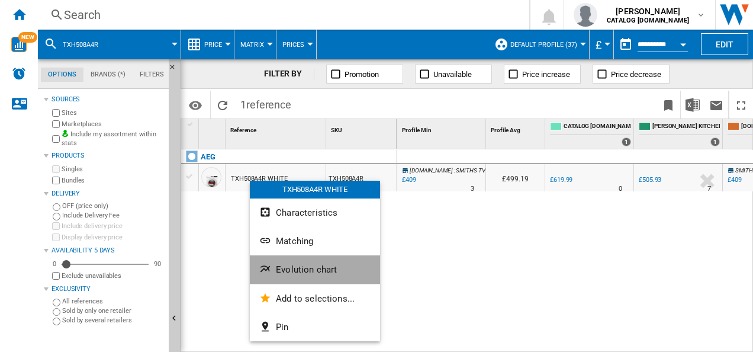
click at [277, 277] on button "Evolution chart" at bounding box center [315, 269] width 130 height 28
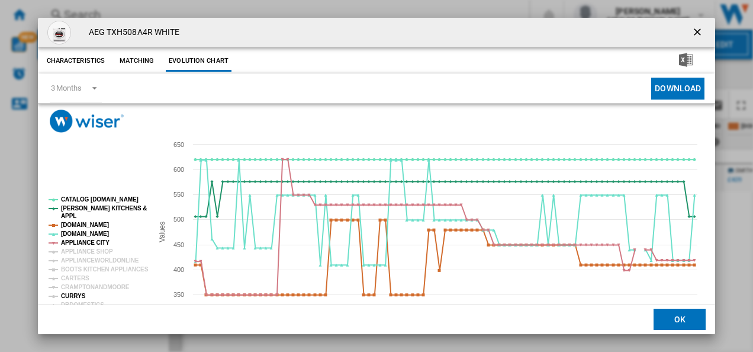
drag, startPoint x: 90, startPoint y: 243, endPoint x: 74, endPoint y: 295, distance: 54.5
click at [74, 295] on g "CATALOG [DOMAIN_NAME] [PERSON_NAME] KITCHENS & APPL [DOMAIN_NAME] [DOMAIN_NAME]…" at bounding box center [99, 327] width 100 height 263
click at [74, 295] on tspan "CURRYS" at bounding box center [73, 296] width 25 height 7
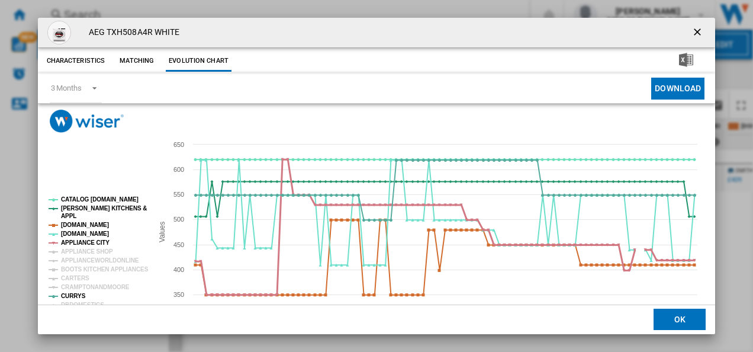
click at [84, 239] on tspan "APPLIANCE CITY" at bounding box center [85, 242] width 49 height 7
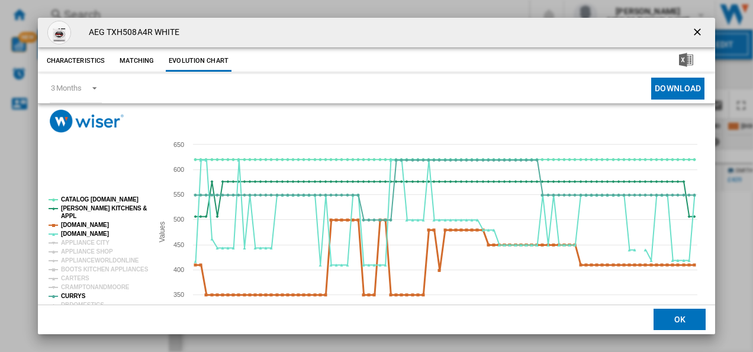
click at [86, 225] on tspan "[DOMAIN_NAME]" at bounding box center [85, 225] width 48 height 7
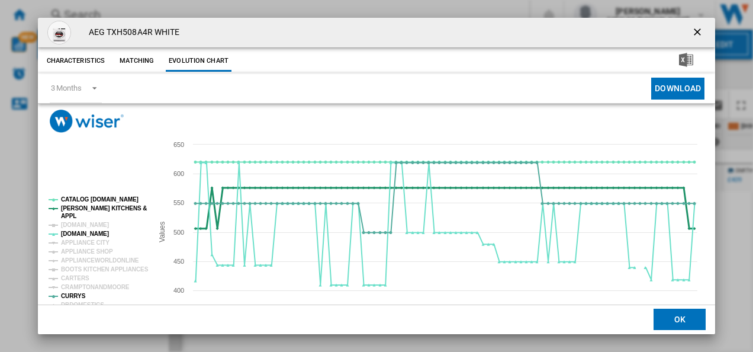
click at [70, 208] on tspan "[PERSON_NAME] KITCHENS &" at bounding box center [104, 208] width 86 height 7
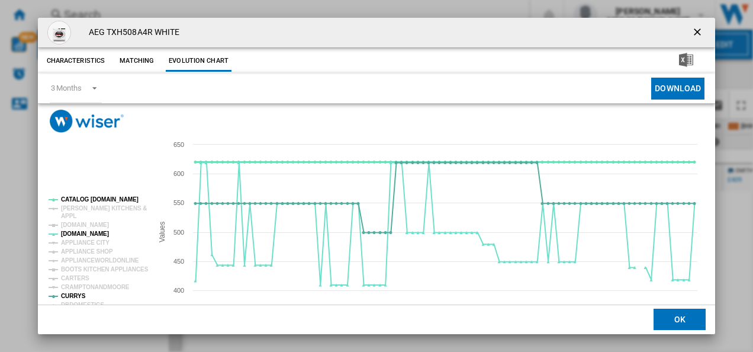
click at [90, 198] on tspan "CATALOG [DOMAIN_NAME]" at bounding box center [100, 199] width 78 height 7
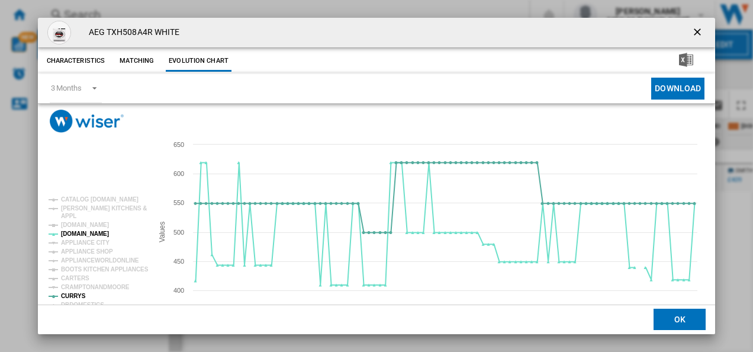
drag, startPoint x: 691, startPoint y: 29, endPoint x: 657, endPoint y: 32, distance: 33.3
click at [692, 29] on ng-md-icon "getI18NText('BUTTONS.CLOSE_DIALOG')" at bounding box center [699, 33] width 14 height 14
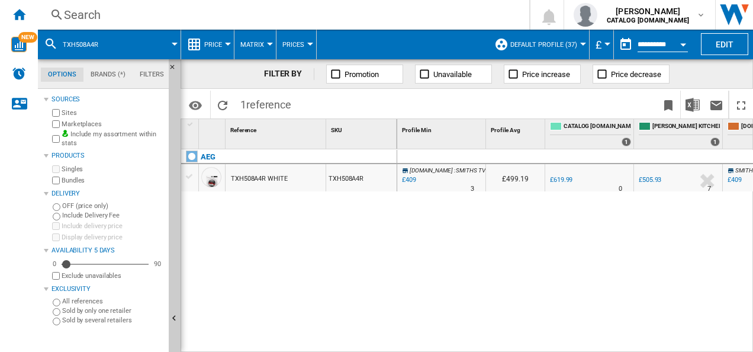
click at [270, 11] on div "Search" at bounding box center [281, 15] width 435 height 17
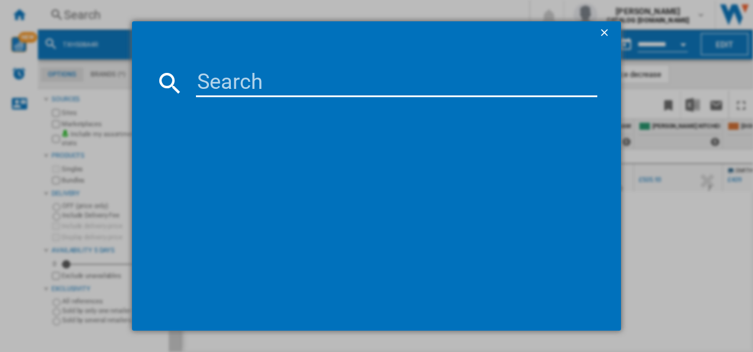
click at [258, 95] on input at bounding box center [397, 83] width 402 height 28
type input "FFB64627ZM"
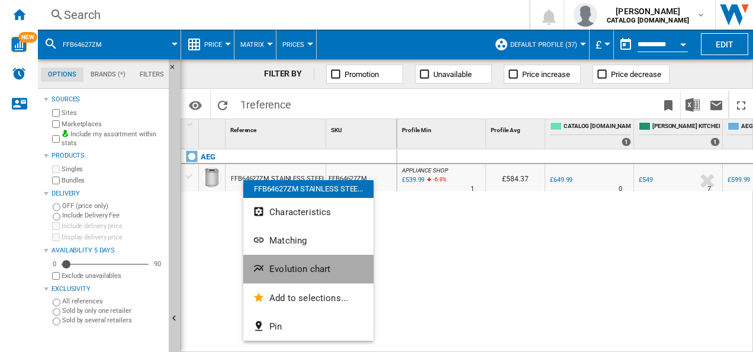
click at [275, 267] on span "Evolution chart" at bounding box center [300, 269] width 61 height 11
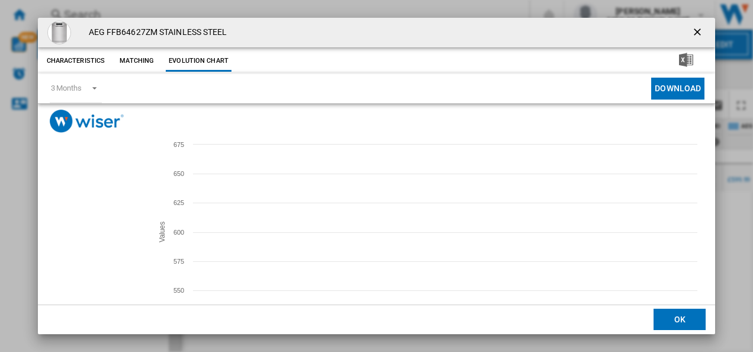
click at [84, 231] on tspan "[DOMAIN_NAME]" at bounding box center [85, 233] width 48 height 7
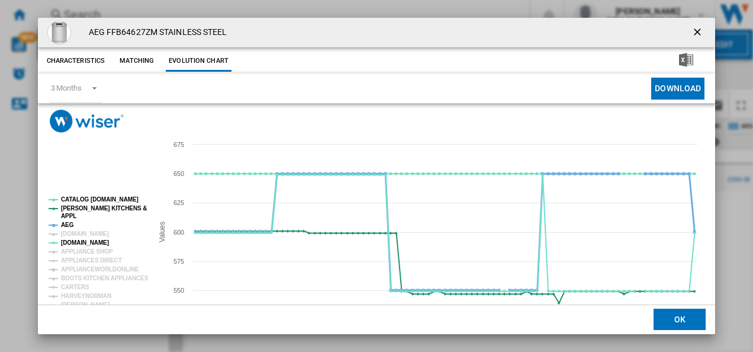
click at [66, 222] on tspan "AEG" at bounding box center [67, 225] width 13 height 7
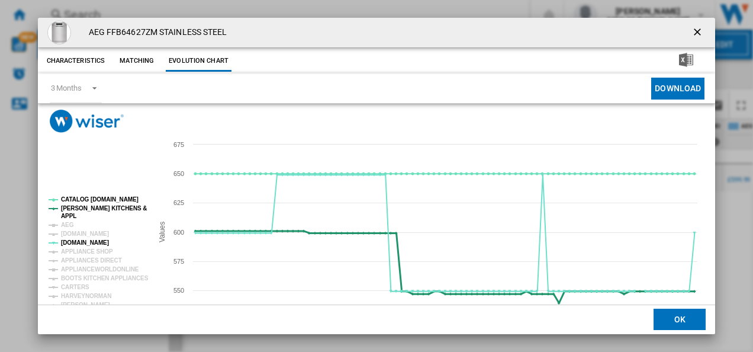
click at [70, 207] on tspan "[PERSON_NAME] KITCHENS &" at bounding box center [104, 208] width 86 height 7
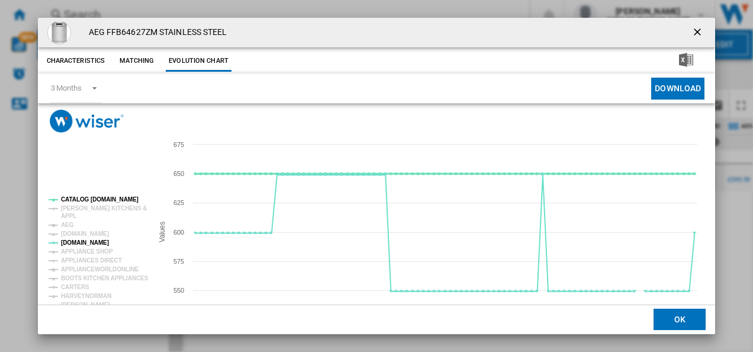
click at [83, 198] on tspan "CATALOG [DOMAIN_NAME]" at bounding box center [100, 199] width 78 height 7
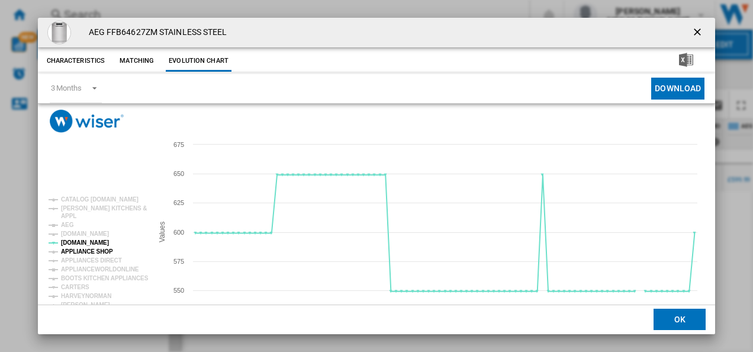
scroll to position [65, 0]
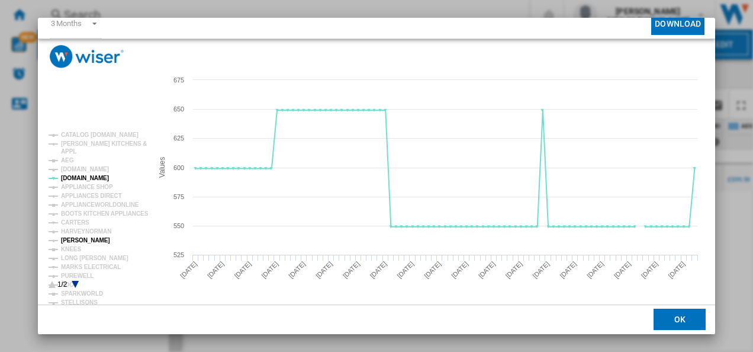
click at [85, 240] on tspan "[PERSON_NAME]" at bounding box center [85, 240] width 49 height 7
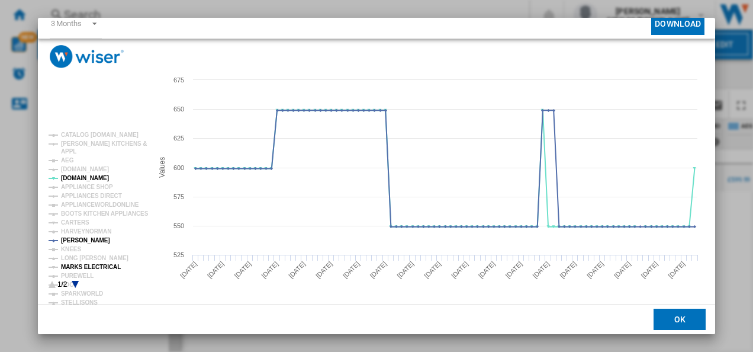
click at [92, 264] on tspan "MARKS ELECTRICAL" at bounding box center [91, 267] width 60 height 7
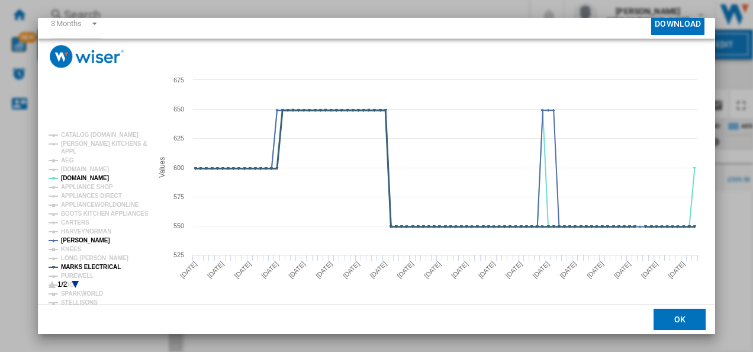
click at [104, 269] on tspan "MARKS ELECTRICAL" at bounding box center [91, 267] width 60 height 7
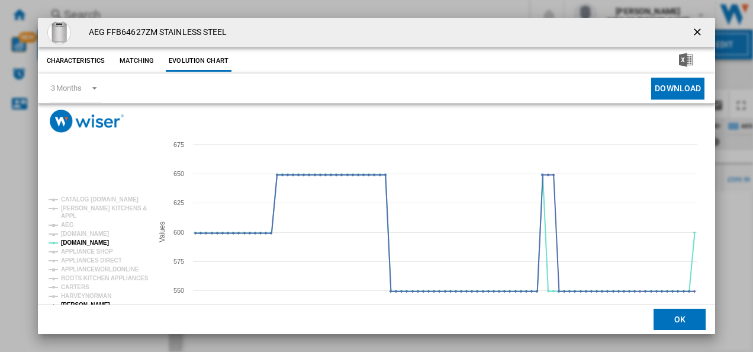
scroll to position [4, 0]
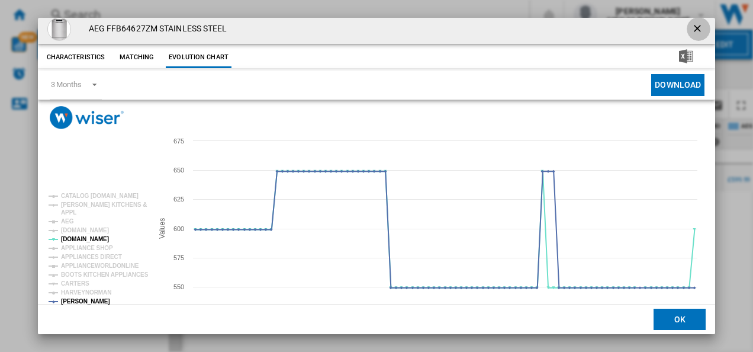
click at [693, 29] on ng-md-icon "getI18NText('BUTTONS.CLOSE_DIALOG')" at bounding box center [699, 30] width 14 height 14
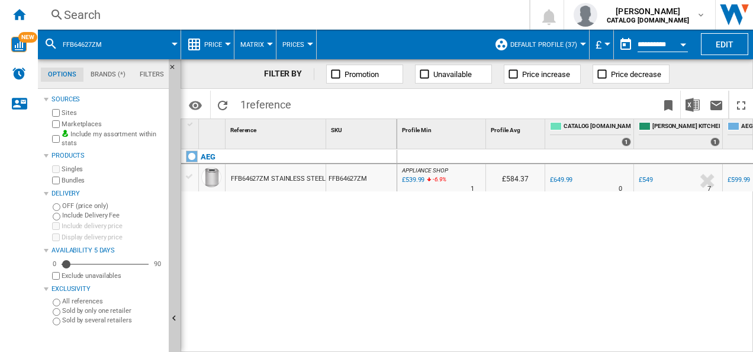
click at [305, 20] on div "Search" at bounding box center [281, 15] width 435 height 17
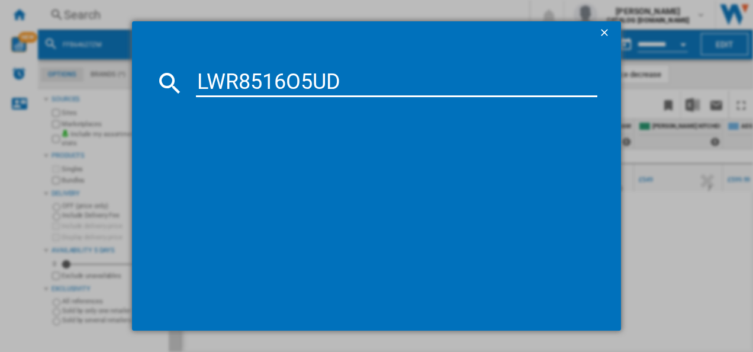
click at [286, 70] on input "LWR8516O5UD" at bounding box center [397, 83] width 402 height 28
type input "LWR8516O5UD"
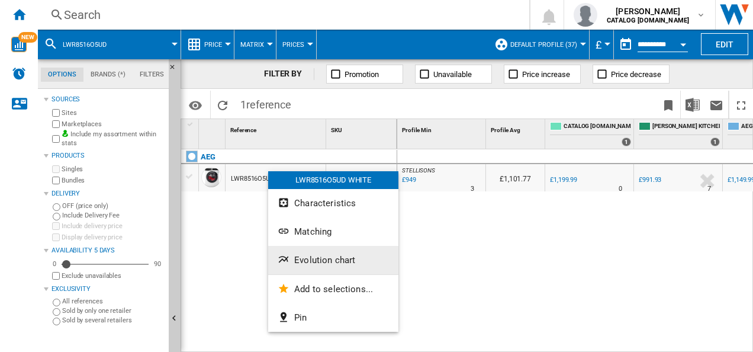
click at [291, 249] on button "Evolution chart" at bounding box center [333, 260] width 130 height 28
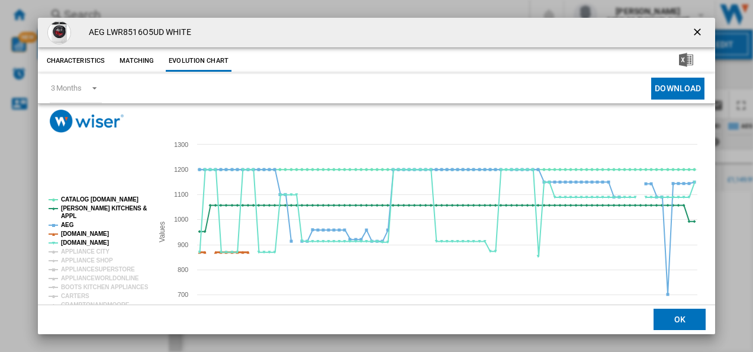
click at [75, 235] on tspan "[DOMAIN_NAME]" at bounding box center [85, 233] width 48 height 7
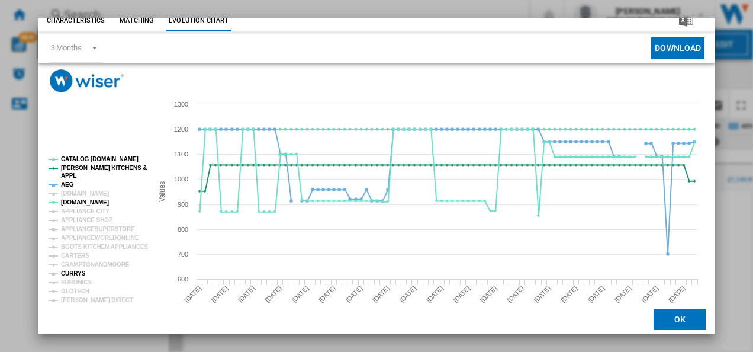
click at [76, 271] on tspan "CURRYS" at bounding box center [73, 273] width 25 height 7
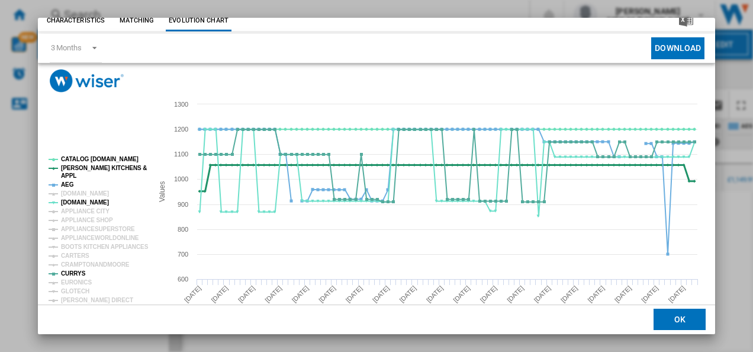
click at [69, 179] on tspan "APPL" at bounding box center [68, 175] width 15 height 7
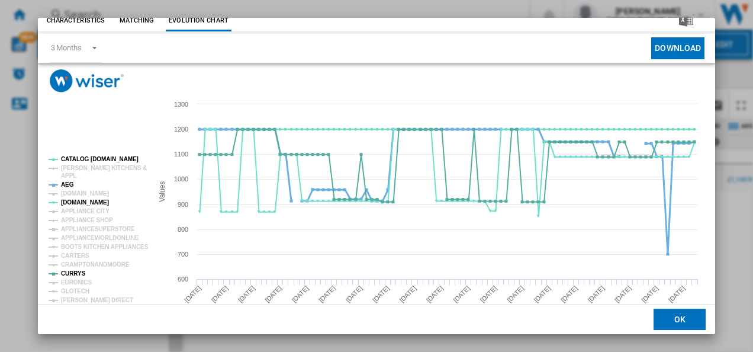
click at [69, 181] on tspan "AEG" at bounding box center [67, 184] width 13 height 7
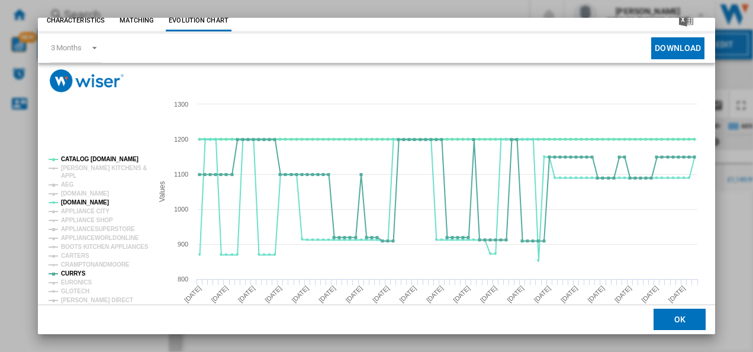
click at [97, 161] on tspan "CATALOG [DOMAIN_NAME]" at bounding box center [100, 159] width 78 height 7
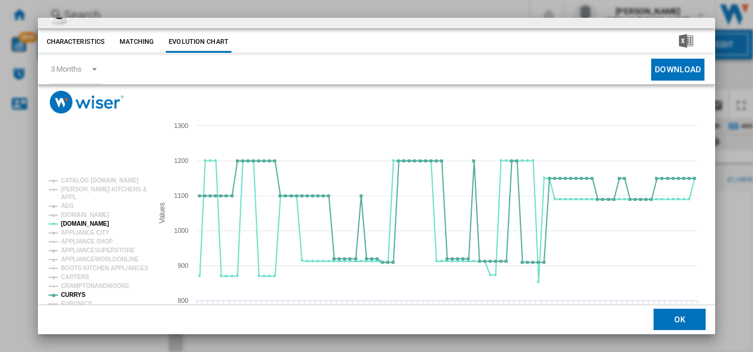
scroll to position [0, 0]
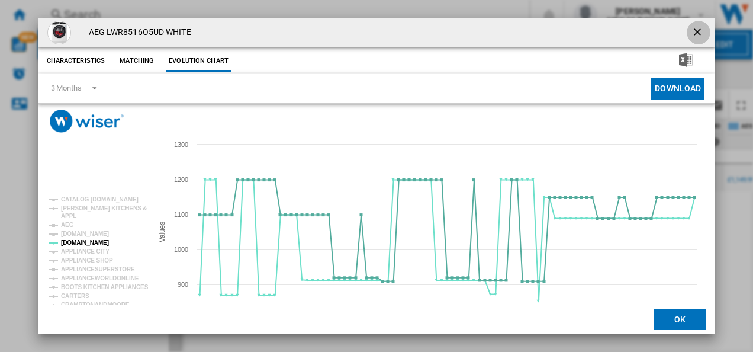
click at [701, 27] on button "Product popup" at bounding box center [699, 33] width 24 height 24
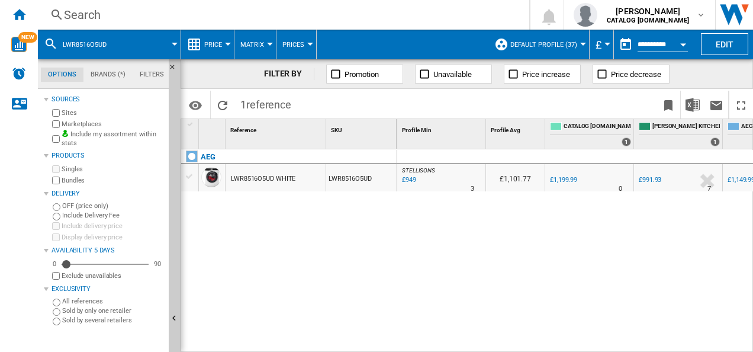
click at [255, 11] on div "Search" at bounding box center [281, 15] width 435 height 17
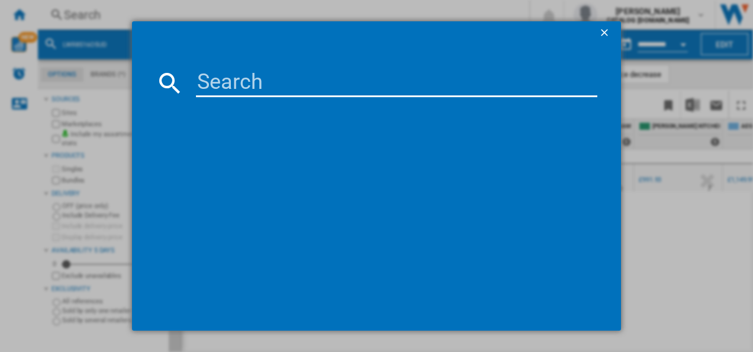
click at [210, 76] on input at bounding box center [397, 83] width 402 height 28
type input "TXH508A2R"
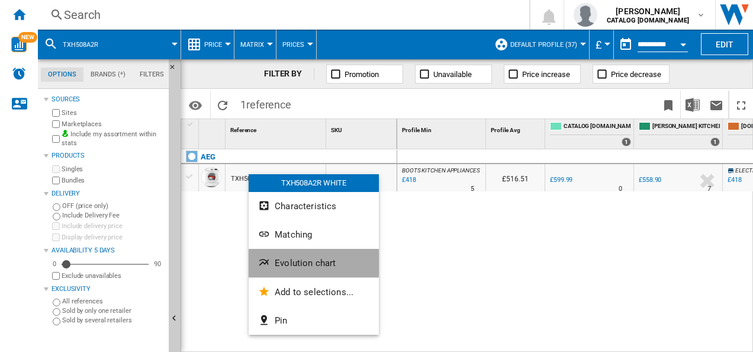
click at [265, 264] on ng-md-icon "Evolution chart" at bounding box center [265, 263] width 14 height 14
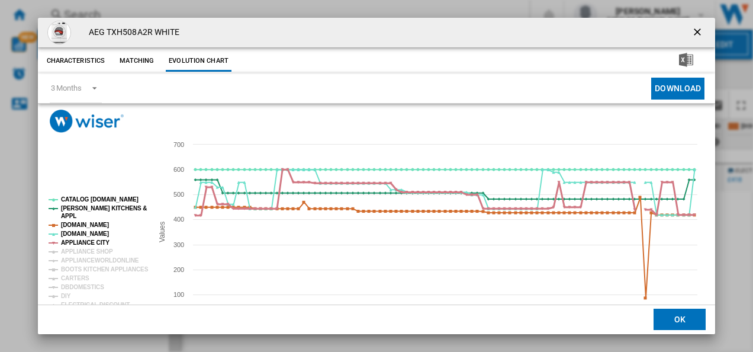
click at [78, 242] on tspan "APPLIANCE CITY" at bounding box center [85, 242] width 49 height 7
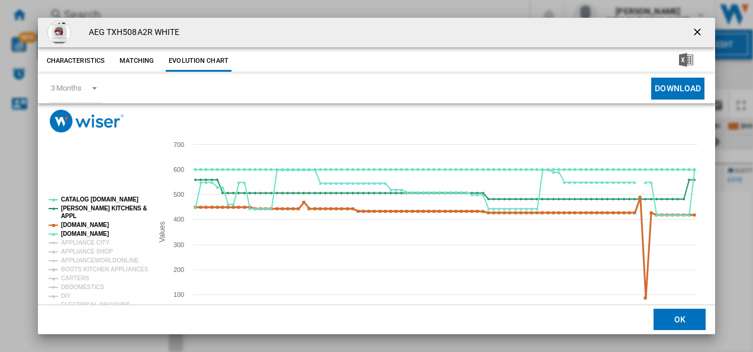
click at [78, 226] on tspan "[DOMAIN_NAME]" at bounding box center [85, 225] width 48 height 7
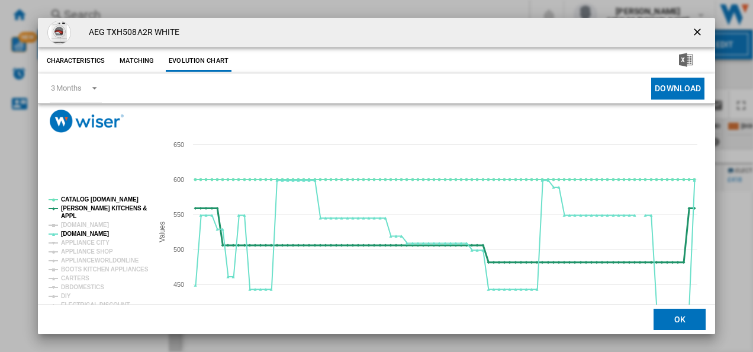
click at [69, 213] on tspan "APPL" at bounding box center [68, 216] width 15 height 7
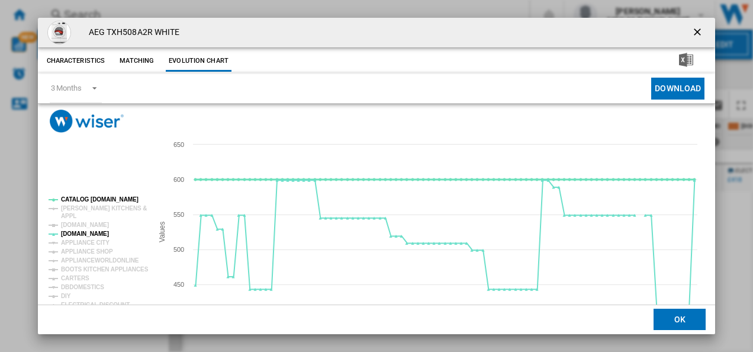
click at [108, 198] on tspan "CATALOG [DOMAIN_NAME]" at bounding box center [100, 199] width 78 height 7
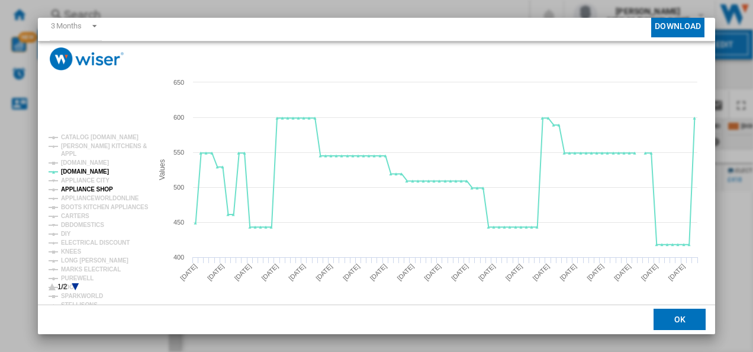
scroll to position [64, 0]
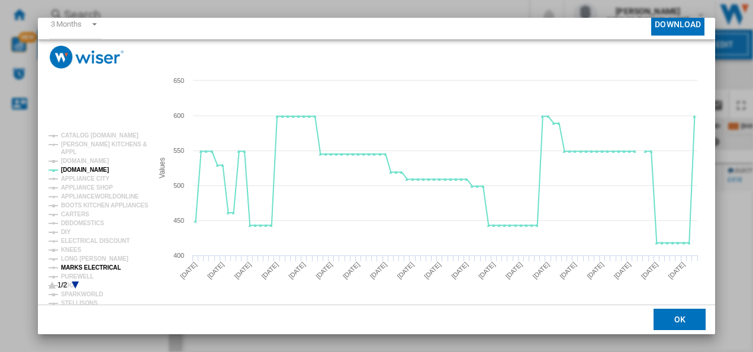
click at [92, 264] on tspan "MARKS ELECTRICAL" at bounding box center [91, 267] width 60 height 7
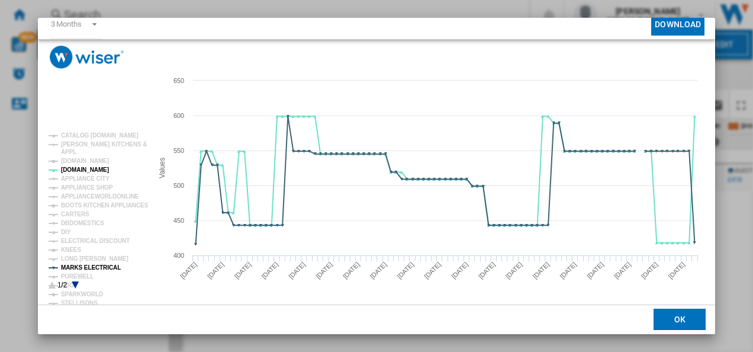
scroll to position [0, 0]
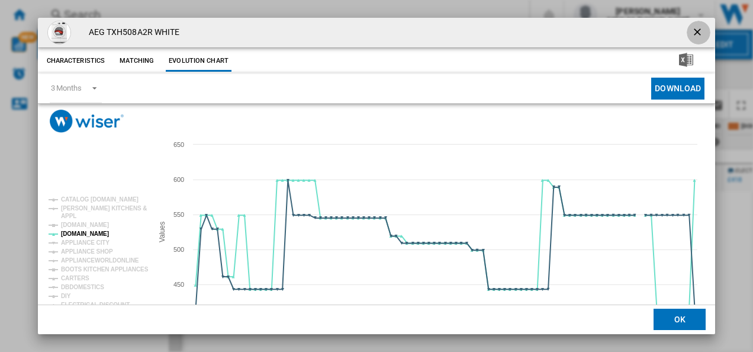
click at [697, 25] on button "Product popup" at bounding box center [699, 33] width 24 height 24
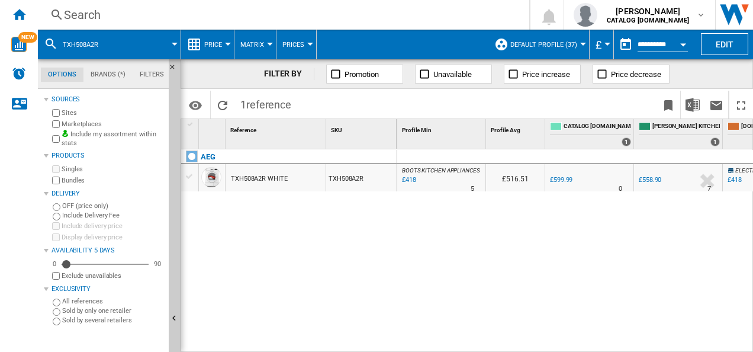
click at [361, 23] on div "Search Search 0 [PERSON_NAME] CATALOG [DOMAIN_NAME] CATALOG [DOMAIN_NAME] My se…" at bounding box center [396, 15] width 716 height 30
click at [360, 18] on div "Search" at bounding box center [281, 15] width 435 height 17
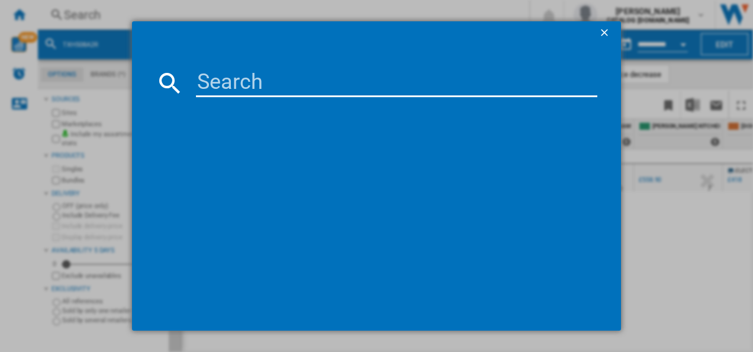
click at [315, 89] on input at bounding box center [397, 83] width 402 height 28
type input "LWR7496O4B"
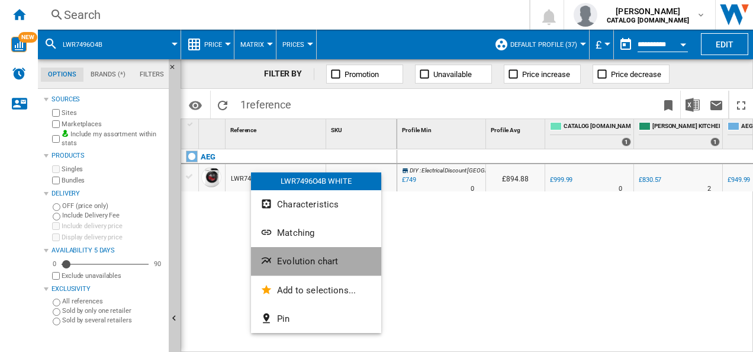
click at [280, 250] on button "Evolution chart" at bounding box center [316, 261] width 130 height 28
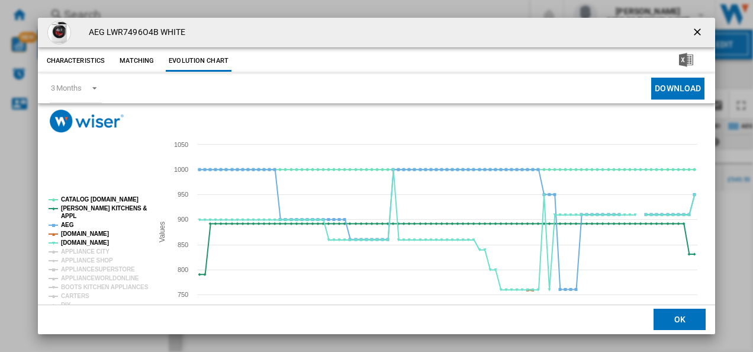
click at [94, 230] on tspan "[DOMAIN_NAME]" at bounding box center [85, 233] width 48 height 7
click at [69, 223] on tspan "AEG" at bounding box center [67, 225] width 13 height 7
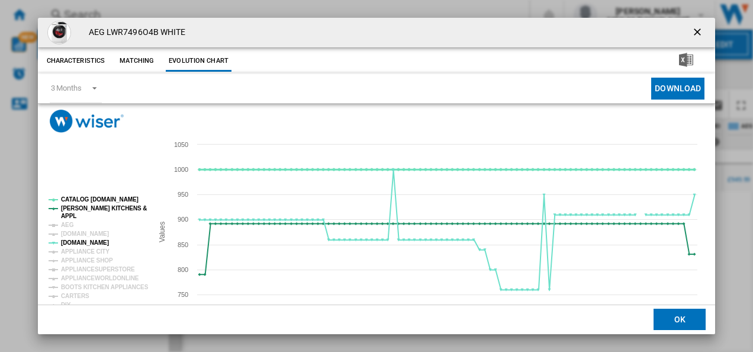
drag, startPoint x: 71, startPoint y: 212, endPoint x: 92, endPoint y: 195, distance: 27.4
click at [92, 195] on g "CATALOG [DOMAIN_NAME] [PERSON_NAME] KITCHENS & APPL AEG [DOMAIN_NAME] [DOMAIN_N…" at bounding box center [96, 330] width 105 height 276
click at [92, 195] on rect "Product popup" at bounding box center [96, 275] width 104 height 166
click at [92, 199] on tspan "CATALOG [DOMAIN_NAME]" at bounding box center [100, 199] width 78 height 7
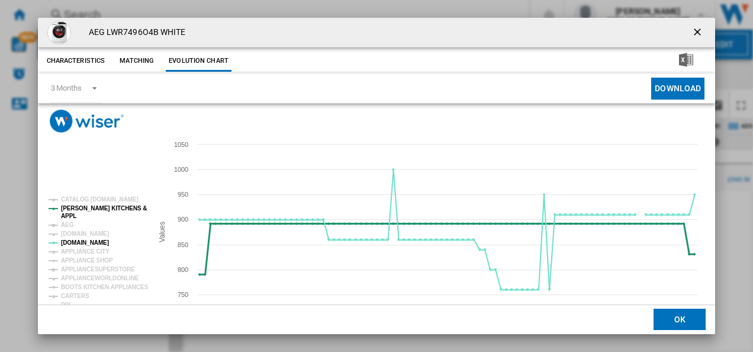
click at [88, 206] on tspan "[PERSON_NAME] KITCHENS &" at bounding box center [104, 208] width 86 height 7
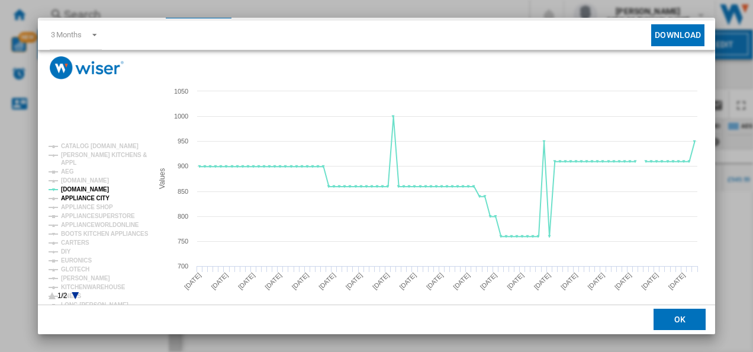
scroll to position [58, 0]
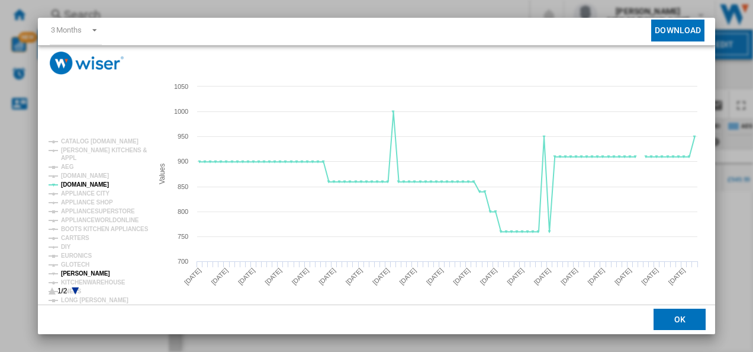
click at [82, 274] on tspan "[PERSON_NAME]" at bounding box center [85, 273] width 49 height 7
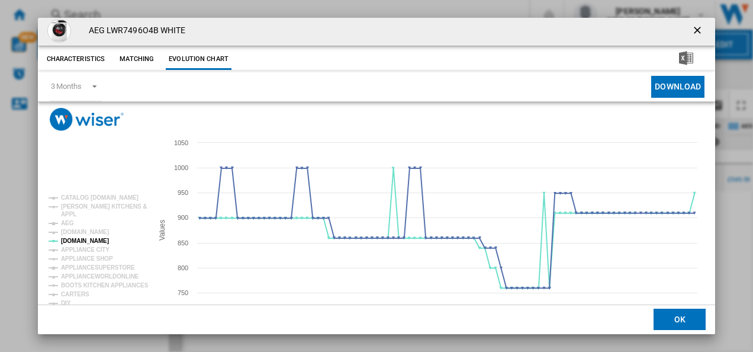
scroll to position [1, 0]
click at [694, 27] on ng-md-icon "getI18NText('BUTTONS.CLOSE_DIALOG')" at bounding box center [699, 32] width 14 height 14
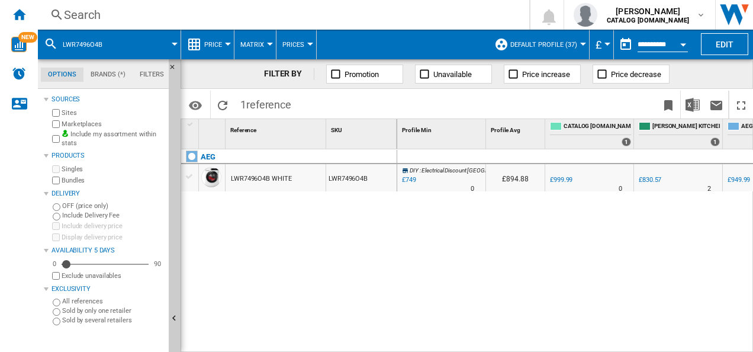
click at [410, 7] on div "Search" at bounding box center [281, 15] width 435 height 17
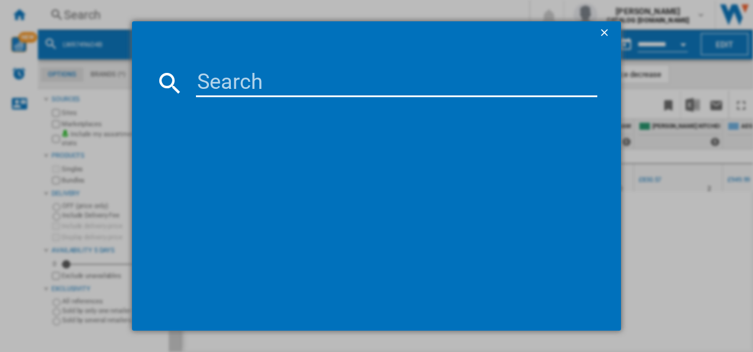
click at [219, 76] on input at bounding box center [397, 83] width 402 height 28
type input "LWR7185M4B"
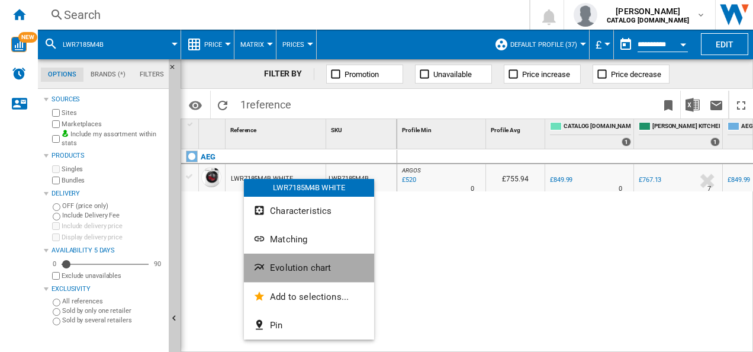
click at [272, 275] on button "Evolution chart" at bounding box center [309, 268] width 130 height 28
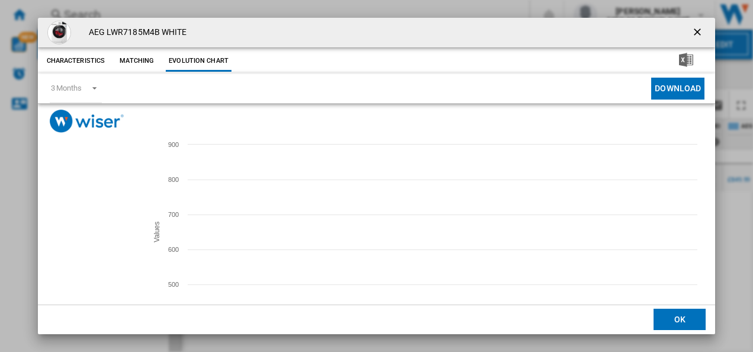
click at [84, 234] on tspan "[DOMAIN_NAME]" at bounding box center [85, 233] width 48 height 7
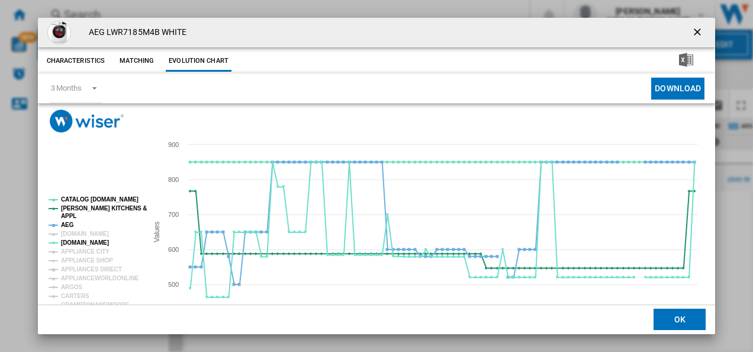
click at [696, 27] on ng-md-icon "getI18NText('BUTTONS.CLOSE_DIALOG')" at bounding box center [699, 33] width 14 height 14
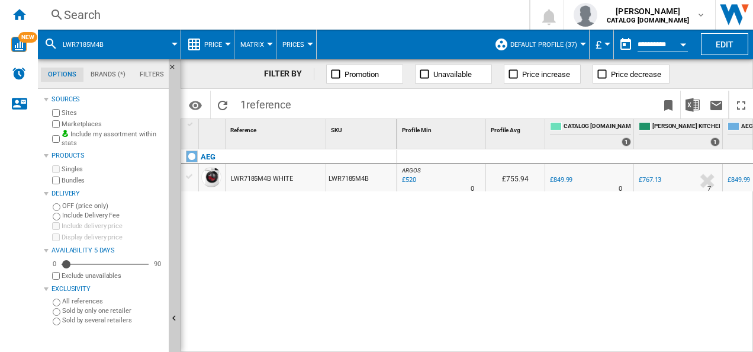
click at [409, 7] on div "Search" at bounding box center [281, 15] width 435 height 17
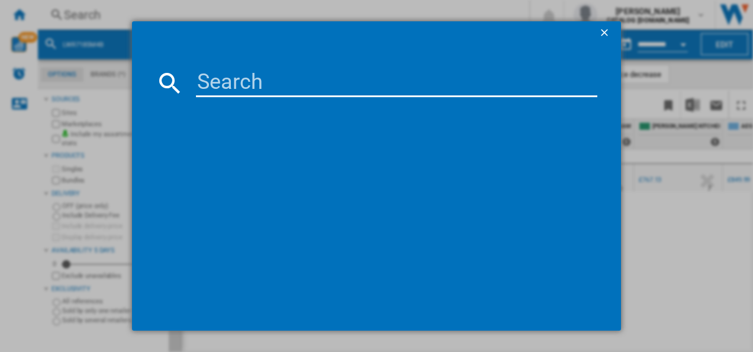
click at [329, 95] on input at bounding box center [397, 83] width 402 height 28
type input "LFR61944AD"
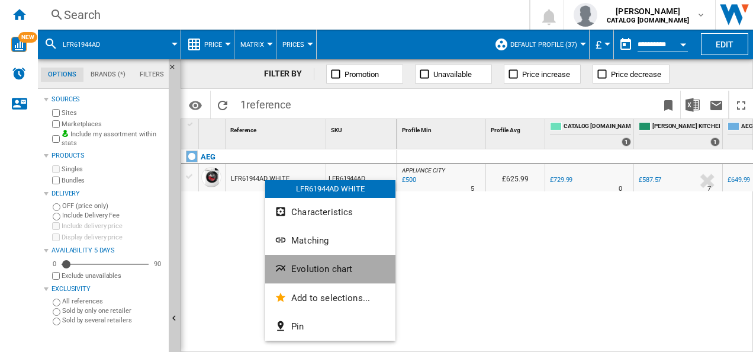
click at [289, 264] on button "Evolution chart" at bounding box center [330, 269] width 130 height 28
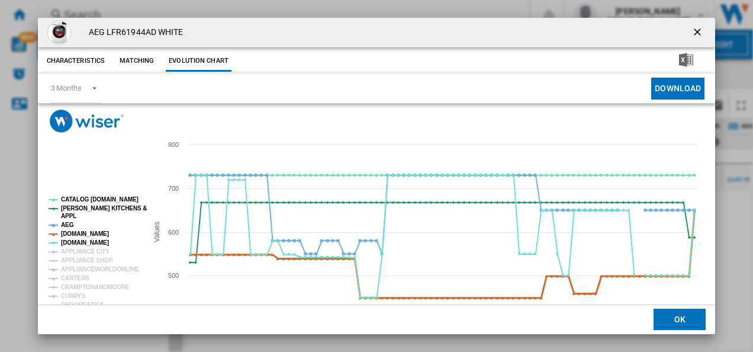
click at [82, 232] on tspan "[DOMAIN_NAME]" at bounding box center [85, 233] width 48 height 7
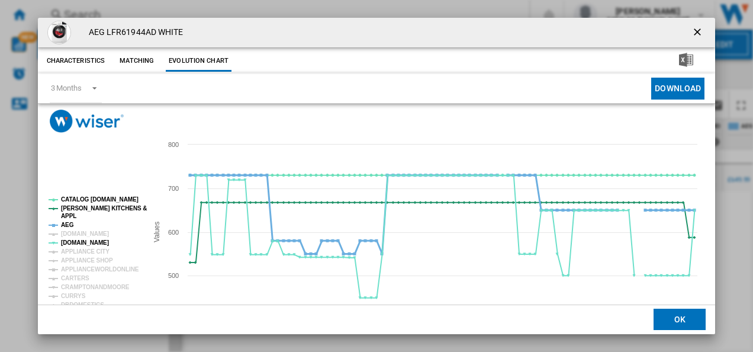
click at [64, 222] on tspan "AEG" at bounding box center [67, 225] width 13 height 7
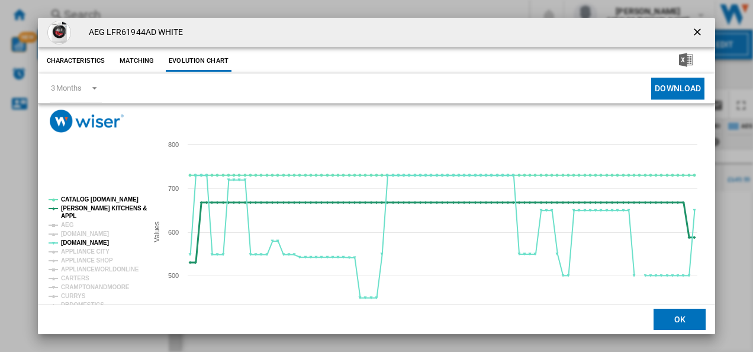
click at [66, 213] on tspan "APPL" at bounding box center [68, 216] width 15 height 7
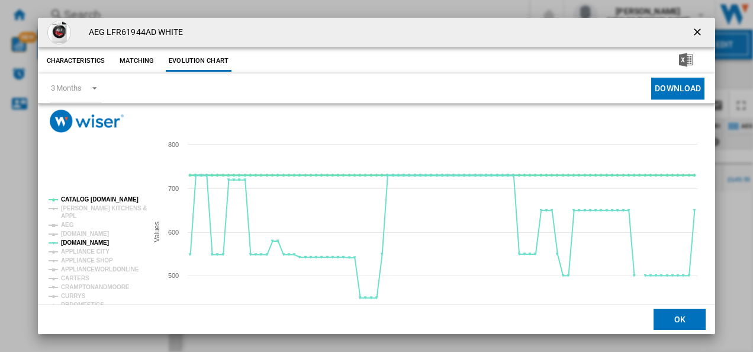
click at [72, 199] on tspan "CATALOG [DOMAIN_NAME]" at bounding box center [100, 199] width 78 height 7
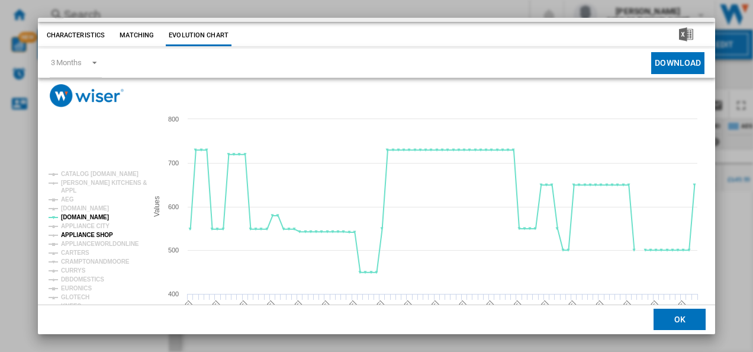
scroll to position [26, 0]
click at [75, 267] on tspan "CURRYS" at bounding box center [73, 270] width 25 height 7
